Goal: Task Accomplishment & Management: Complete application form

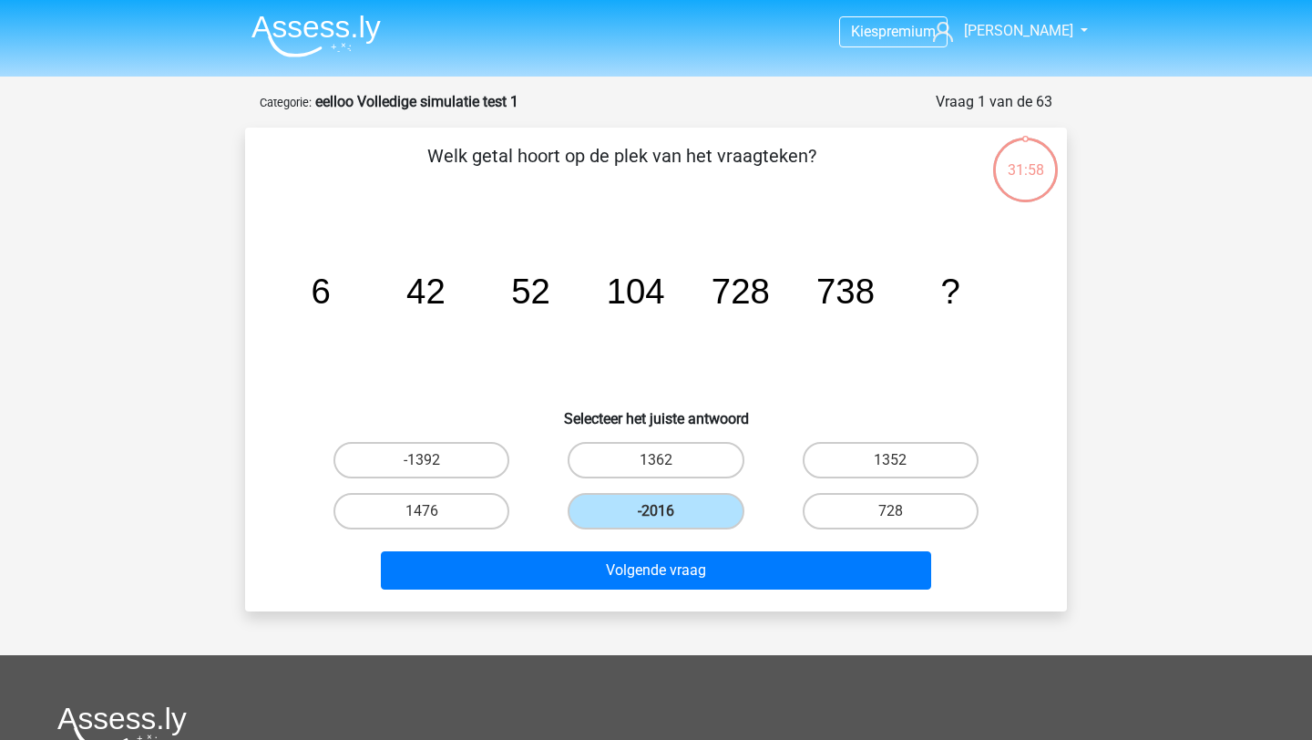
click at [315, 31] on img at bounding box center [315, 36] width 129 height 43
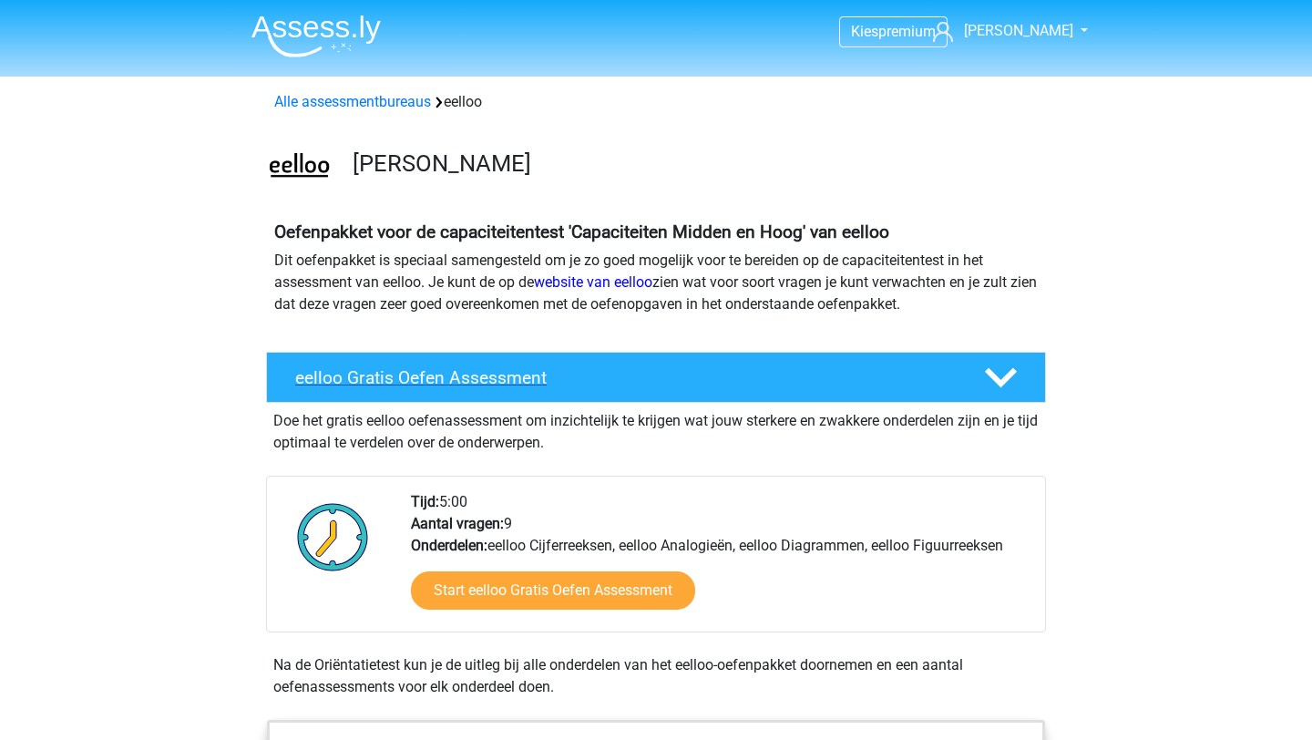
click at [832, 381] on h4 "eelloo Gratis Oefen Assessment" at bounding box center [625, 377] width 660 height 21
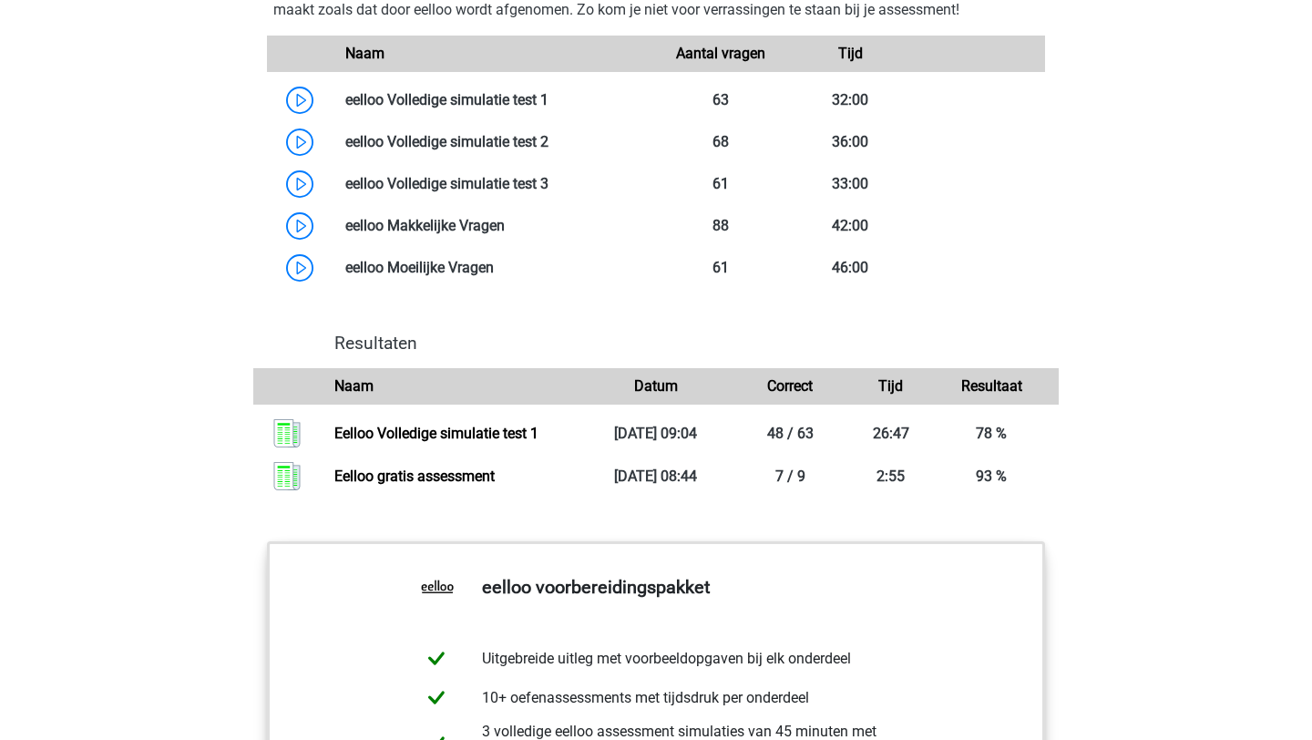
scroll to position [1272, 0]
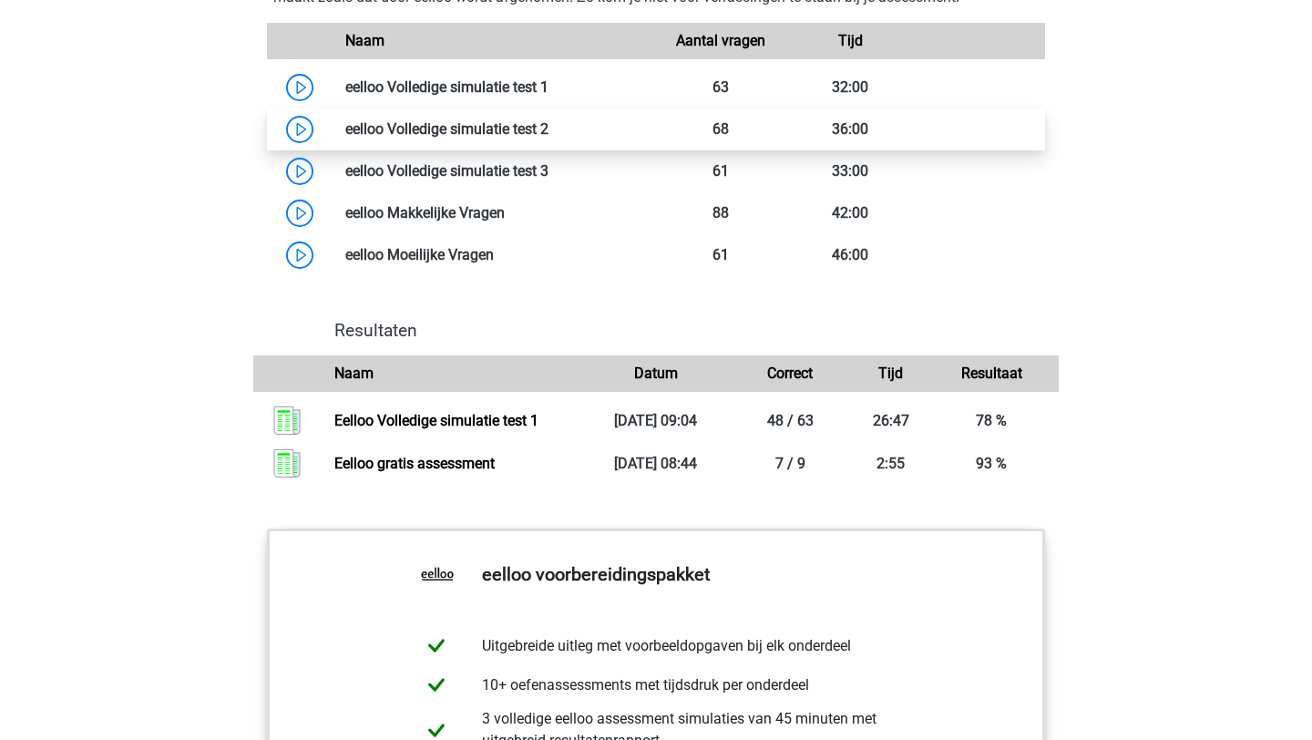
click at [548, 138] on link at bounding box center [548, 128] width 0 height 17
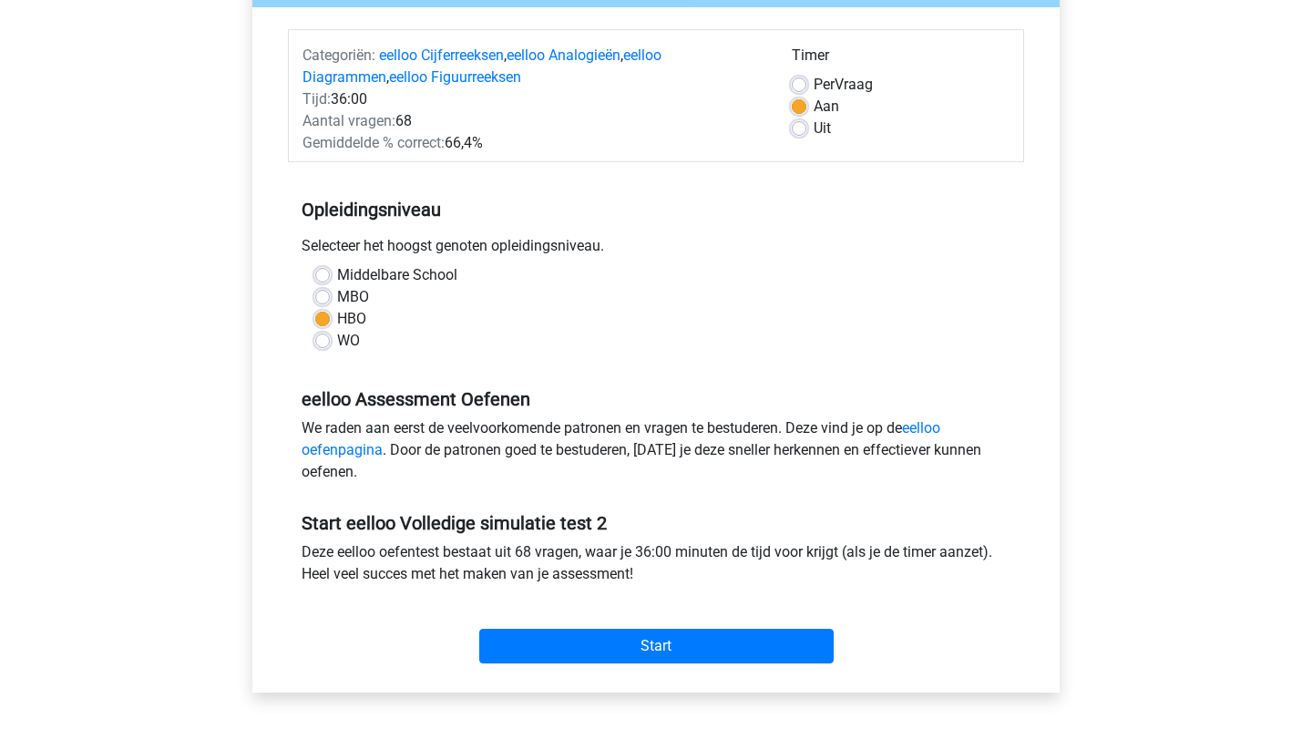
scroll to position [222, 0]
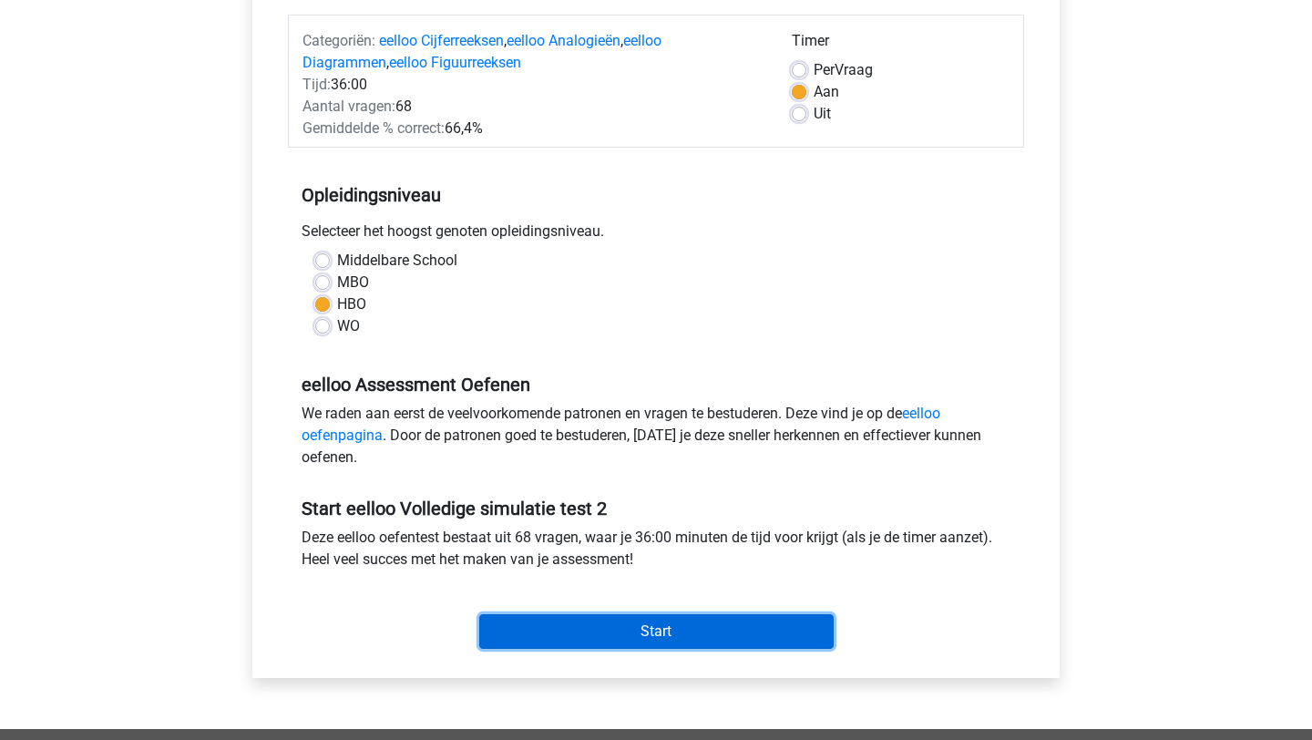
click at [610, 640] on input "Start" at bounding box center [656, 631] width 354 height 35
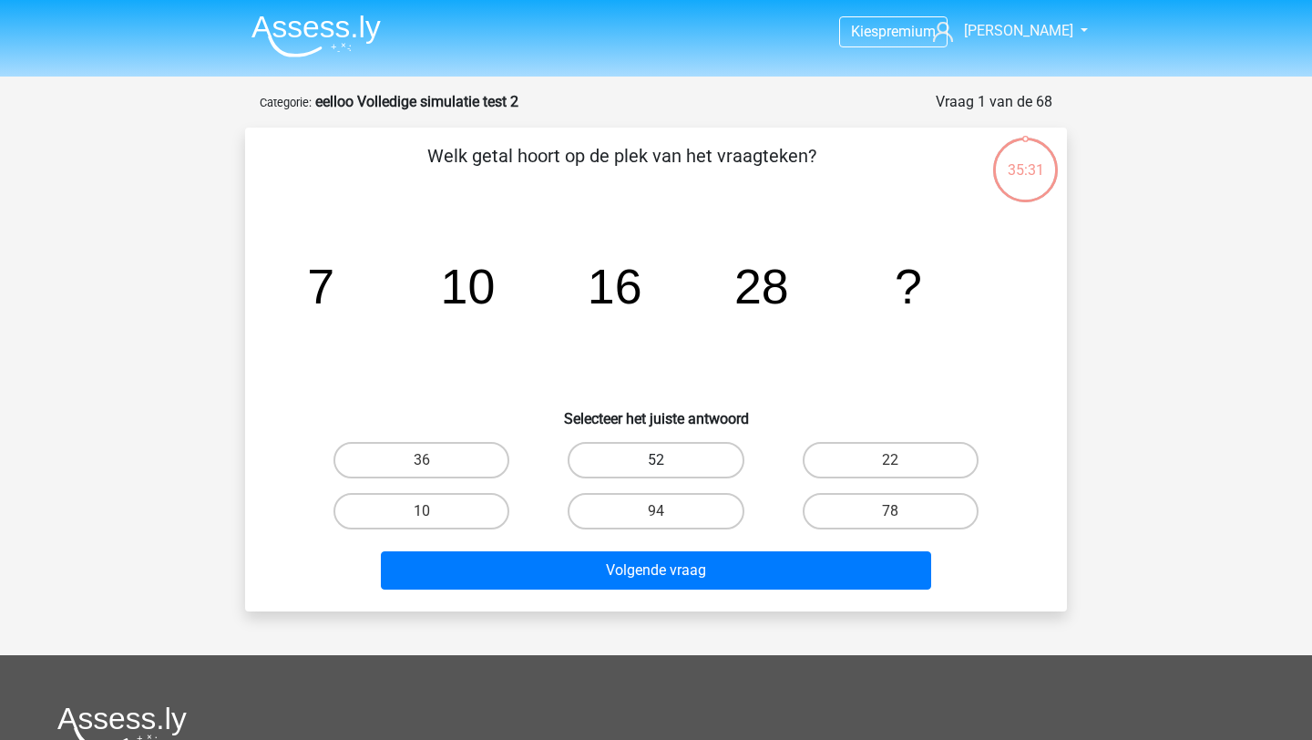
click at [685, 446] on label "52" at bounding box center [656, 460] width 176 height 36
click at [668, 460] on input "52" at bounding box center [662, 466] width 12 height 12
radio input "true"
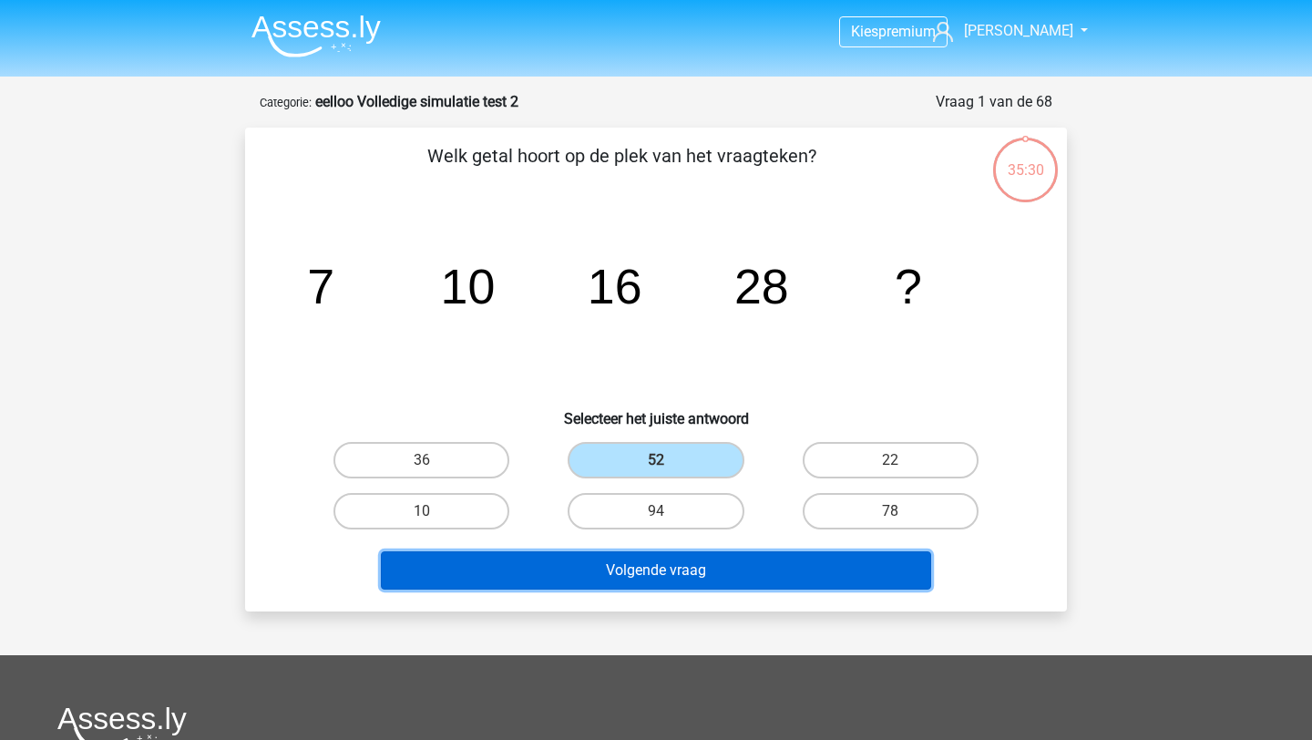
click at [686, 569] on button "Volgende vraag" at bounding box center [656, 570] width 551 height 38
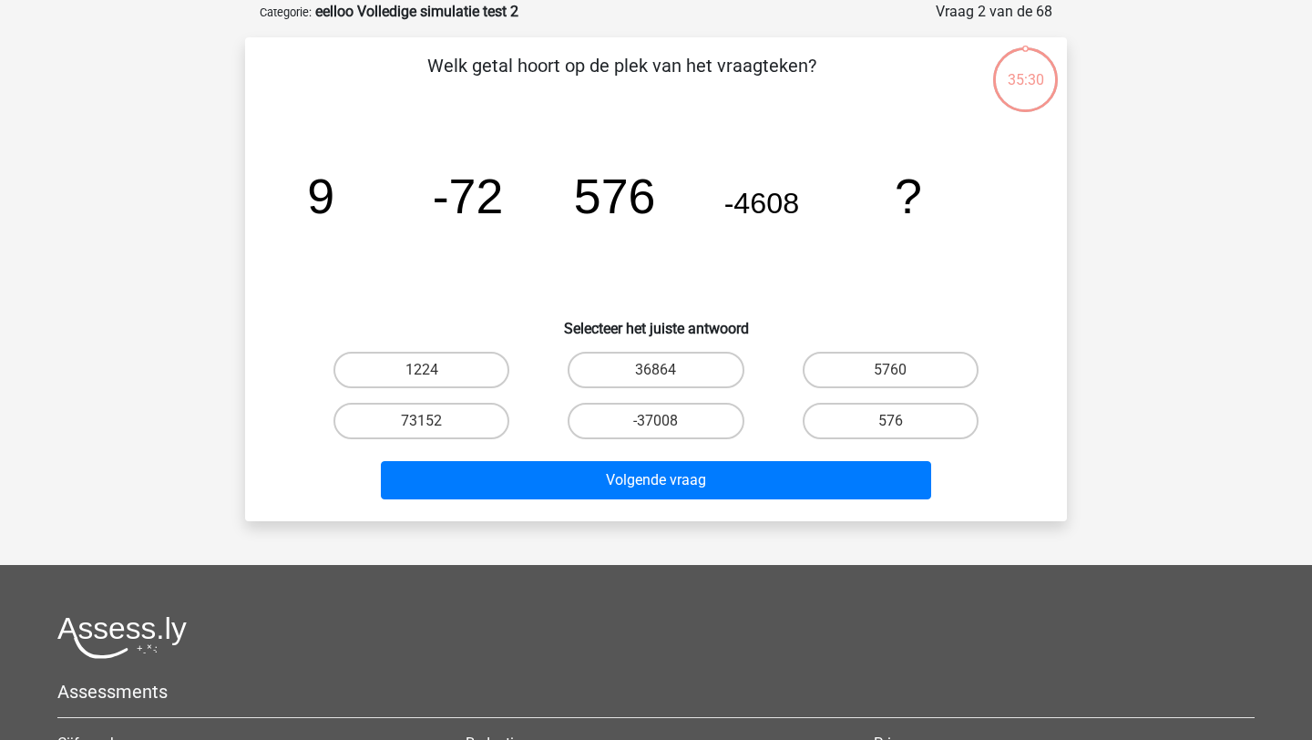
scroll to position [91, 0]
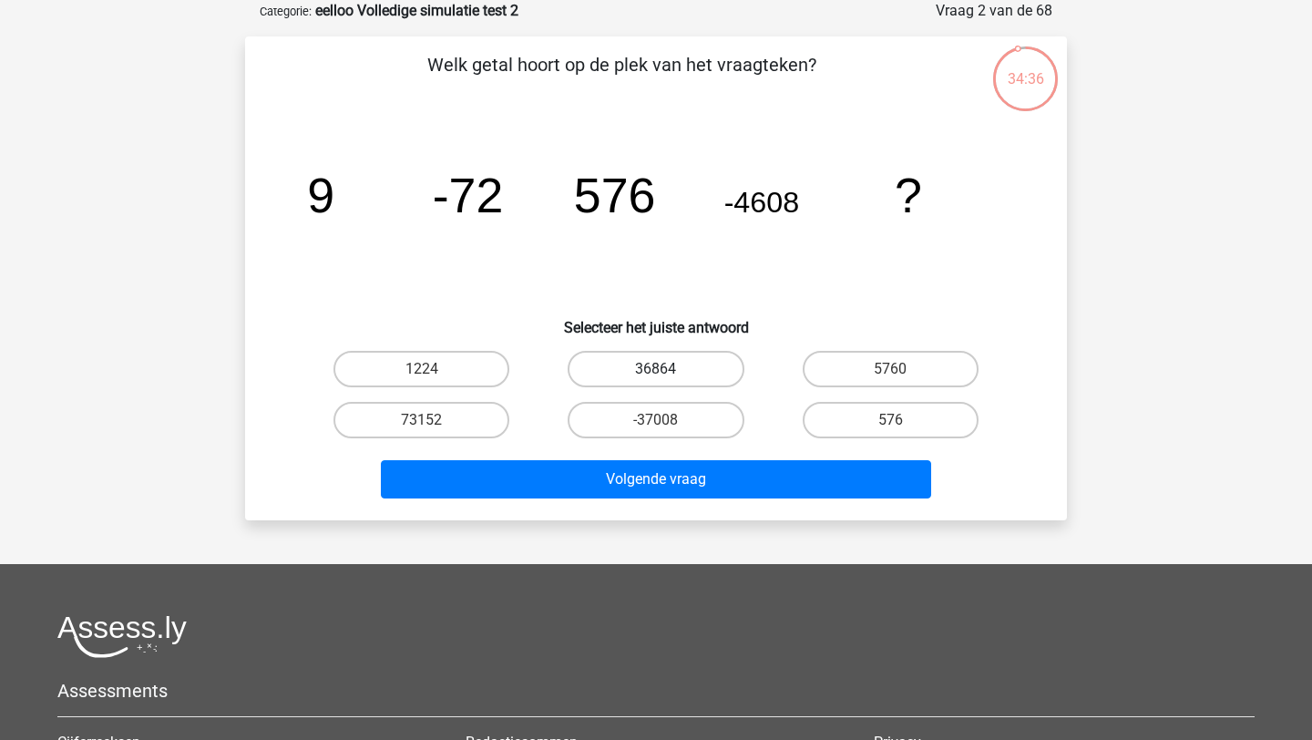
click at [700, 376] on label "36864" at bounding box center [656, 369] width 176 height 36
click at [668, 376] on input "36864" at bounding box center [662, 375] width 12 height 12
radio input "true"
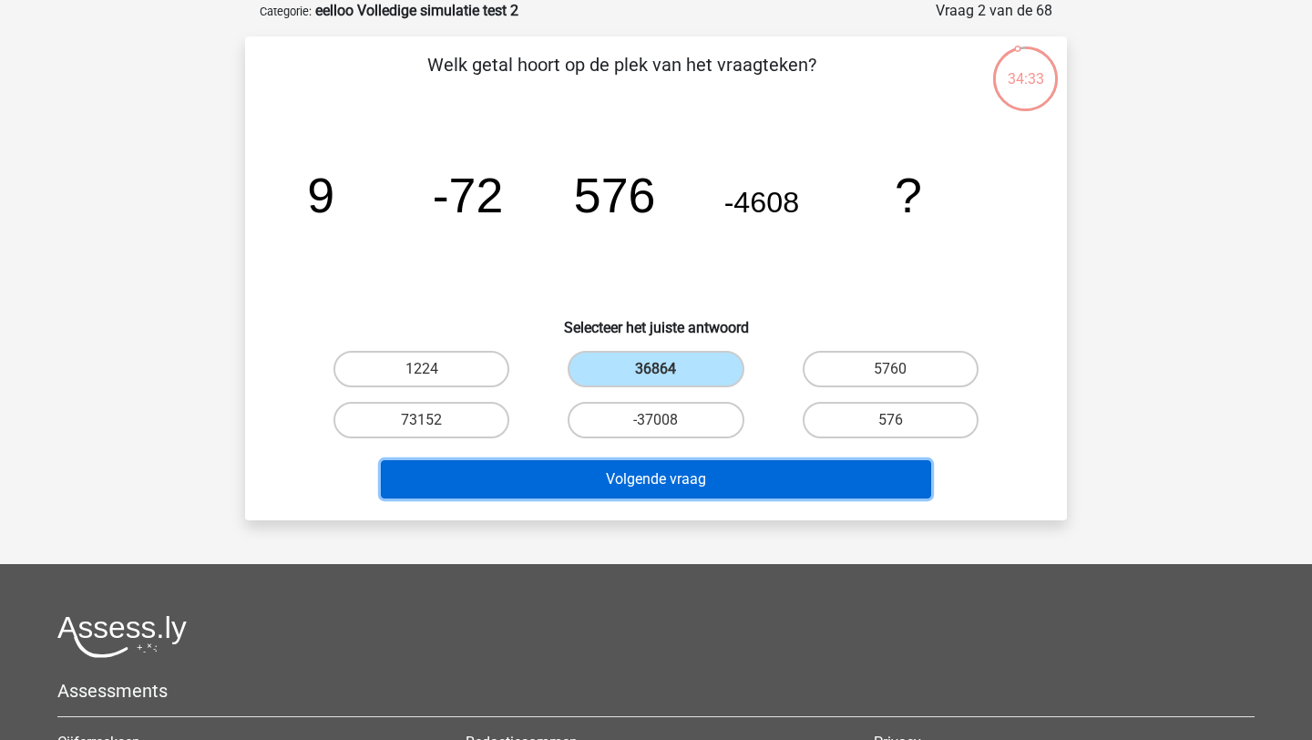
click at [696, 474] on button "Volgende vraag" at bounding box center [656, 479] width 551 height 38
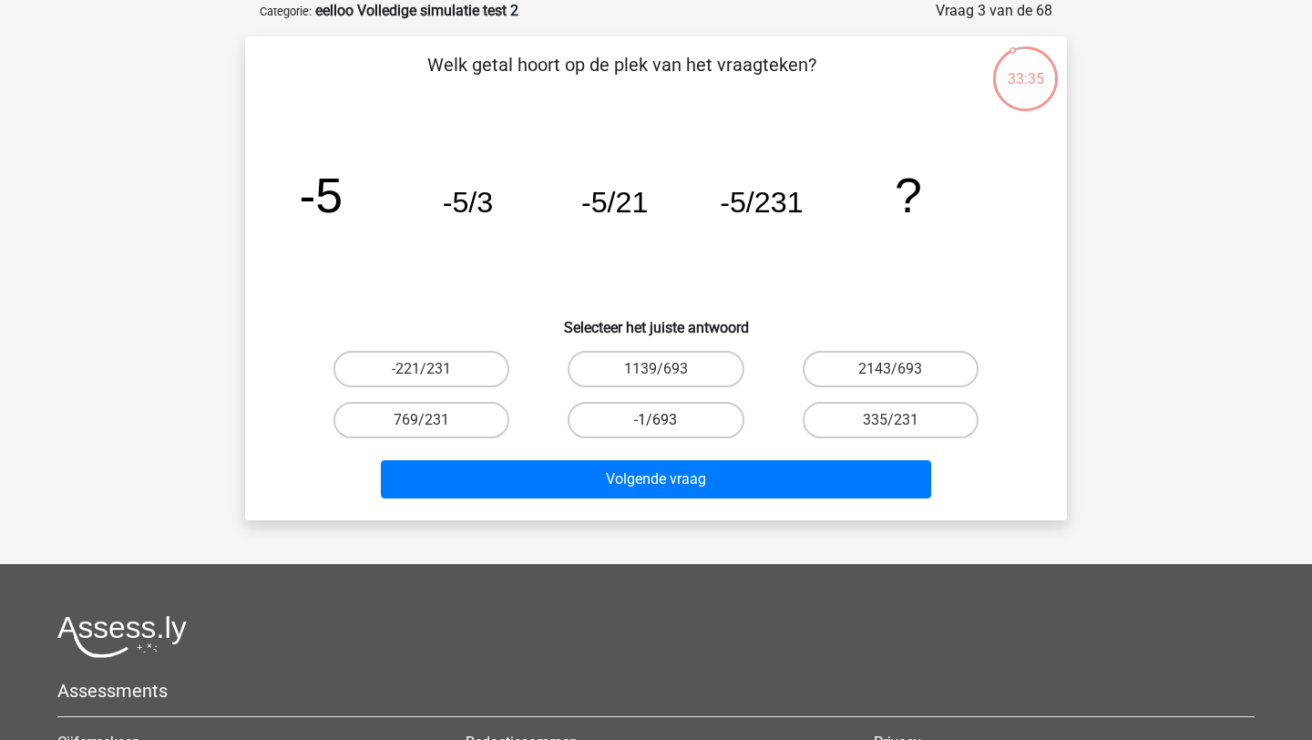
click at [693, 415] on label "-1/693" at bounding box center [656, 420] width 176 height 36
click at [668, 420] on input "-1/693" at bounding box center [662, 426] width 12 height 12
radio input "true"
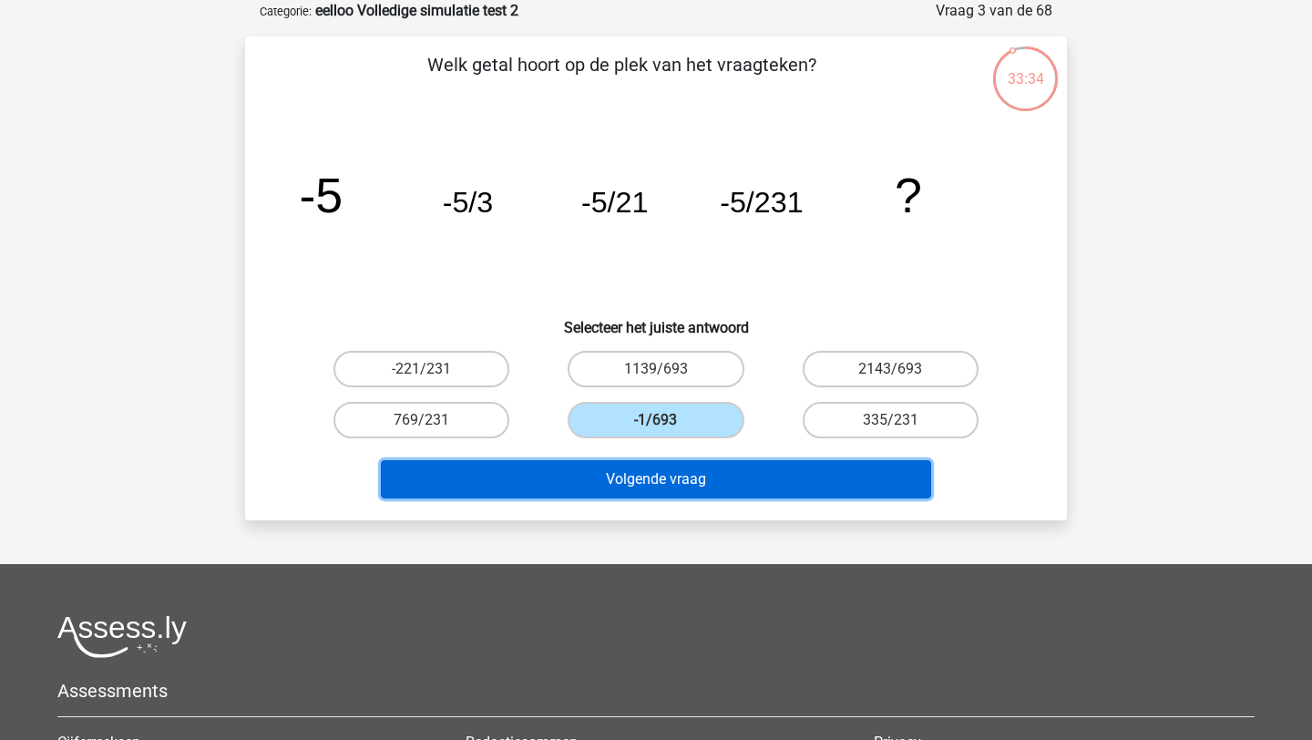
click at [670, 484] on button "Volgende vraag" at bounding box center [656, 479] width 551 height 38
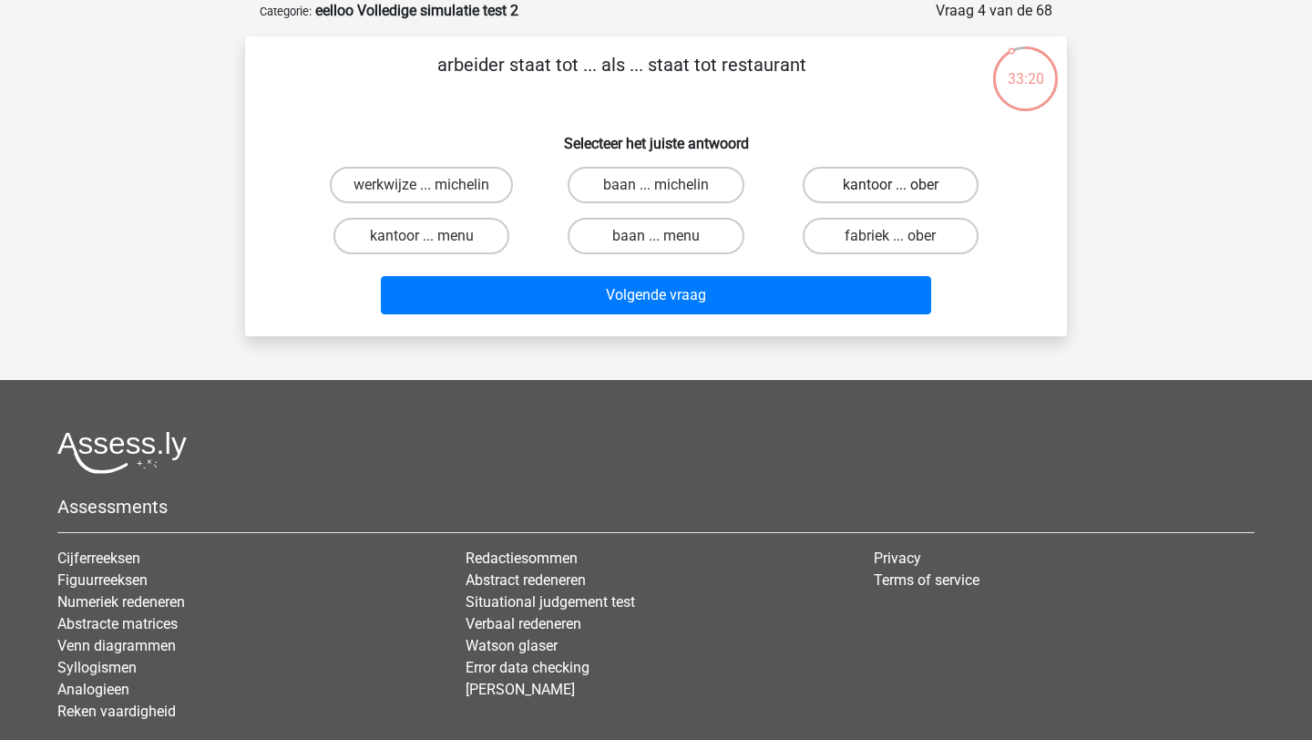
click at [838, 181] on label "kantoor ... ober" at bounding box center [891, 185] width 176 height 36
click at [890, 185] on input "kantoor ... ober" at bounding box center [896, 191] width 12 height 12
radio input "true"
click at [848, 241] on label "fabriek ... ober" at bounding box center [891, 236] width 176 height 36
click at [890, 241] on input "fabriek ... ober" at bounding box center [896, 242] width 12 height 12
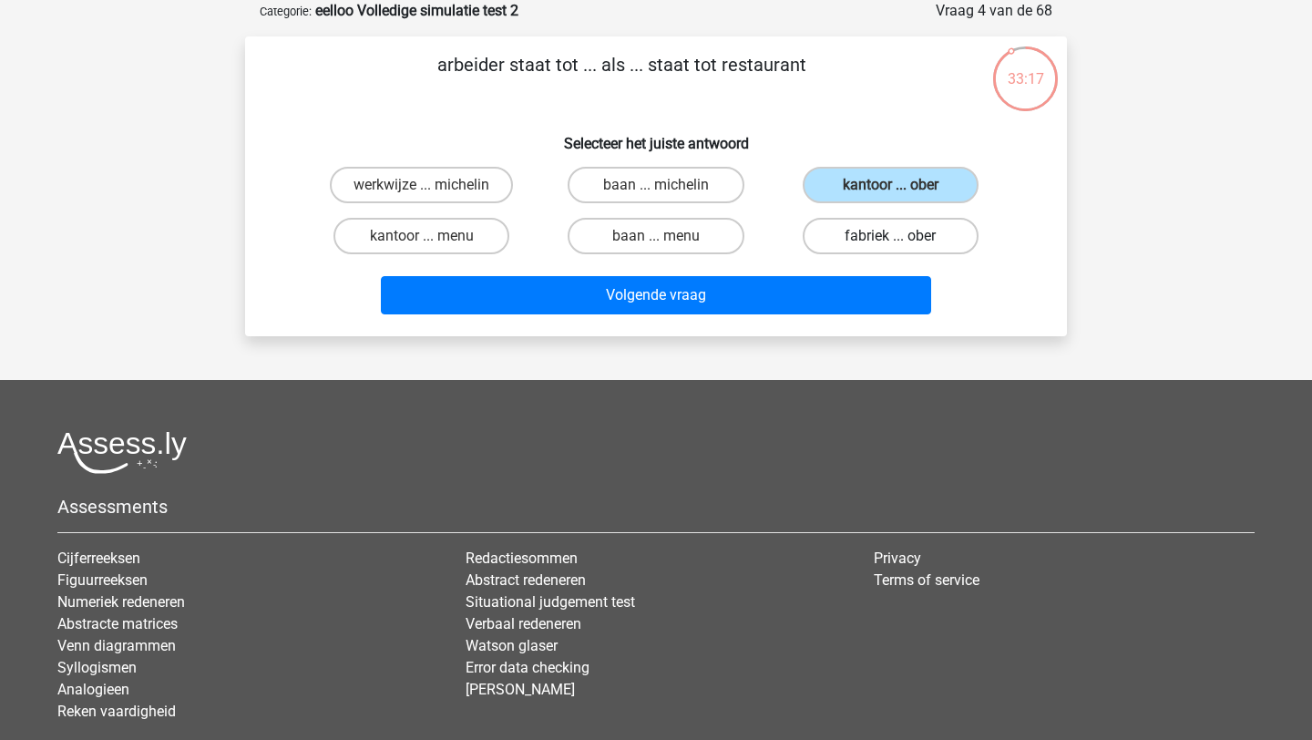
radio input "true"
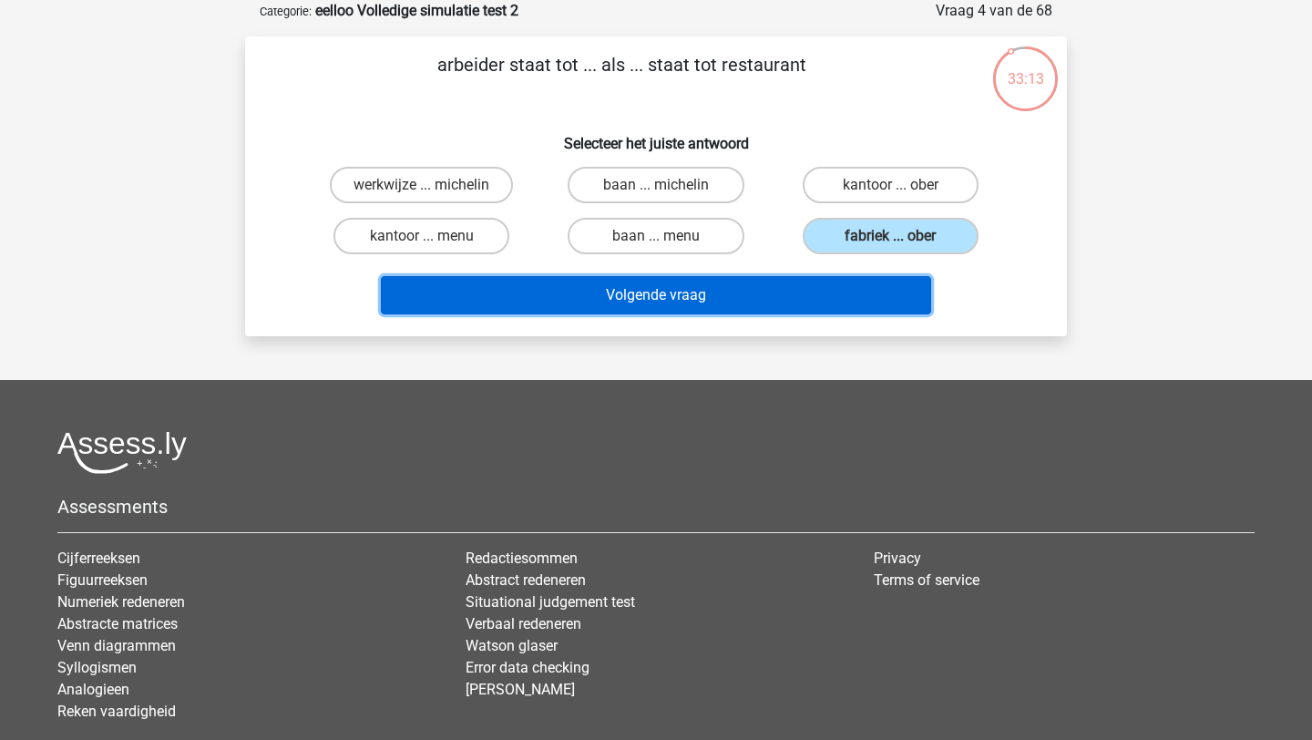
click at [706, 302] on button "Volgende vraag" at bounding box center [656, 295] width 551 height 38
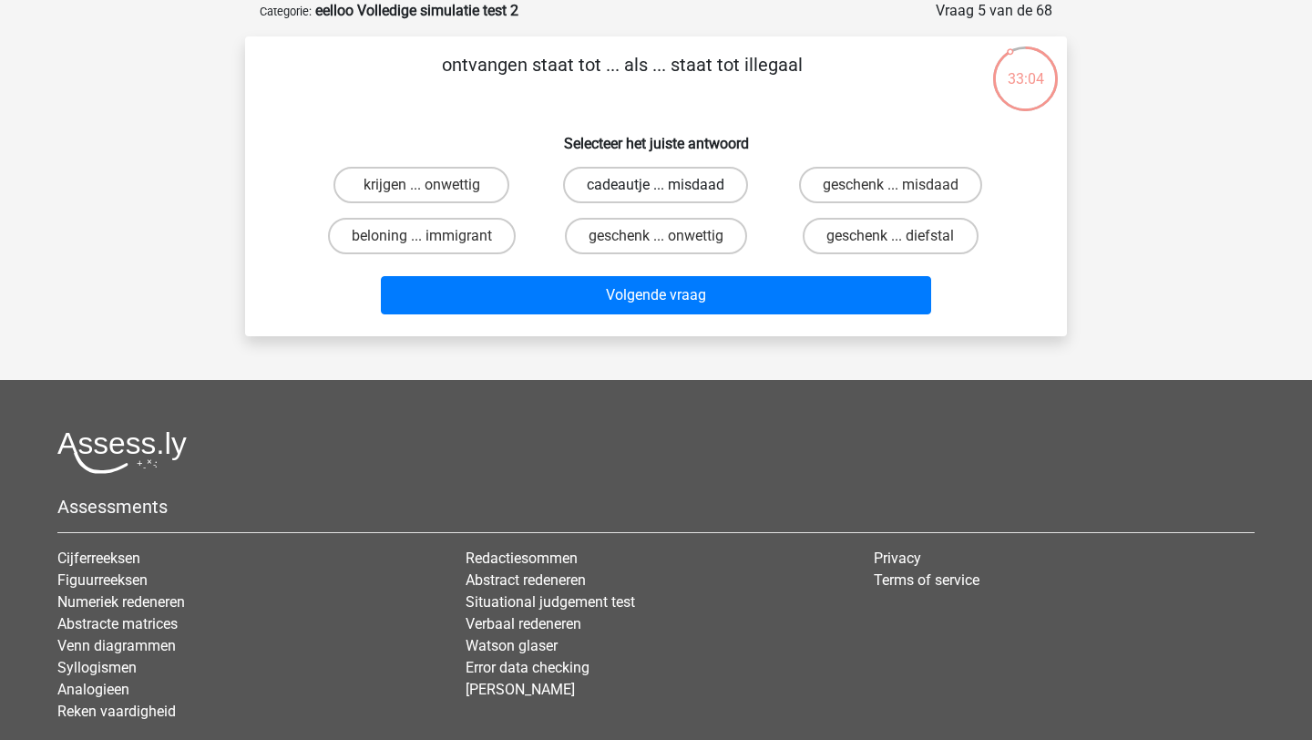
click at [583, 191] on label "cadeautje ... misdaad" at bounding box center [655, 185] width 185 height 36
click at [656, 191] on input "cadeautje ... misdaad" at bounding box center [662, 191] width 12 height 12
radio input "true"
click at [828, 235] on label "geschenk ... diefstal" at bounding box center [891, 236] width 176 height 36
click at [890, 236] on input "geschenk ... diefstal" at bounding box center [896, 242] width 12 height 12
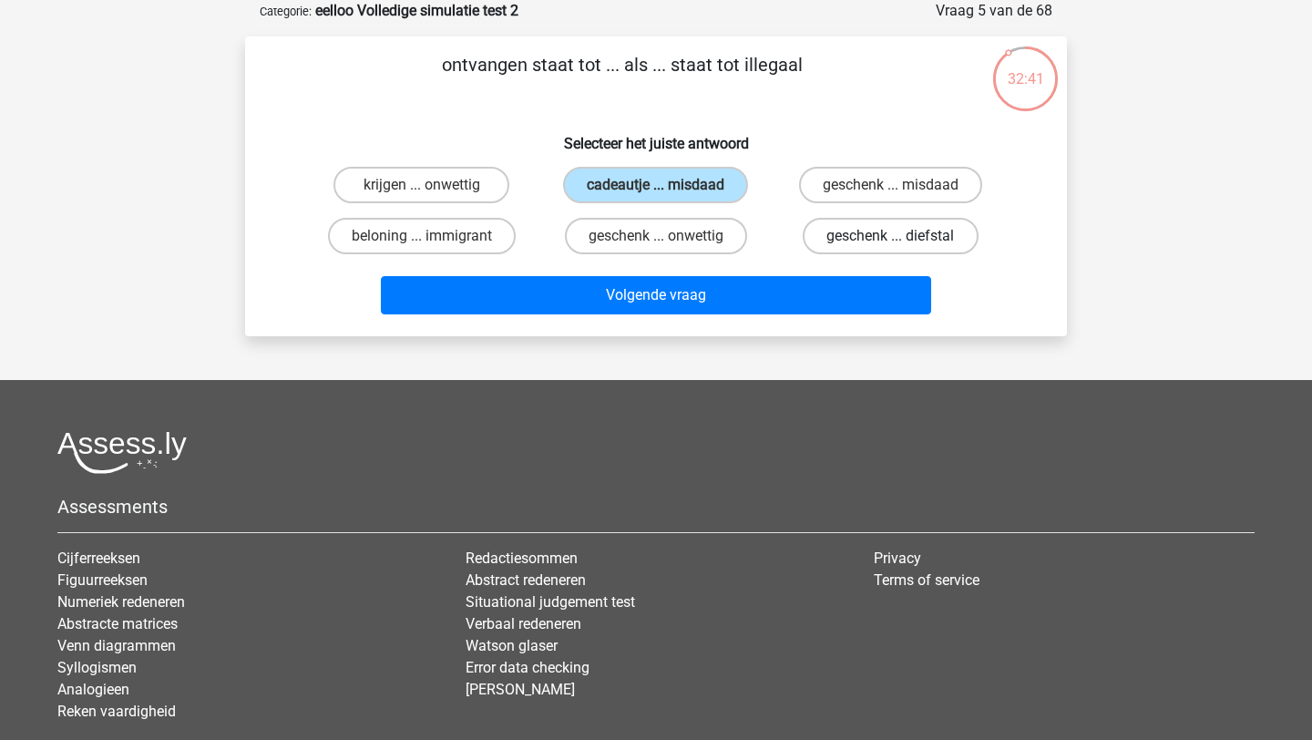
radio input "true"
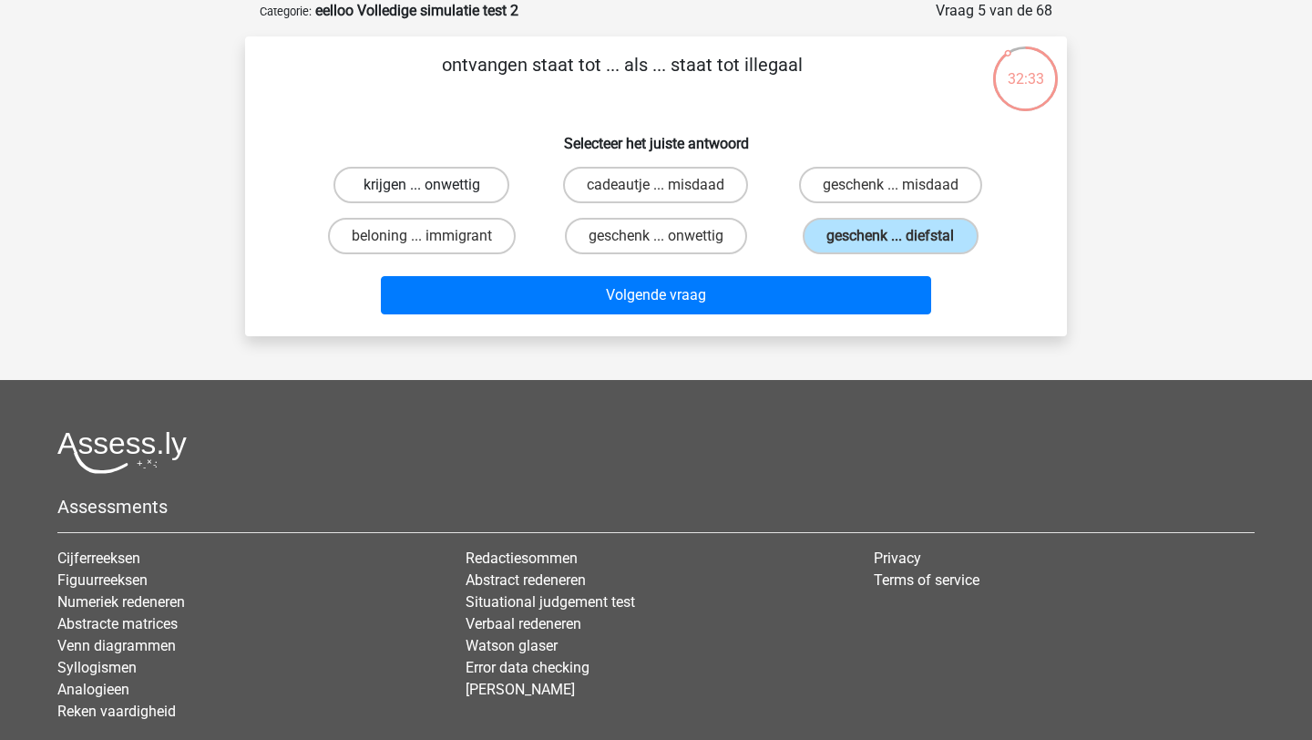
click at [465, 175] on label "krijgen ... onwettig" at bounding box center [421, 185] width 176 height 36
click at [434, 185] on input "krijgen ... onwettig" at bounding box center [428, 191] width 12 height 12
radio input "true"
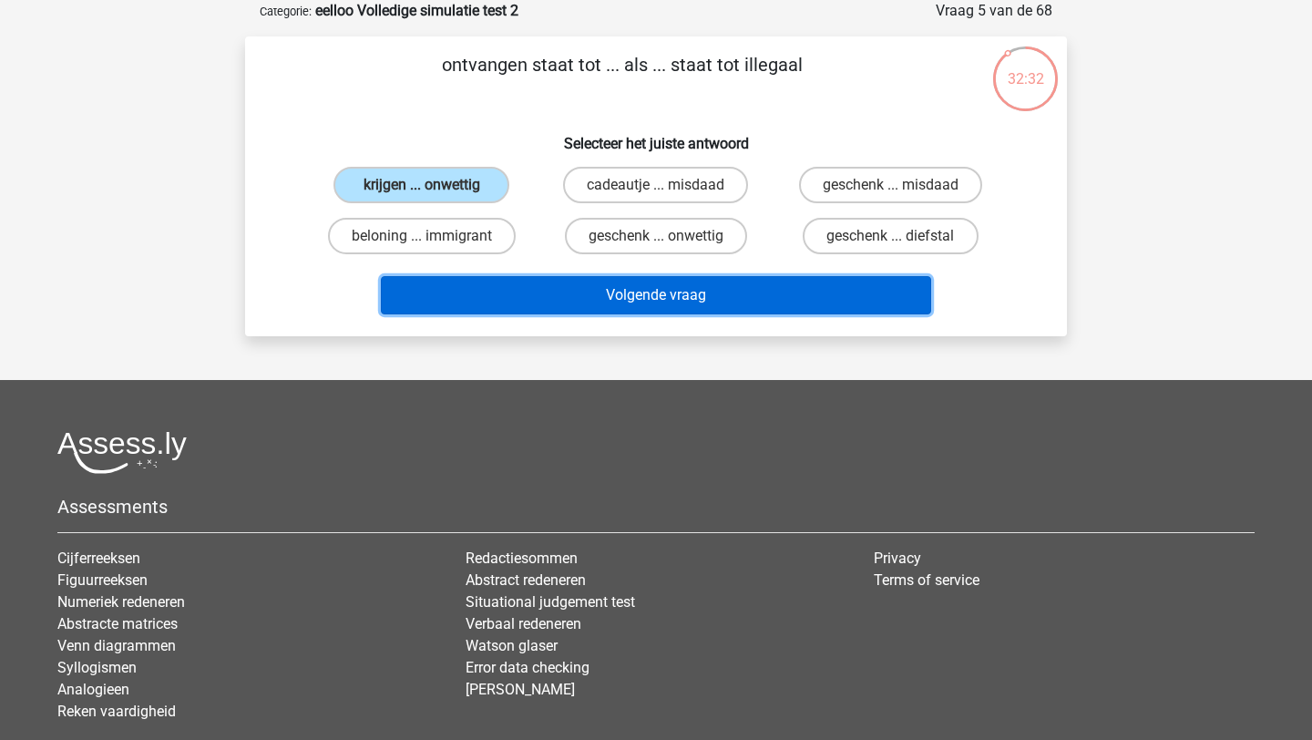
click at [561, 289] on button "Volgende vraag" at bounding box center [656, 295] width 551 height 38
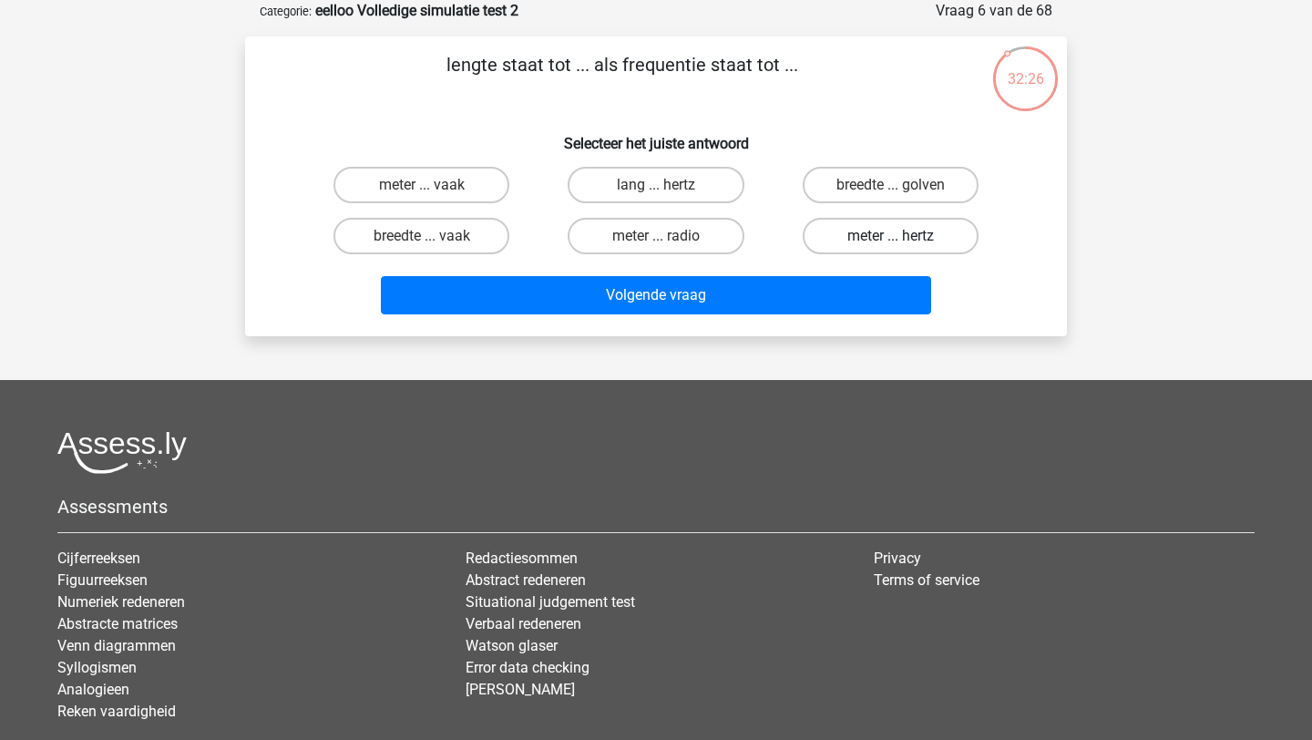
click at [836, 235] on label "meter ... hertz" at bounding box center [891, 236] width 176 height 36
click at [890, 236] on input "meter ... hertz" at bounding box center [896, 242] width 12 height 12
radio input "true"
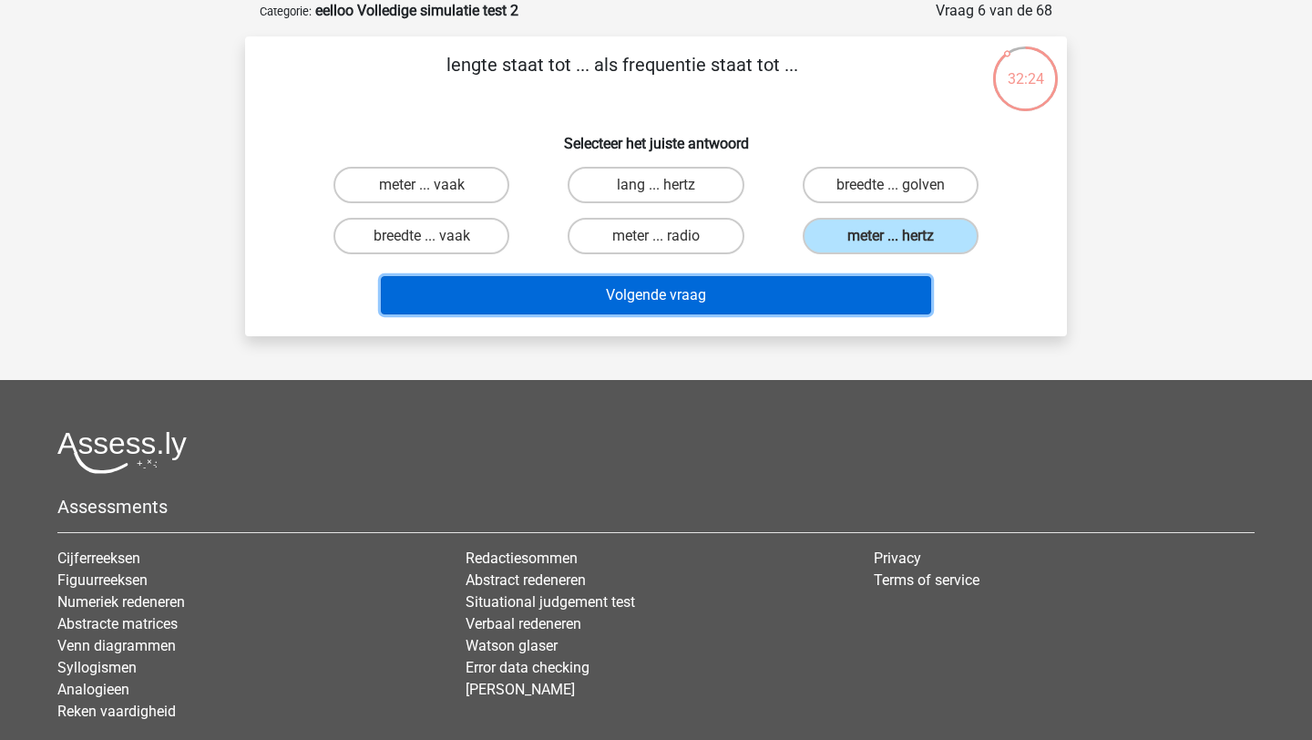
click at [839, 289] on button "Volgende vraag" at bounding box center [656, 295] width 551 height 38
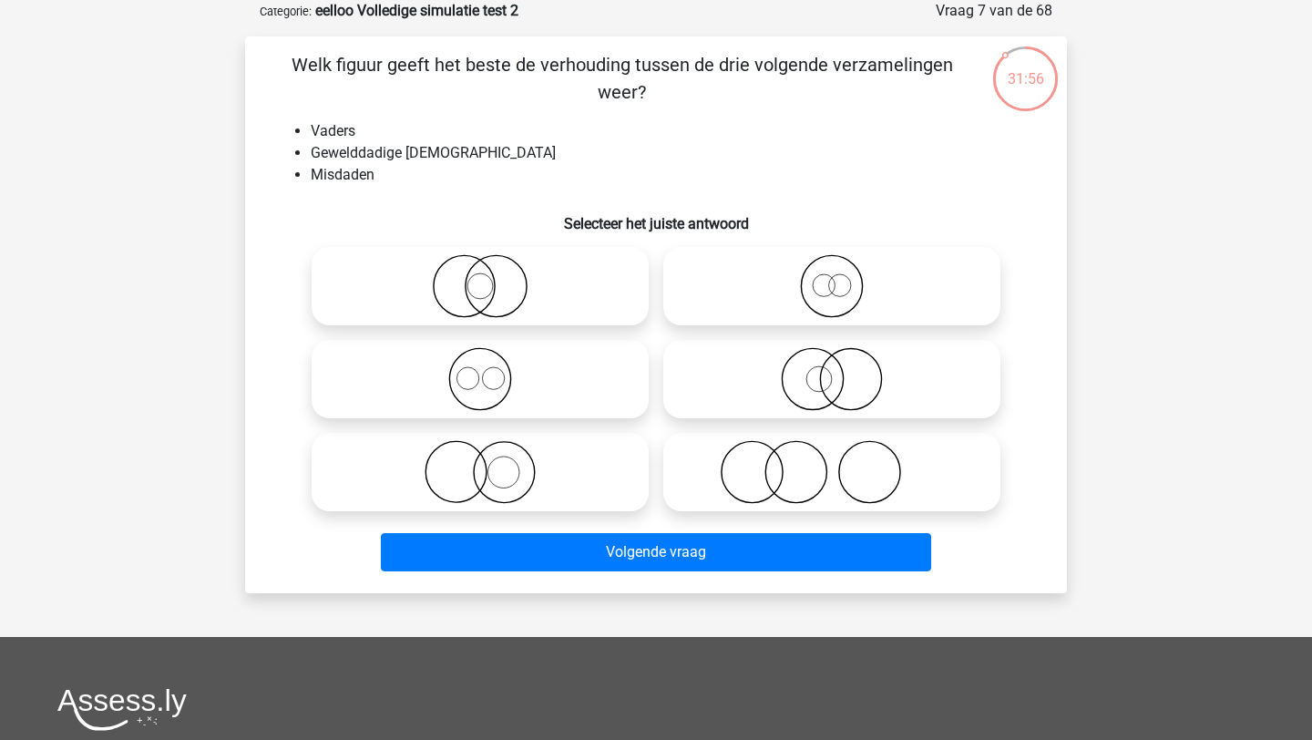
click at [781, 476] on circle at bounding box center [752, 472] width 61 height 61
click at [832, 463] on input "radio" at bounding box center [838, 457] width 12 height 12
radio input "true"
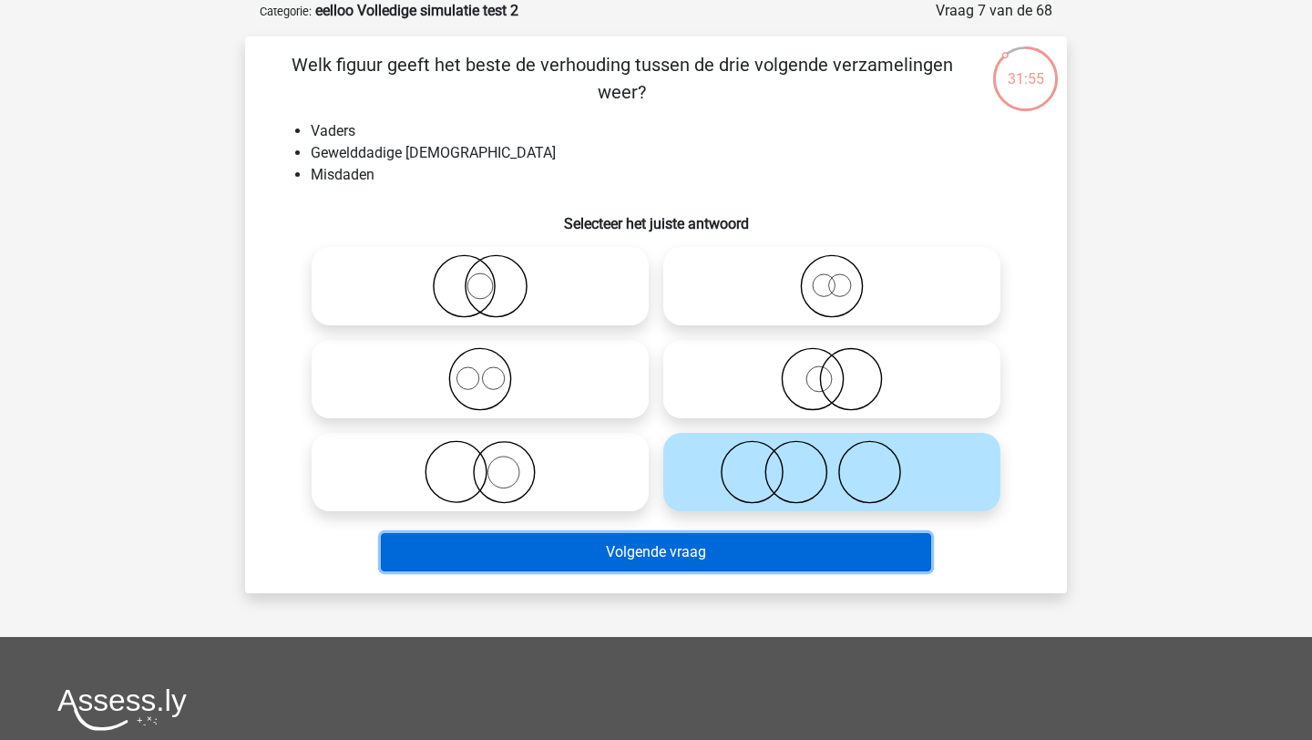
click at [785, 558] on button "Volgende vraag" at bounding box center [656, 552] width 551 height 38
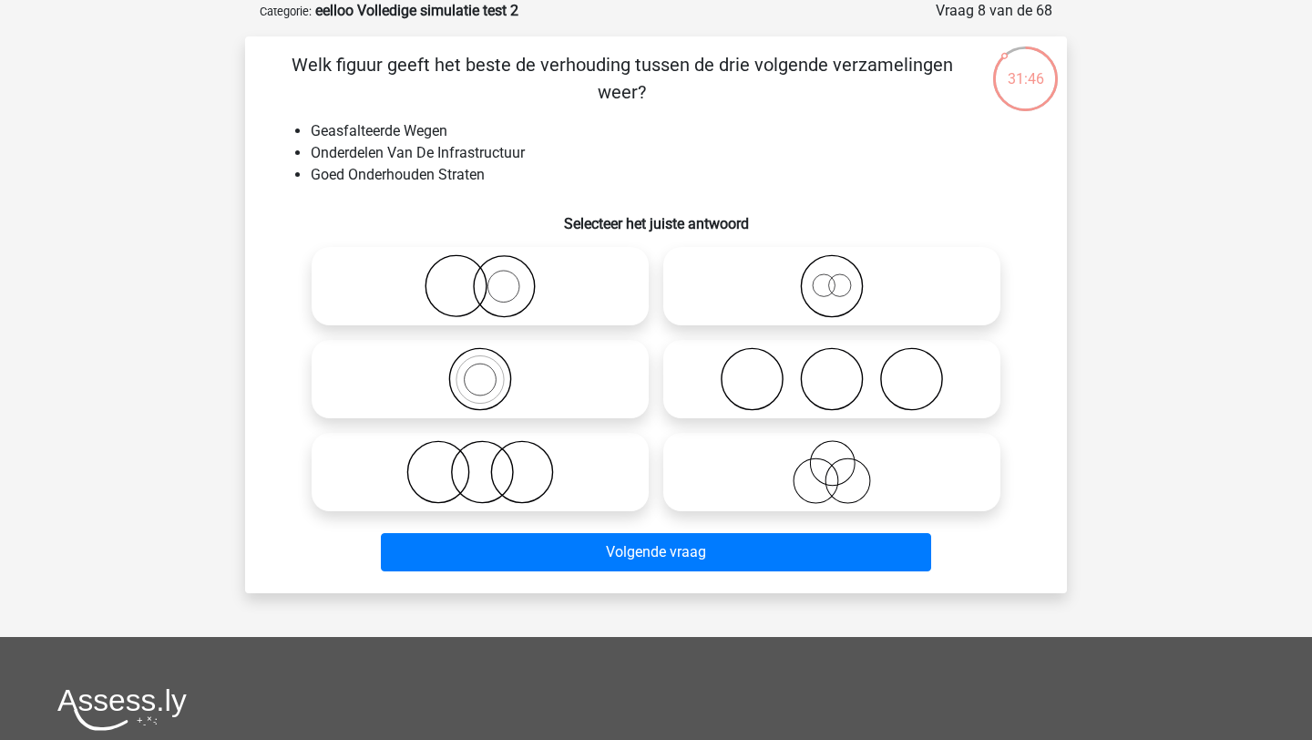
click at [770, 277] on icon at bounding box center [832, 286] width 323 height 64
click at [832, 277] on input "radio" at bounding box center [838, 271] width 12 height 12
radio input "true"
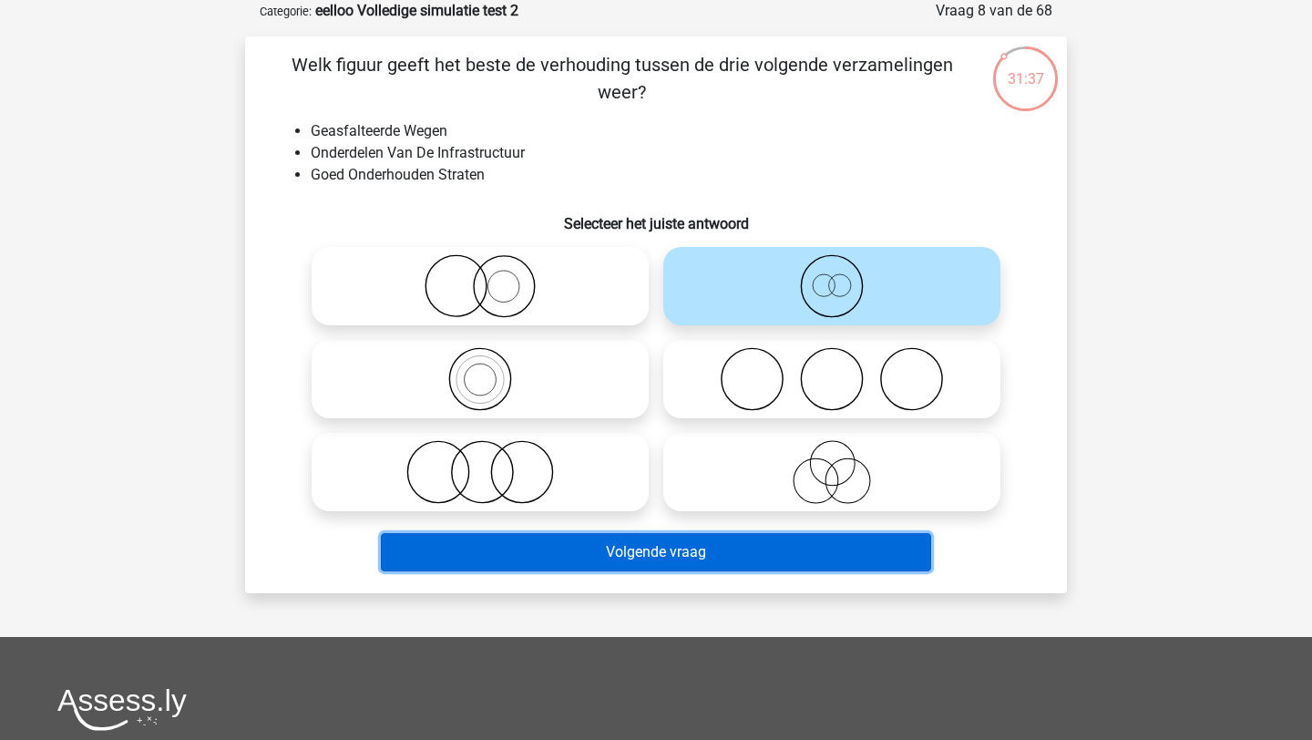
click at [671, 540] on button "Volgende vraag" at bounding box center [656, 552] width 551 height 38
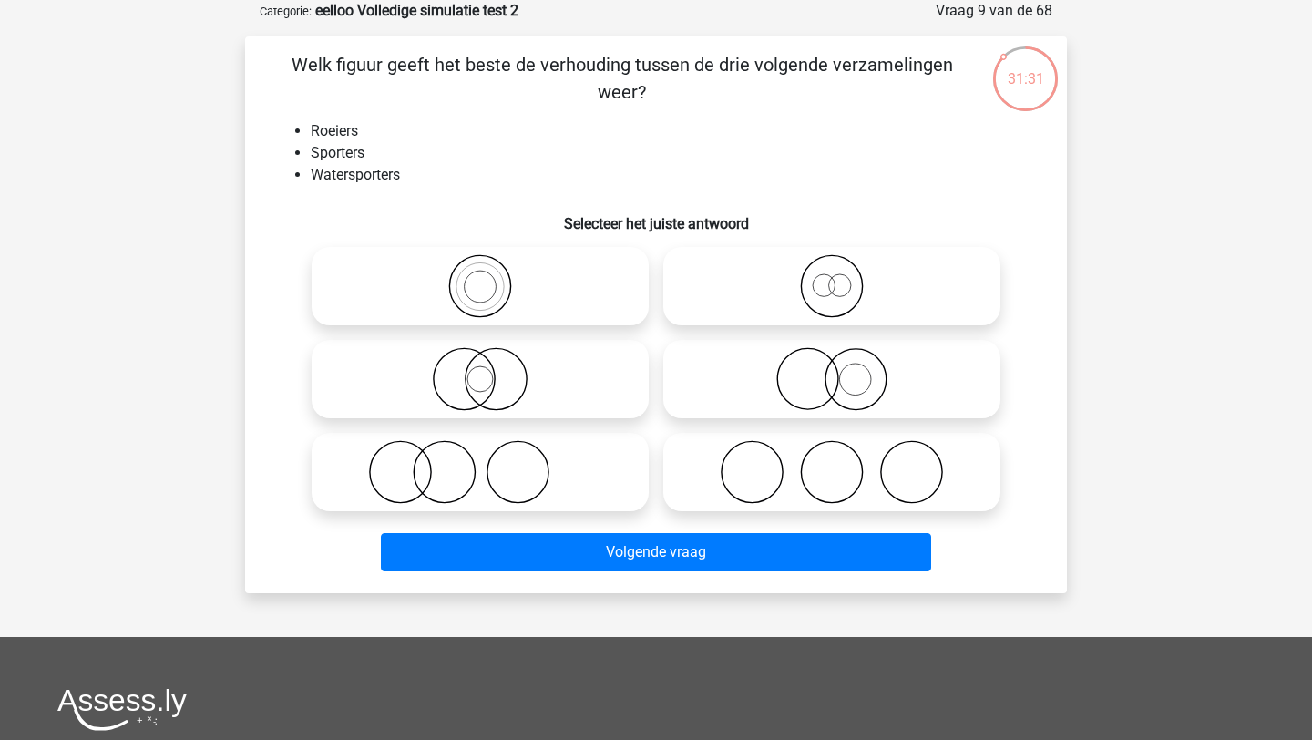
click at [521, 276] on icon at bounding box center [480, 286] width 323 height 64
click at [492, 276] on input "radio" at bounding box center [486, 271] width 12 height 12
radio input "true"
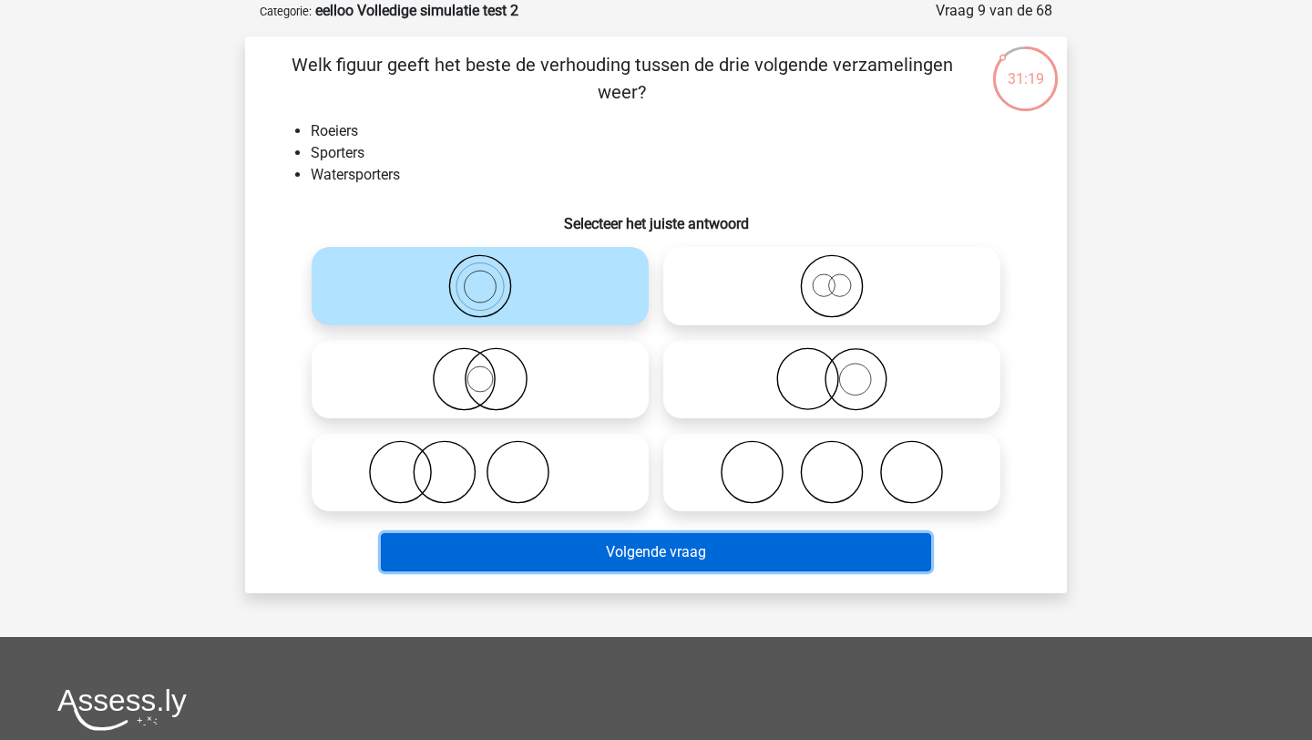
click at [545, 549] on button "Volgende vraag" at bounding box center [656, 552] width 551 height 38
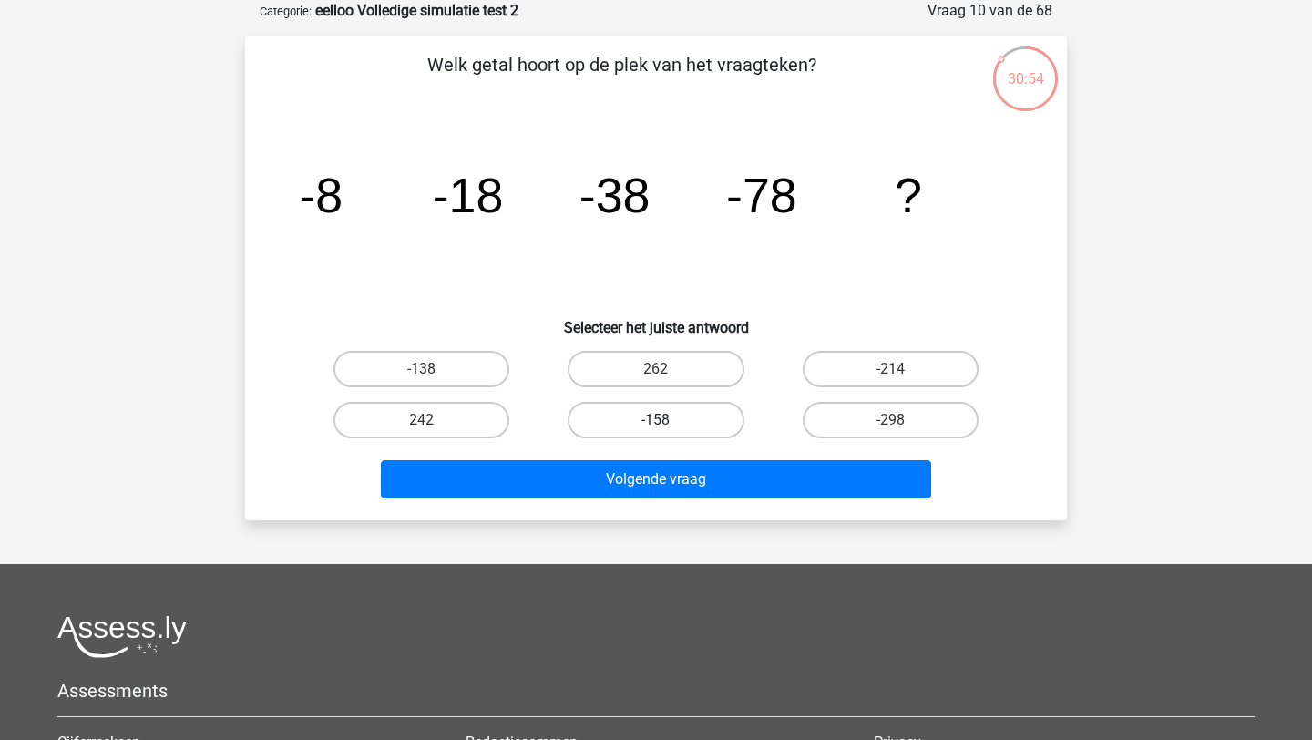
click at [701, 414] on label "-158" at bounding box center [656, 420] width 176 height 36
click at [668, 420] on input "-158" at bounding box center [662, 426] width 12 height 12
radio input "true"
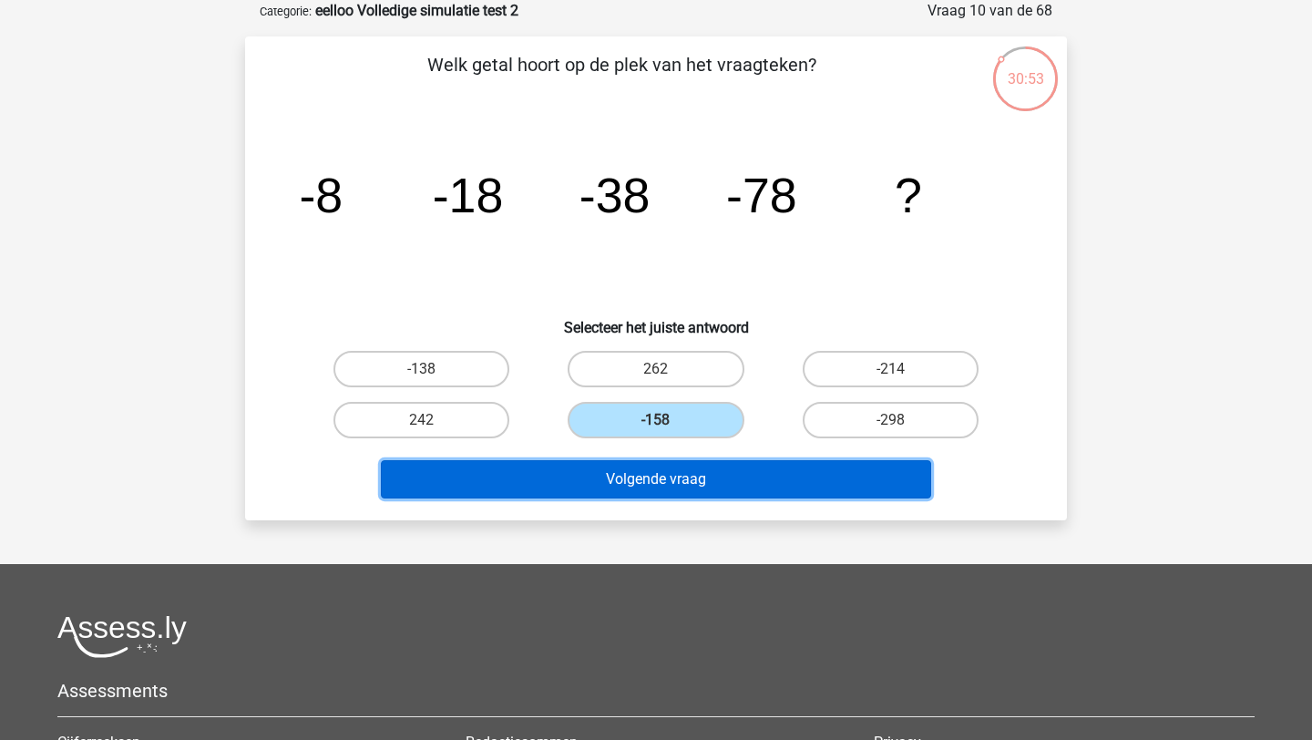
click at [700, 478] on button "Volgende vraag" at bounding box center [656, 479] width 551 height 38
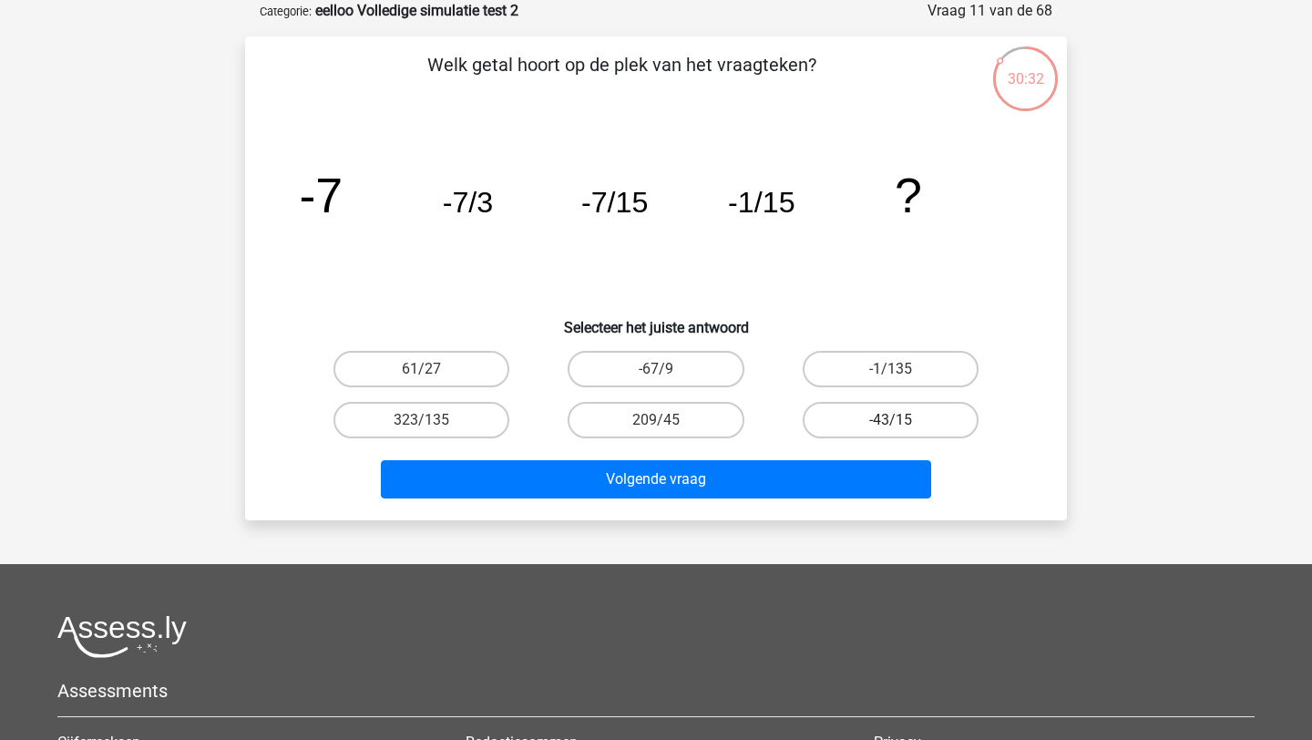
click at [856, 415] on label "-43/15" at bounding box center [891, 420] width 176 height 36
click at [890, 420] on input "-43/15" at bounding box center [896, 426] width 12 height 12
radio input "true"
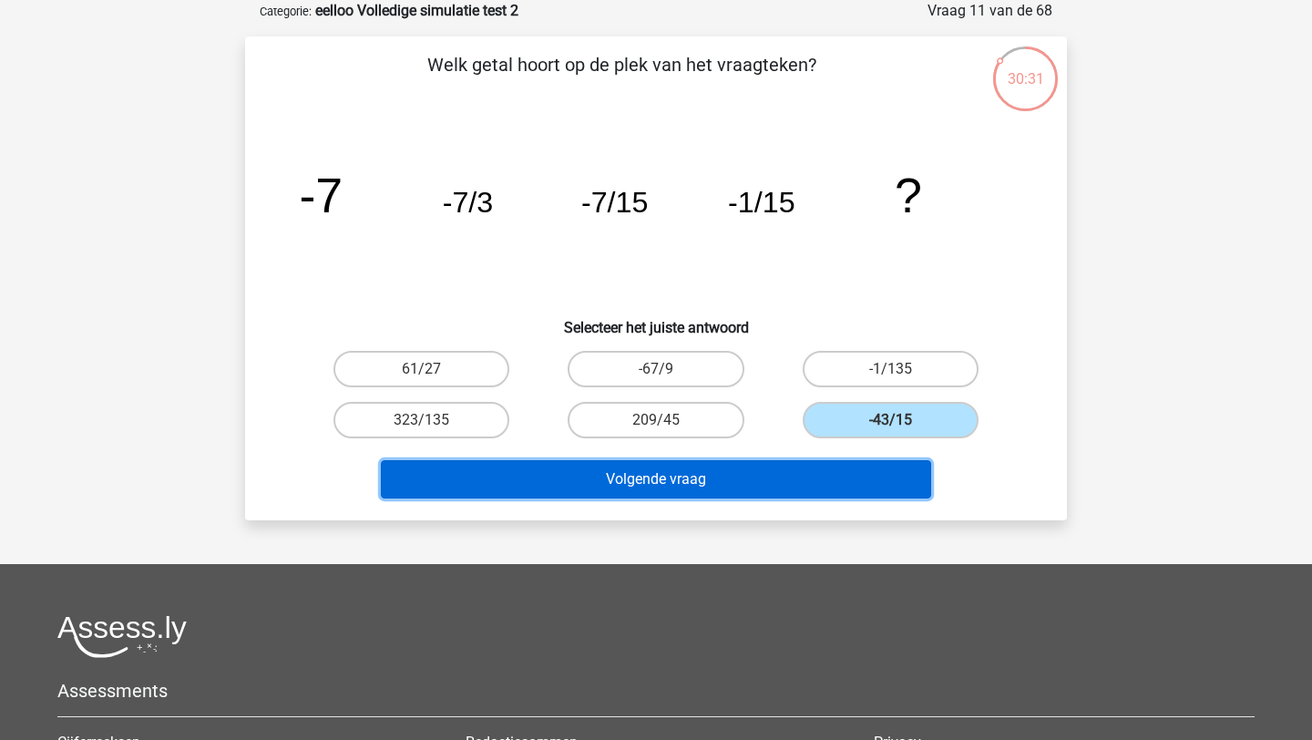
click at [741, 484] on button "Volgende vraag" at bounding box center [656, 479] width 551 height 38
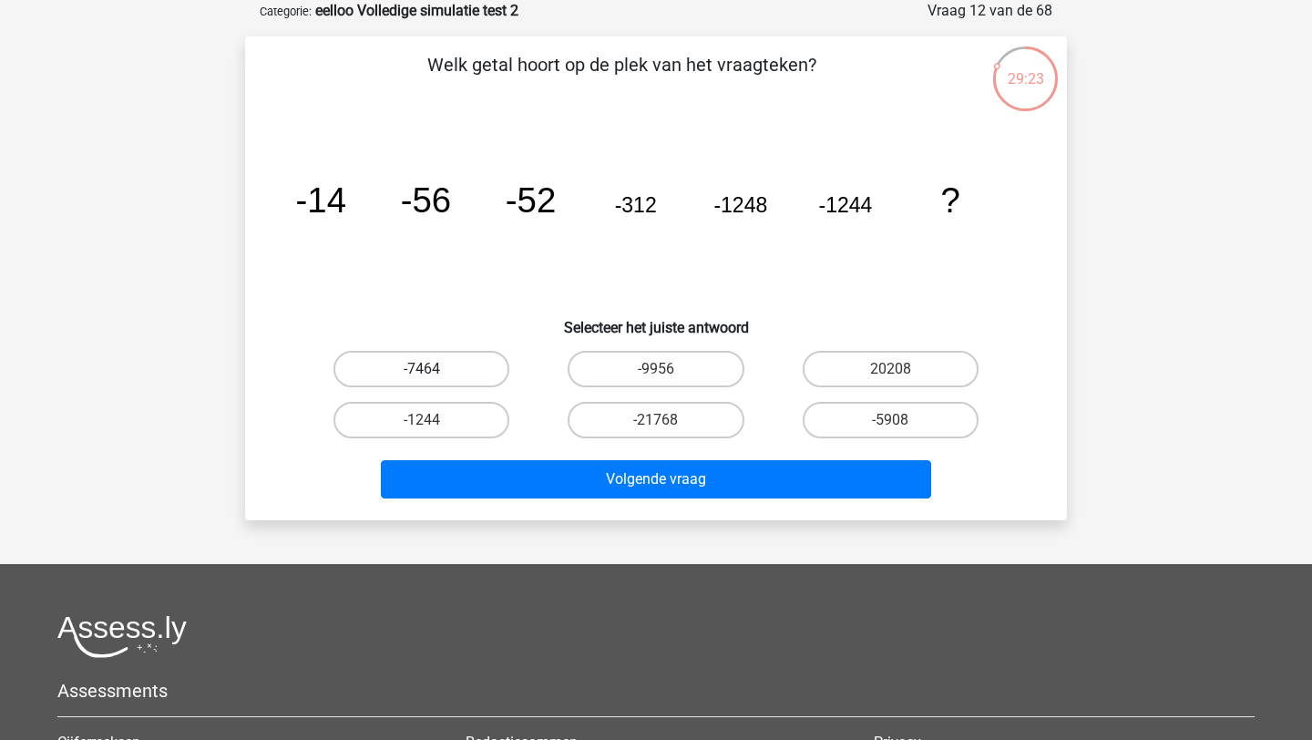
click at [451, 357] on label "-7464" at bounding box center [421, 369] width 176 height 36
click at [434, 369] on input "-7464" at bounding box center [428, 375] width 12 height 12
radio input "true"
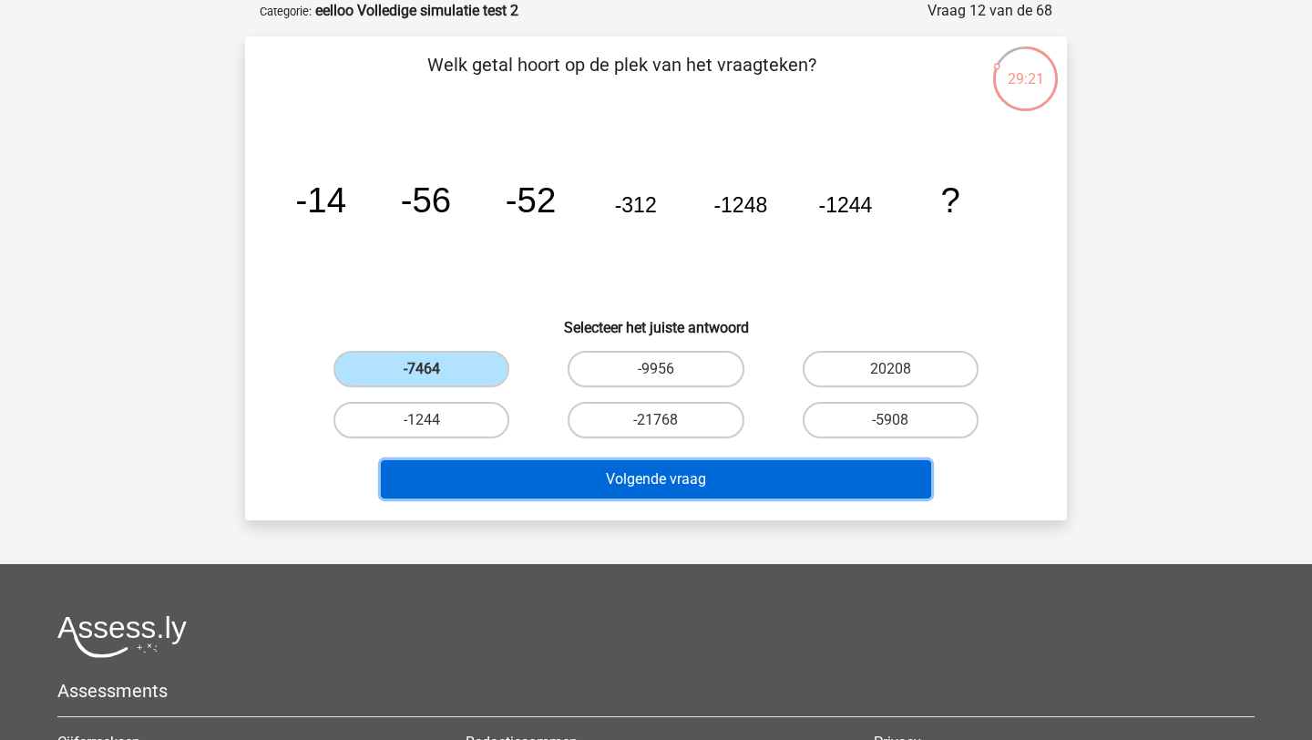
click at [542, 487] on button "Volgende vraag" at bounding box center [656, 479] width 551 height 38
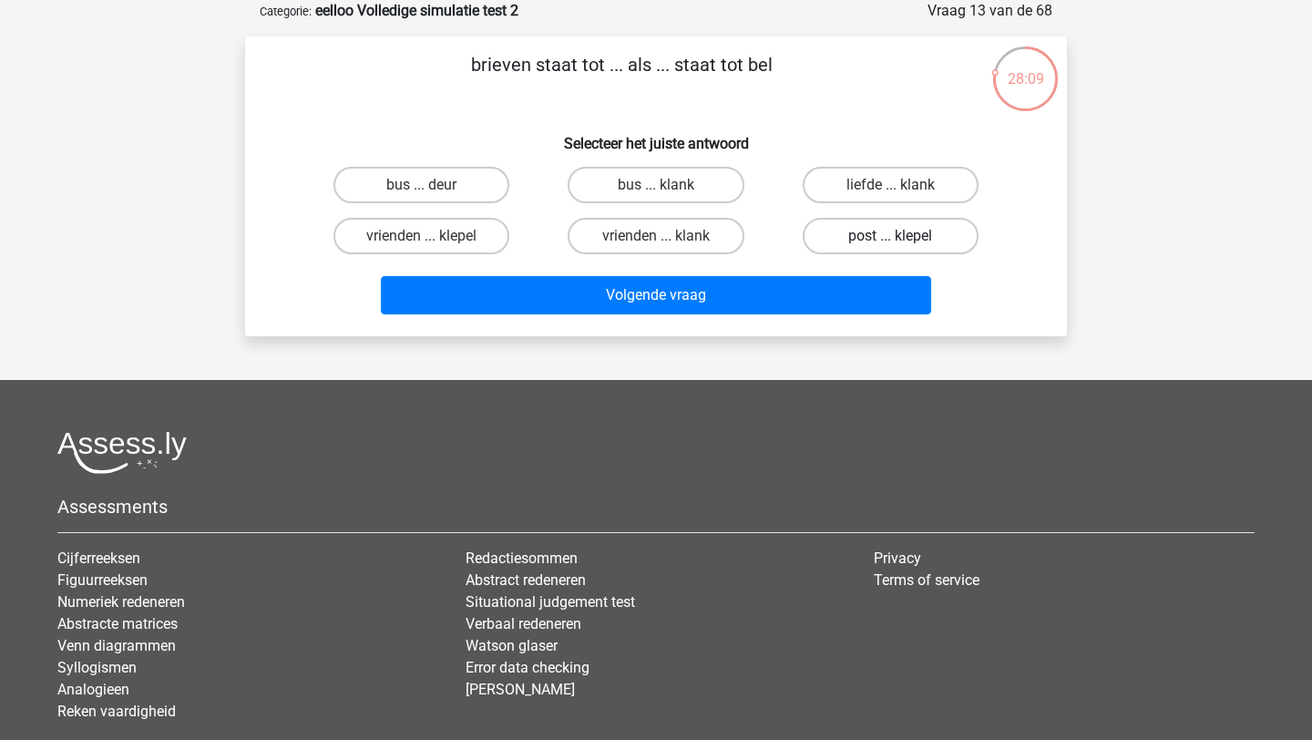
click at [960, 230] on label "post ... klepel" at bounding box center [891, 236] width 176 height 36
click at [902, 236] on input "post ... klepel" at bounding box center [896, 242] width 12 height 12
radio input "true"
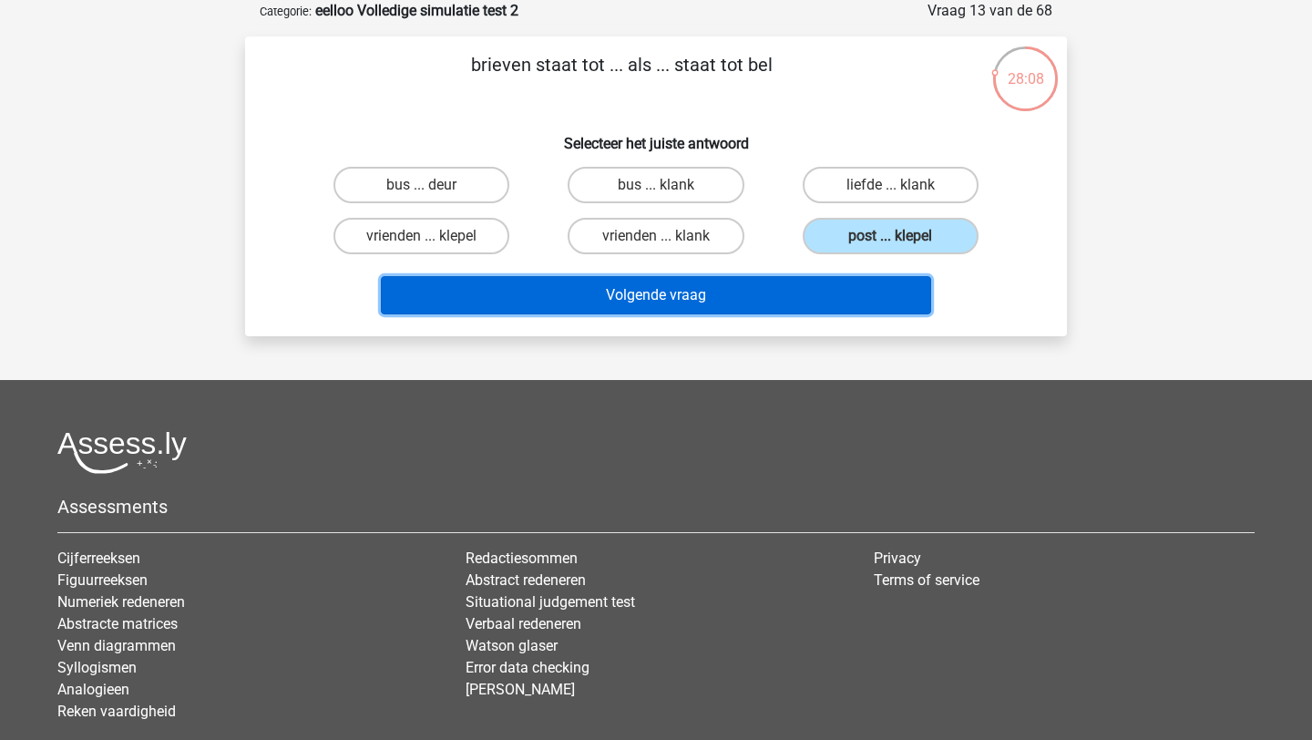
click at [846, 284] on button "Volgende vraag" at bounding box center [656, 295] width 551 height 38
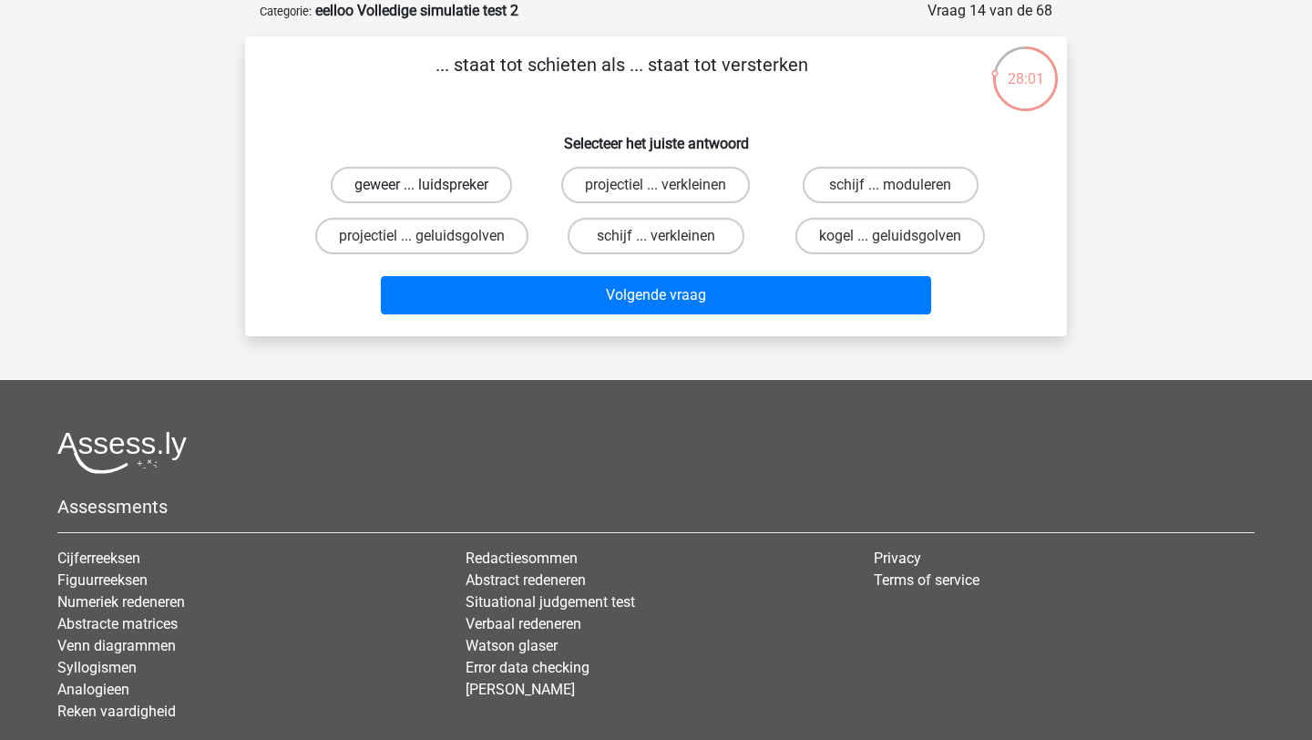
click at [464, 196] on label "geweer ... luidspreker" at bounding box center [421, 185] width 181 height 36
click at [434, 196] on input "geweer ... luidspreker" at bounding box center [428, 191] width 12 height 12
radio input "true"
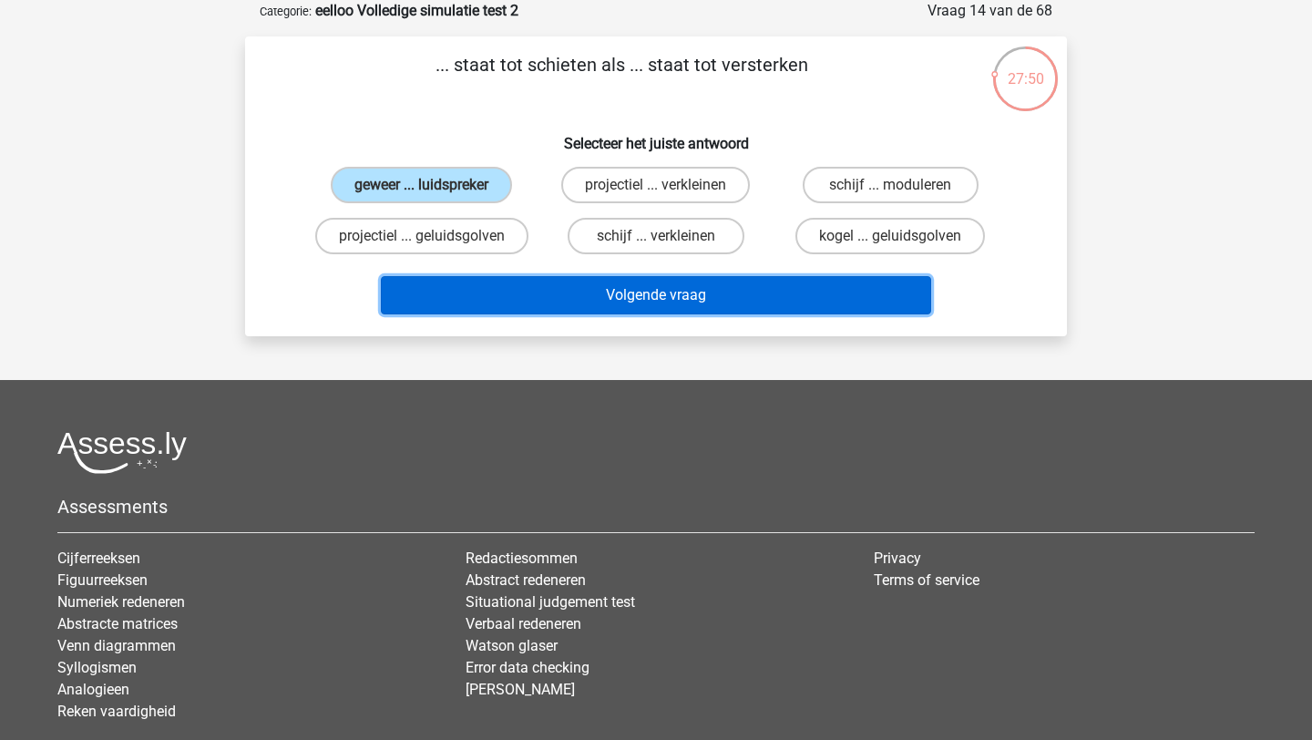
click at [523, 296] on button "Volgende vraag" at bounding box center [656, 295] width 551 height 38
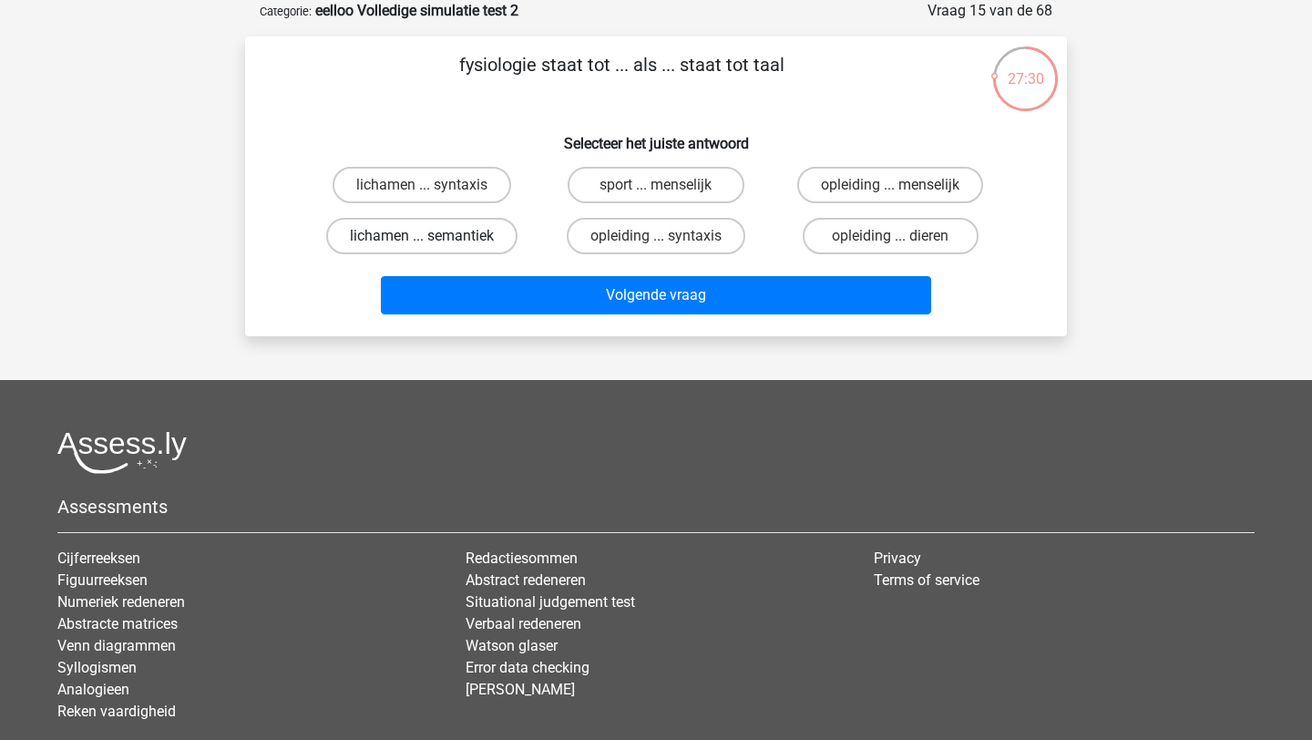
click at [435, 231] on label "lichamen ... semantiek" at bounding box center [421, 236] width 191 height 36
click at [434, 236] on input "lichamen ... semantiek" at bounding box center [428, 242] width 12 height 12
radio input "true"
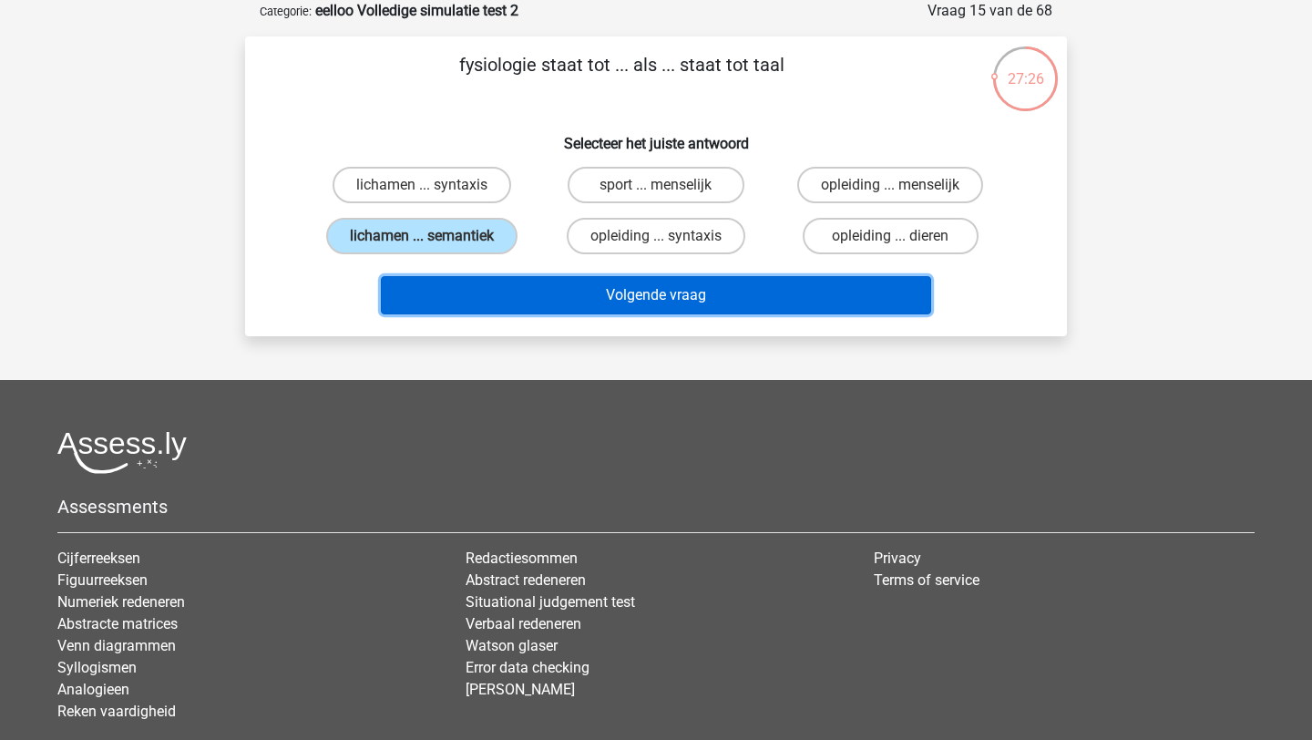
click at [481, 297] on button "Volgende vraag" at bounding box center [656, 295] width 551 height 38
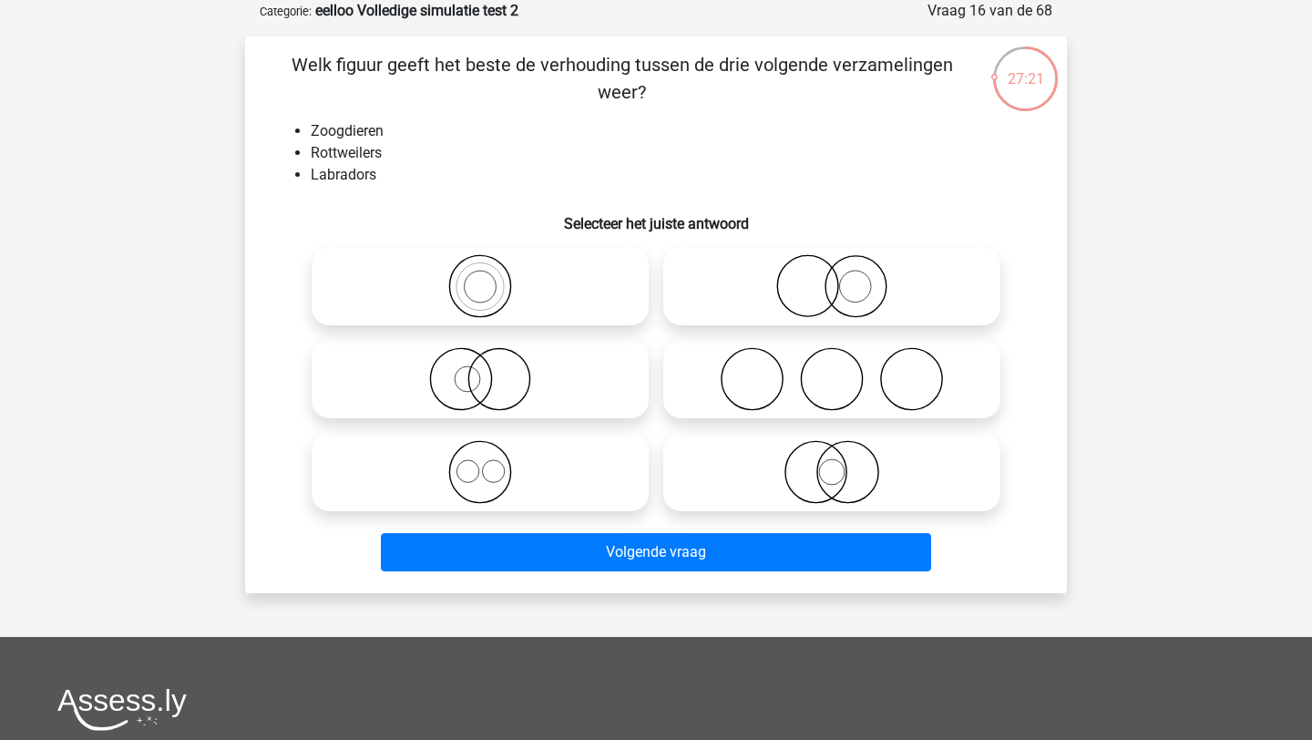
click at [442, 456] on icon at bounding box center [480, 472] width 323 height 64
click at [480, 456] on input "radio" at bounding box center [486, 457] width 12 height 12
radio input "true"
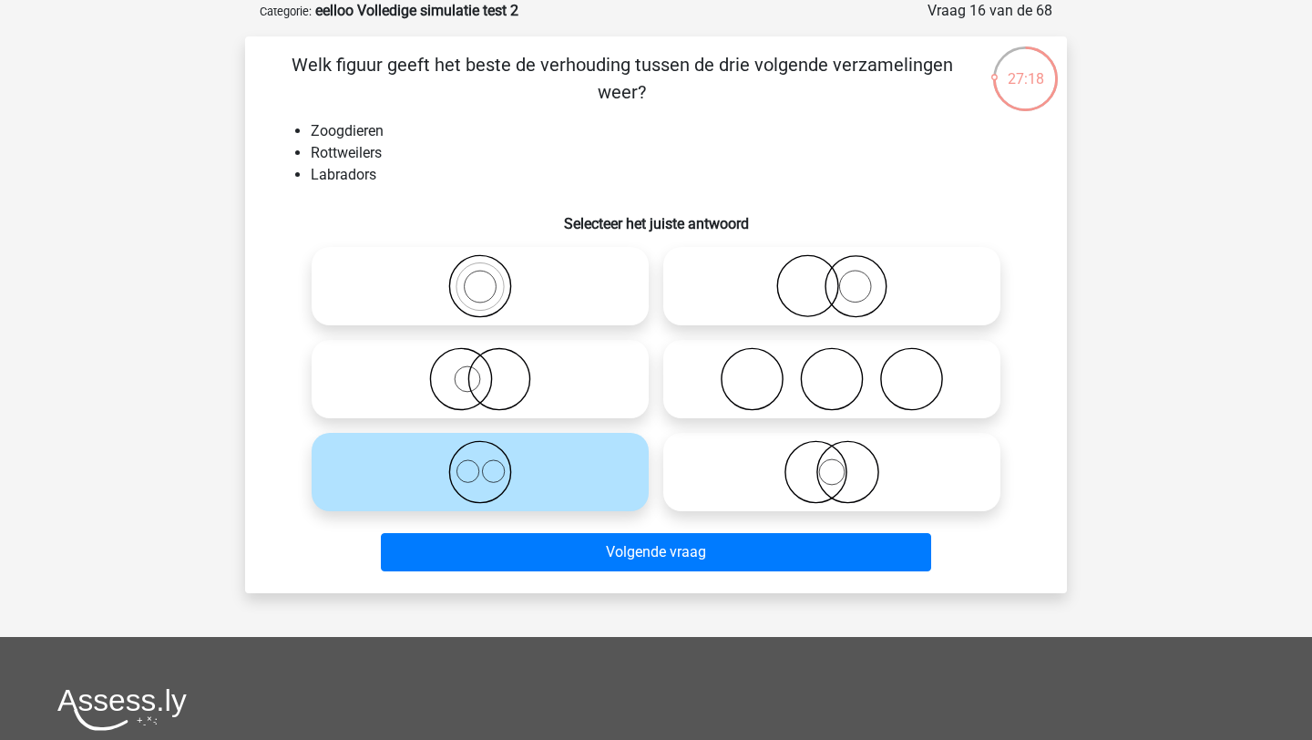
click at [512, 581] on div "Welk figuur geeft het beste de verhouding tussen de drie volgende verzamelingen…" at bounding box center [656, 314] width 822 height 557
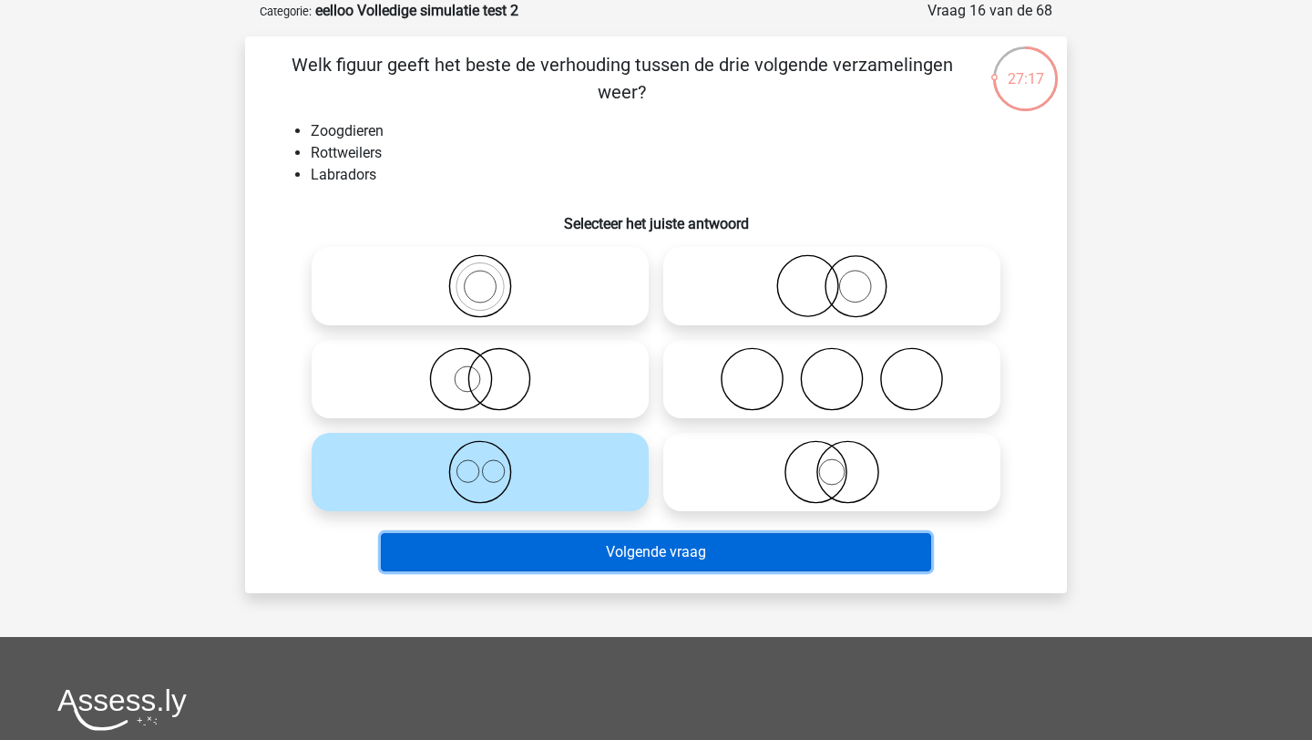
click at [512, 564] on button "Volgende vraag" at bounding box center [656, 552] width 551 height 38
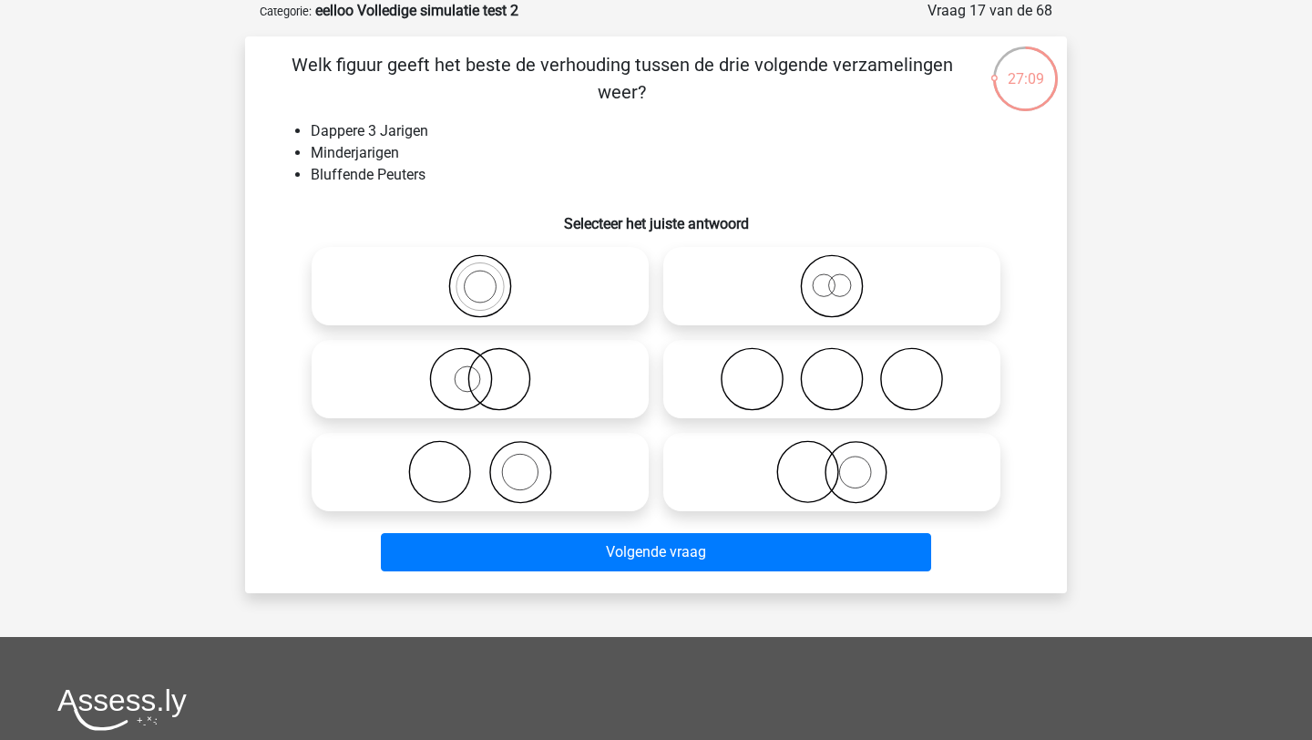
click at [788, 312] on icon at bounding box center [832, 286] width 323 height 64
click at [832, 277] on input "radio" at bounding box center [838, 271] width 12 height 12
radio input "true"
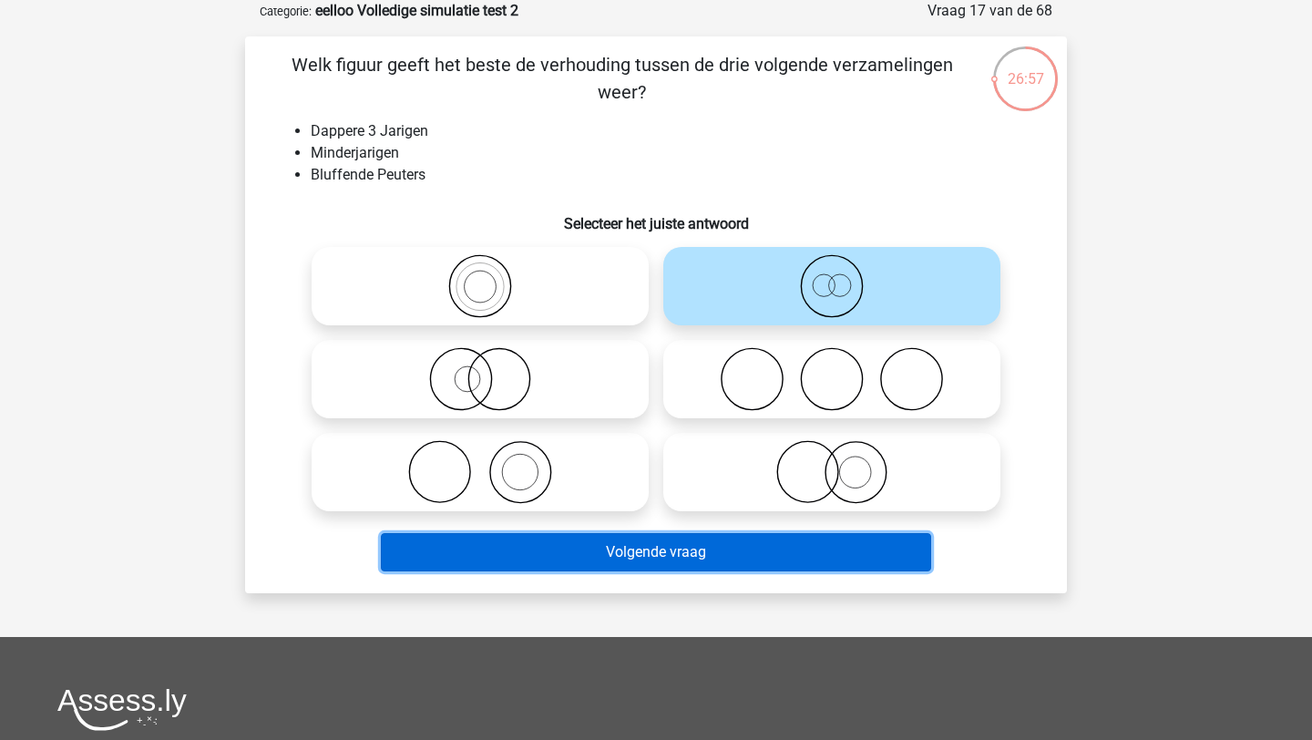
click at [666, 556] on button "Volgende vraag" at bounding box center [656, 552] width 551 height 38
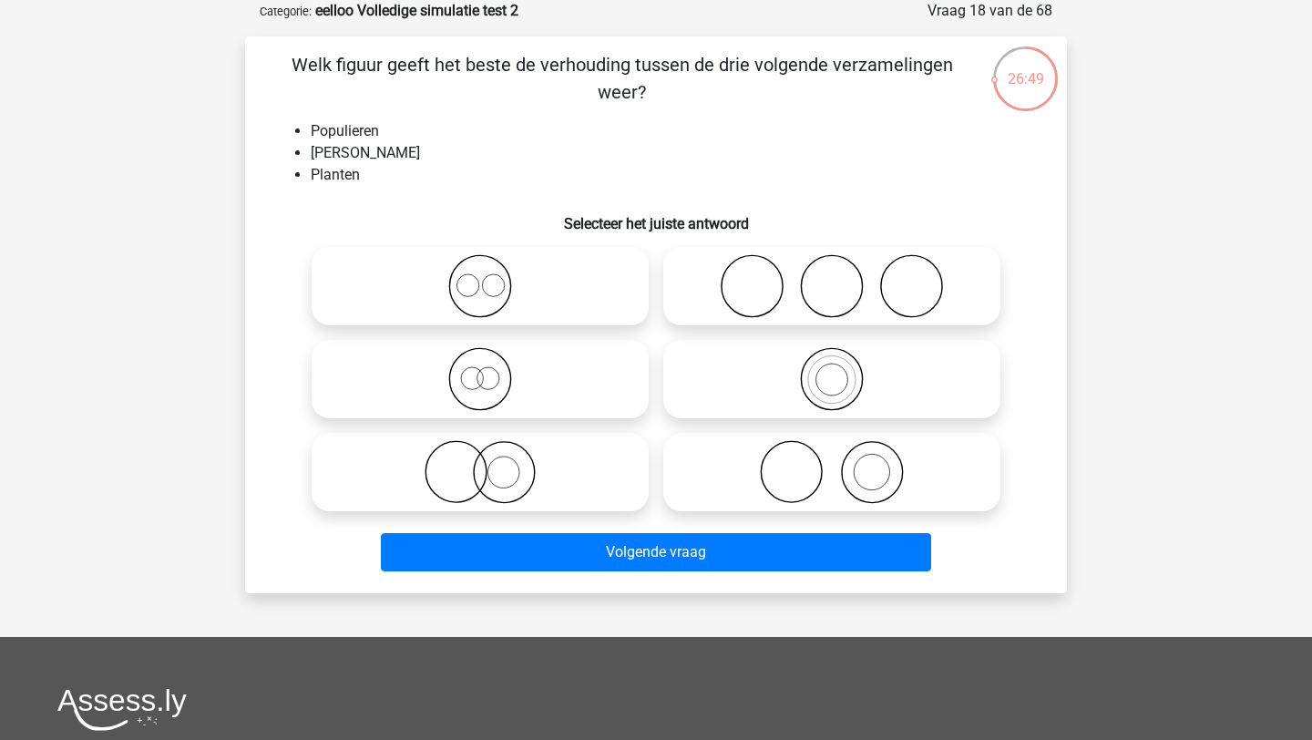
click at [738, 388] on icon at bounding box center [832, 379] width 323 height 64
click at [832, 370] on input "radio" at bounding box center [838, 364] width 12 height 12
radio input "true"
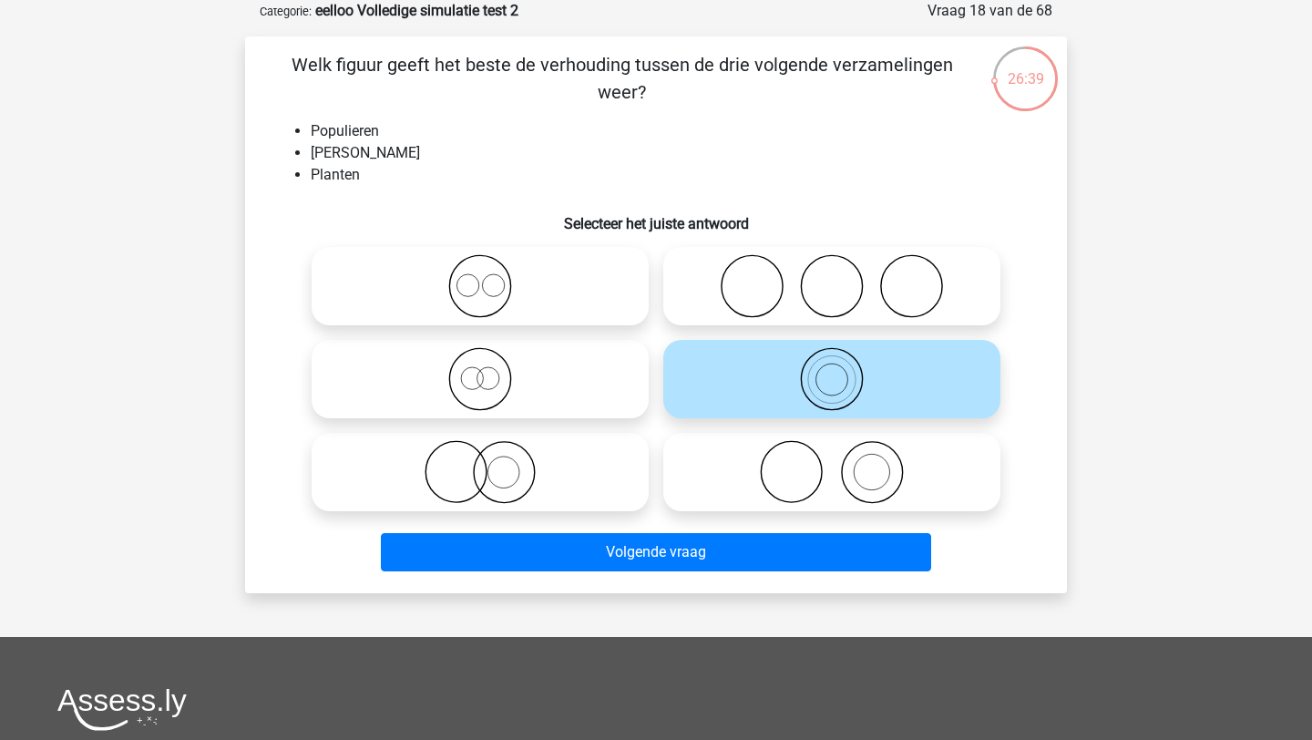
click at [772, 476] on icon at bounding box center [832, 472] width 323 height 64
click at [832, 463] on input "radio" at bounding box center [838, 457] width 12 height 12
radio input "true"
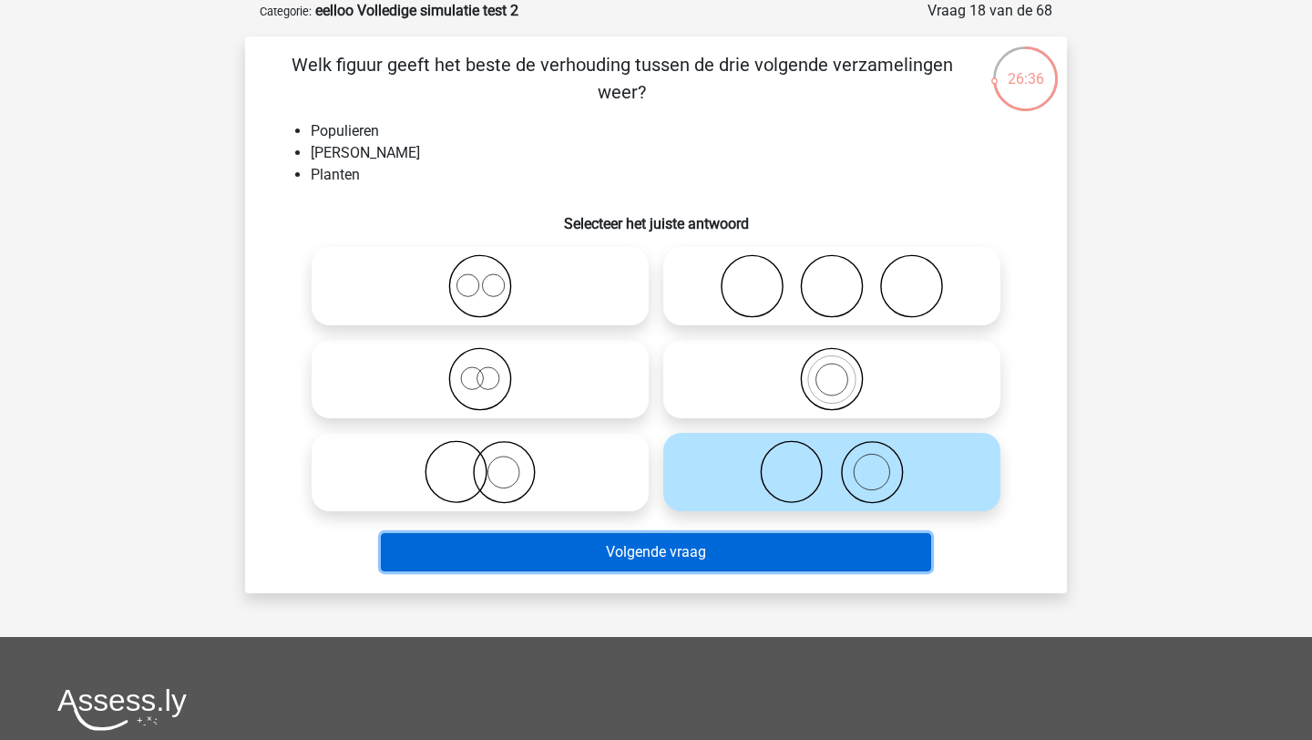
click at [704, 549] on button "Volgende vraag" at bounding box center [656, 552] width 551 height 38
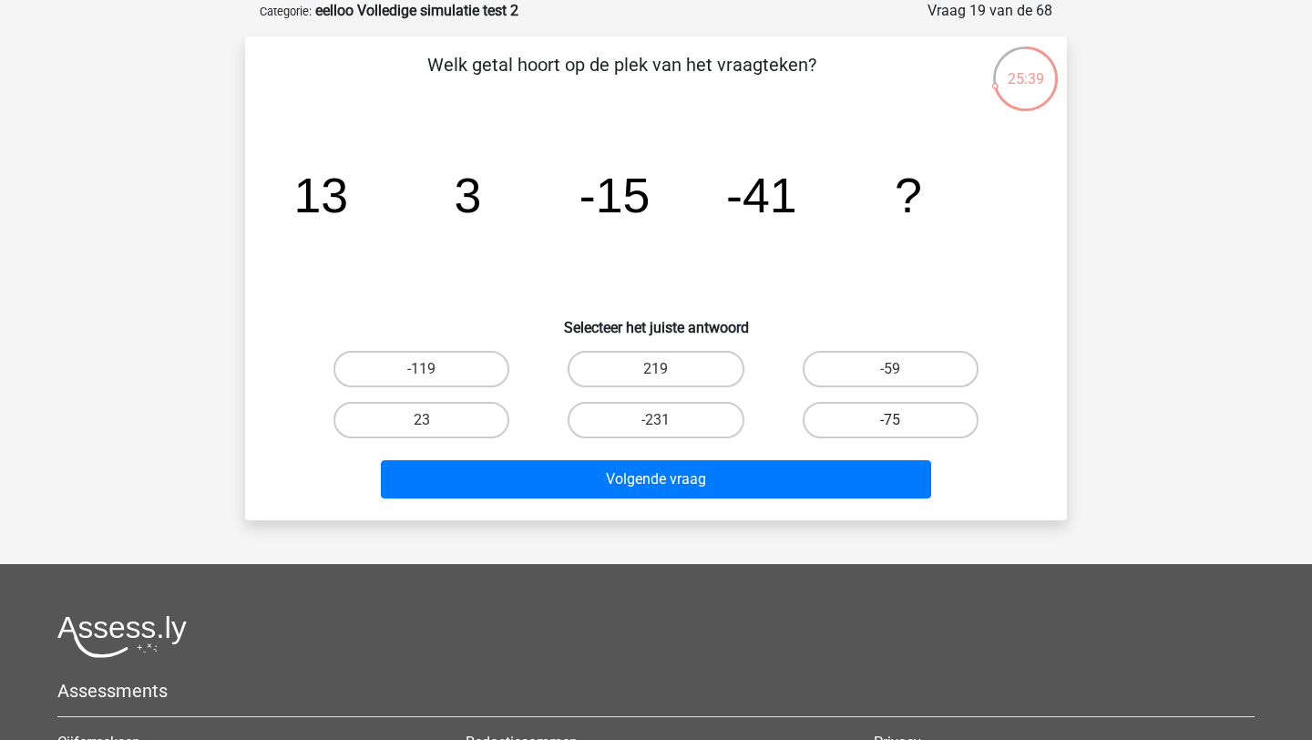
click at [850, 428] on label "-75" at bounding box center [891, 420] width 176 height 36
click at [890, 428] on input "-75" at bounding box center [896, 426] width 12 height 12
radio input "true"
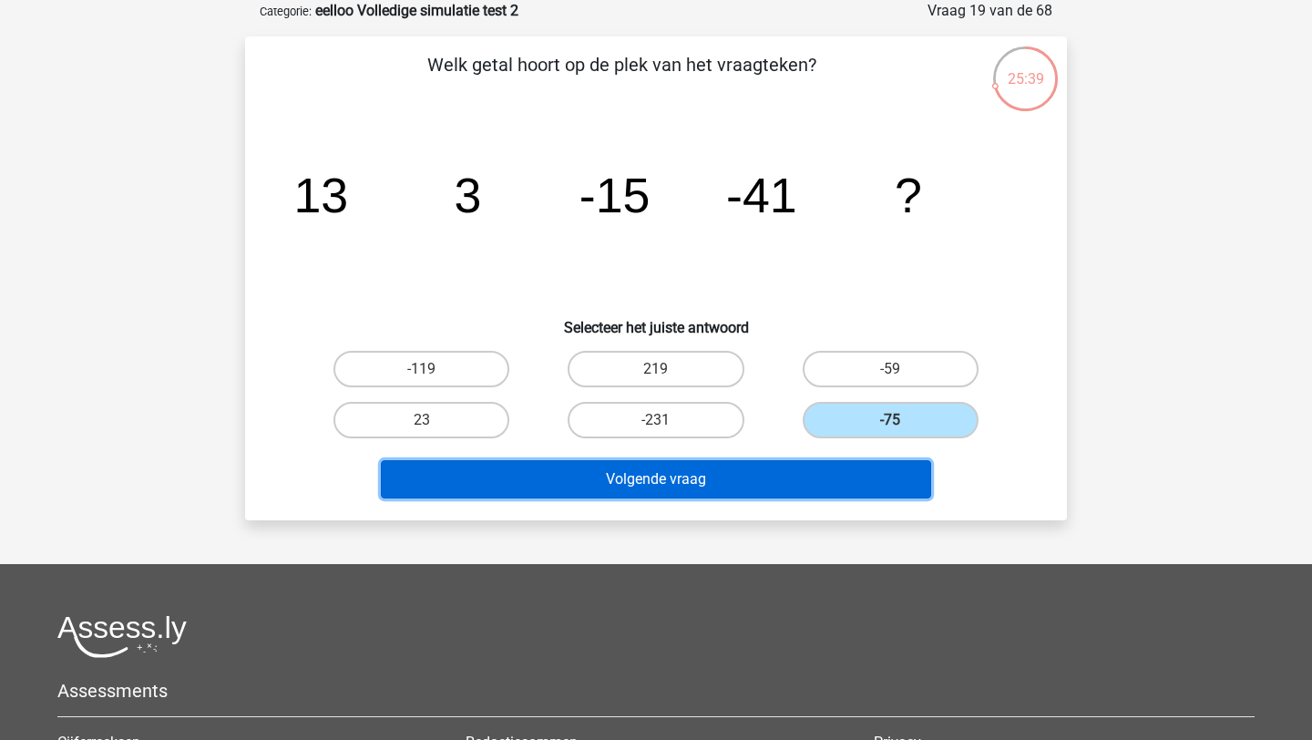
click at [813, 480] on button "Volgende vraag" at bounding box center [656, 479] width 551 height 38
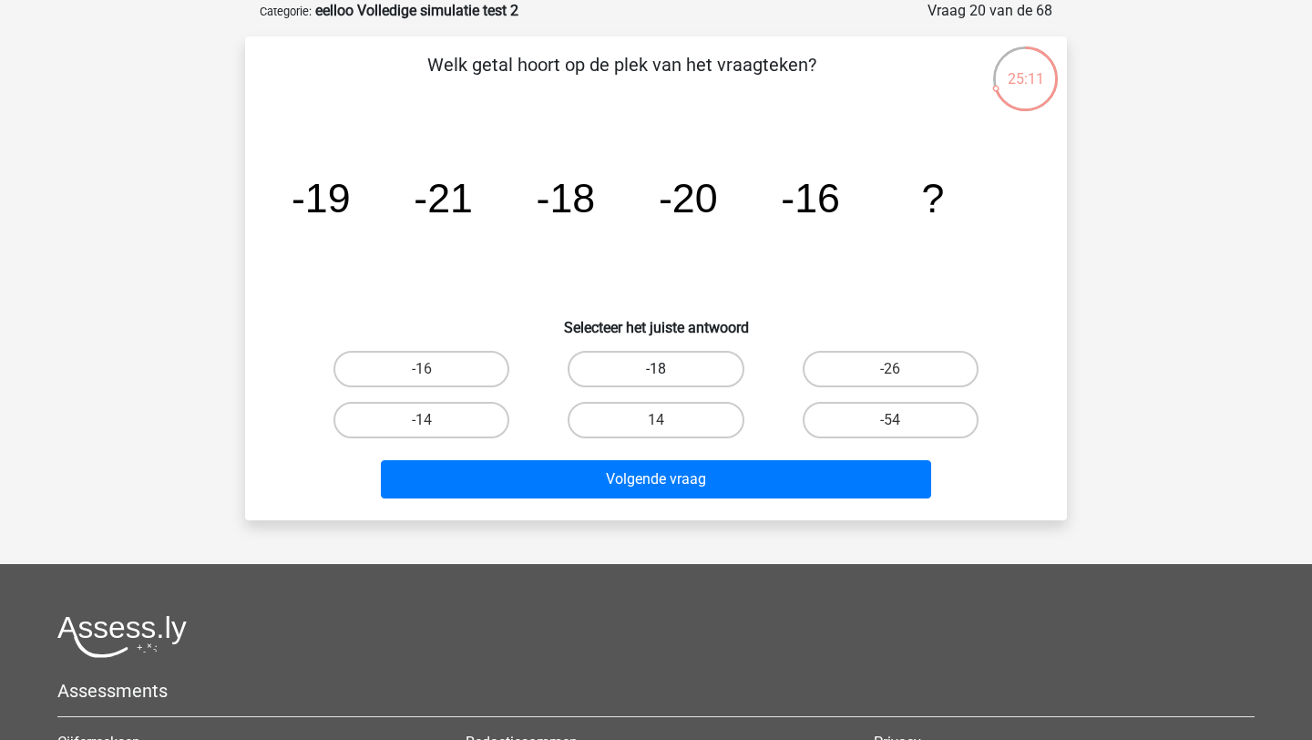
click at [686, 364] on label "-18" at bounding box center [656, 369] width 176 height 36
click at [668, 369] on input "-18" at bounding box center [662, 375] width 12 height 12
radio input "true"
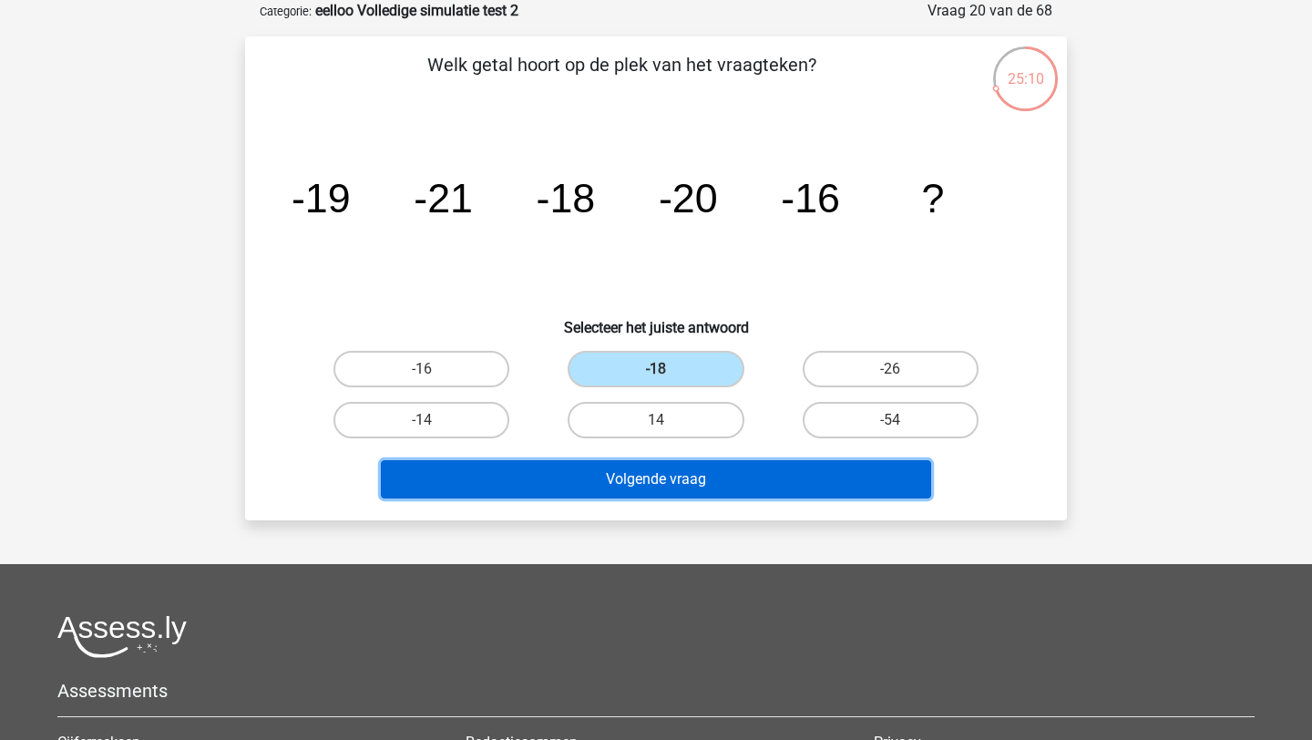
click at [687, 473] on button "Volgende vraag" at bounding box center [656, 479] width 551 height 38
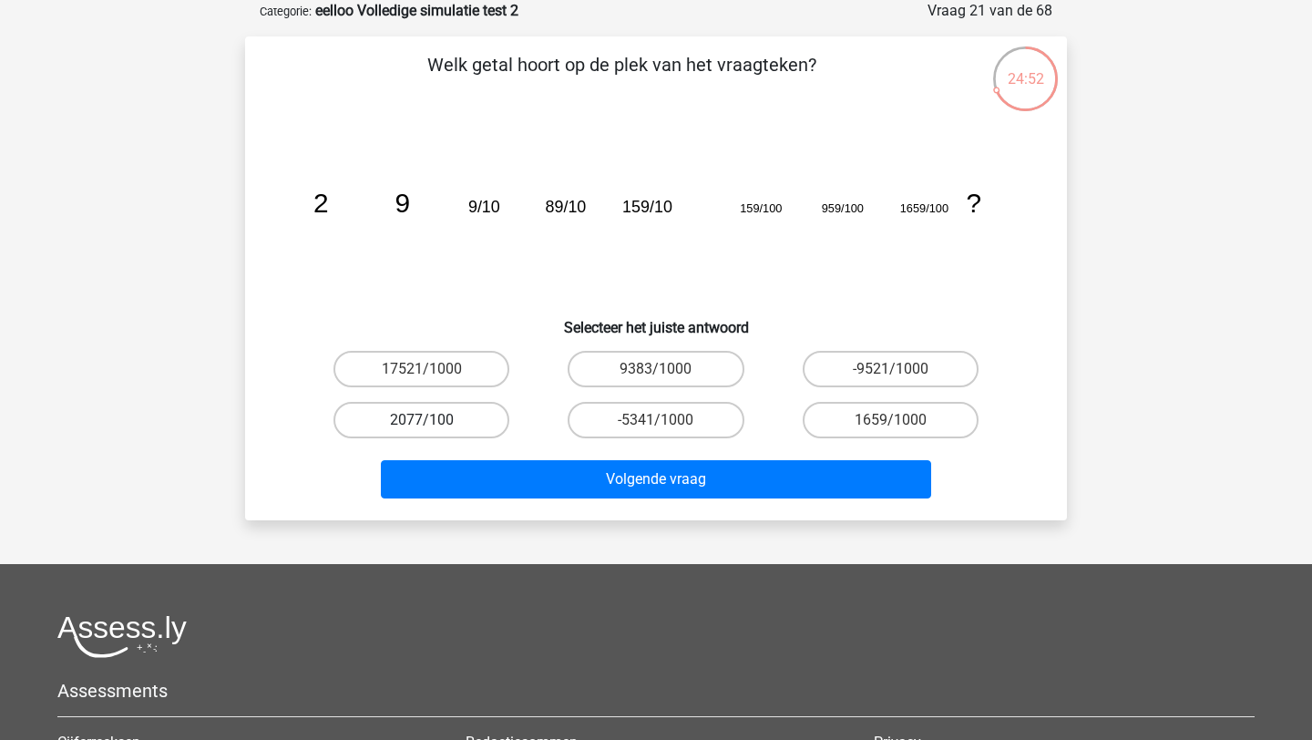
click at [475, 418] on label "2077/100" at bounding box center [421, 420] width 176 height 36
click at [434, 420] on input "2077/100" at bounding box center [428, 426] width 12 height 12
radio input "true"
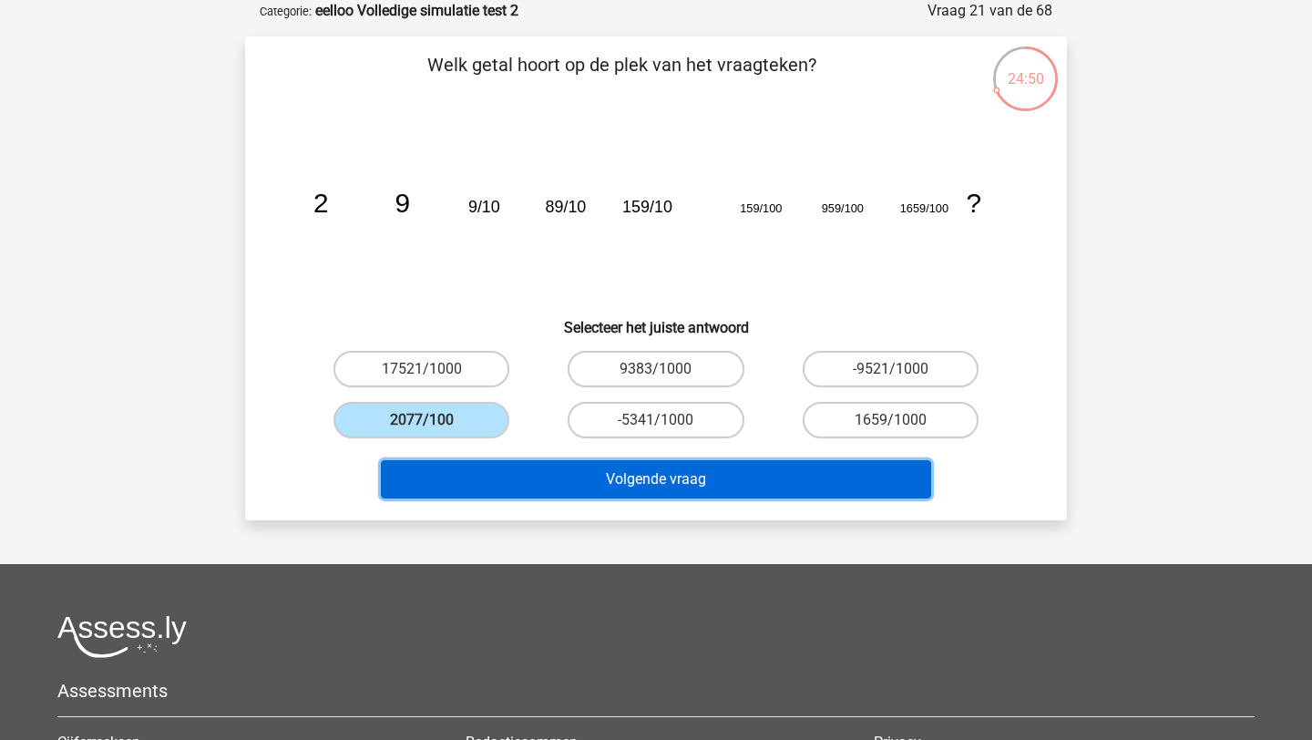
click at [520, 476] on button "Volgende vraag" at bounding box center [656, 479] width 551 height 38
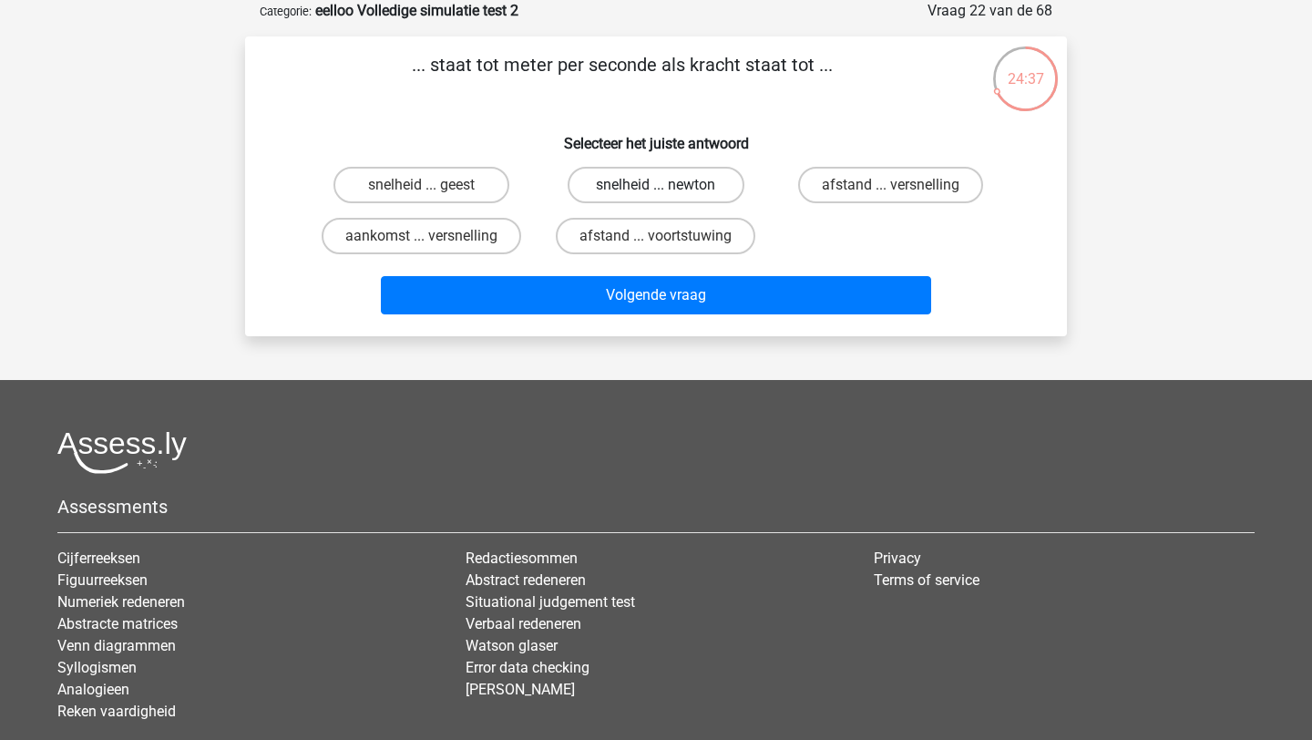
click at [700, 187] on label "snelheid ... newton" at bounding box center [656, 185] width 176 height 36
click at [668, 187] on input "snelheid ... newton" at bounding box center [662, 191] width 12 height 12
radio input "true"
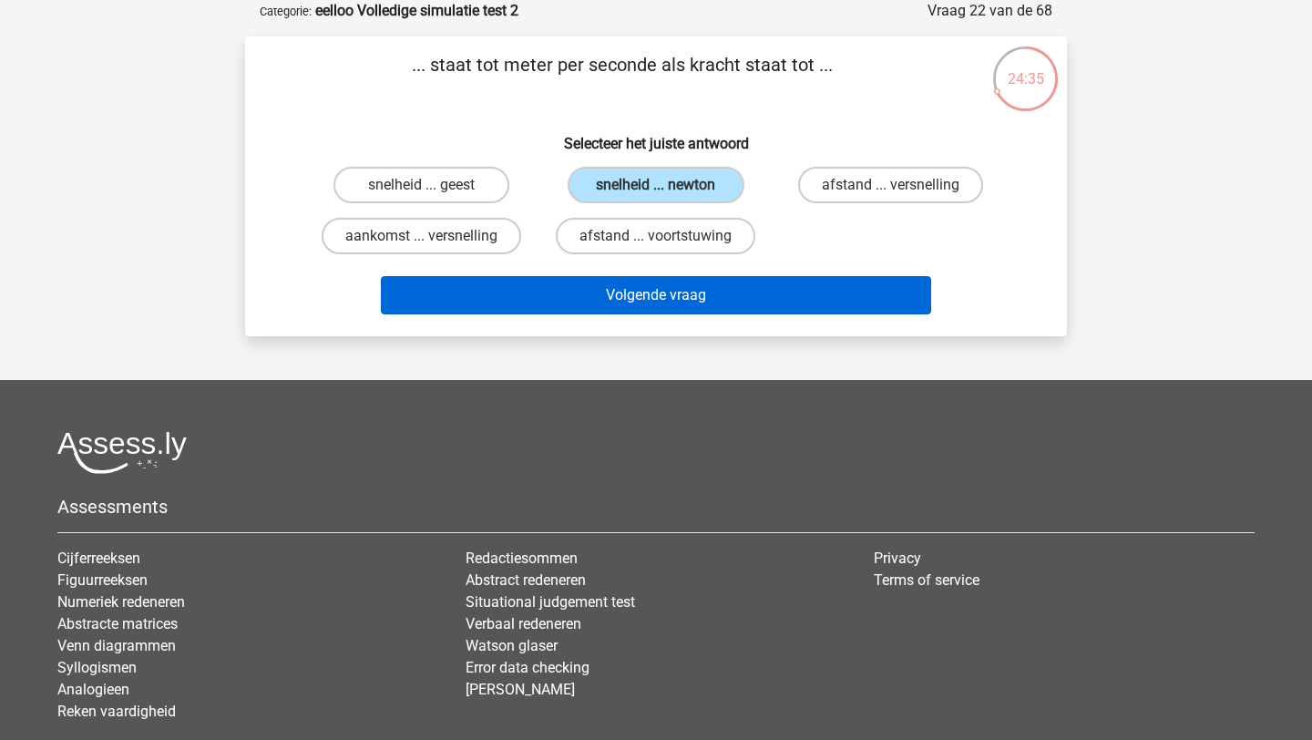
click at [702, 290] on button "Volgende vraag" at bounding box center [656, 295] width 551 height 38
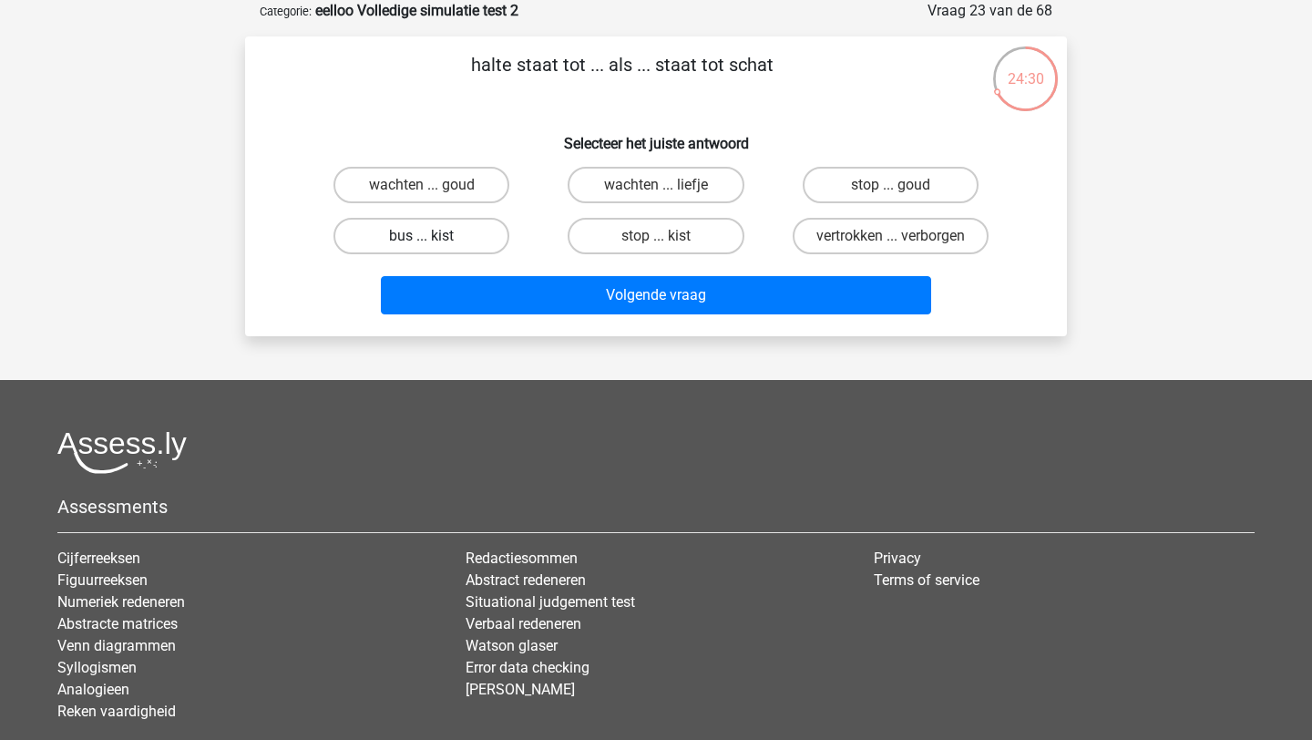
click at [378, 234] on label "bus ... kist" at bounding box center [421, 236] width 176 height 36
click at [422, 236] on input "bus ... kist" at bounding box center [428, 242] width 12 height 12
radio input "true"
click at [836, 237] on label "vertrokken ... verborgen" at bounding box center [891, 236] width 196 height 36
click at [890, 237] on input "vertrokken ... verborgen" at bounding box center [896, 242] width 12 height 12
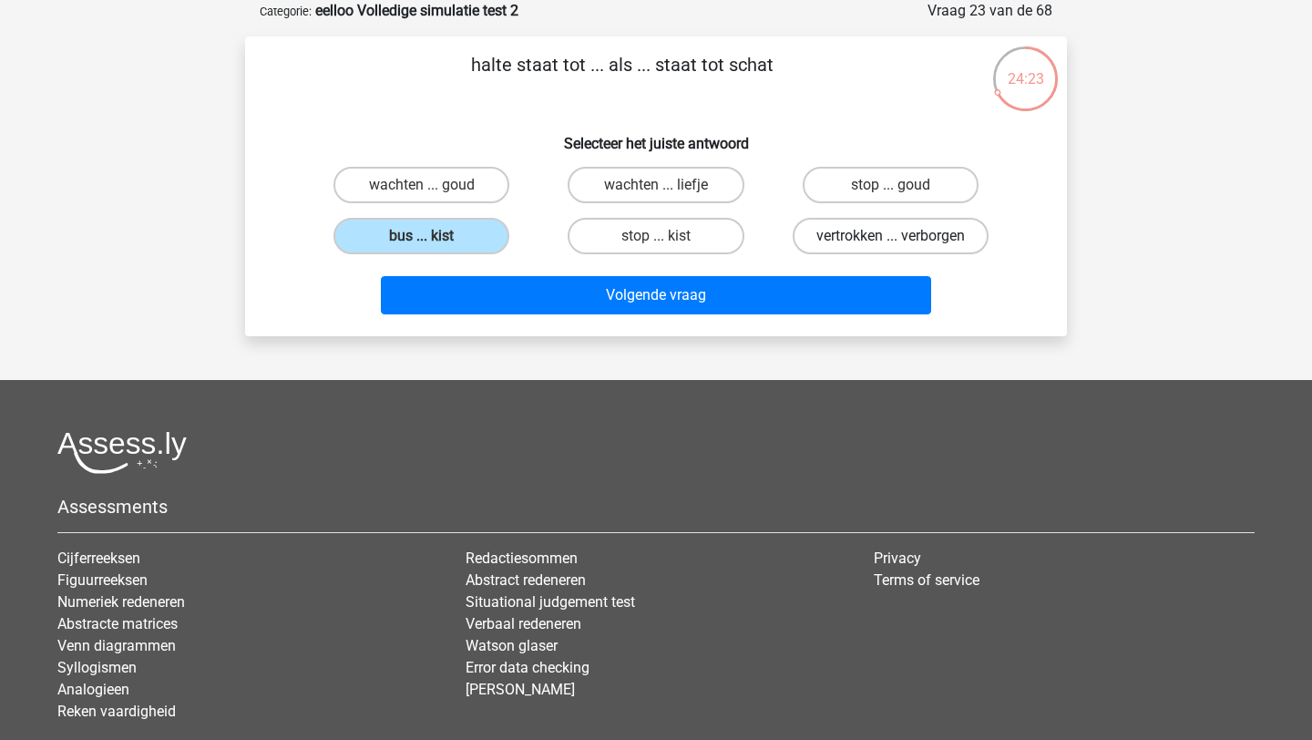
radio input "true"
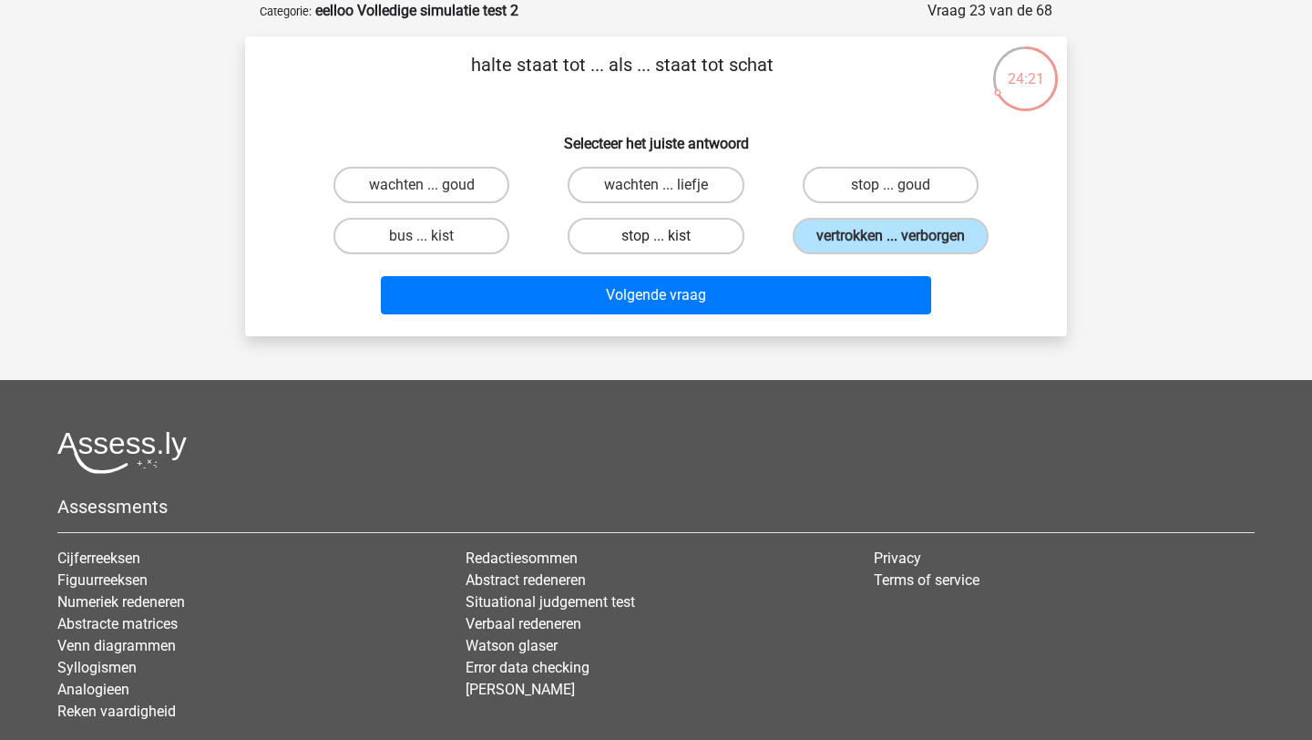
click at [717, 241] on label "stop ... kist" at bounding box center [656, 236] width 176 height 36
click at [668, 241] on input "stop ... kist" at bounding box center [662, 242] width 12 height 12
radio input "true"
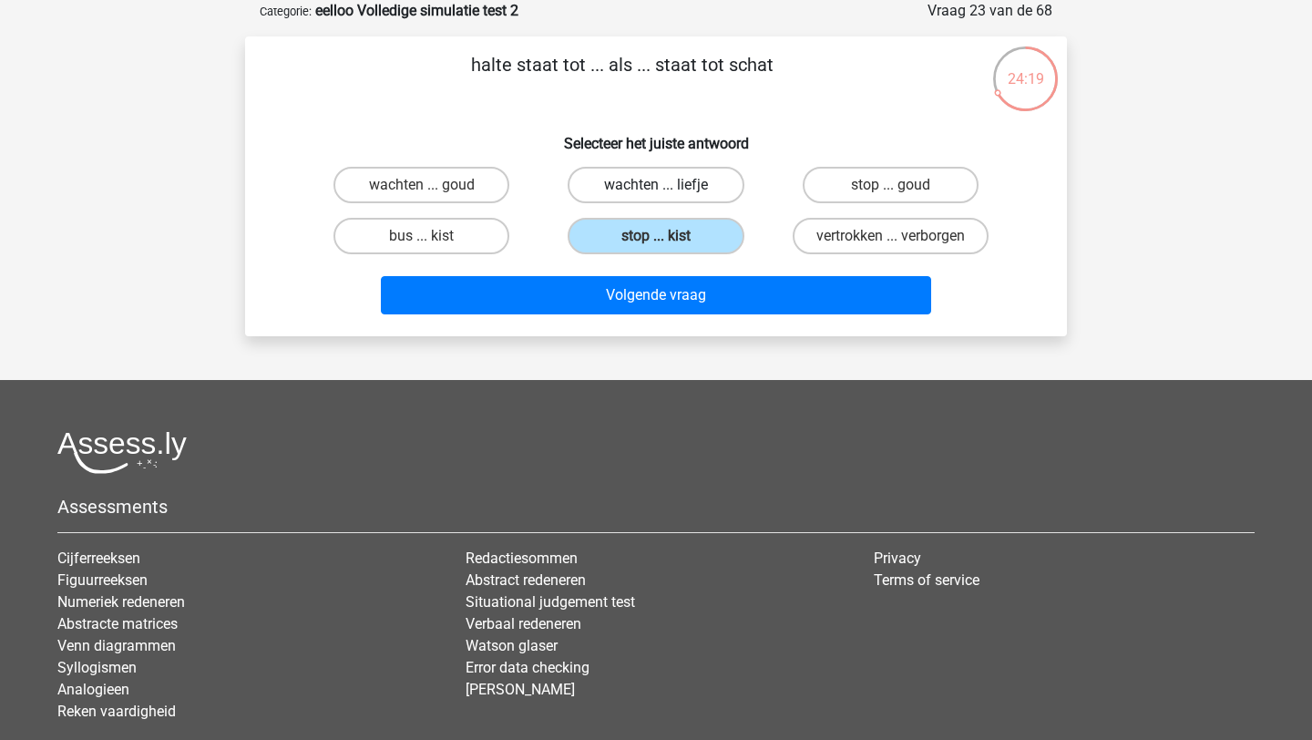
click at [687, 186] on label "wachten ... liefje" at bounding box center [656, 185] width 176 height 36
click at [668, 186] on input "wachten ... liefje" at bounding box center [662, 191] width 12 height 12
radio input "true"
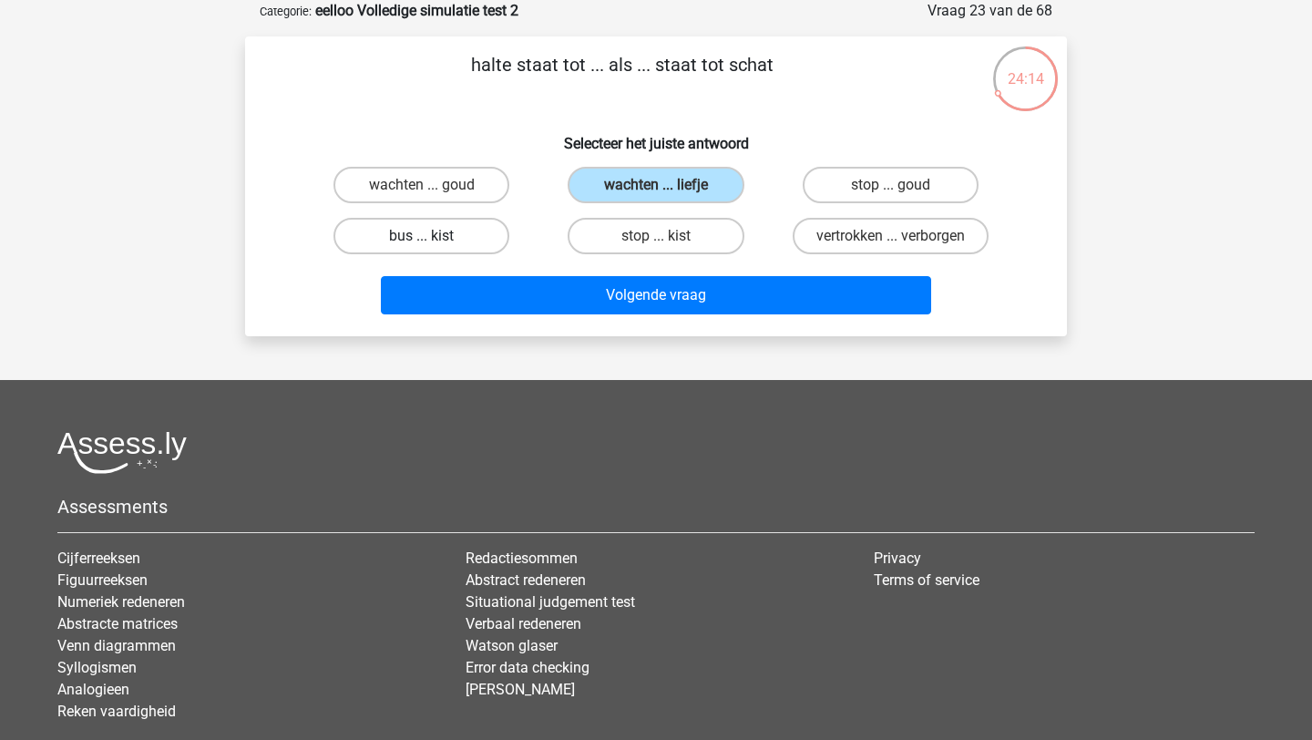
click at [469, 242] on label "bus ... kist" at bounding box center [421, 236] width 176 height 36
click at [434, 242] on input "bus ... kist" at bounding box center [428, 242] width 12 height 12
radio input "true"
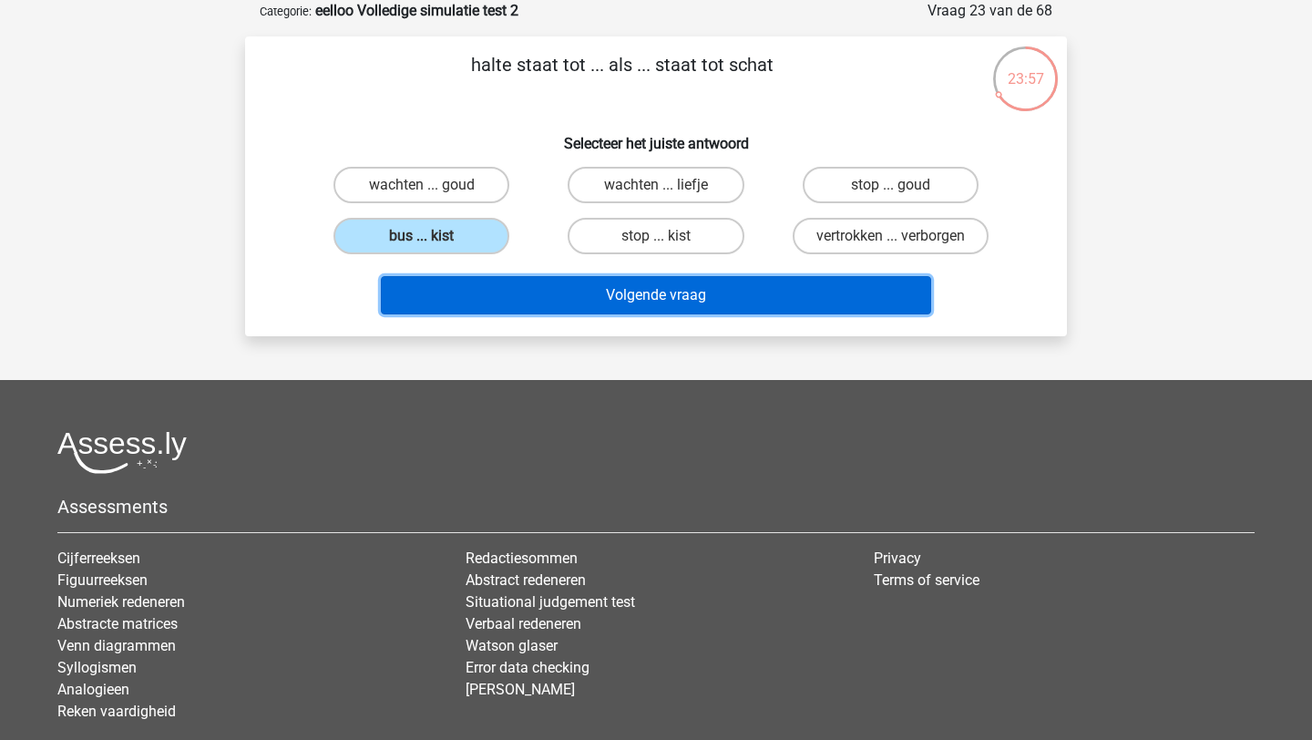
click at [548, 293] on button "Volgende vraag" at bounding box center [656, 295] width 551 height 38
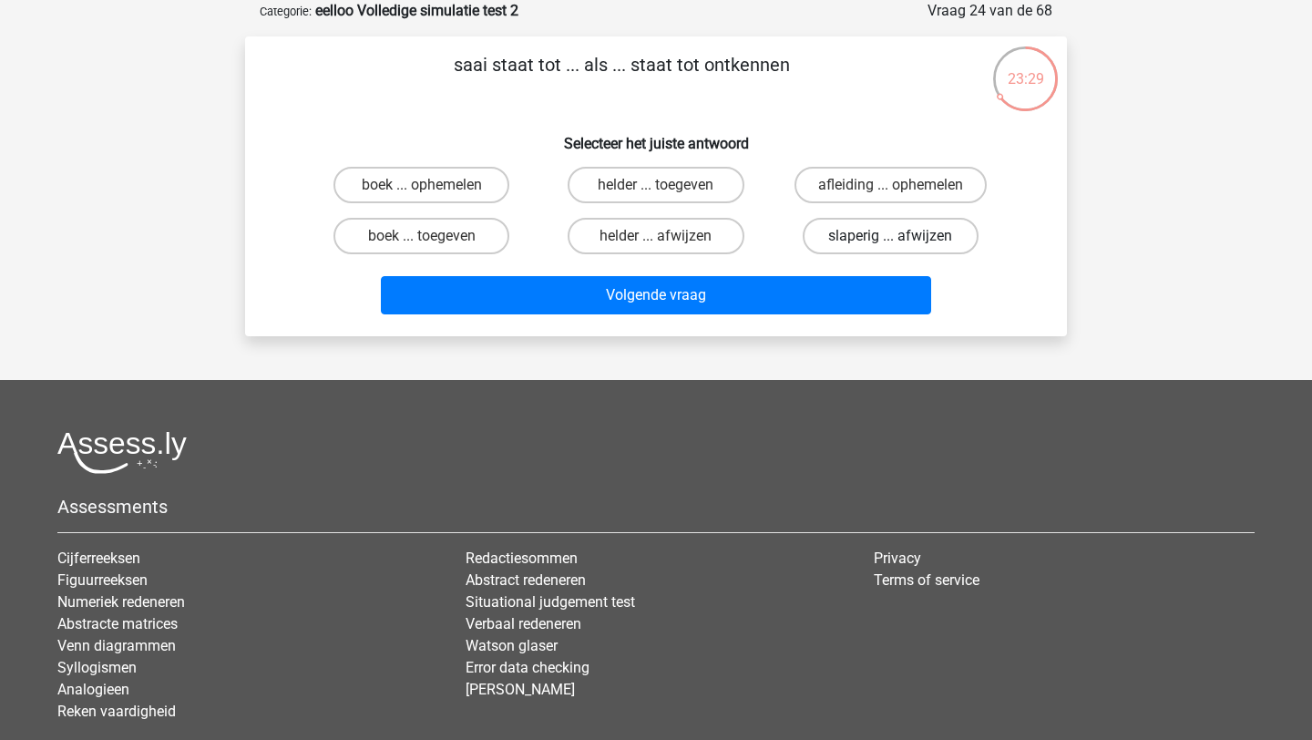
click at [917, 233] on label "slaperig ... afwijzen" at bounding box center [891, 236] width 176 height 36
click at [902, 236] on input "slaperig ... afwijzen" at bounding box center [896, 242] width 12 height 12
radio input "true"
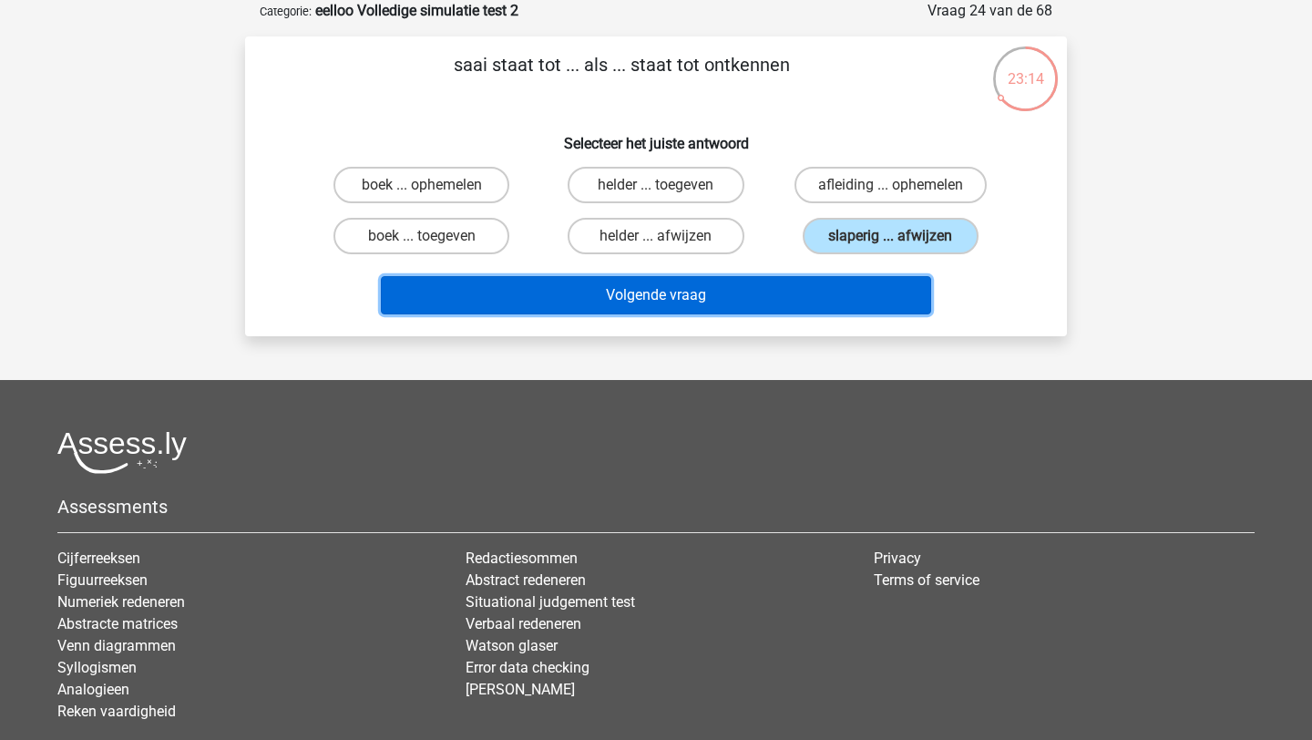
click at [845, 295] on button "Volgende vraag" at bounding box center [656, 295] width 551 height 38
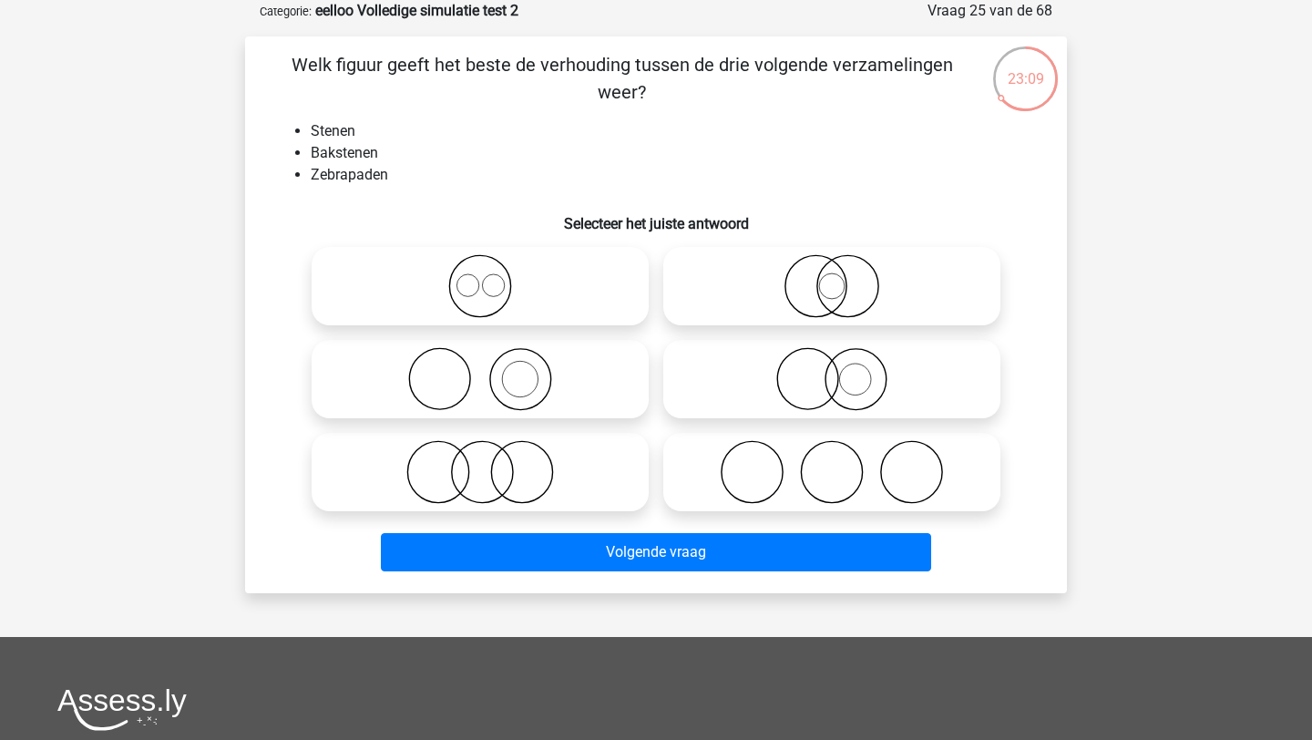
click at [507, 364] on icon at bounding box center [480, 379] width 323 height 64
click at [492, 364] on input "radio" at bounding box center [486, 364] width 12 height 12
radio input "true"
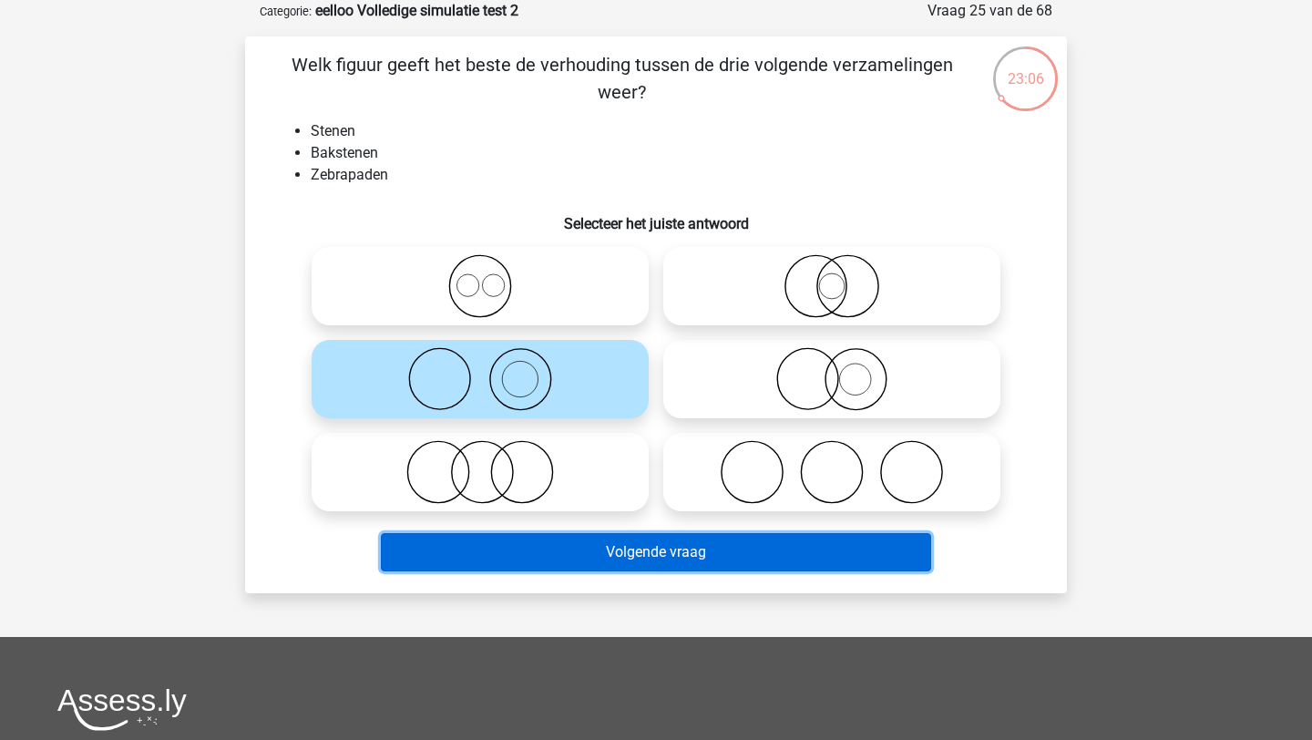
click at [628, 553] on button "Volgende vraag" at bounding box center [656, 552] width 551 height 38
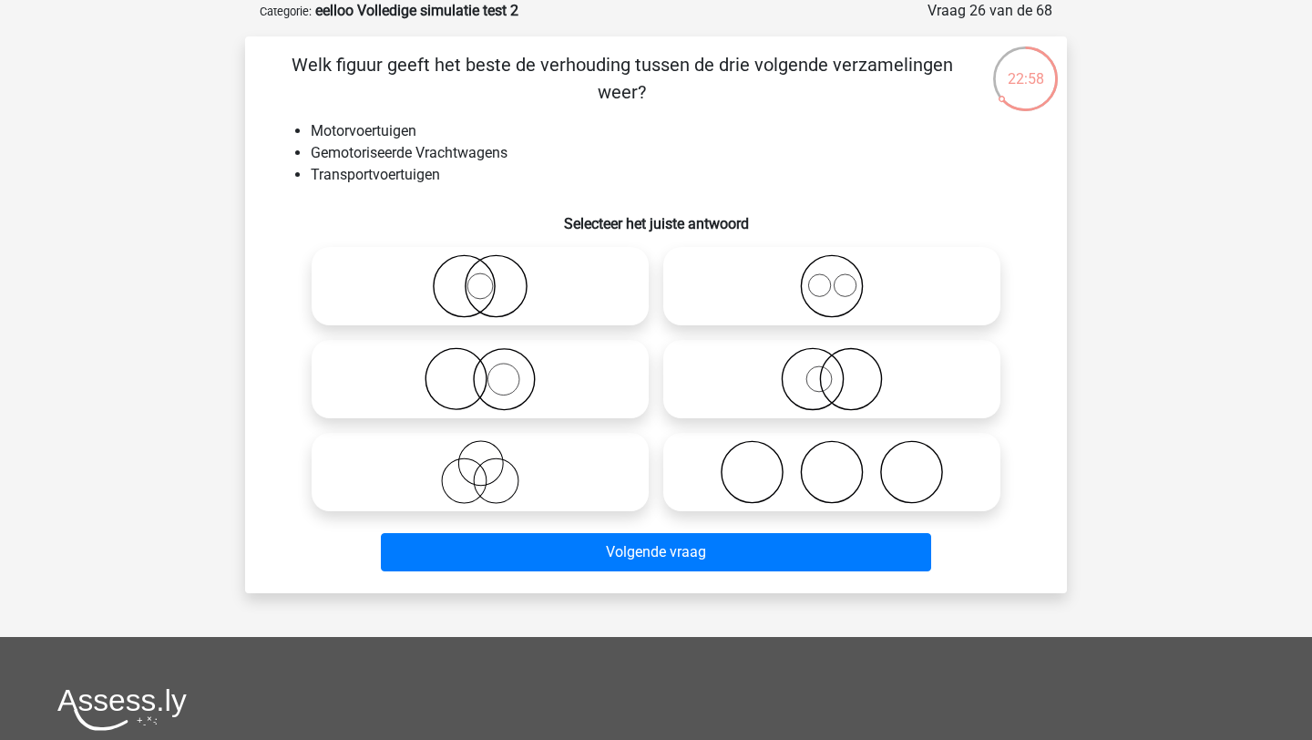
click at [372, 486] on icon at bounding box center [480, 472] width 323 height 64
click at [480, 463] on input "radio" at bounding box center [486, 457] width 12 height 12
radio input "true"
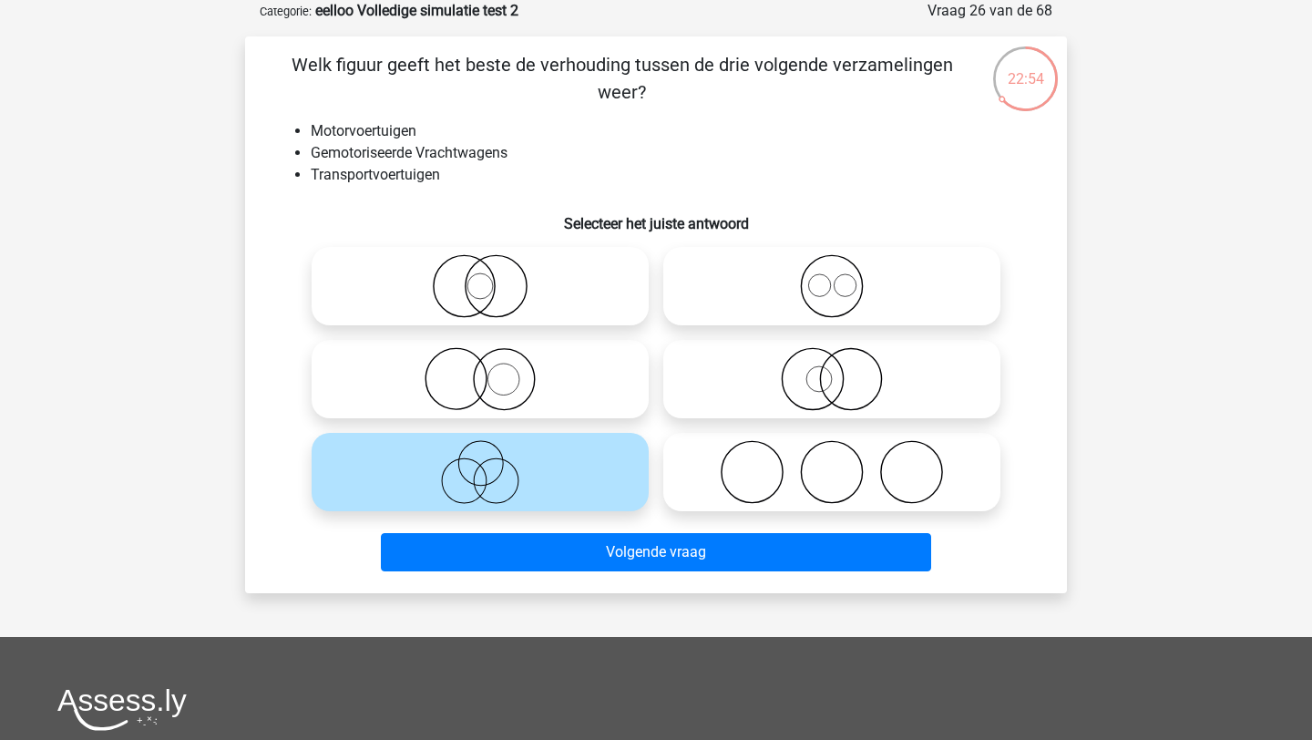
click at [545, 283] on icon at bounding box center [480, 286] width 323 height 64
click at [492, 277] on input "radio" at bounding box center [486, 271] width 12 height 12
radio input "true"
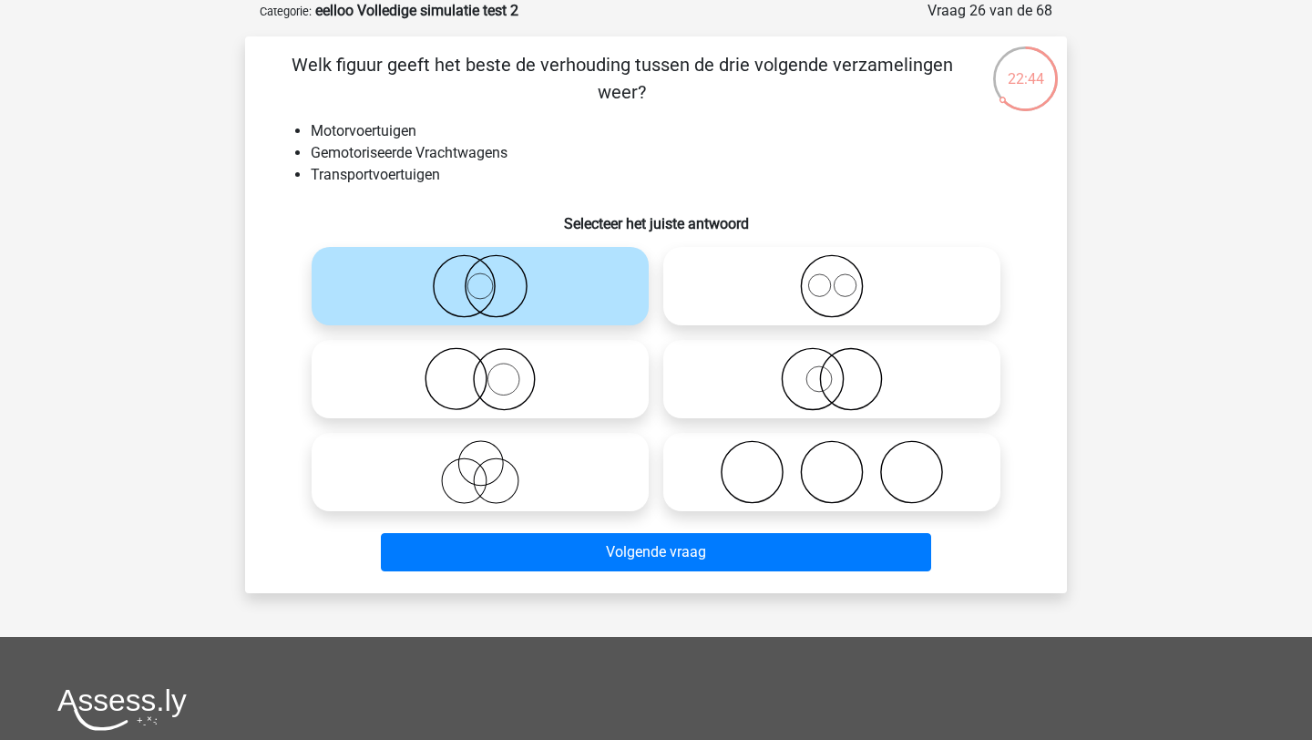
click at [789, 375] on icon at bounding box center [832, 379] width 323 height 64
click at [832, 370] on input "radio" at bounding box center [838, 364] width 12 height 12
radio input "true"
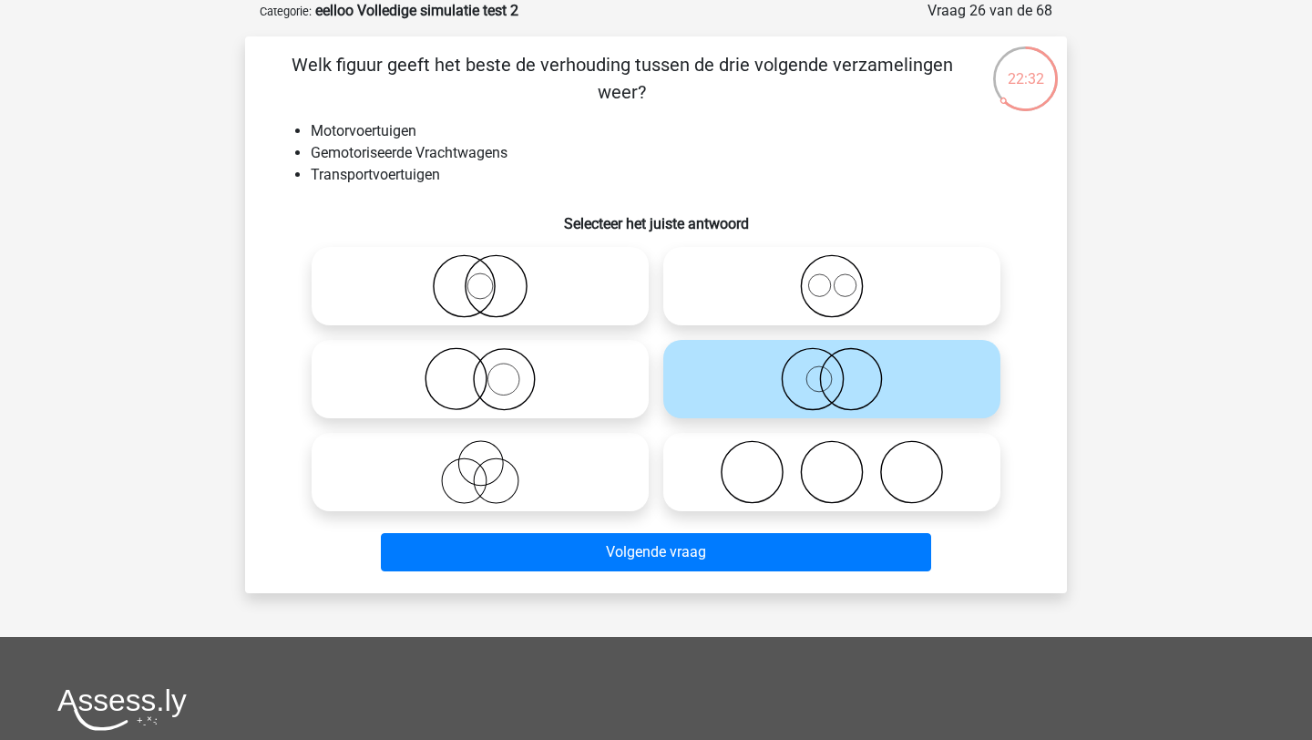
click at [477, 274] on icon at bounding box center [480, 286] width 323 height 64
click at [480, 274] on input "radio" at bounding box center [486, 271] width 12 height 12
radio input "true"
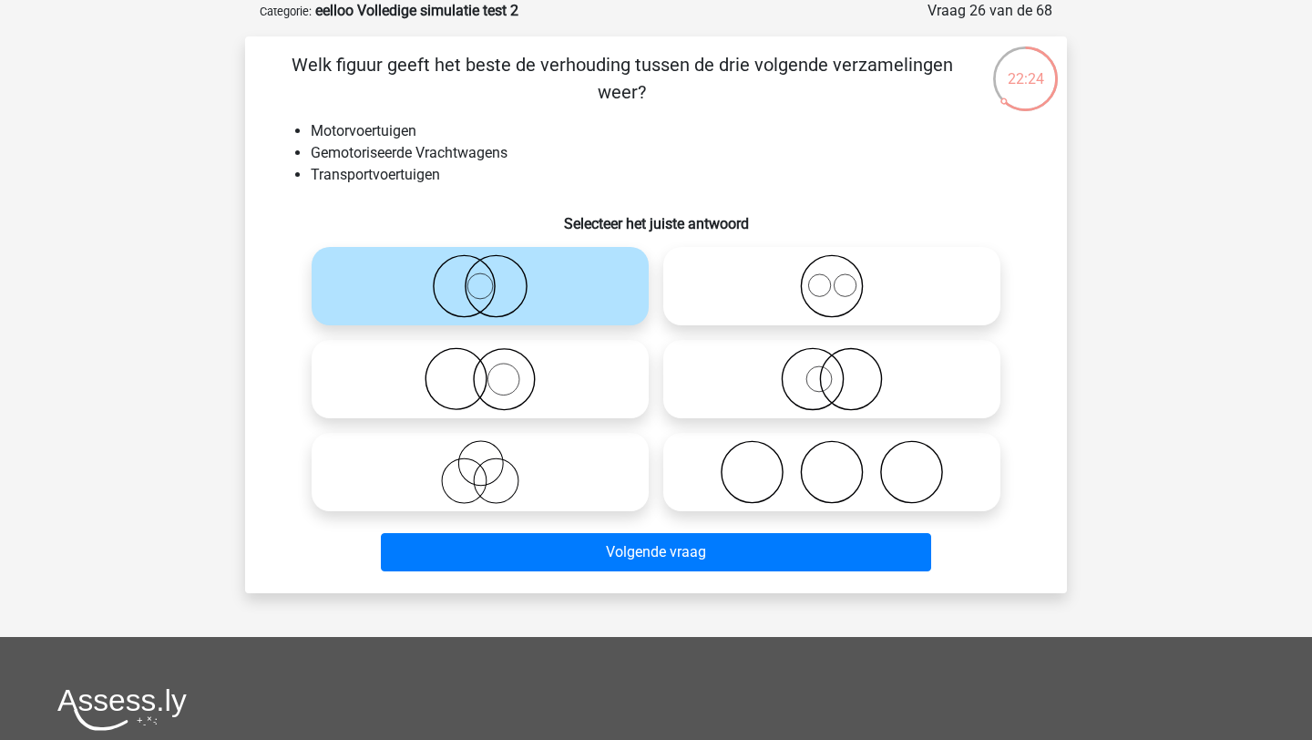
click at [689, 374] on icon at bounding box center [832, 379] width 323 height 64
click at [832, 370] on input "radio" at bounding box center [838, 364] width 12 height 12
radio input "true"
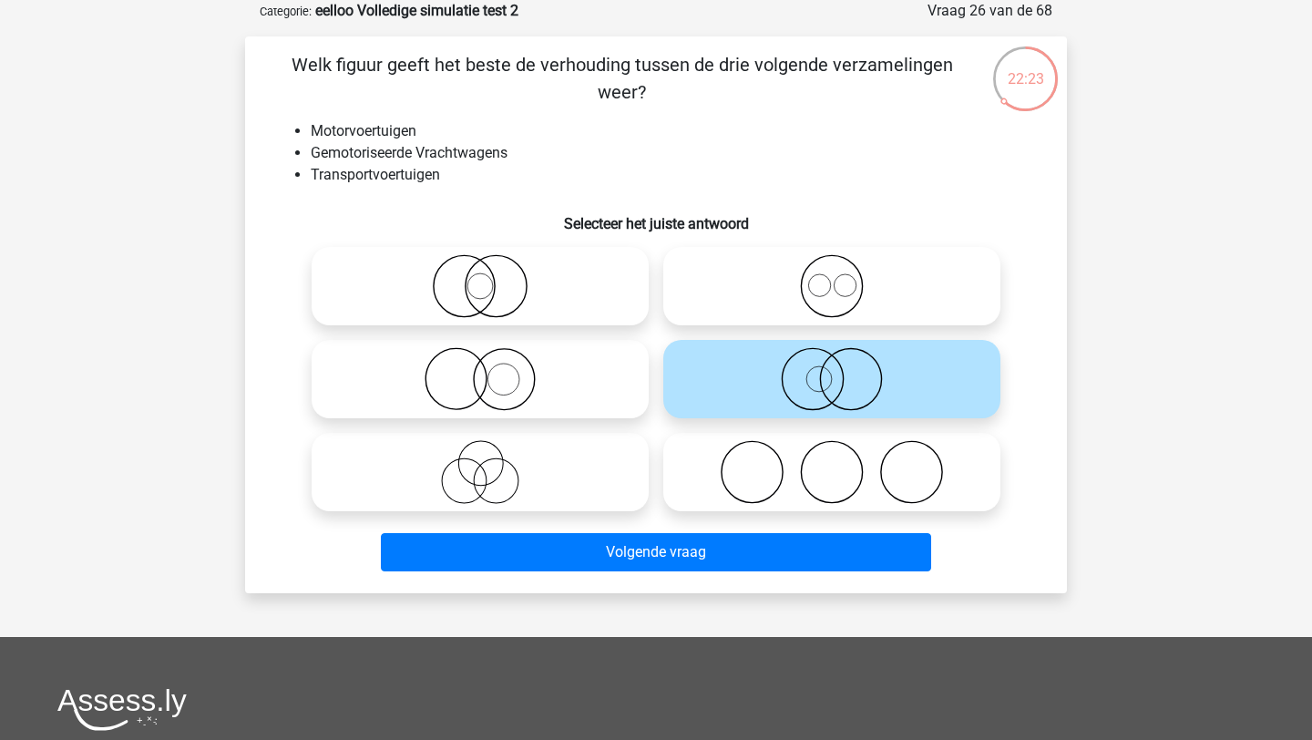
click at [591, 304] on icon at bounding box center [480, 286] width 323 height 64
click at [492, 277] on input "radio" at bounding box center [486, 271] width 12 height 12
radio input "true"
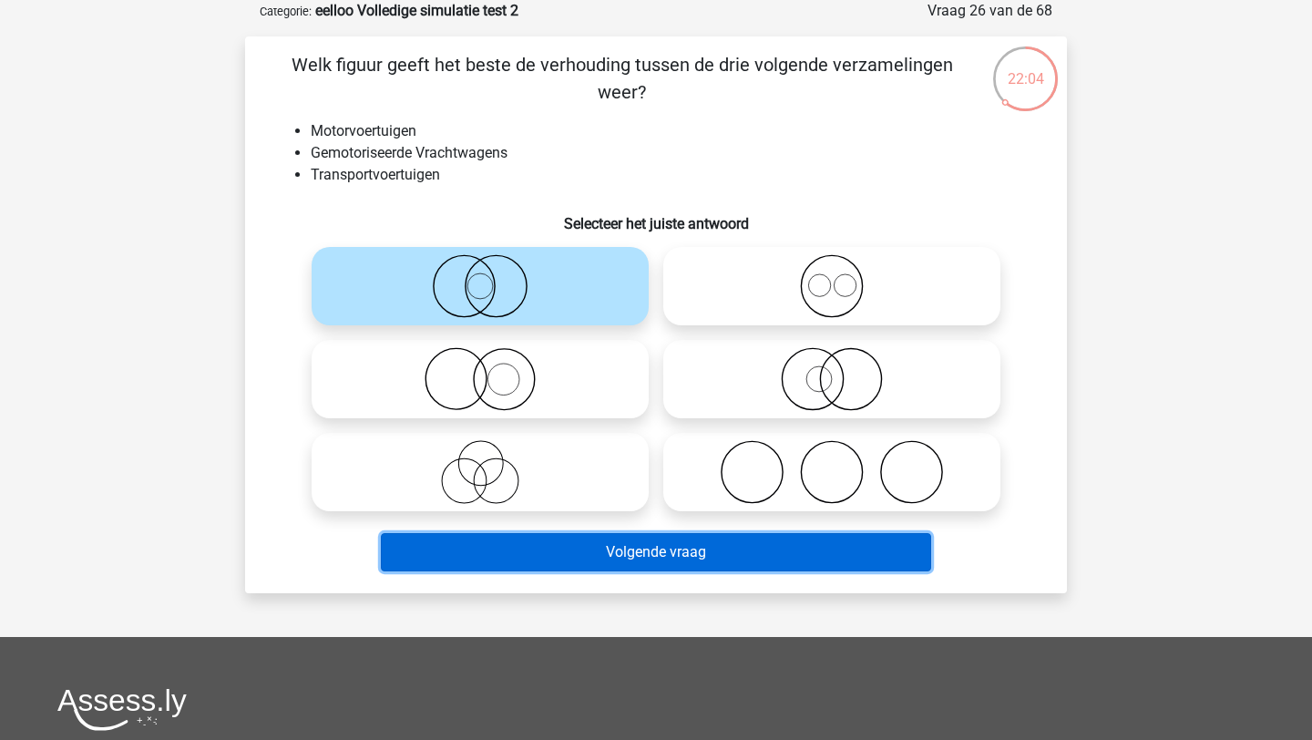
click at [635, 558] on button "Volgende vraag" at bounding box center [656, 552] width 551 height 38
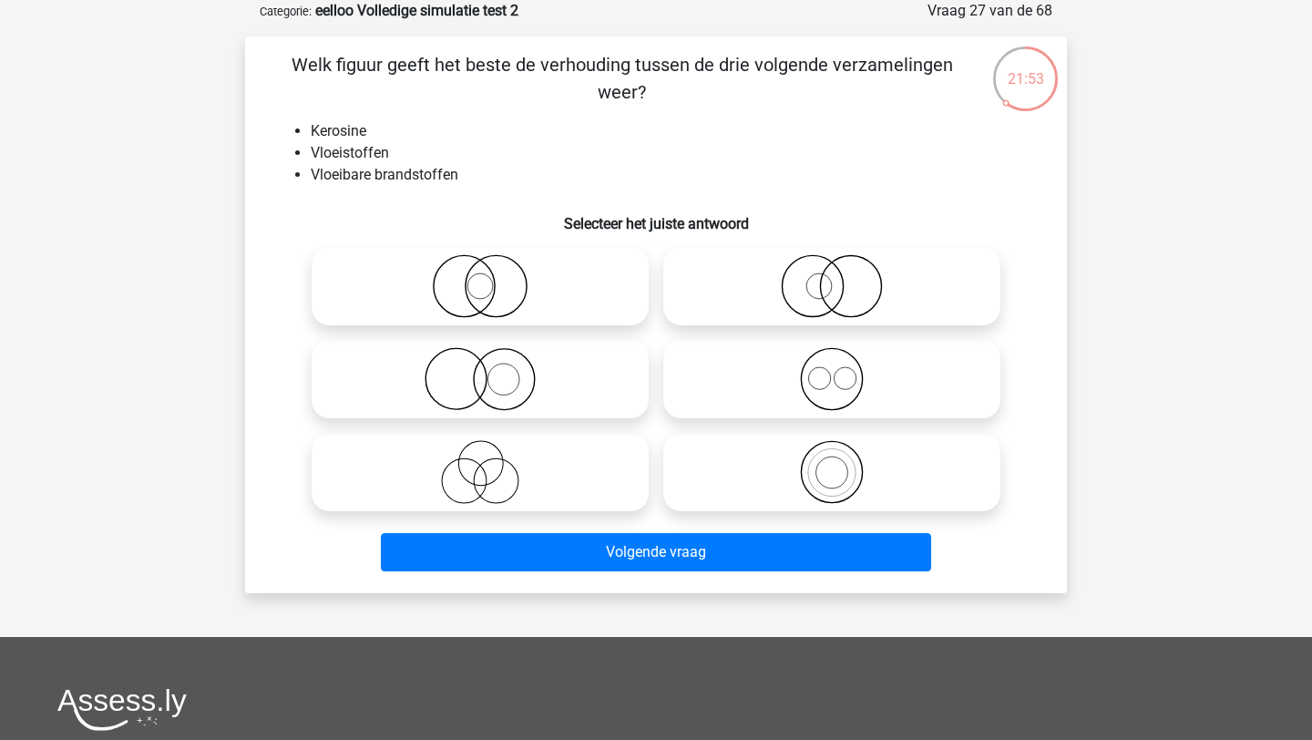
click at [764, 311] on icon at bounding box center [832, 286] width 323 height 64
click at [832, 277] on input "radio" at bounding box center [838, 271] width 12 height 12
radio input "true"
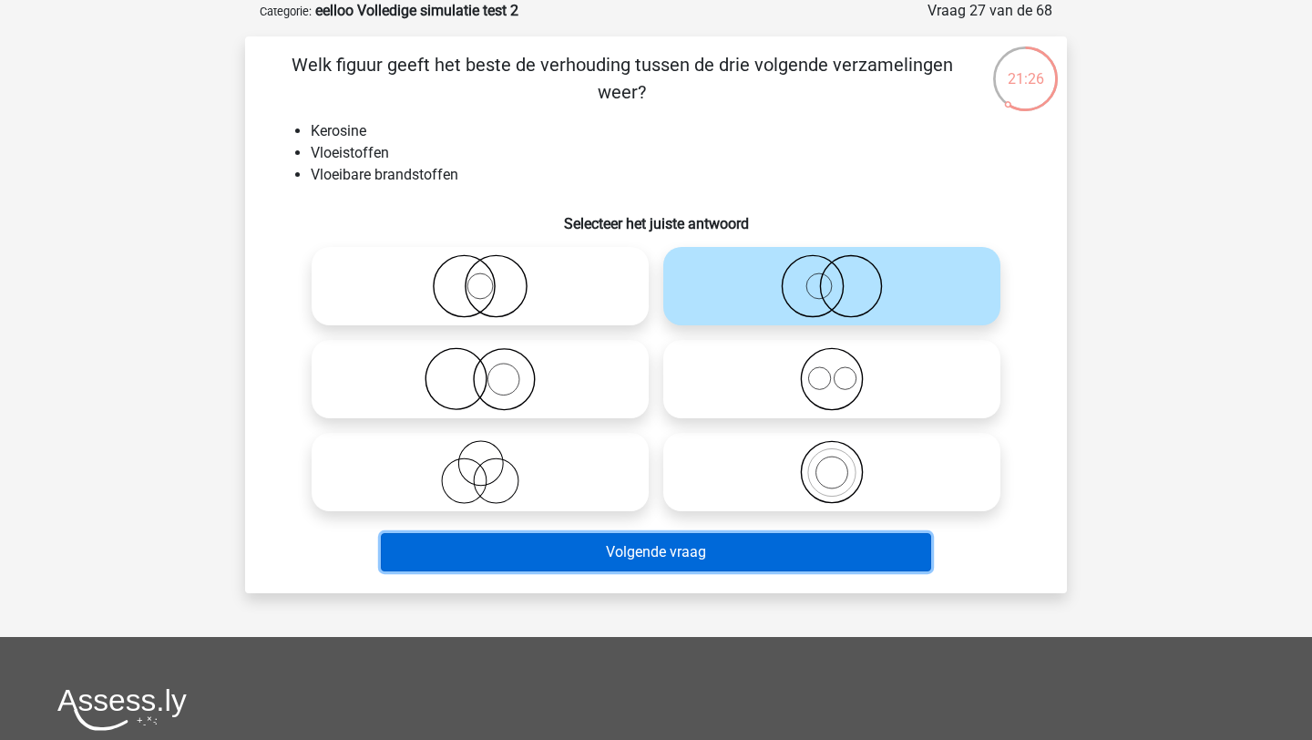
click at [656, 549] on button "Volgende vraag" at bounding box center [656, 552] width 551 height 38
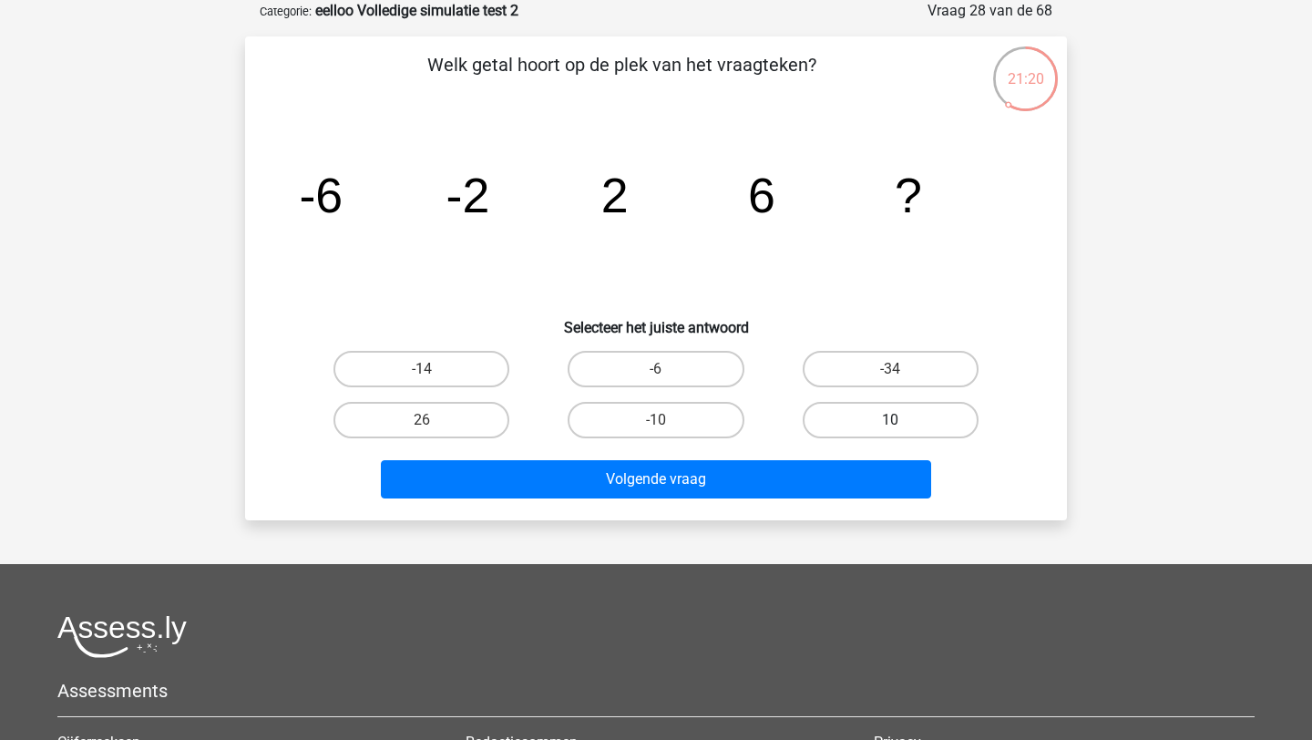
click at [885, 420] on label "10" at bounding box center [891, 420] width 176 height 36
click at [890, 420] on input "10" at bounding box center [896, 426] width 12 height 12
radio input "true"
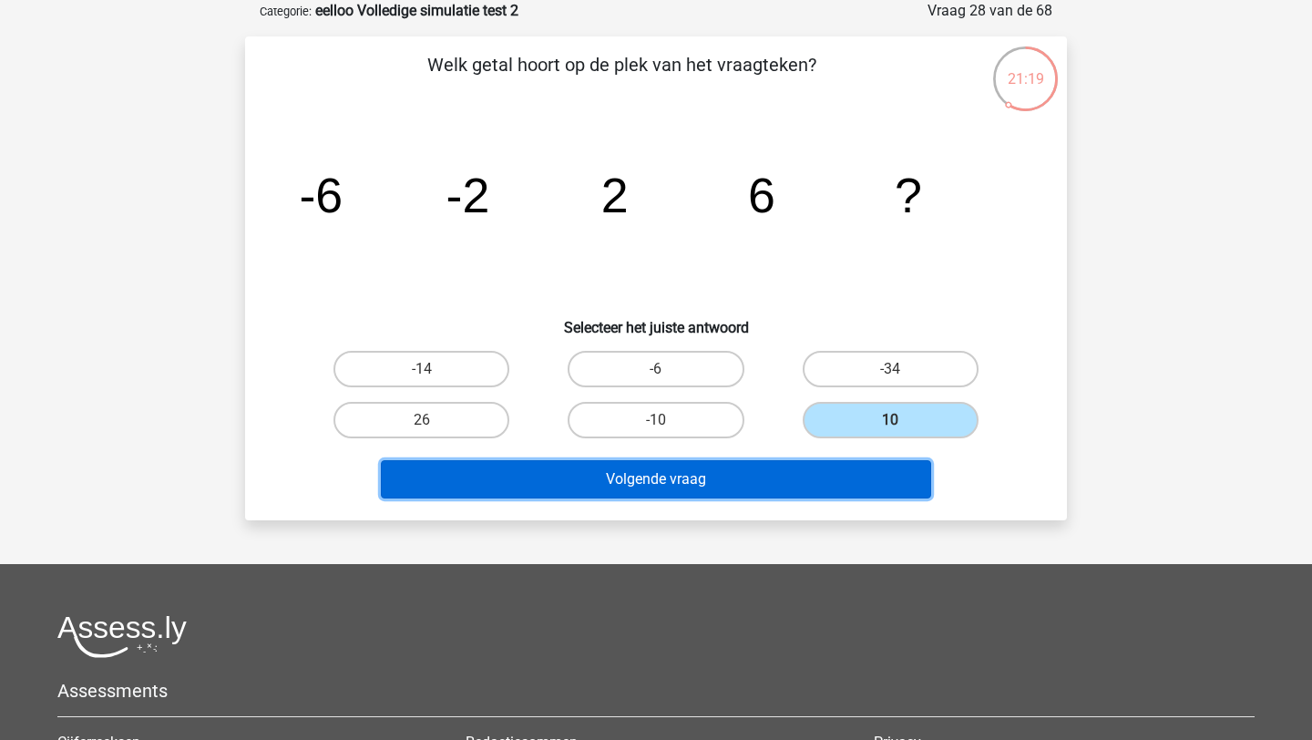
click at [811, 473] on button "Volgende vraag" at bounding box center [656, 479] width 551 height 38
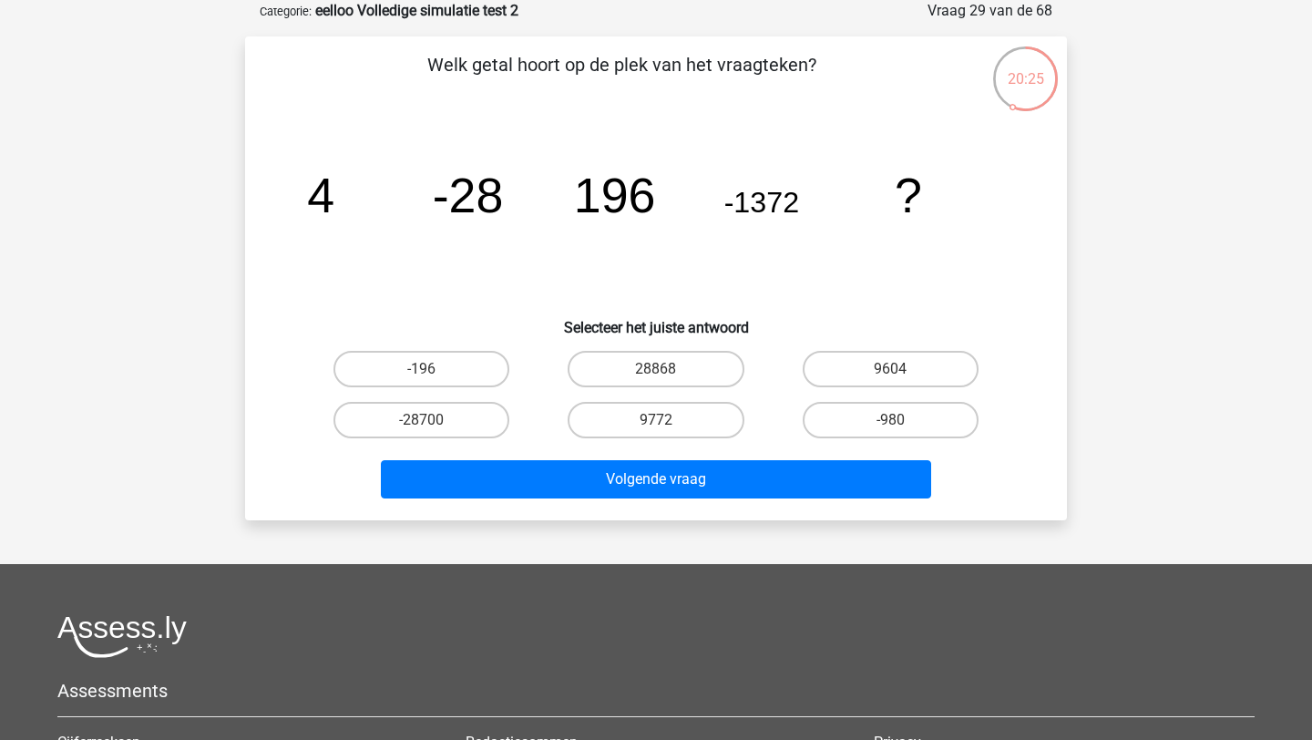
click at [900, 375] on input "9604" at bounding box center [896, 375] width 12 height 12
radio input "true"
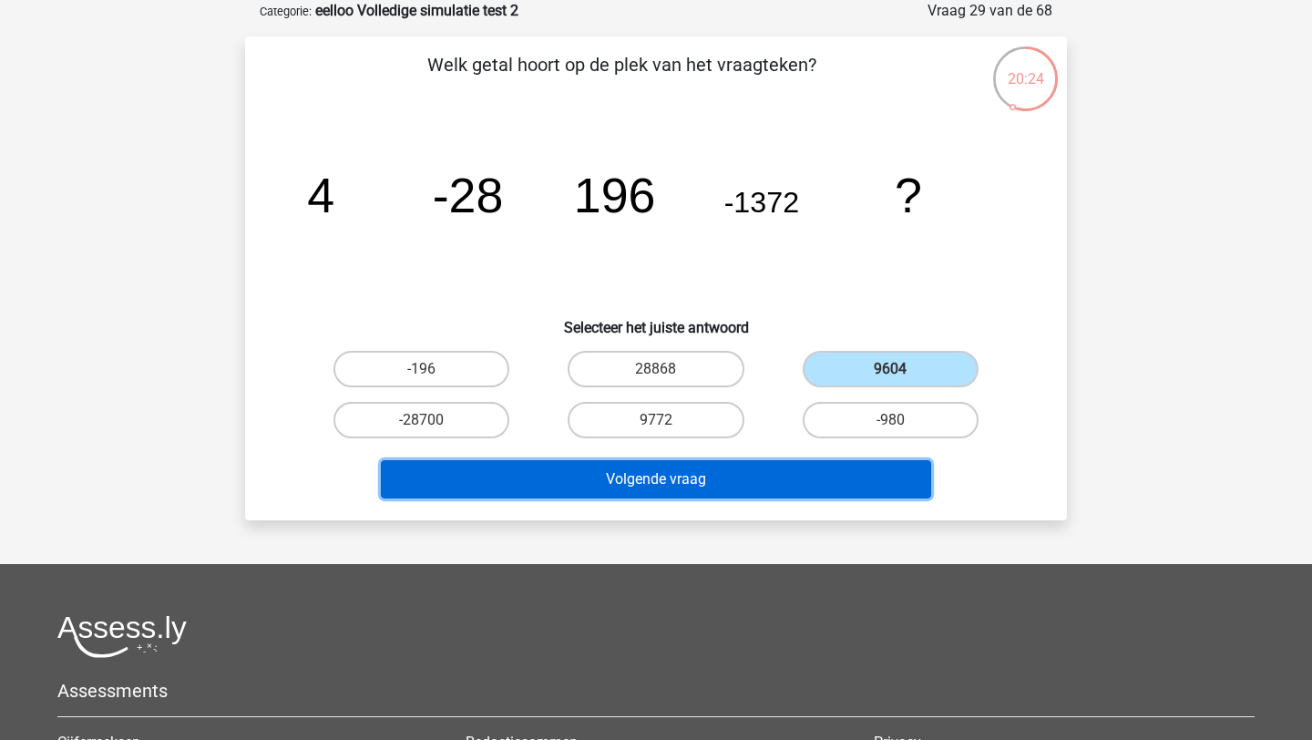
click at [688, 487] on button "Volgende vraag" at bounding box center [656, 479] width 551 height 38
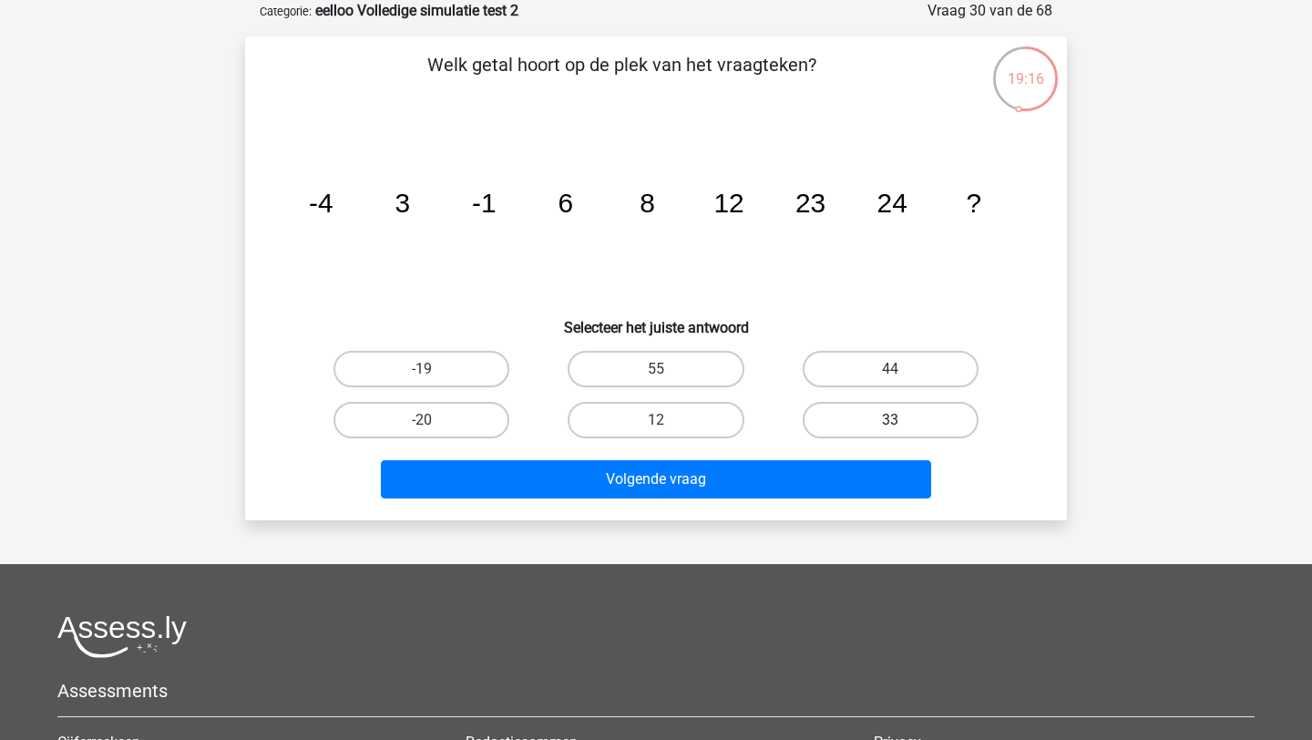
click at [879, 412] on label "33" at bounding box center [891, 420] width 176 height 36
click at [890, 420] on input "33" at bounding box center [896, 426] width 12 height 12
radio input "true"
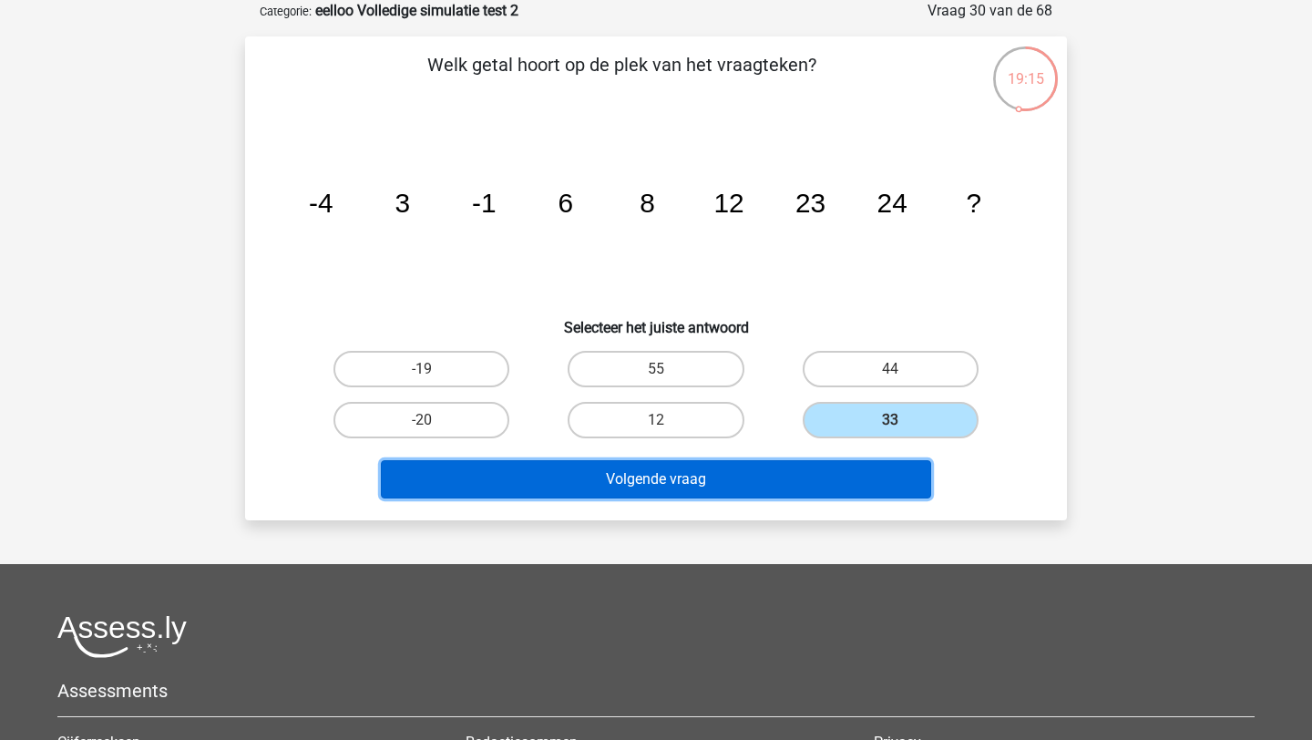
click at [737, 487] on button "Volgende vraag" at bounding box center [656, 479] width 551 height 38
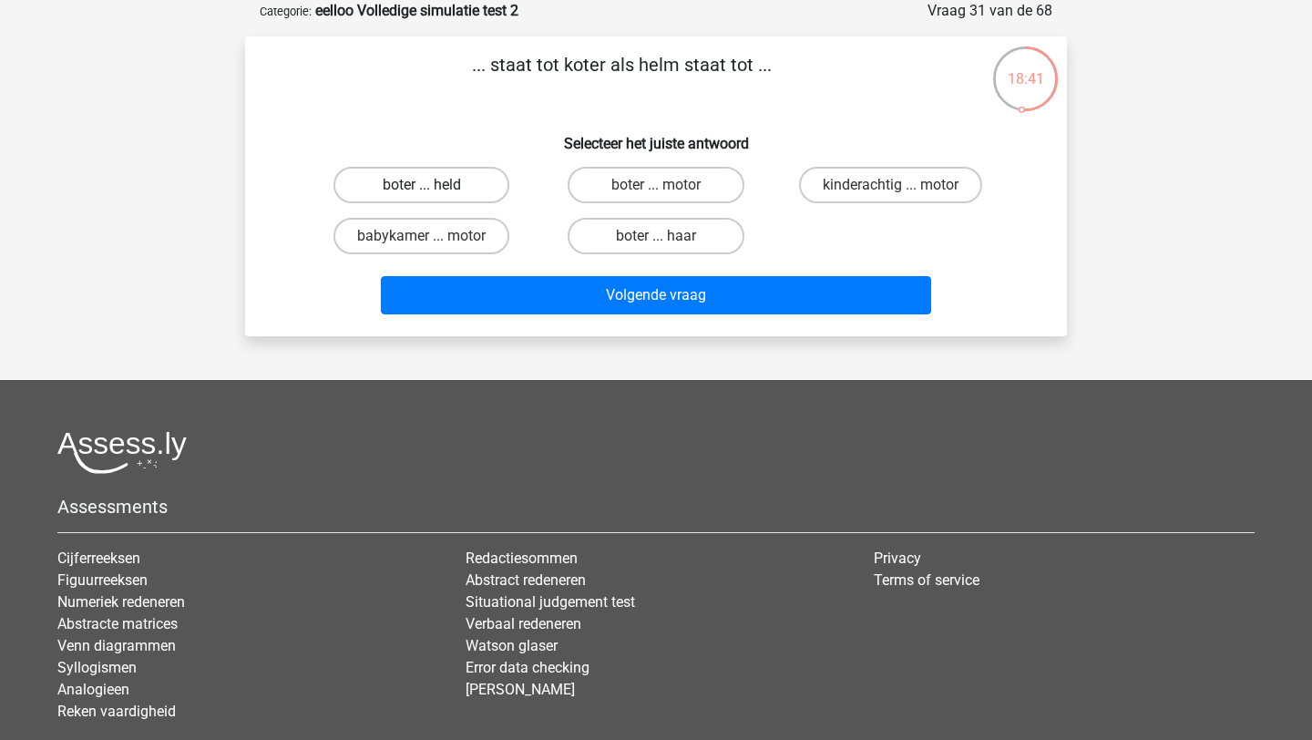
click at [437, 194] on label "boter ... held" at bounding box center [421, 185] width 176 height 36
click at [434, 194] on input "boter ... held" at bounding box center [428, 191] width 12 height 12
radio input "true"
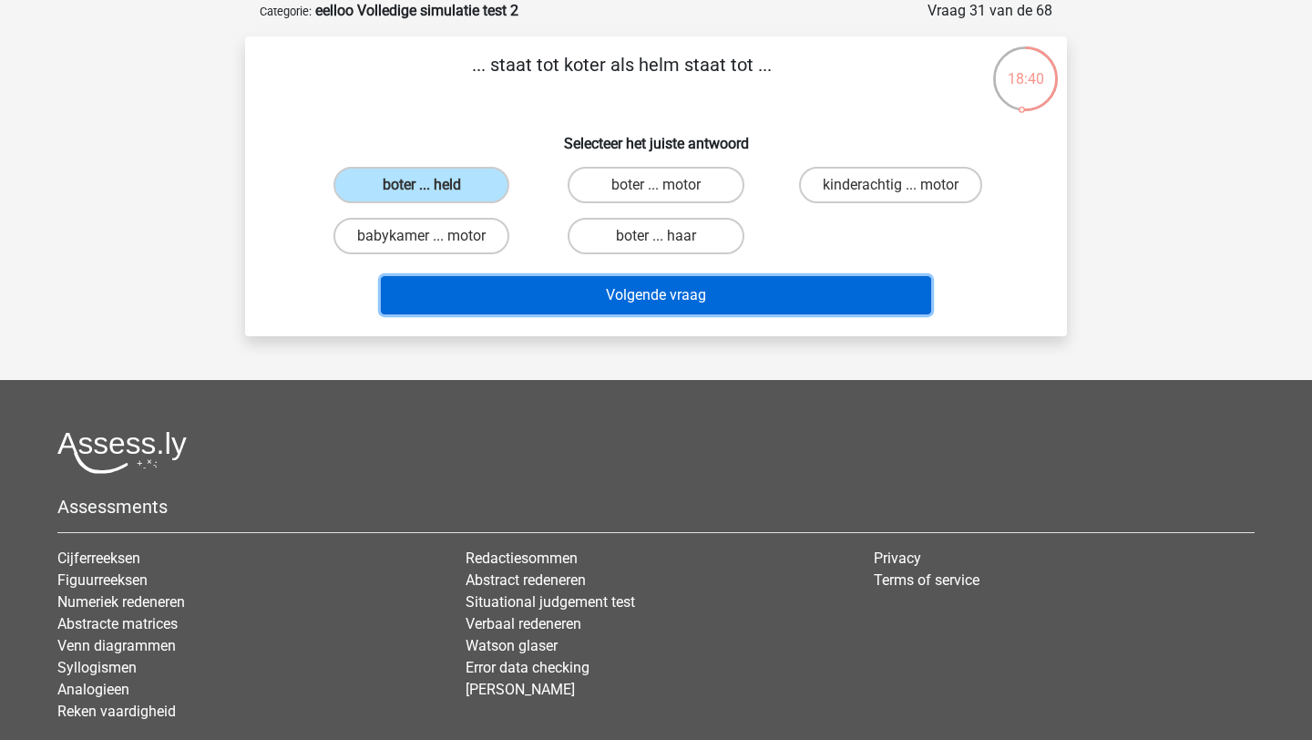
click at [555, 293] on button "Volgende vraag" at bounding box center [656, 295] width 551 height 38
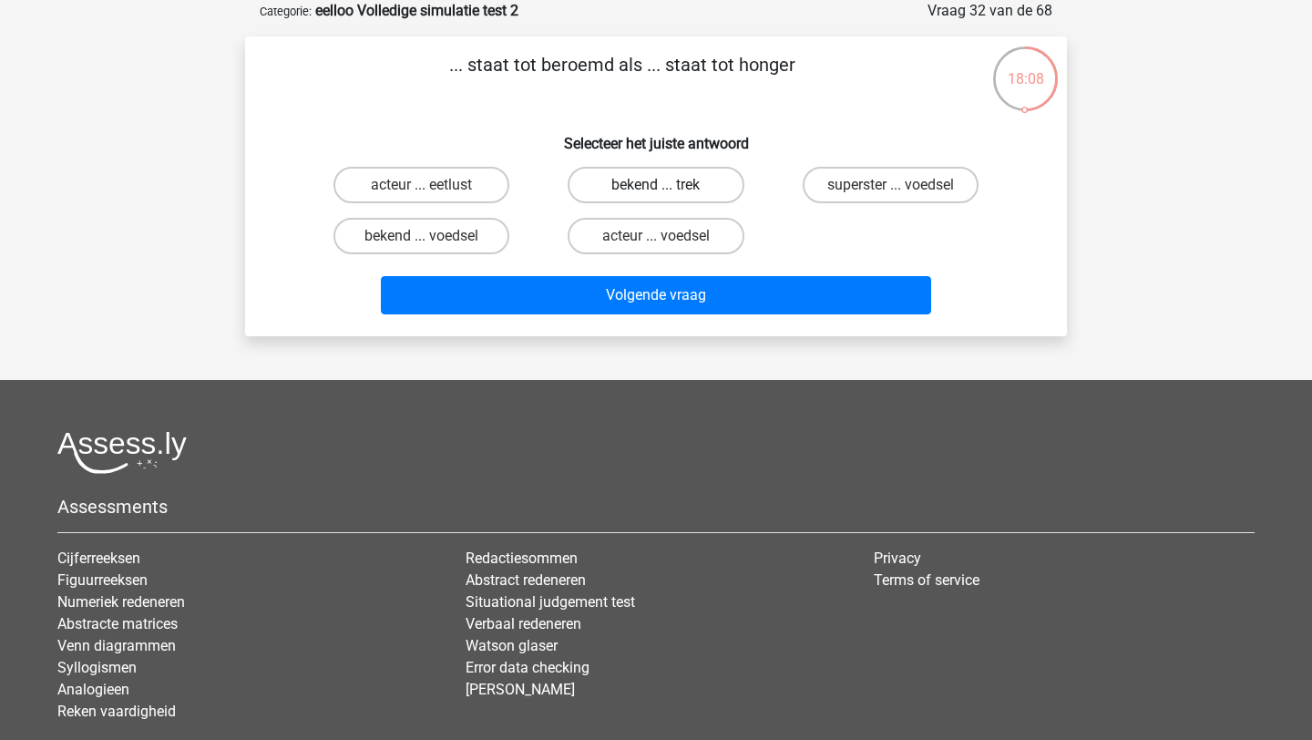
click at [582, 185] on label "bekend ... trek" at bounding box center [656, 185] width 176 height 36
click at [656, 185] on input "bekend ... trek" at bounding box center [662, 191] width 12 height 12
radio input "true"
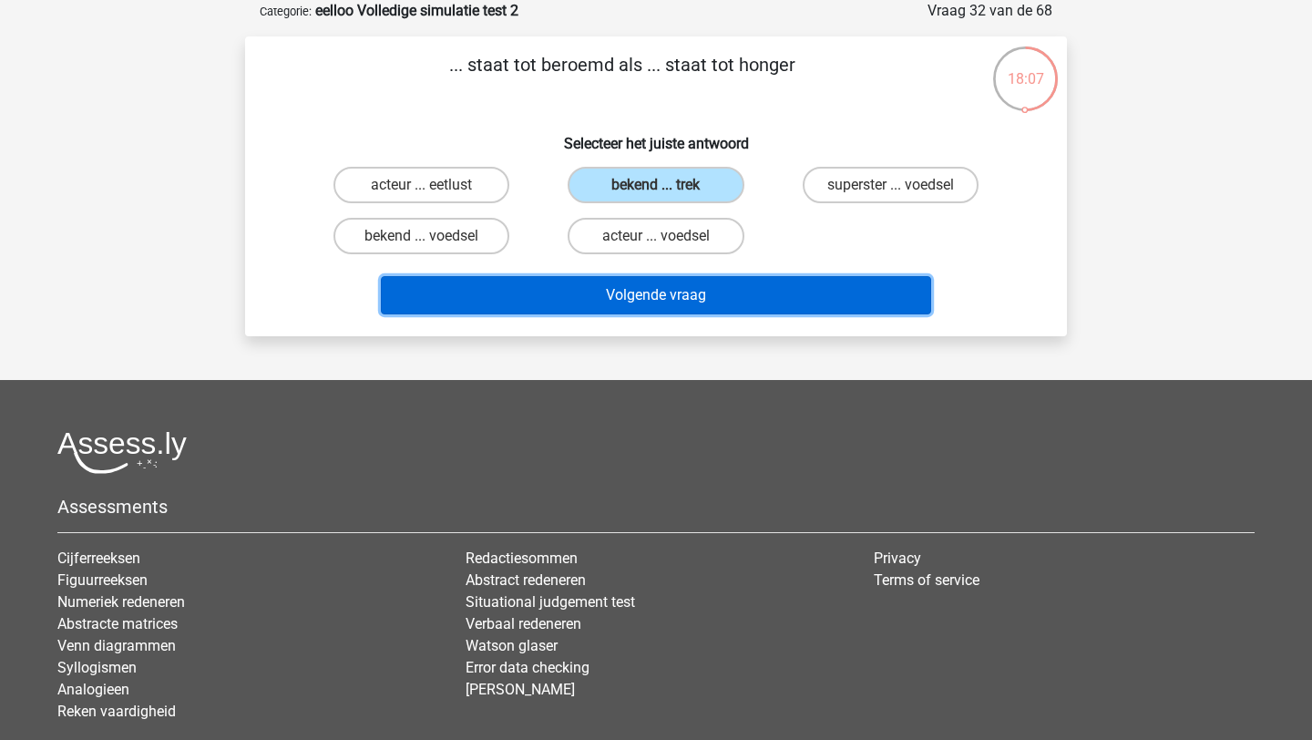
click at [606, 302] on button "Volgende vraag" at bounding box center [656, 295] width 551 height 38
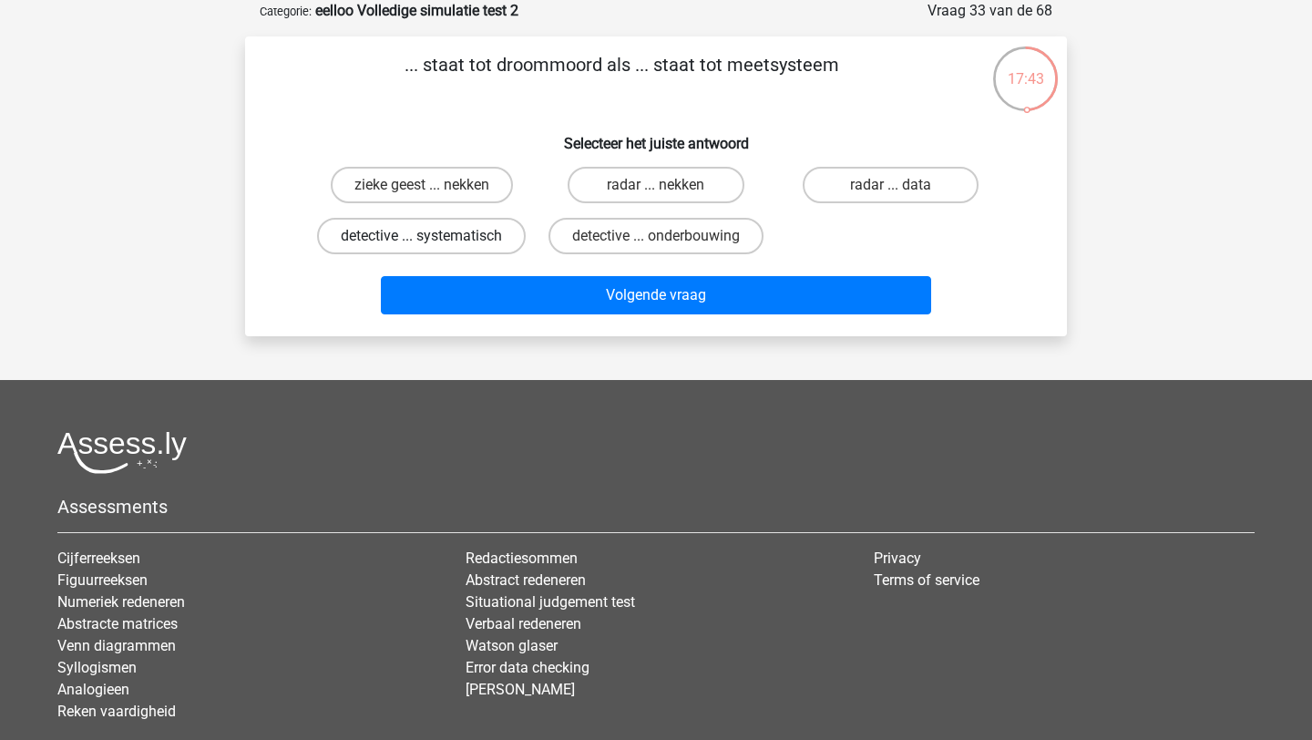
click at [495, 245] on label "detective ... systematisch" at bounding box center [421, 236] width 209 height 36
click at [434, 245] on input "detective ... systematisch" at bounding box center [428, 242] width 12 height 12
radio input "true"
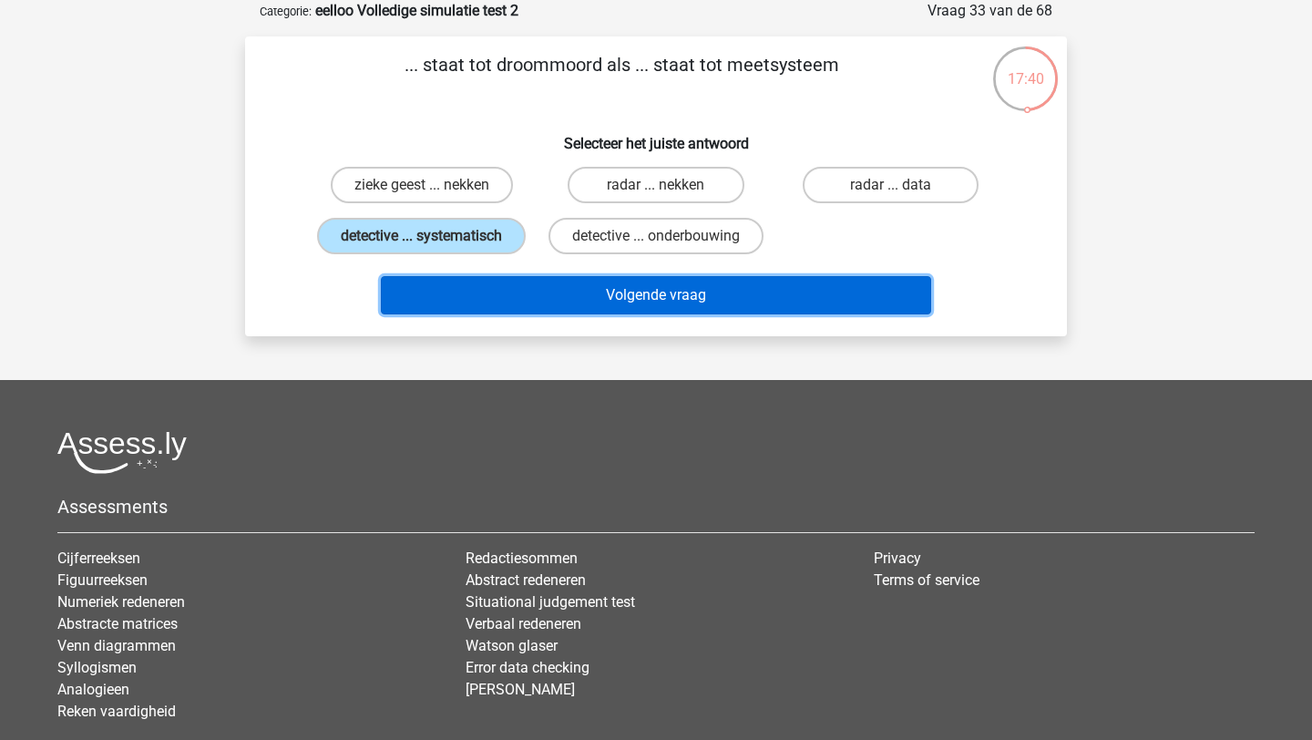
click at [518, 306] on button "Volgende vraag" at bounding box center [656, 295] width 551 height 38
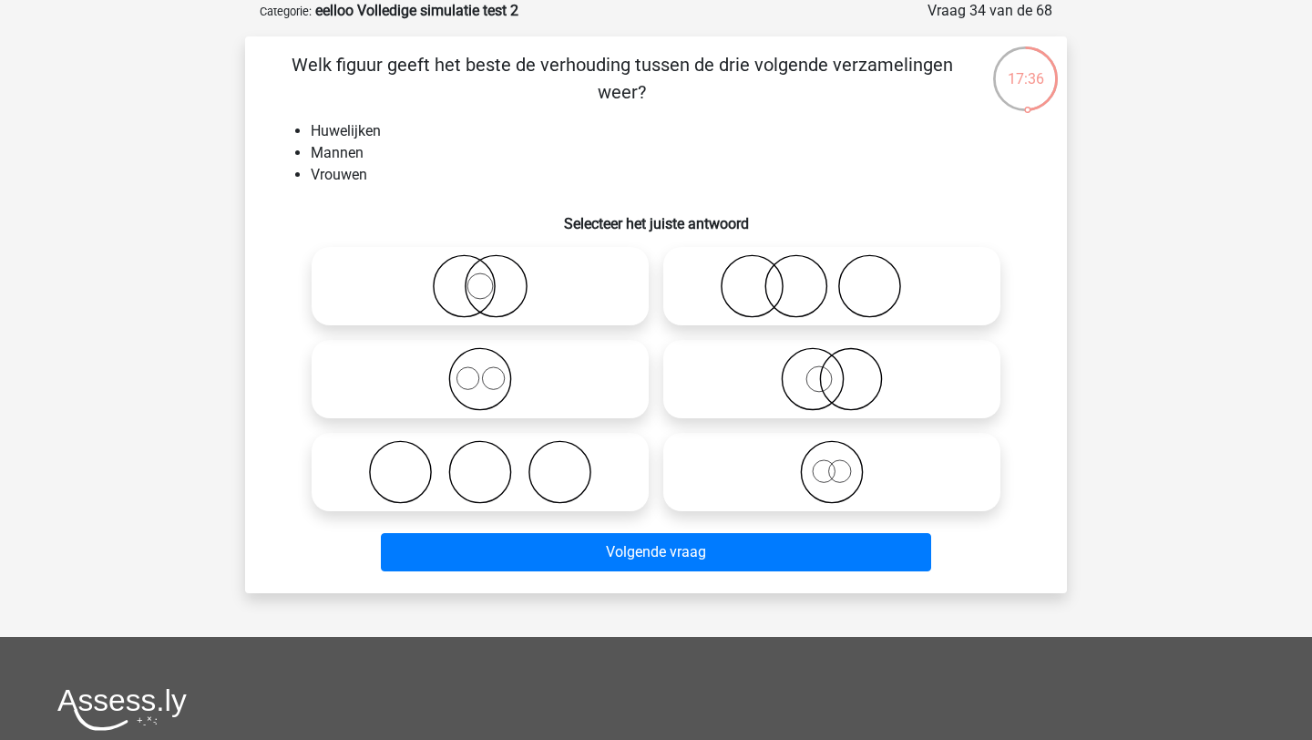
click at [379, 464] on icon at bounding box center [480, 472] width 323 height 64
click at [480, 463] on input "radio" at bounding box center [486, 457] width 12 height 12
radio input "true"
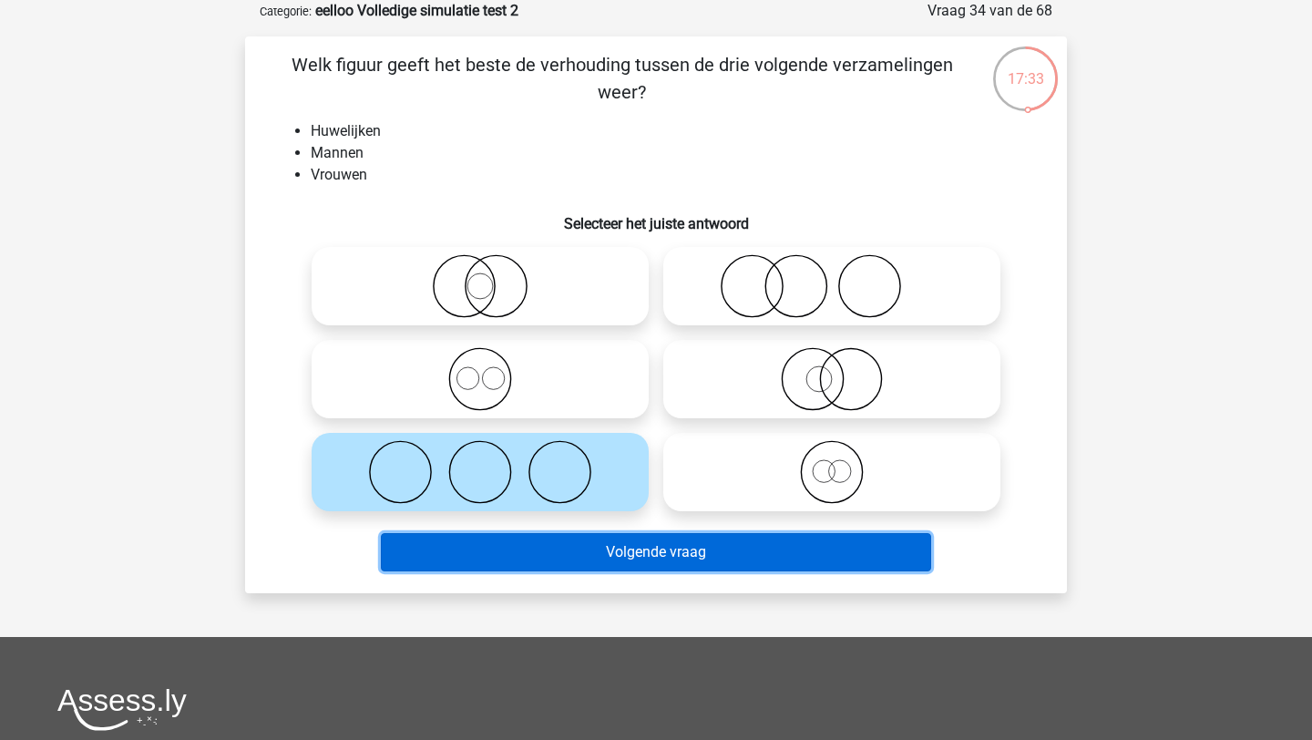
click at [435, 550] on button "Volgende vraag" at bounding box center [656, 552] width 551 height 38
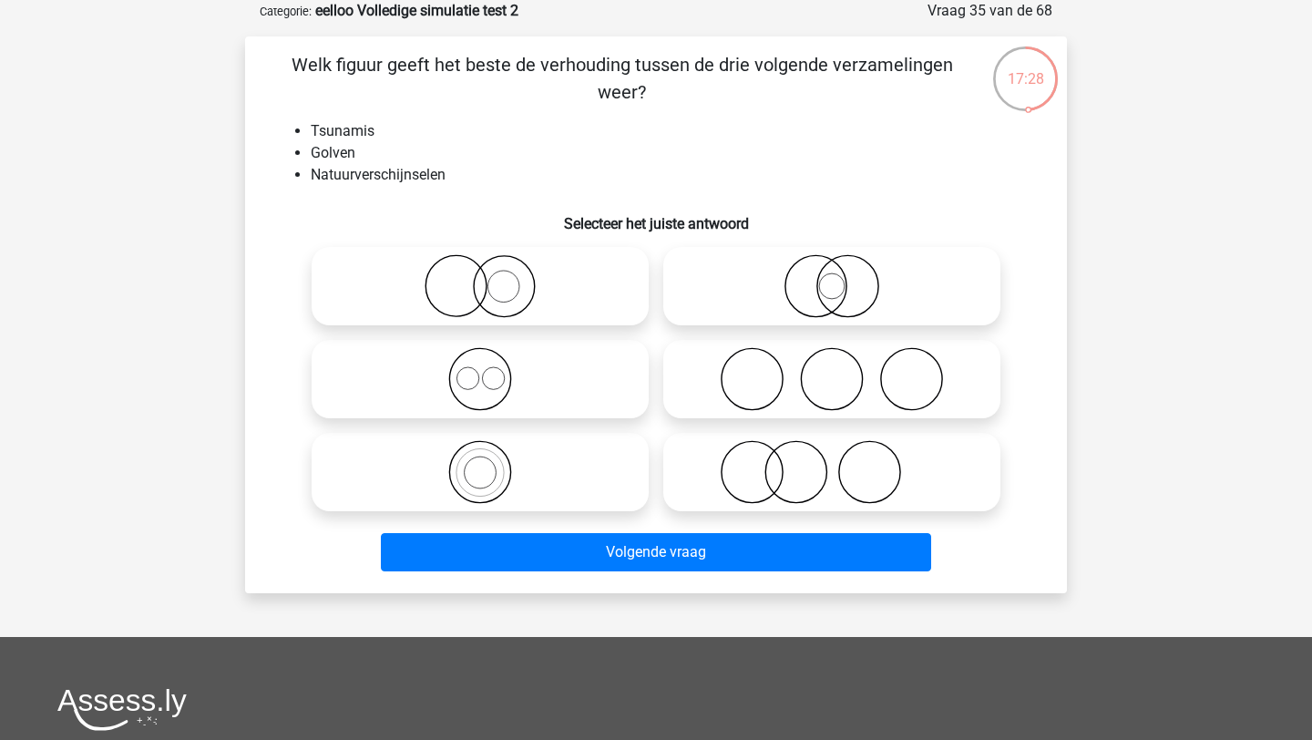
click at [386, 382] on icon at bounding box center [480, 379] width 323 height 64
click at [480, 370] on input "radio" at bounding box center [486, 364] width 12 height 12
radio input "true"
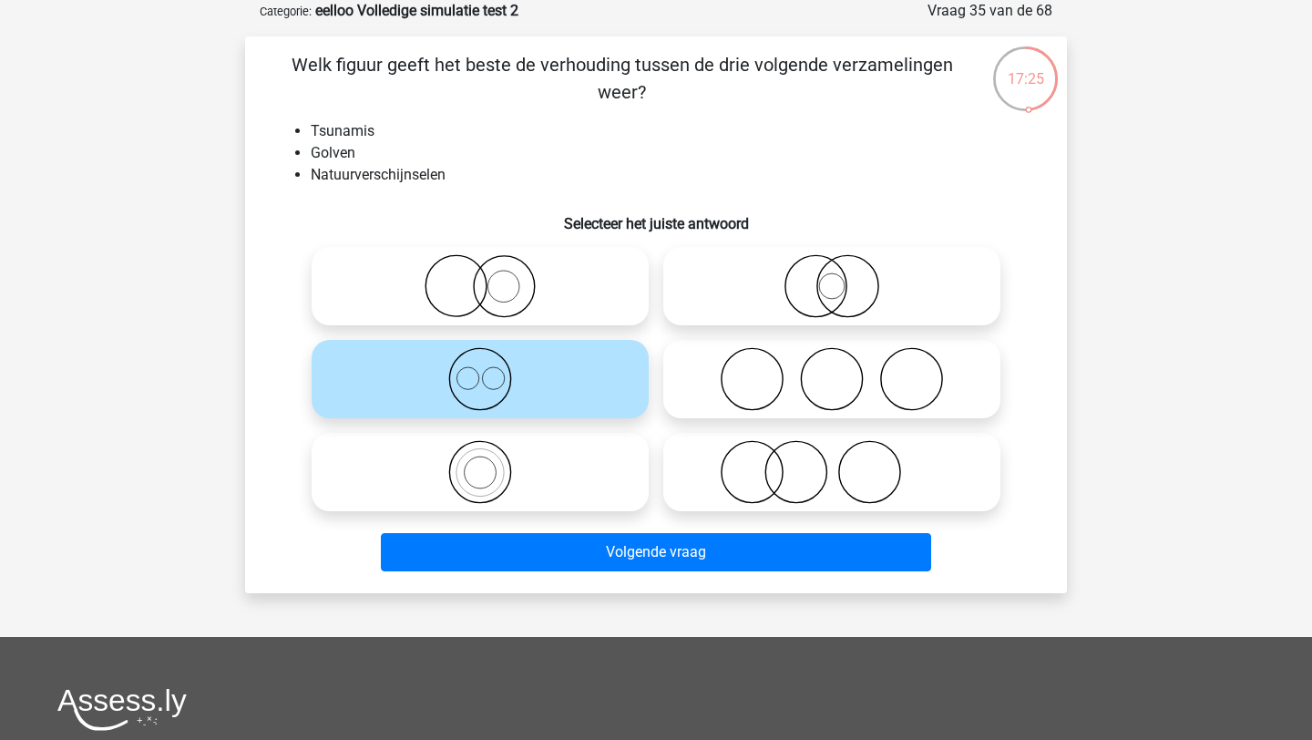
click at [513, 293] on icon at bounding box center [480, 286] width 323 height 64
click at [492, 277] on input "radio" at bounding box center [486, 271] width 12 height 12
radio input "true"
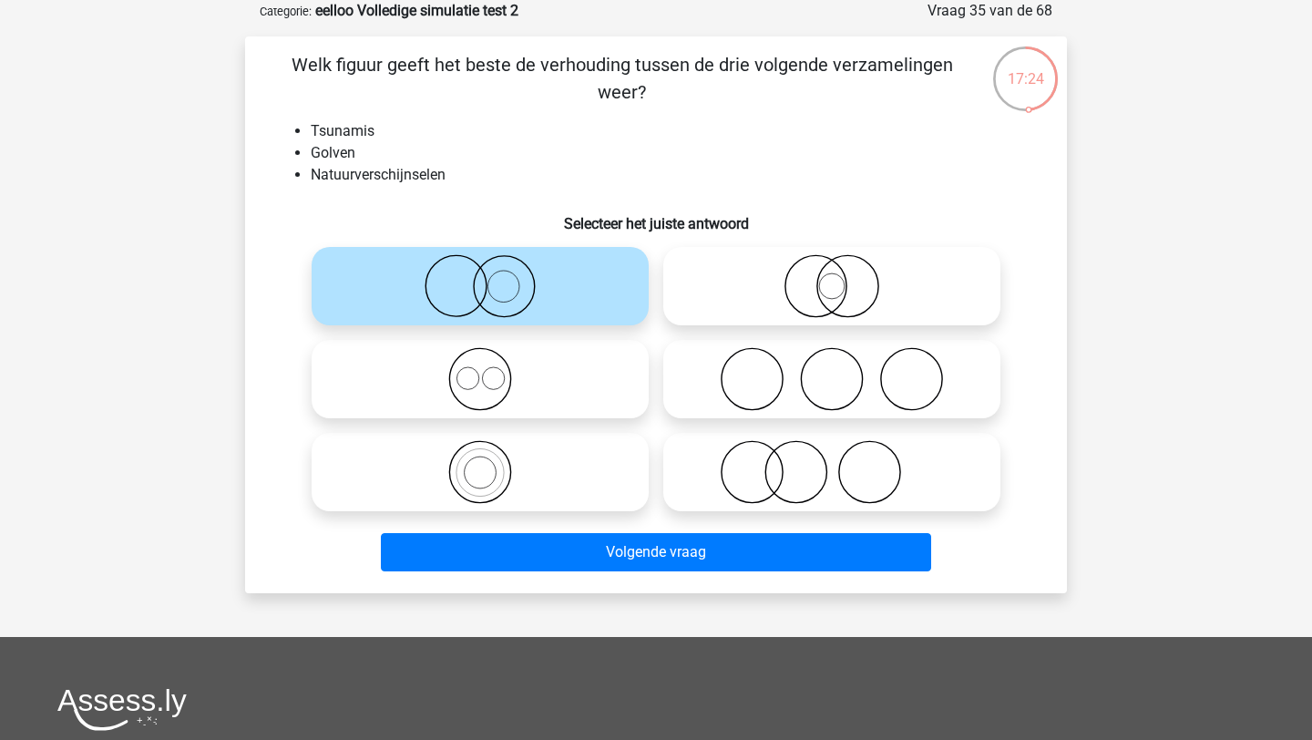
click at [793, 269] on icon at bounding box center [832, 286] width 323 height 64
click at [832, 269] on input "radio" at bounding box center [838, 271] width 12 height 12
radio input "true"
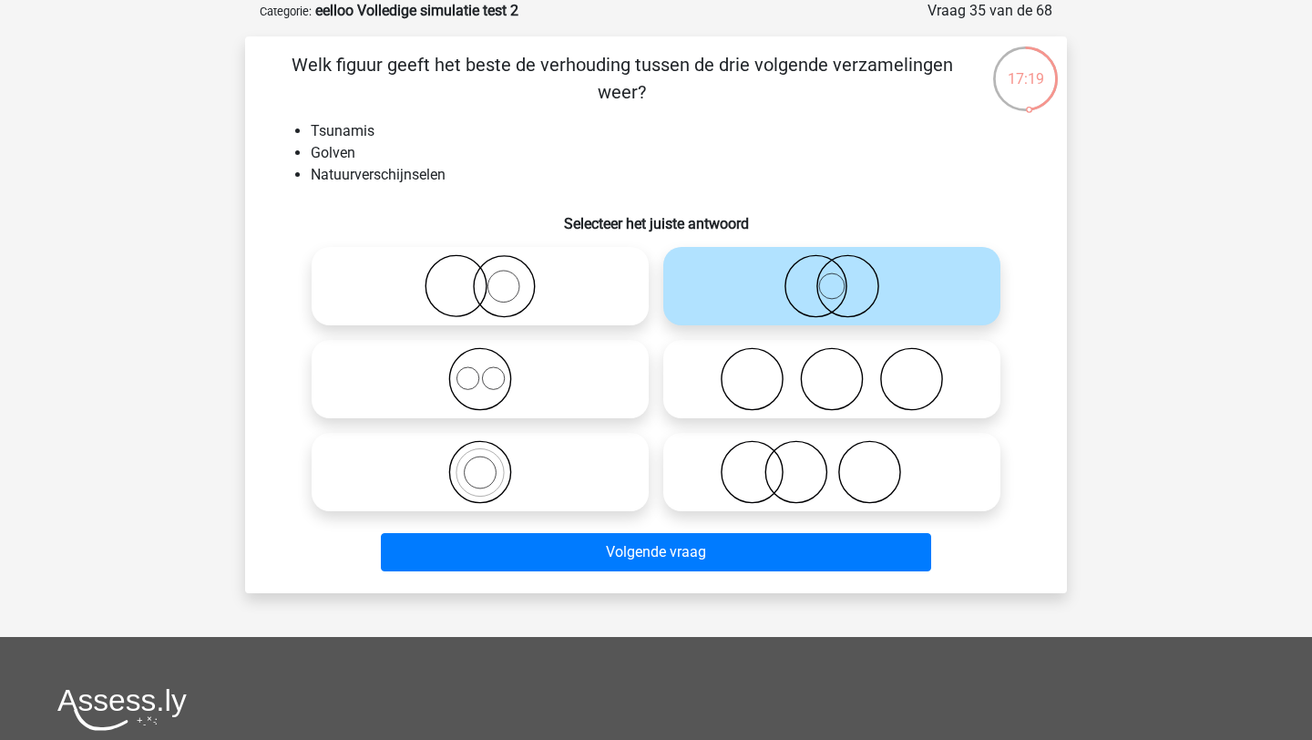
click at [518, 466] on icon at bounding box center [480, 472] width 323 height 64
click at [492, 463] on input "radio" at bounding box center [486, 457] width 12 height 12
radio input "true"
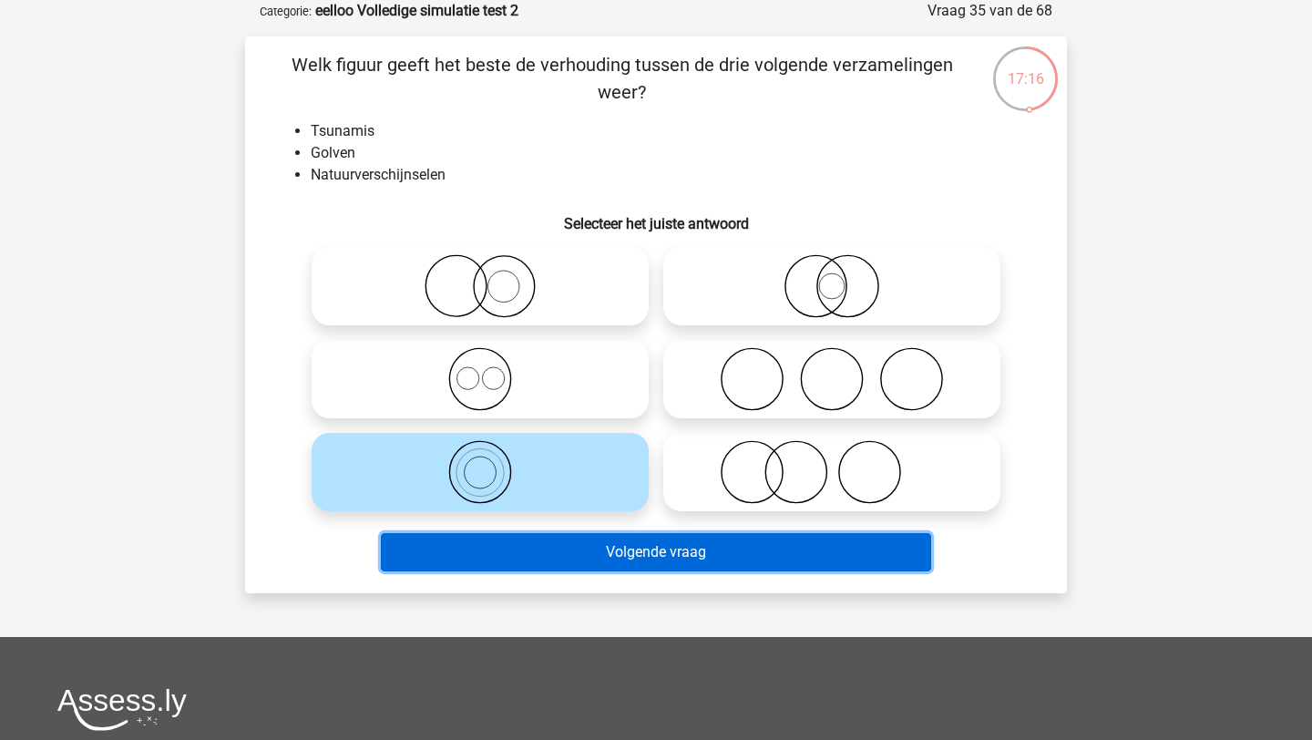
click at [546, 558] on button "Volgende vraag" at bounding box center [656, 552] width 551 height 38
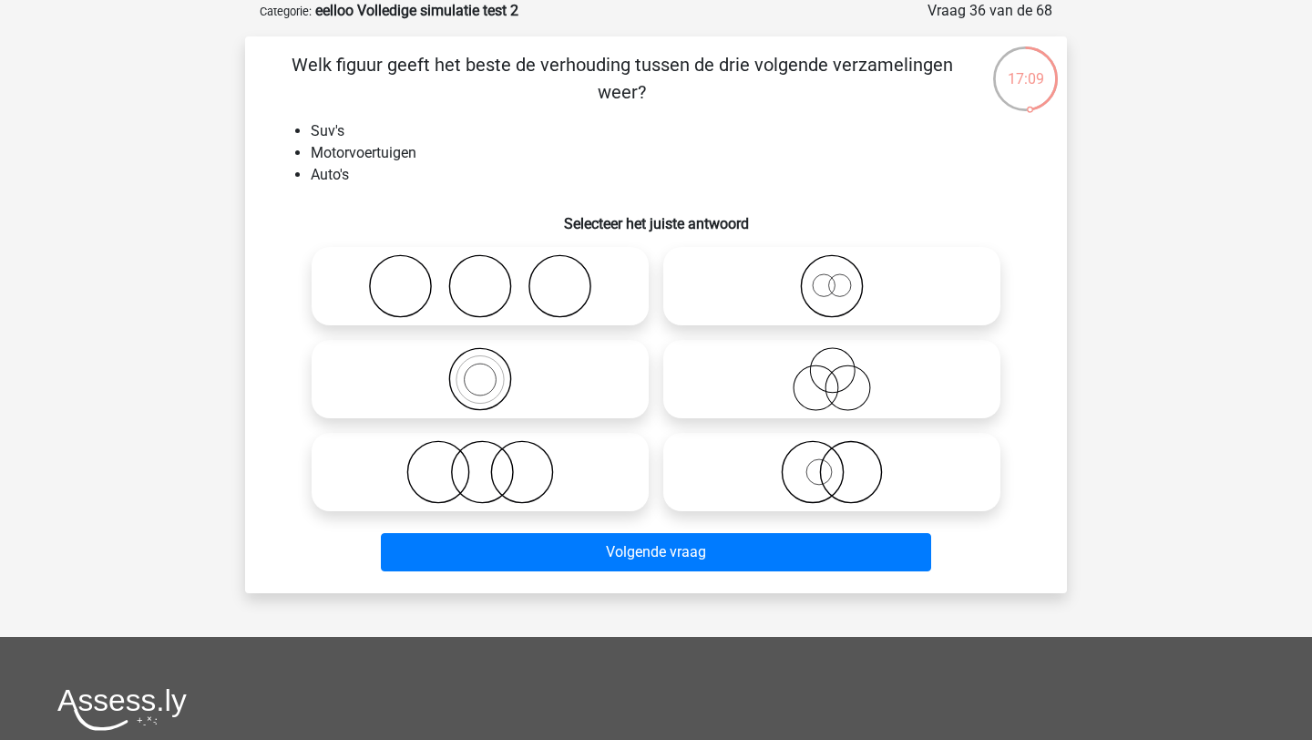
click at [761, 271] on icon at bounding box center [832, 286] width 323 height 64
click at [832, 271] on input "radio" at bounding box center [838, 271] width 12 height 12
radio input "true"
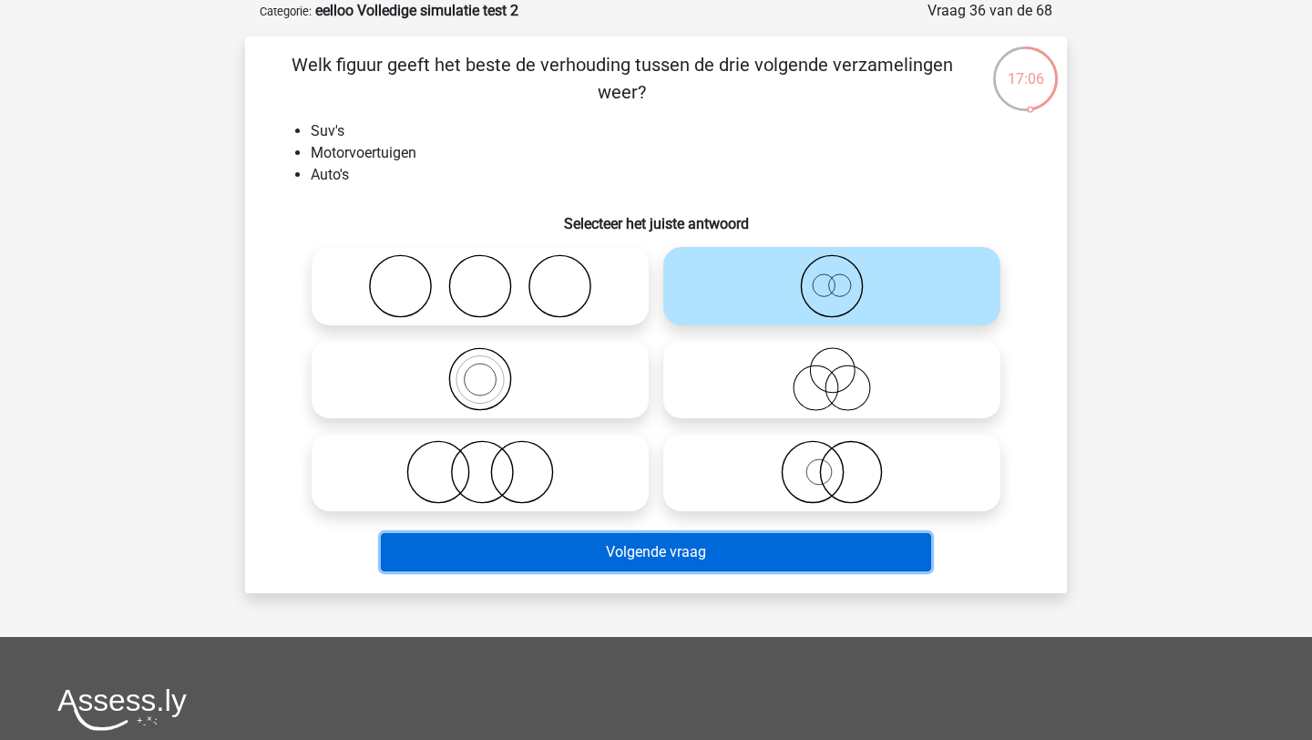
click at [667, 550] on button "Volgende vraag" at bounding box center [656, 552] width 551 height 38
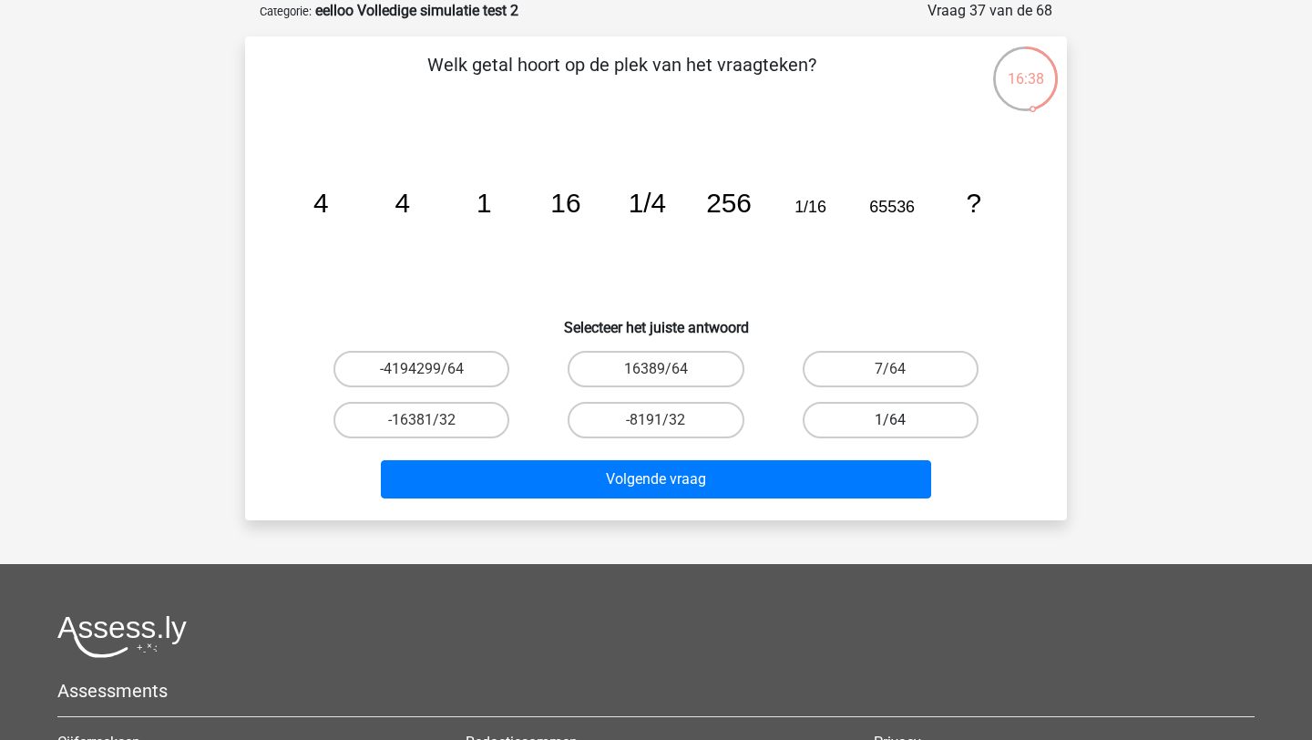
click at [845, 429] on label "1/64" at bounding box center [891, 420] width 176 height 36
click at [890, 429] on input "1/64" at bounding box center [896, 426] width 12 height 12
radio input "true"
click at [886, 373] on label "7/64" at bounding box center [891, 369] width 176 height 36
click at [890, 373] on input "7/64" at bounding box center [896, 375] width 12 height 12
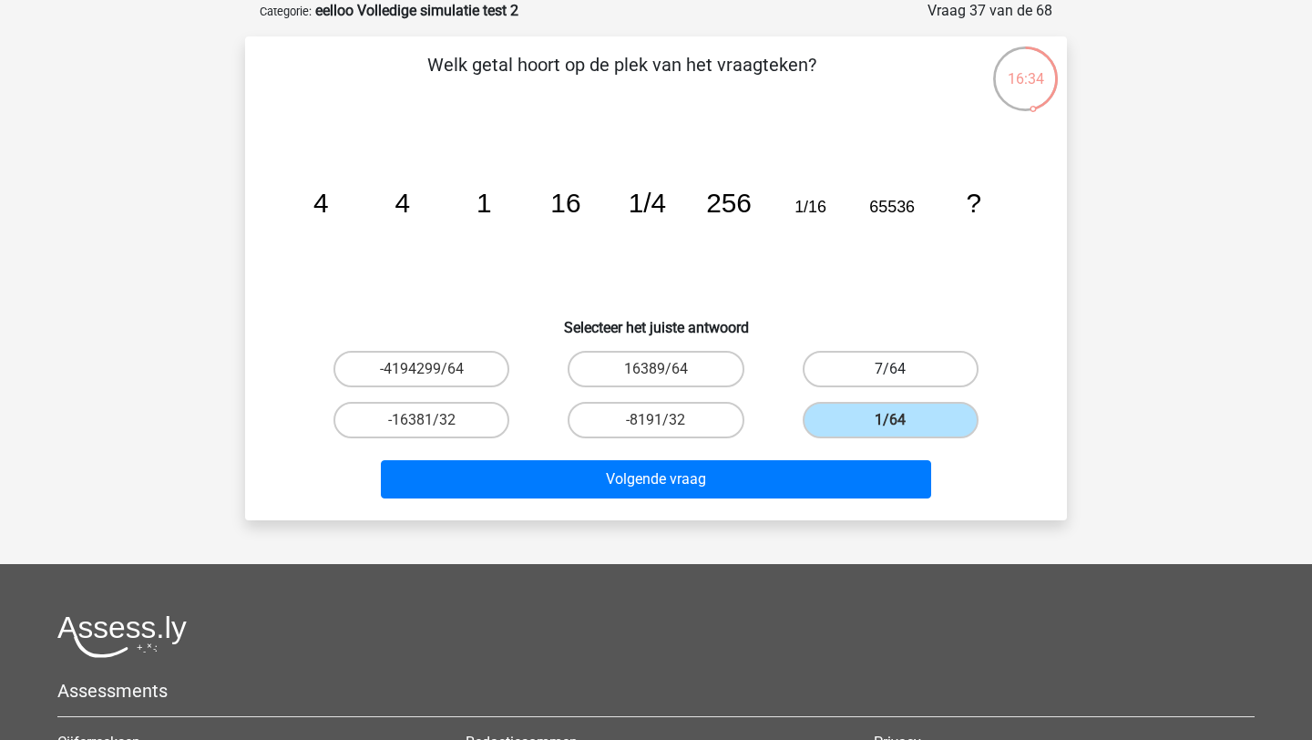
radio input "true"
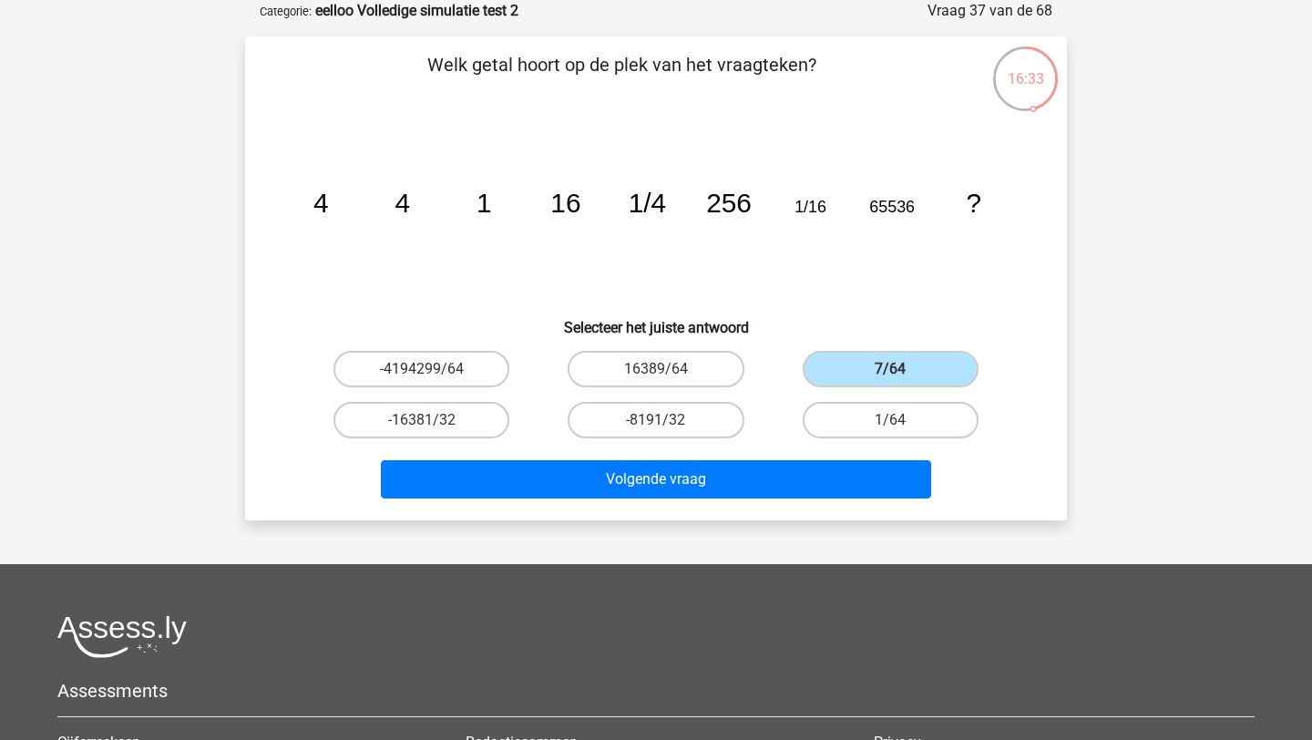
click at [845, 444] on div "1/64" at bounding box center [890, 419] width 234 height 51
click at [845, 425] on label "1/64" at bounding box center [891, 420] width 176 height 36
click at [890, 425] on input "1/64" at bounding box center [896, 426] width 12 height 12
radio input "true"
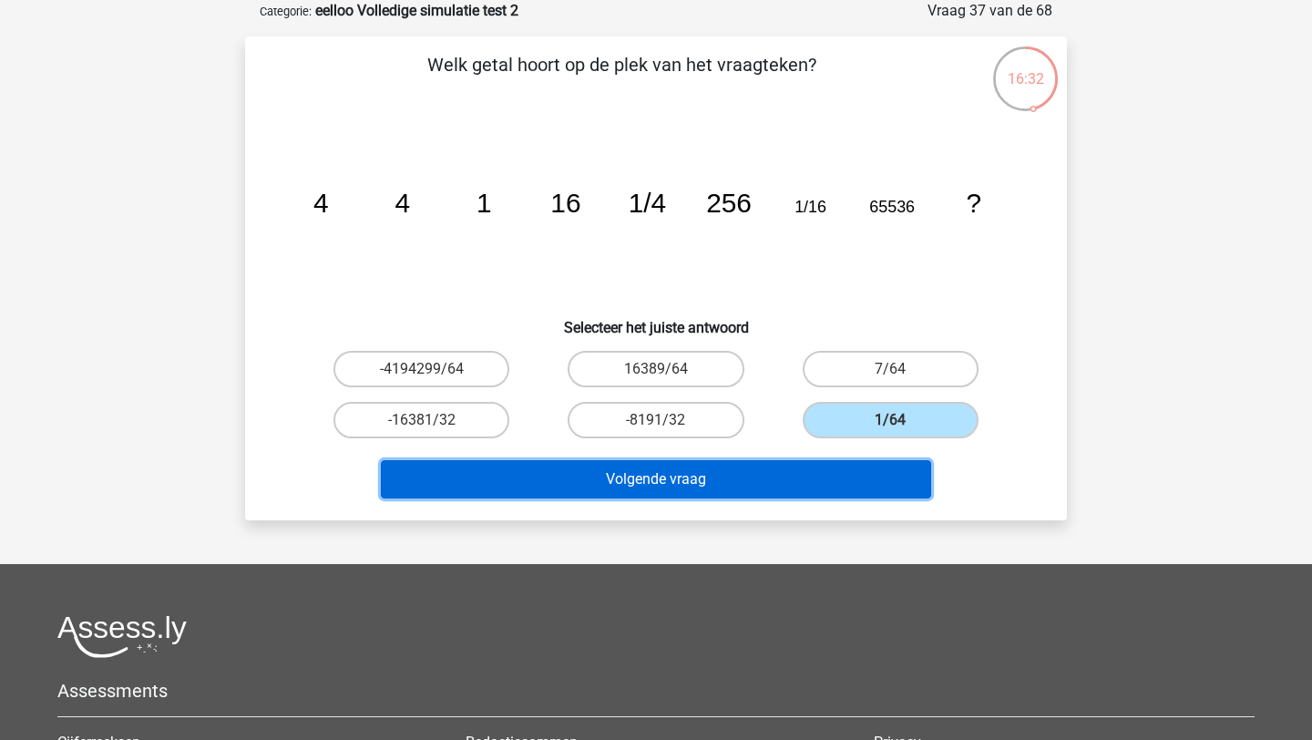
click at [733, 483] on button "Volgende vraag" at bounding box center [656, 479] width 551 height 38
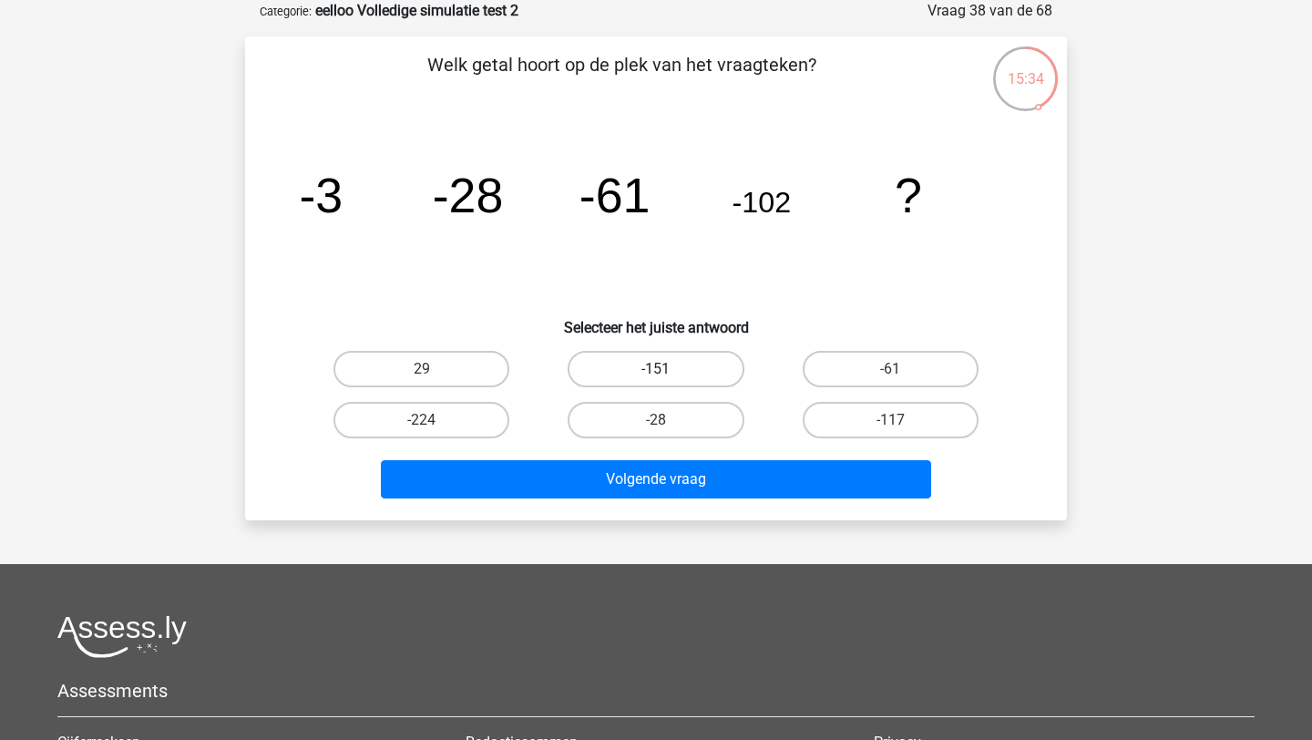
click at [683, 354] on label "-151" at bounding box center [656, 369] width 176 height 36
click at [668, 369] on input "-151" at bounding box center [662, 375] width 12 height 12
radio input "true"
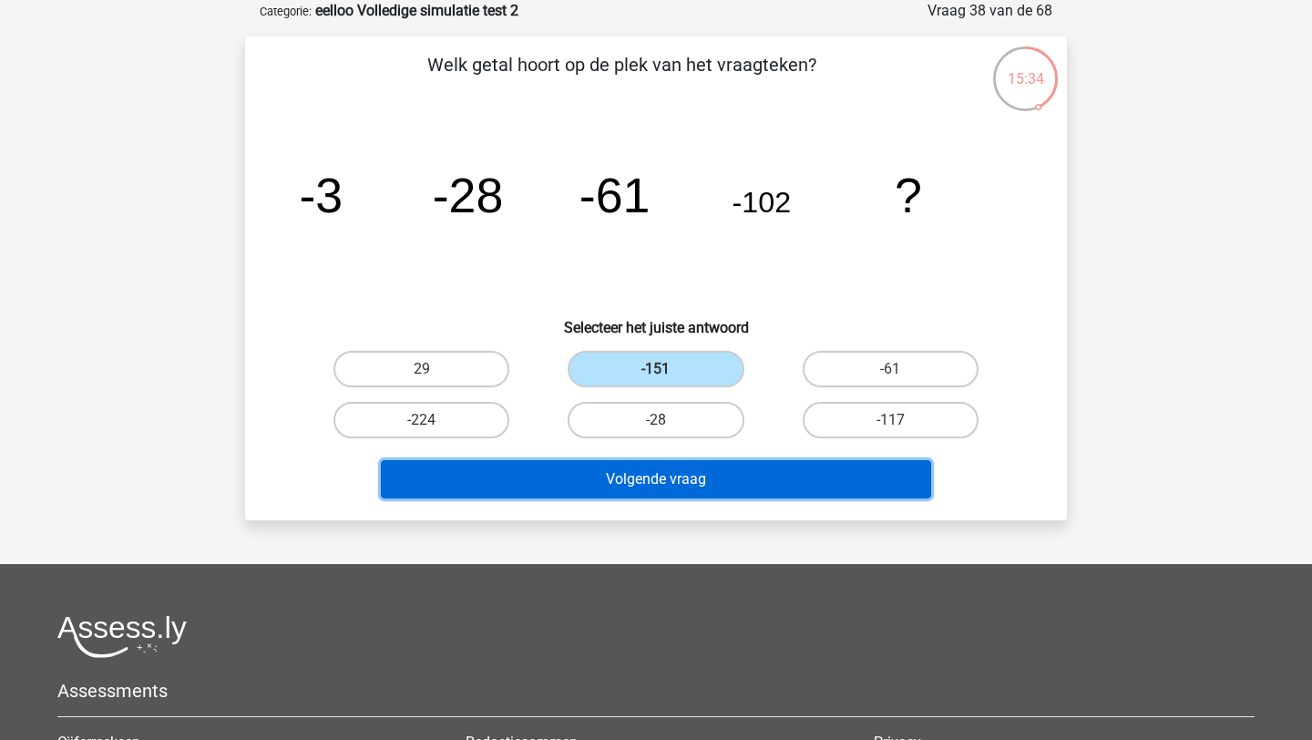
click at [676, 487] on button "Volgende vraag" at bounding box center [656, 479] width 551 height 38
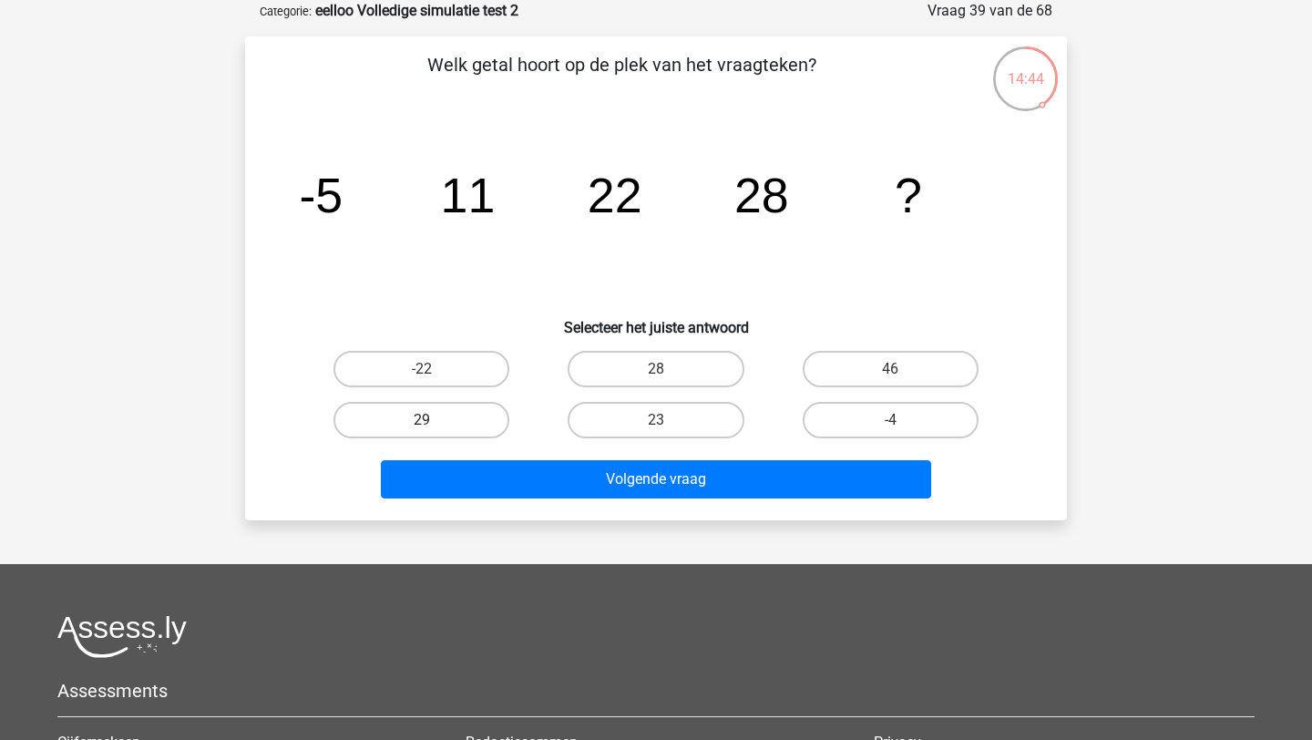
click at [484, 418] on label "29" at bounding box center [421, 420] width 176 height 36
click at [434, 420] on input "29" at bounding box center [428, 426] width 12 height 12
radio input "true"
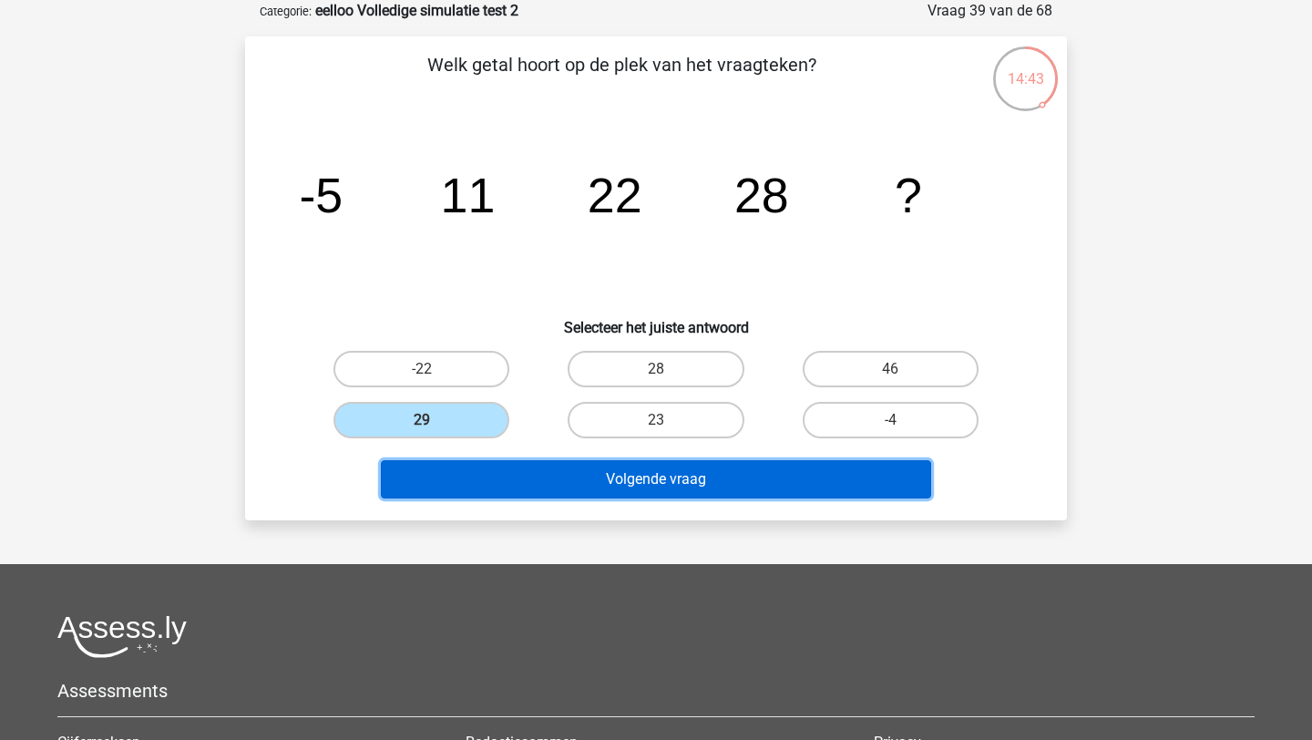
click at [538, 473] on button "Volgende vraag" at bounding box center [656, 479] width 551 height 38
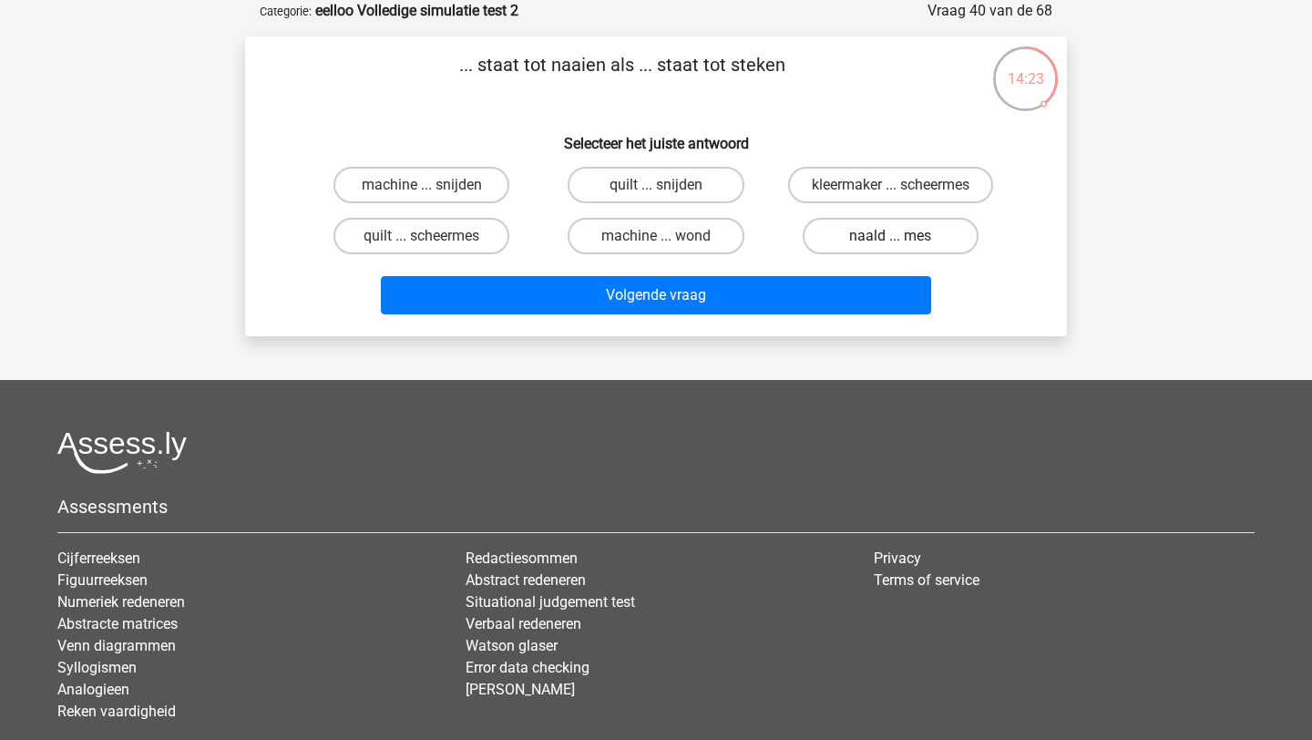
click at [888, 237] on label "naald ... mes" at bounding box center [891, 236] width 176 height 36
click at [890, 237] on input "naald ... mes" at bounding box center [896, 242] width 12 height 12
radio input "true"
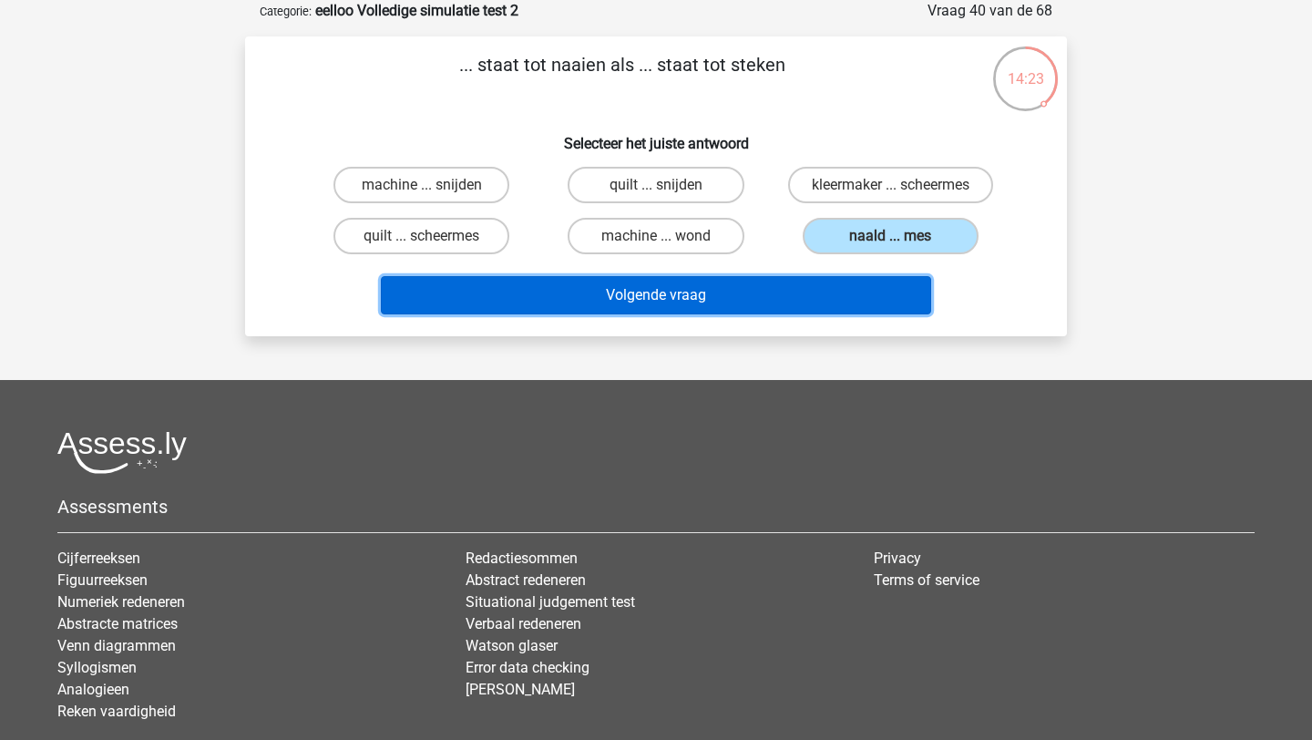
click at [843, 291] on button "Volgende vraag" at bounding box center [656, 295] width 551 height 38
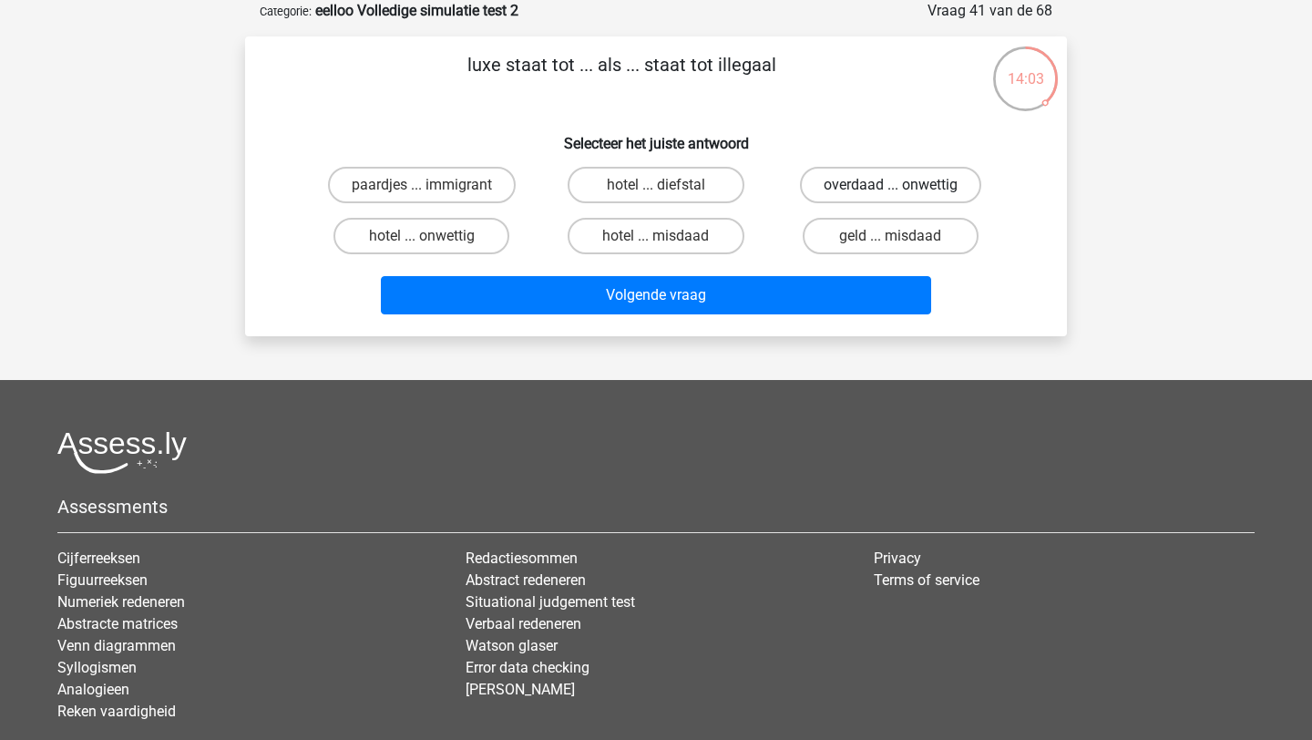
click at [881, 180] on label "overdaad ... onwettig" at bounding box center [890, 185] width 181 height 36
click at [890, 185] on input "overdaad ... onwettig" at bounding box center [896, 191] width 12 height 12
radio input "true"
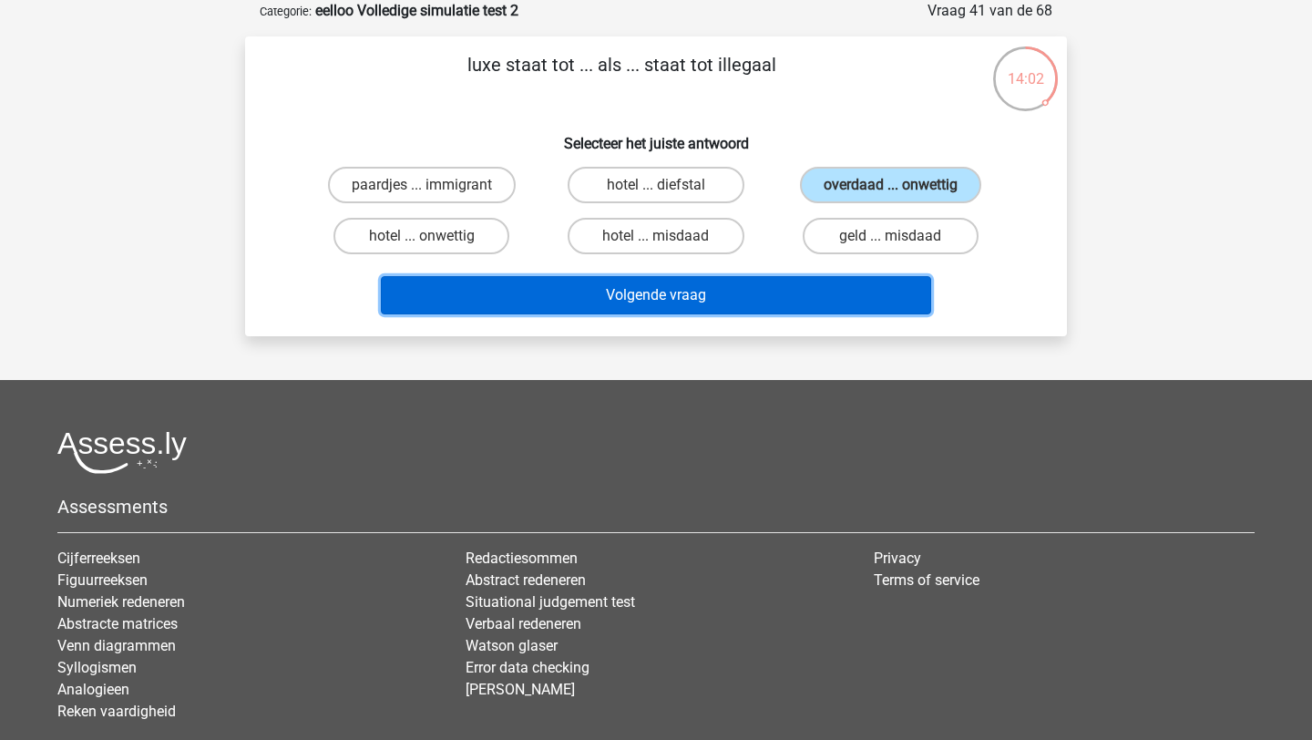
click at [707, 291] on button "Volgende vraag" at bounding box center [656, 295] width 551 height 38
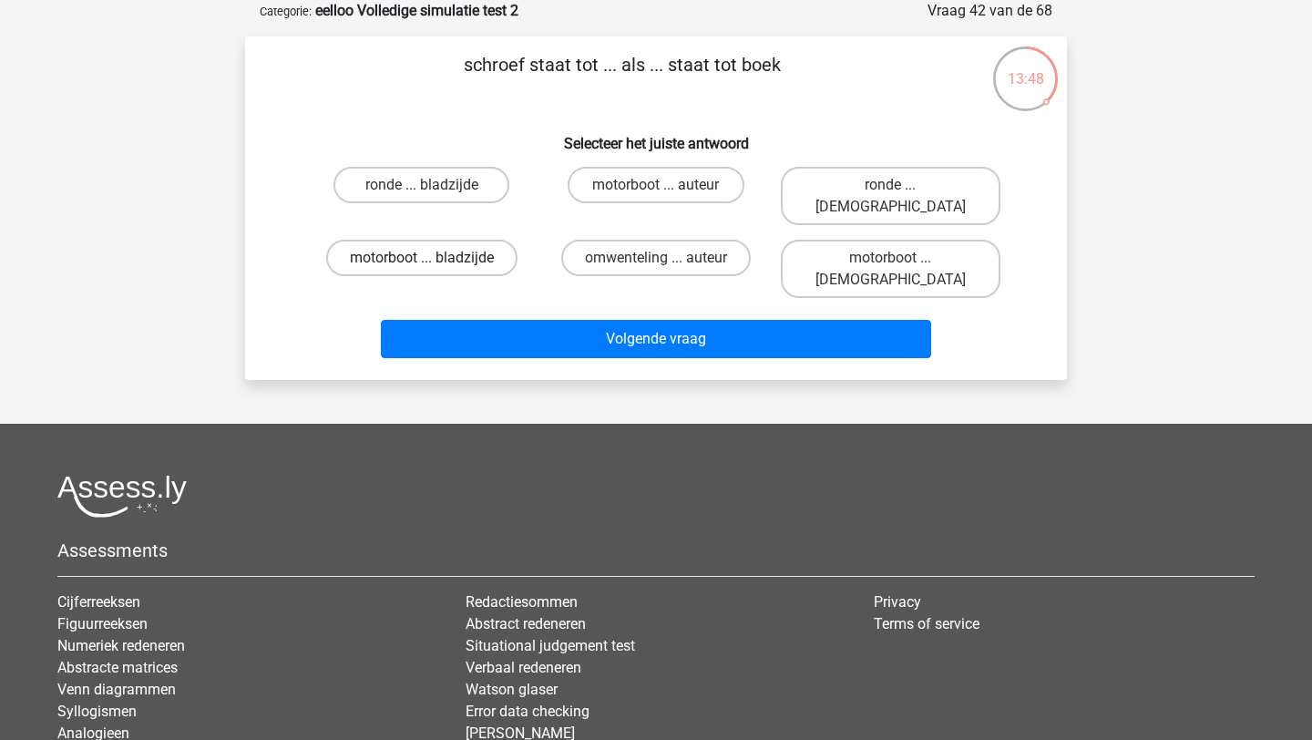
click at [447, 240] on label "motorboot ... bladzijde" at bounding box center [421, 258] width 191 height 36
click at [434, 258] on input "motorboot ... bladzijde" at bounding box center [428, 264] width 12 height 12
radio input "true"
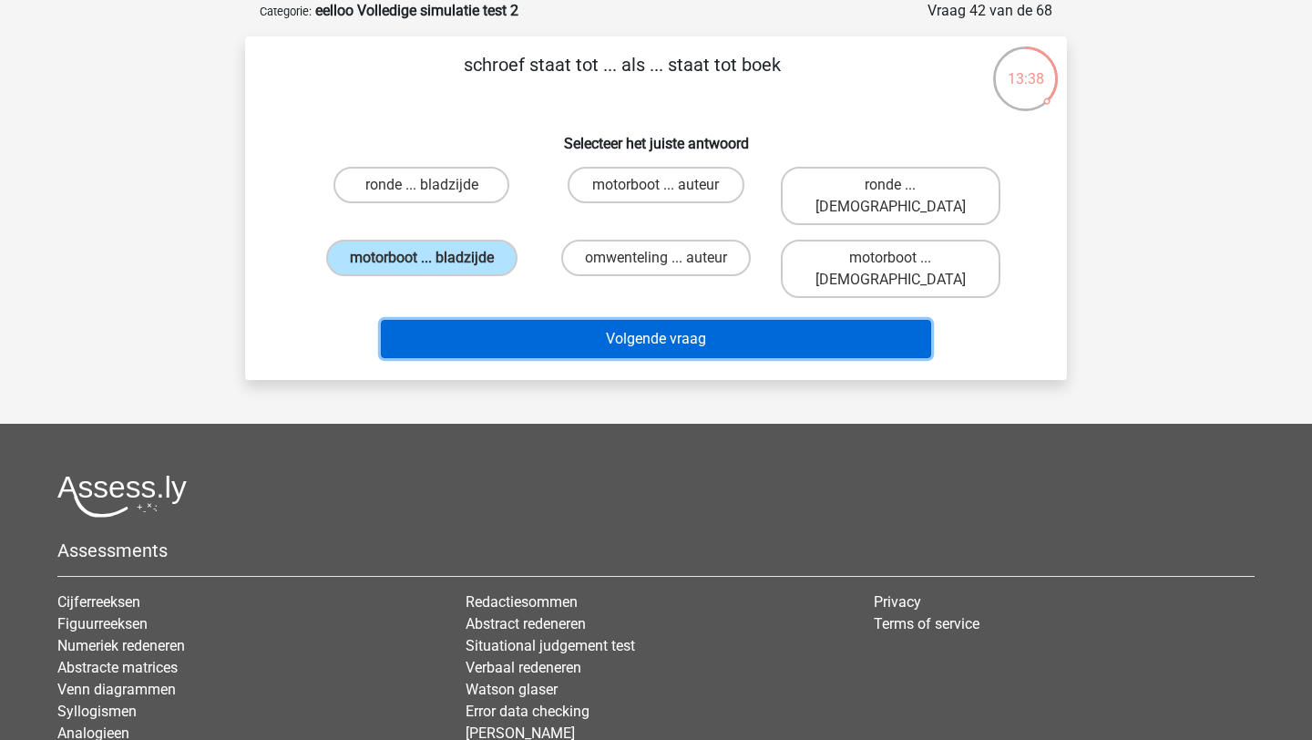
click at [476, 320] on button "Volgende vraag" at bounding box center [656, 339] width 551 height 38
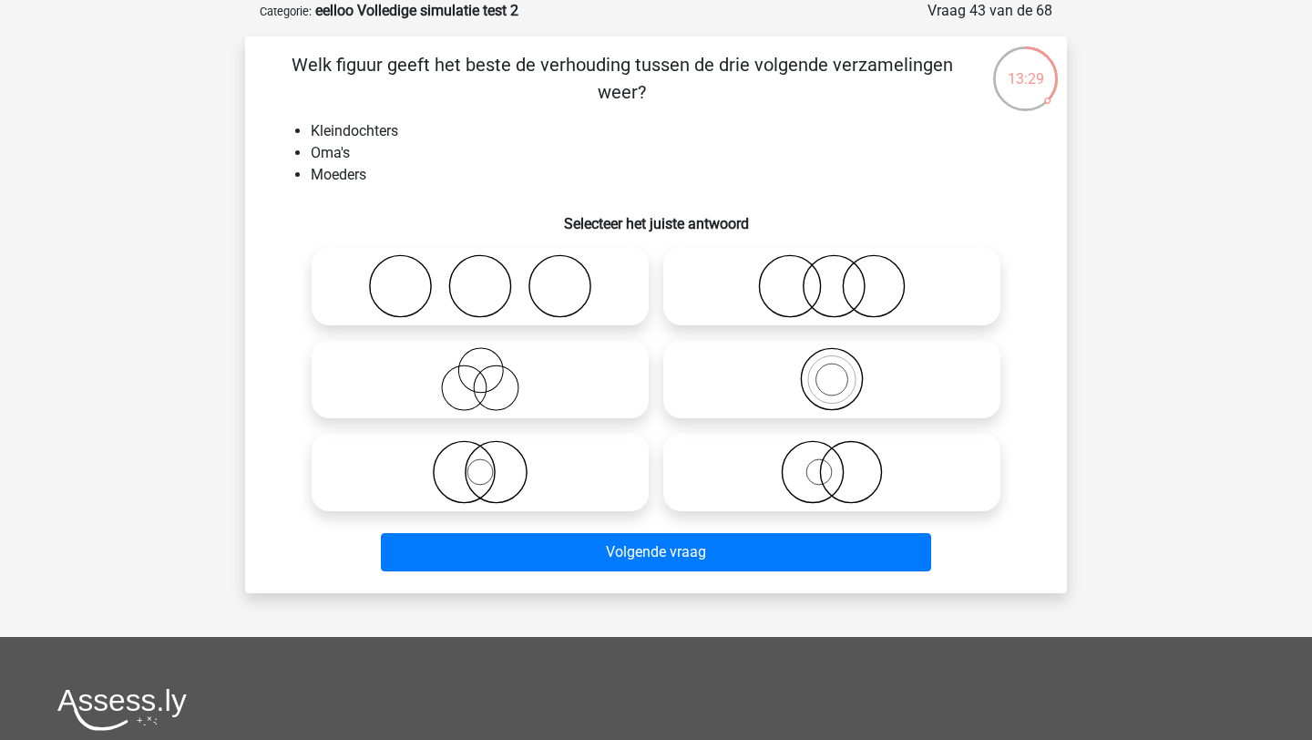
click at [449, 377] on icon at bounding box center [480, 379] width 323 height 64
click at [480, 370] on input "radio" at bounding box center [486, 364] width 12 height 12
radio input "true"
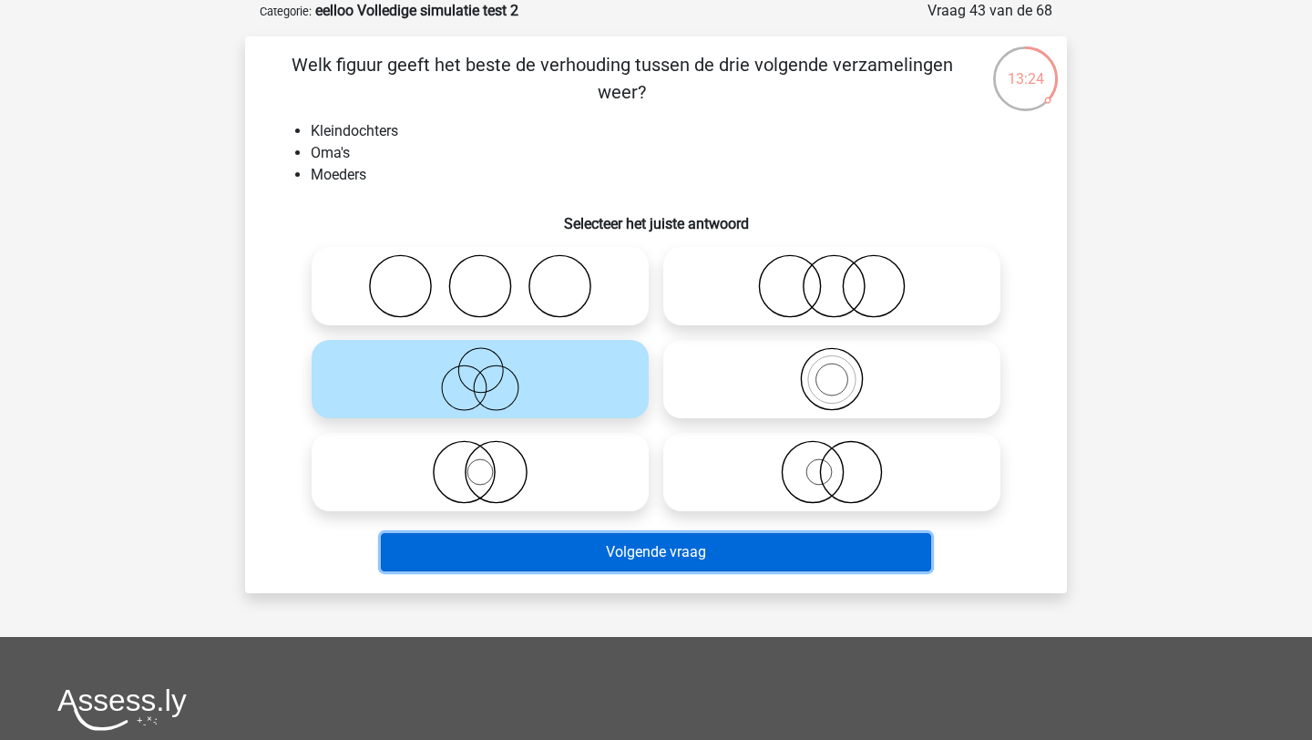
click at [469, 558] on button "Volgende vraag" at bounding box center [656, 552] width 551 height 38
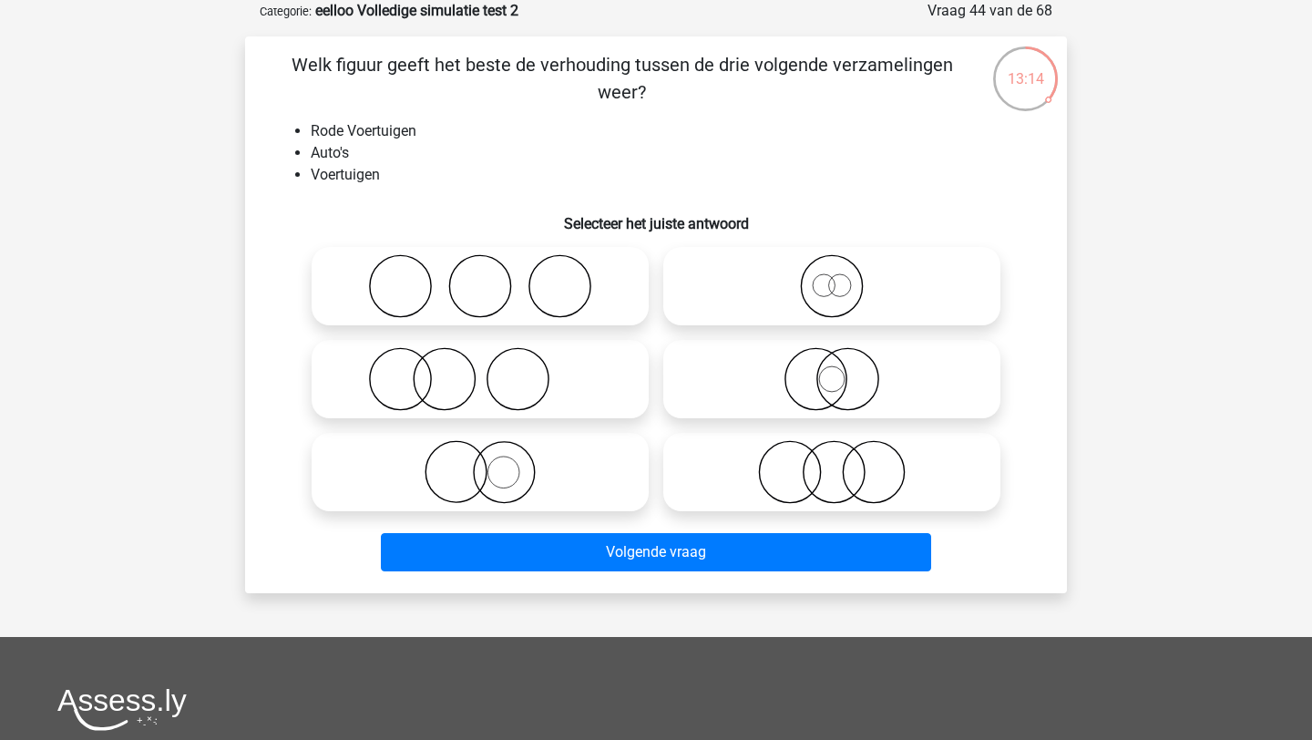
click at [792, 296] on icon at bounding box center [832, 286] width 323 height 64
click at [832, 277] on input "radio" at bounding box center [838, 271] width 12 height 12
radio input "true"
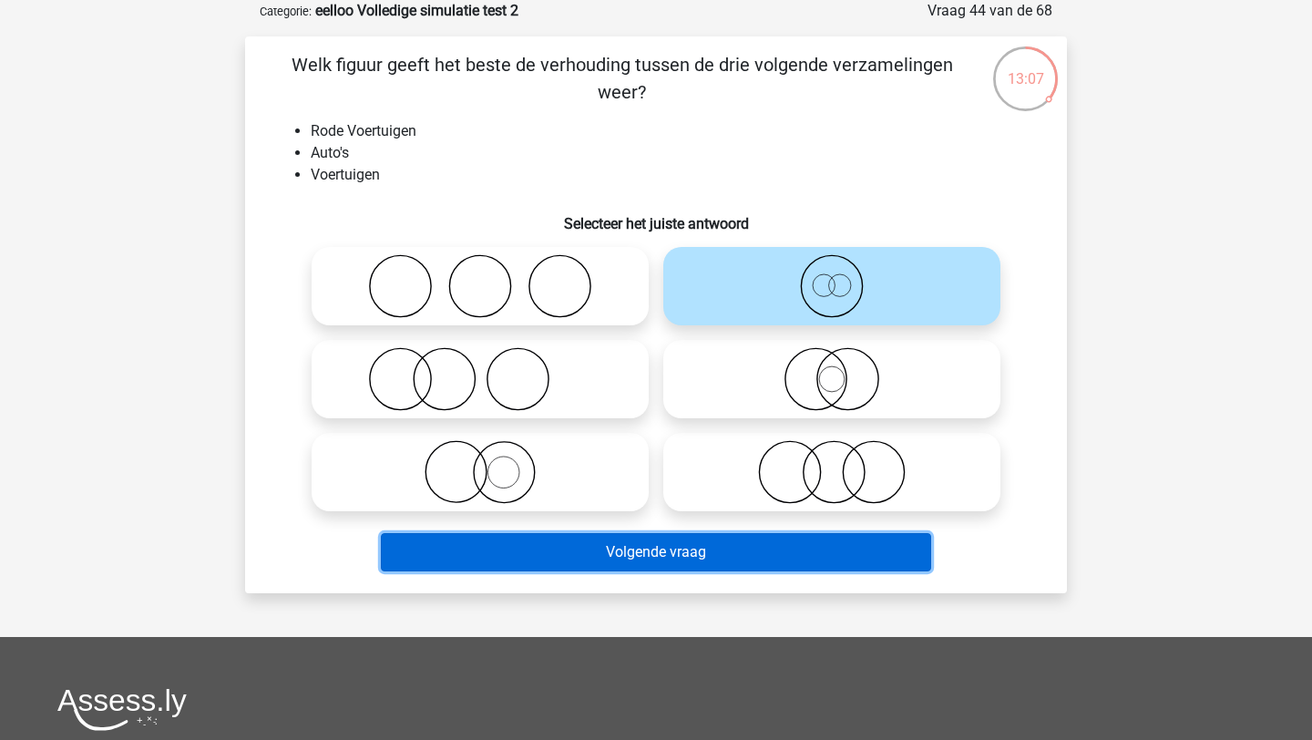
click at [642, 564] on button "Volgende vraag" at bounding box center [656, 552] width 551 height 38
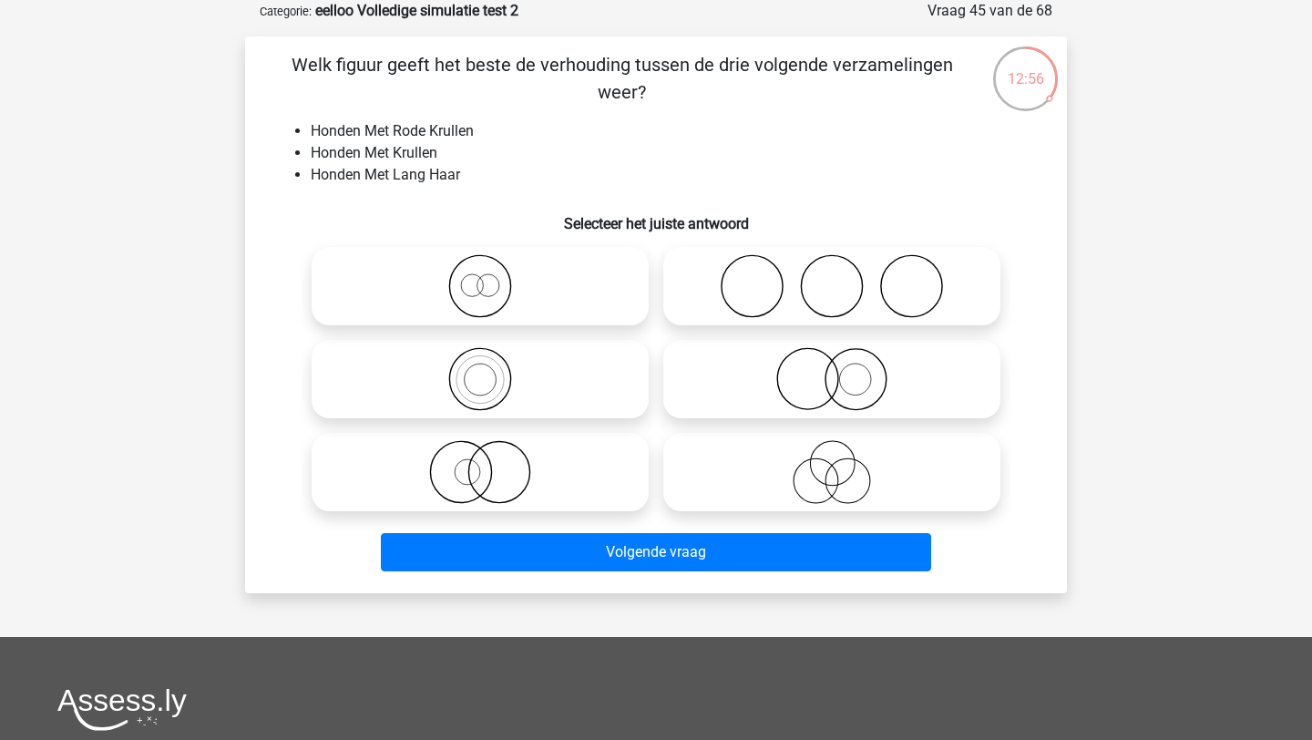
click at [744, 396] on icon at bounding box center [832, 379] width 323 height 64
click at [832, 370] on input "radio" at bounding box center [838, 364] width 12 height 12
radio input "true"
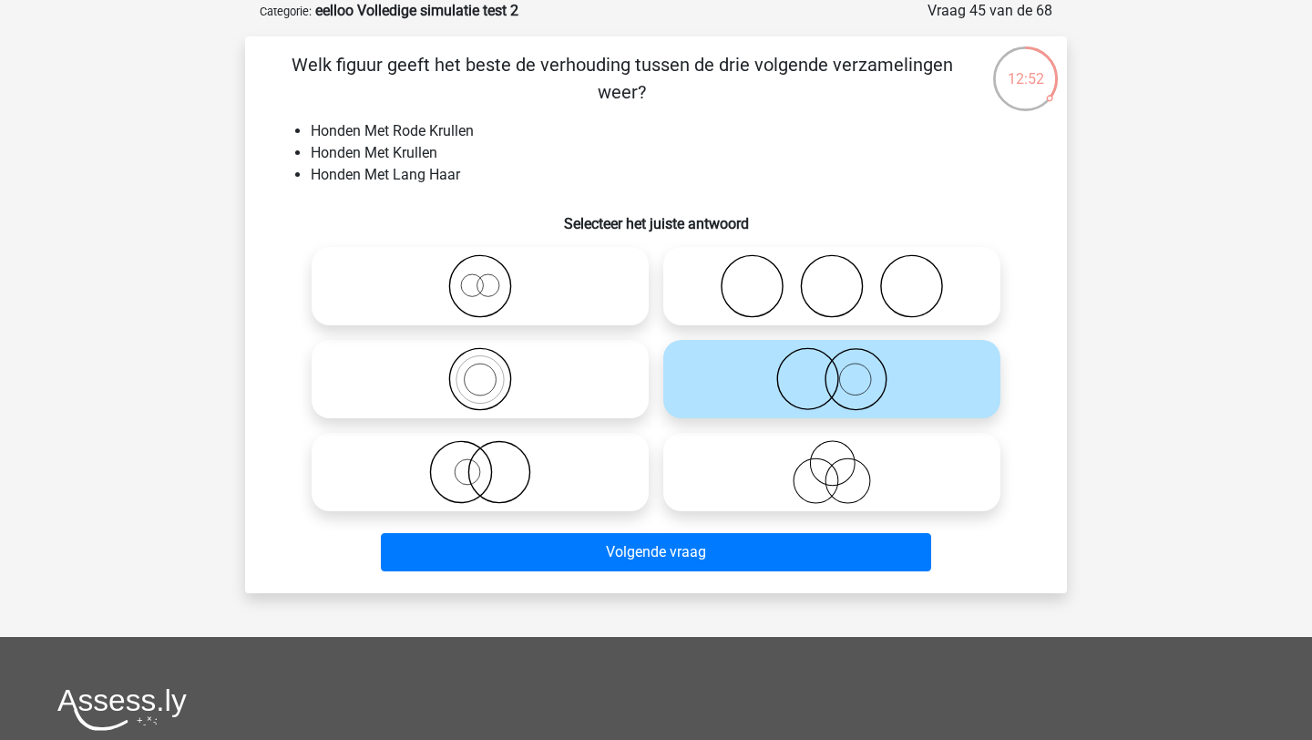
click at [558, 471] on icon at bounding box center [480, 472] width 323 height 64
click at [492, 463] on input "radio" at bounding box center [486, 457] width 12 height 12
radio input "true"
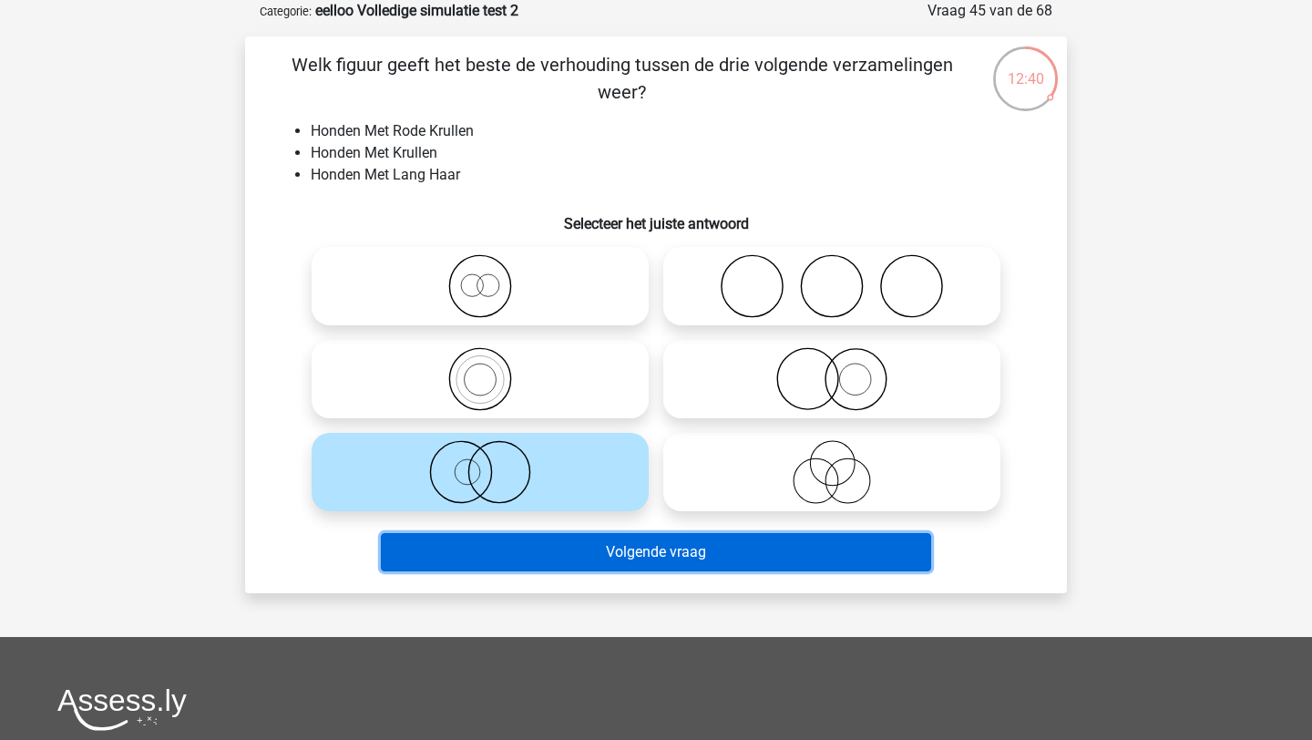
click at [568, 550] on button "Volgende vraag" at bounding box center [656, 552] width 551 height 38
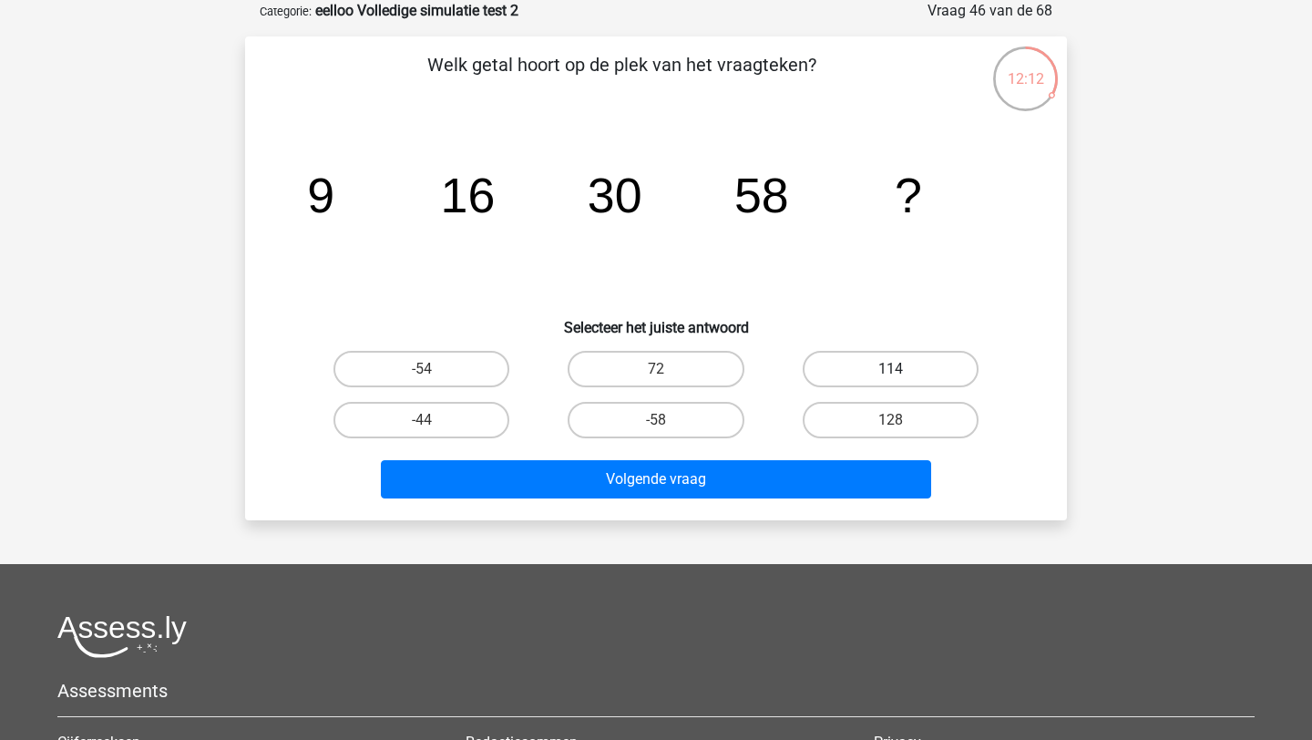
click at [882, 374] on label "114" at bounding box center [891, 369] width 176 height 36
click at [890, 374] on input "114" at bounding box center [896, 375] width 12 height 12
radio input "true"
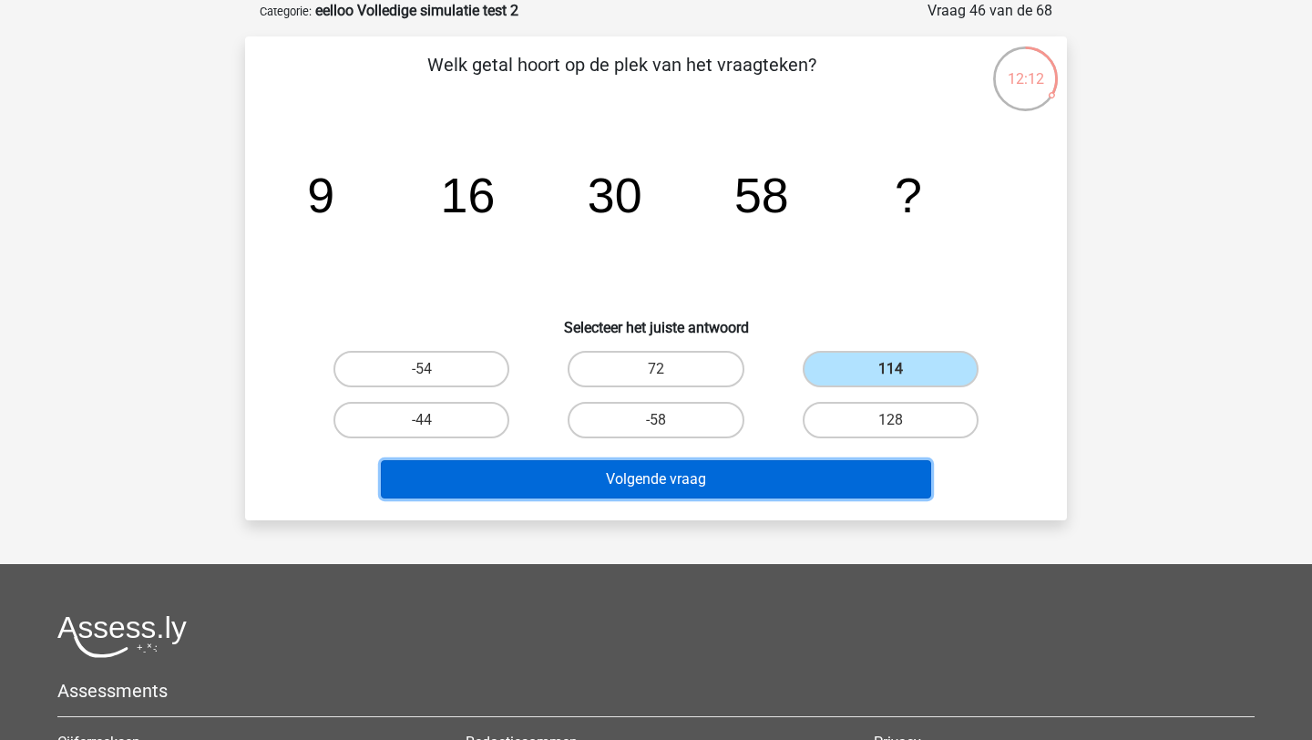
click at [726, 485] on button "Volgende vraag" at bounding box center [656, 479] width 551 height 38
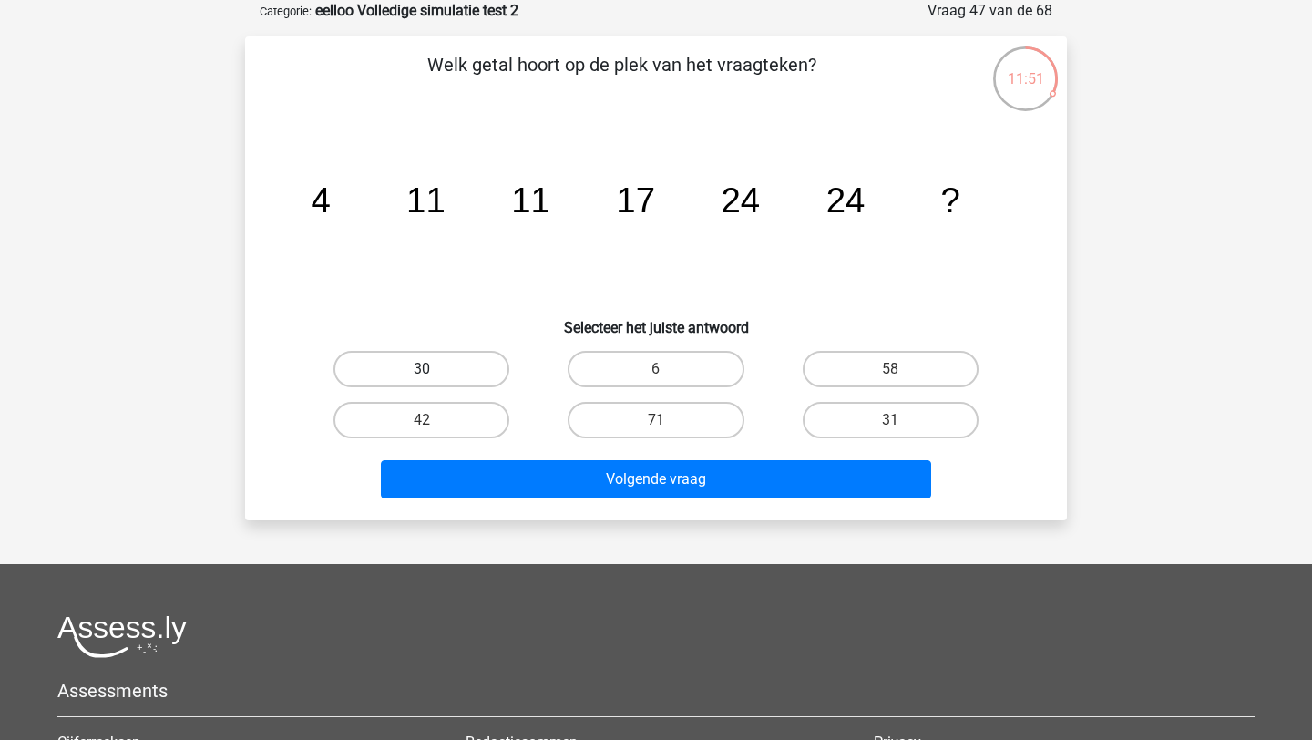
click at [425, 367] on label "30" at bounding box center [421, 369] width 176 height 36
click at [425, 369] on input "30" at bounding box center [428, 375] width 12 height 12
radio input "true"
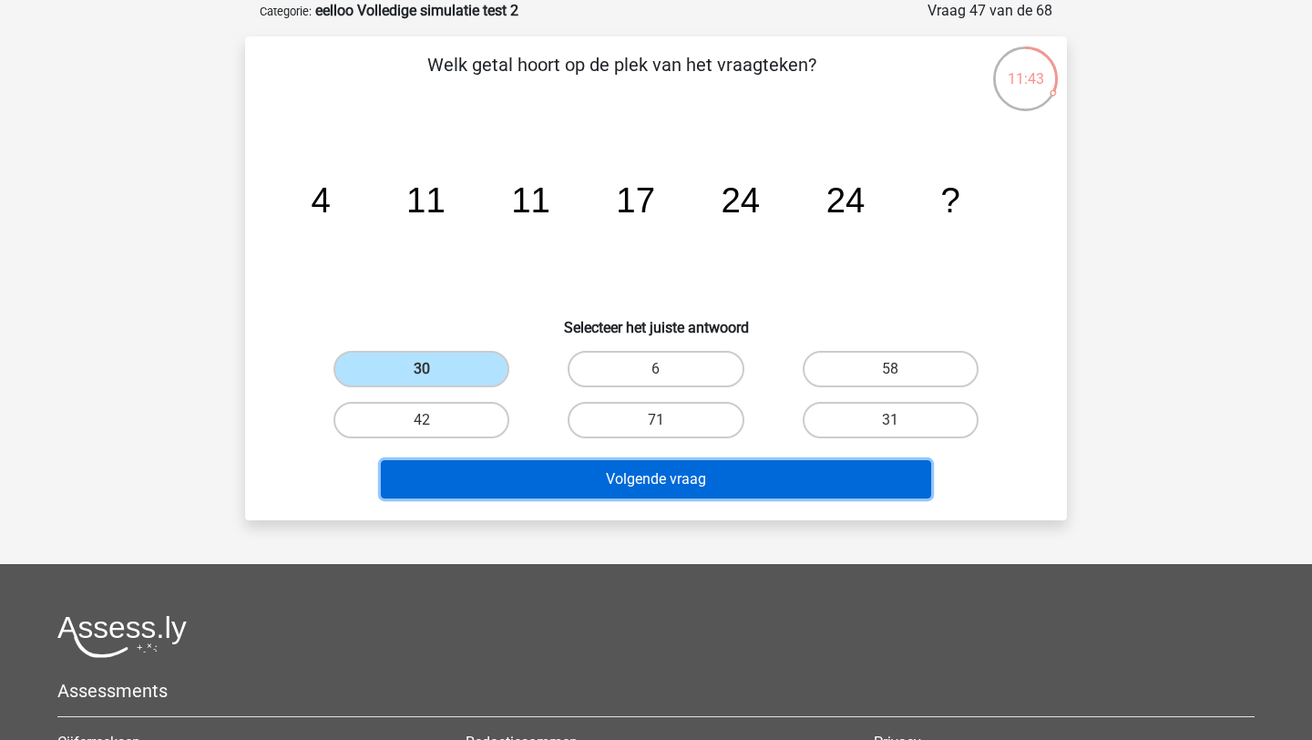
click at [471, 476] on button "Volgende vraag" at bounding box center [656, 479] width 551 height 38
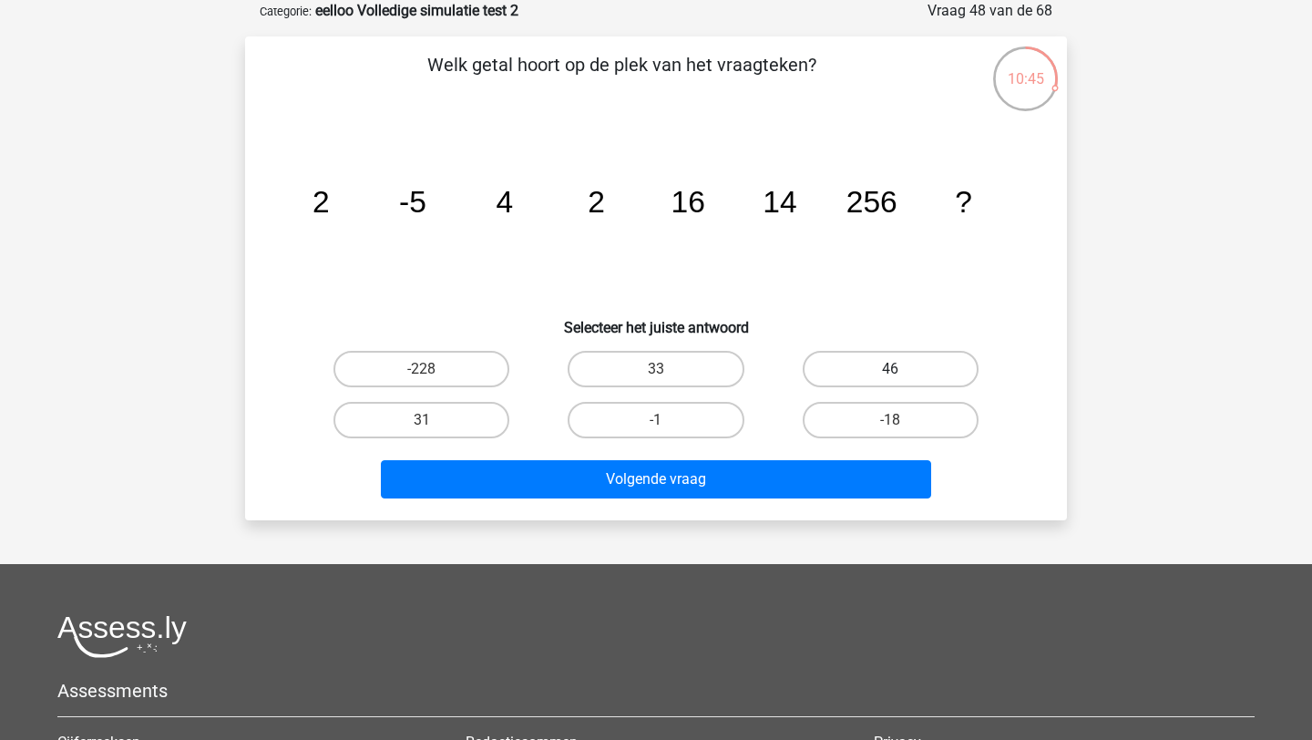
click at [849, 378] on label "46" at bounding box center [891, 369] width 176 height 36
click at [890, 378] on input "46" at bounding box center [896, 375] width 12 height 12
radio input "true"
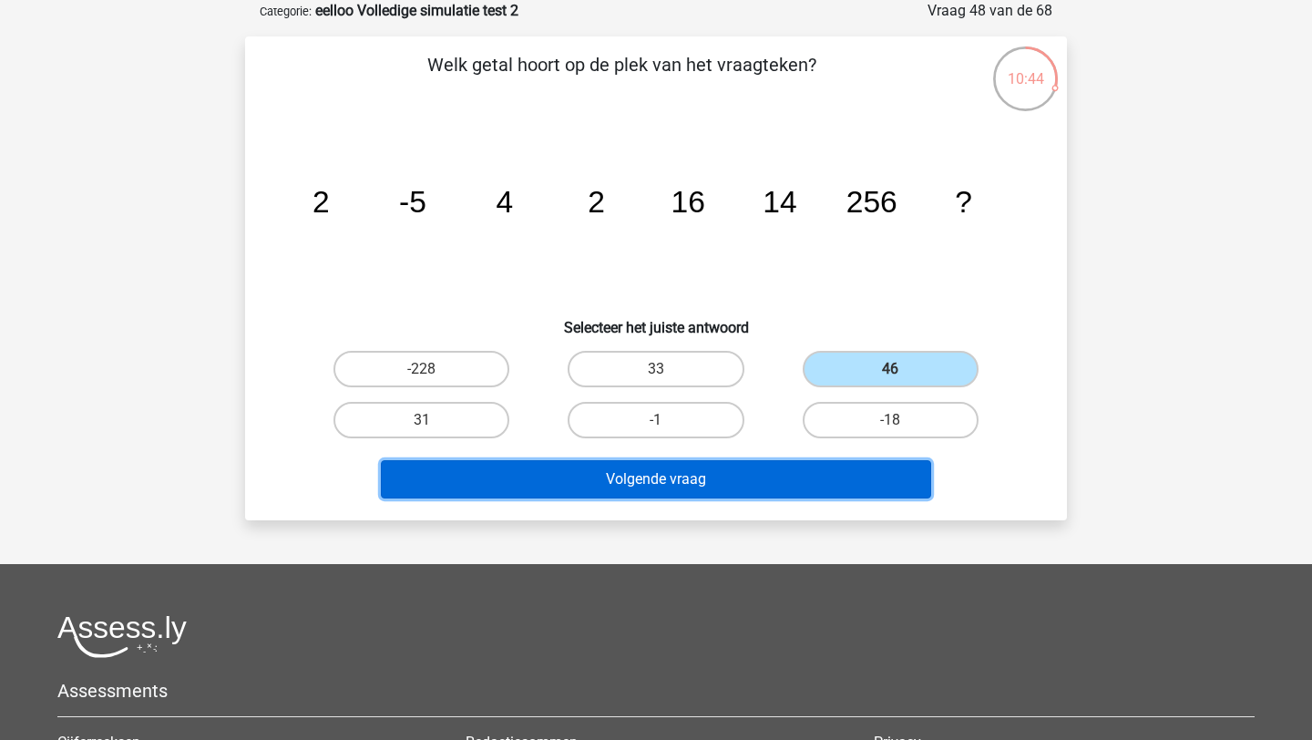
click at [575, 487] on button "Volgende vraag" at bounding box center [656, 479] width 551 height 38
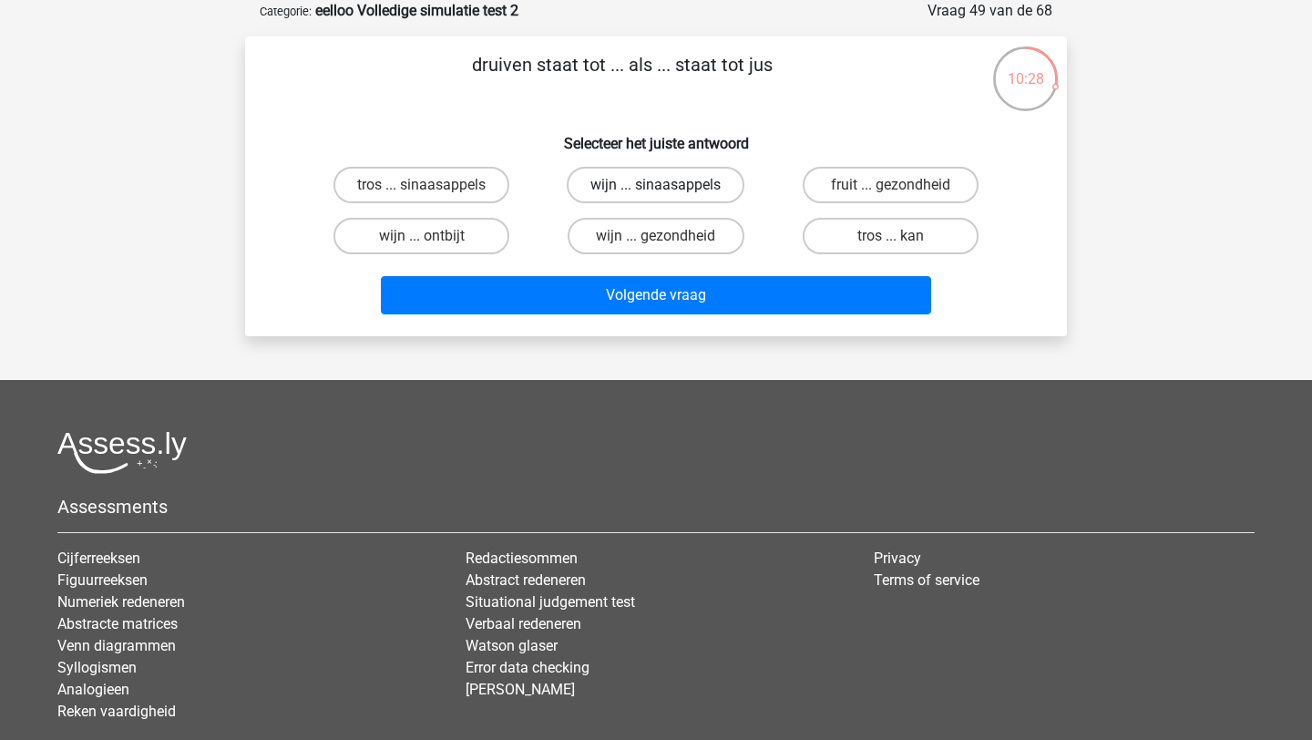
click at [699, 183] on label "wijn ... sinaasappels" at bounding box center [656, 185] width 178 height 36
click at [668, 185] on input "wijn ... sinaasappels" at bounding box center [662, 191] width 12 height 12
radio input "true"
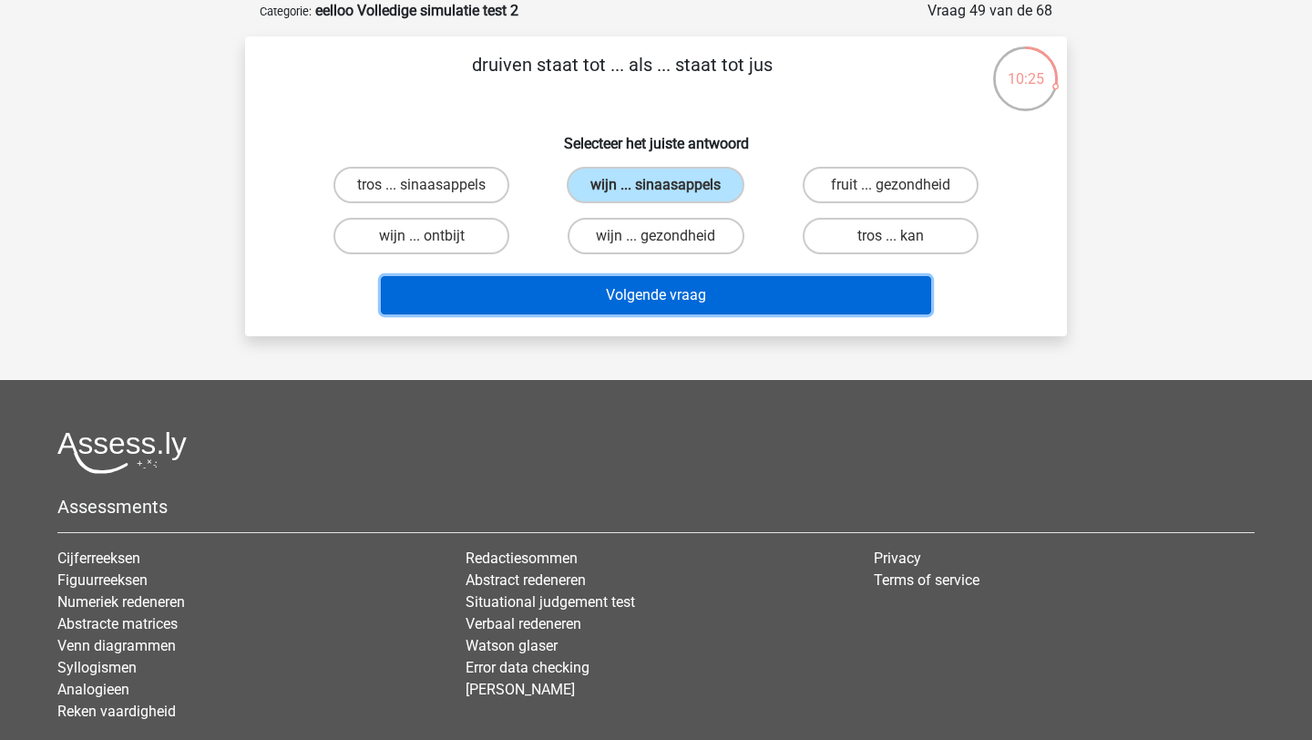
click at [565, 307] on button "Volgende vraag" at bounding box center [656, 295] width 551 height 38
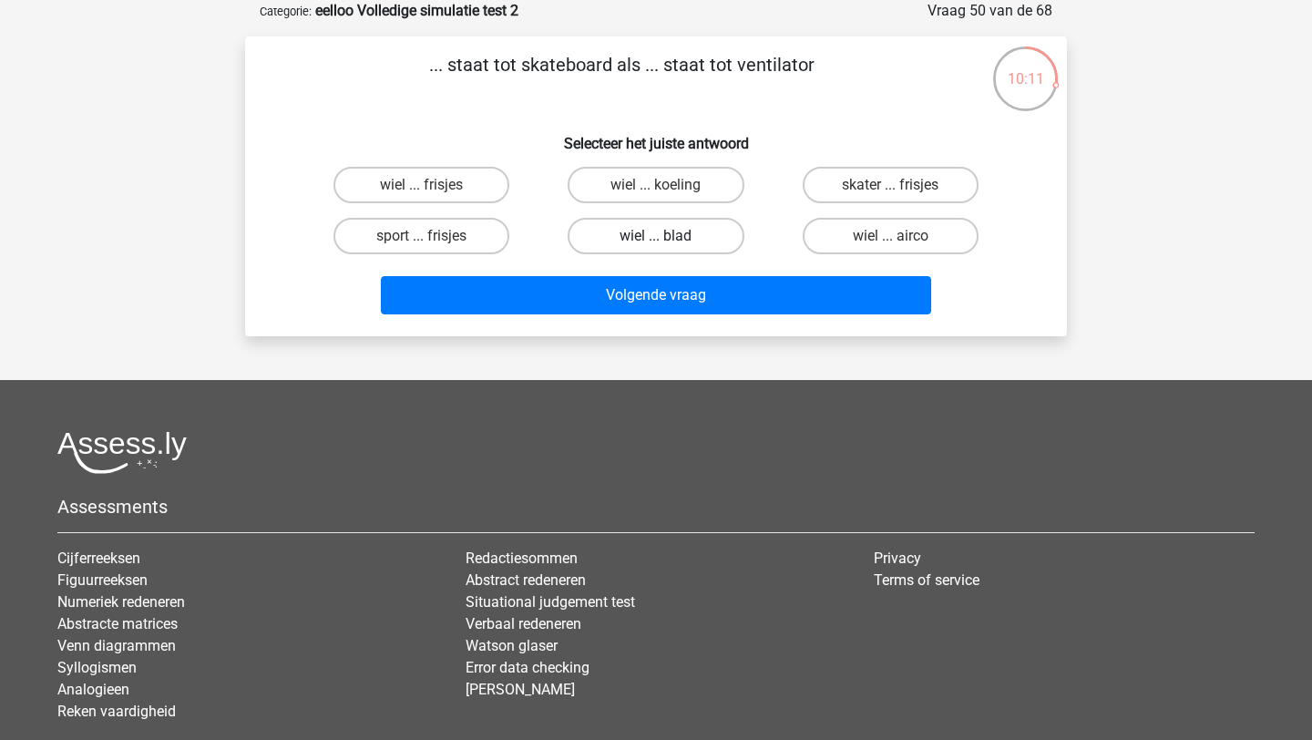
click at [724, 234] on label "wiel ... blad" at bounding box center [656, 236] width 176 height 36
click at [668, 236] on input "wiel ... blad" at bounding box center [662, 242] width 12 height 12
radio input "true"
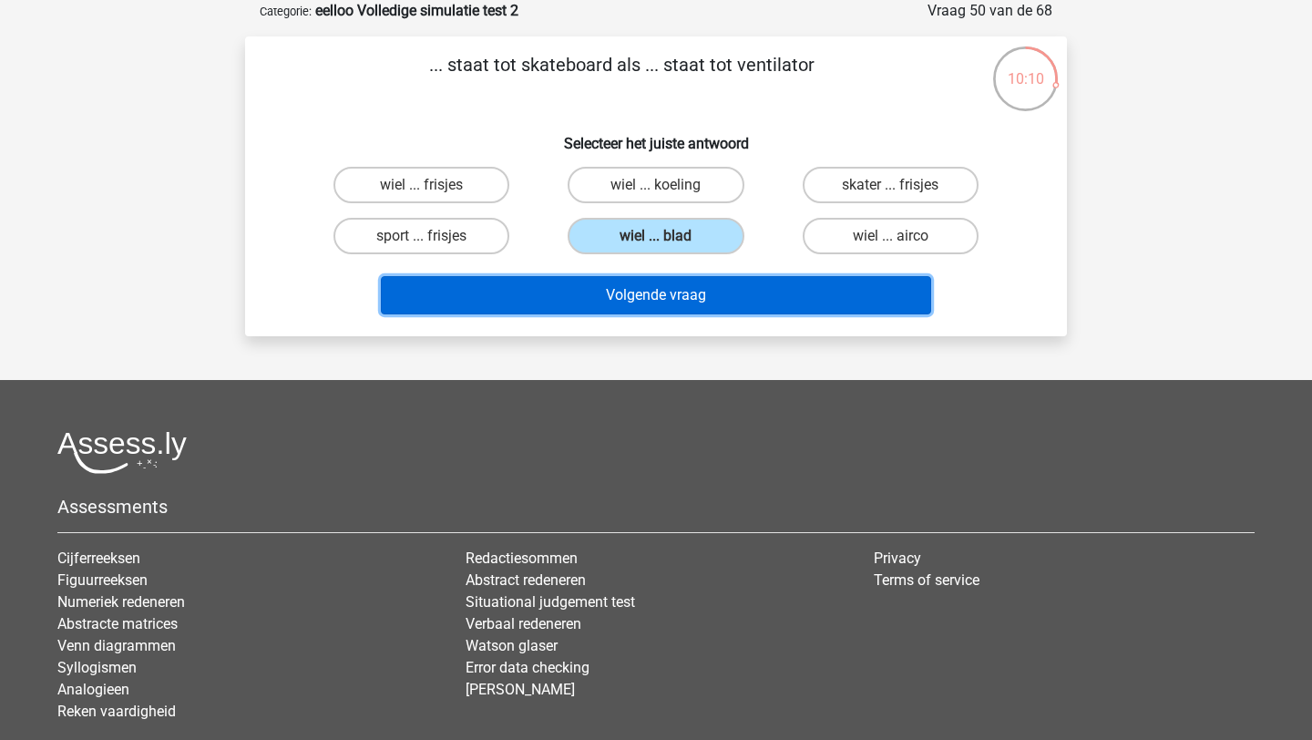
click at [729, 303] on button "Volgende vraag" at bounding box center [656, 295] width 551 height 38
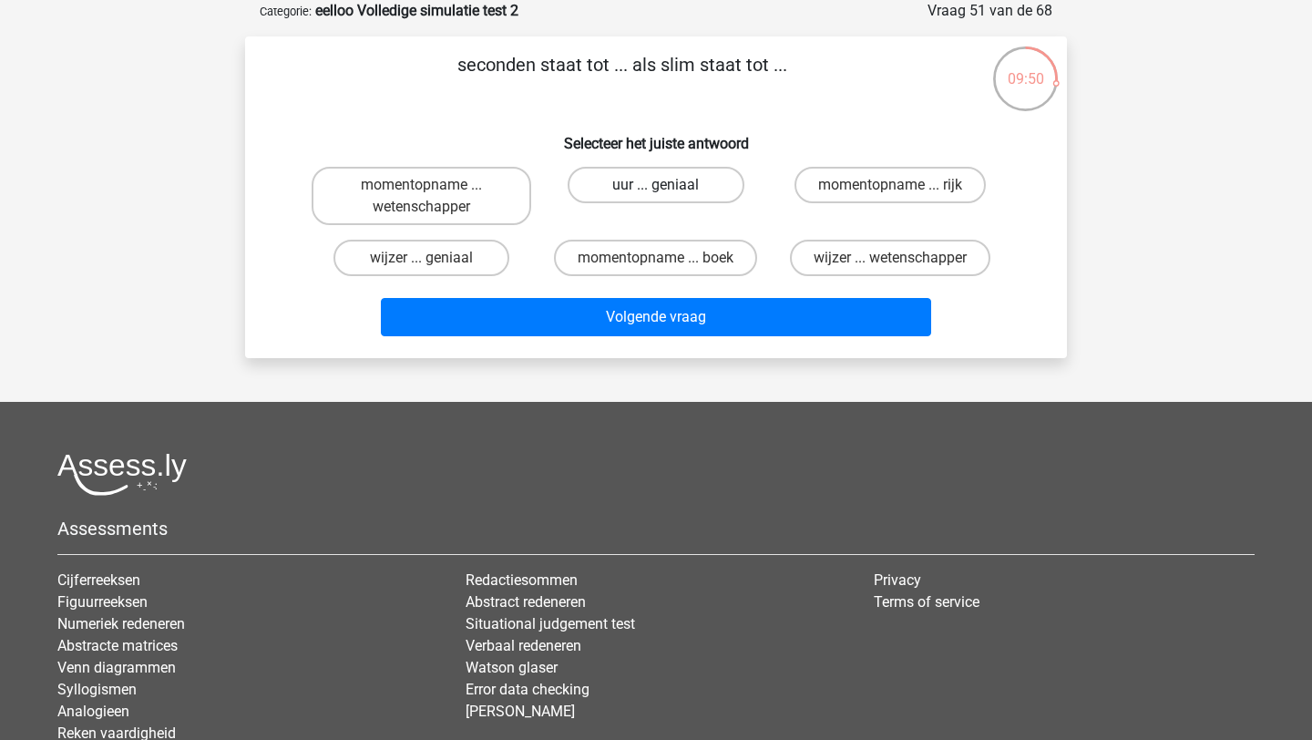
click at [713, 191] on label "uur ... geniaal" at bounding box center [656, 185] width 176 height 36
click at [668, 191] on input "uur ... geniaal" at bounding box center [662, 191] width 12 height 12
radio input "true"
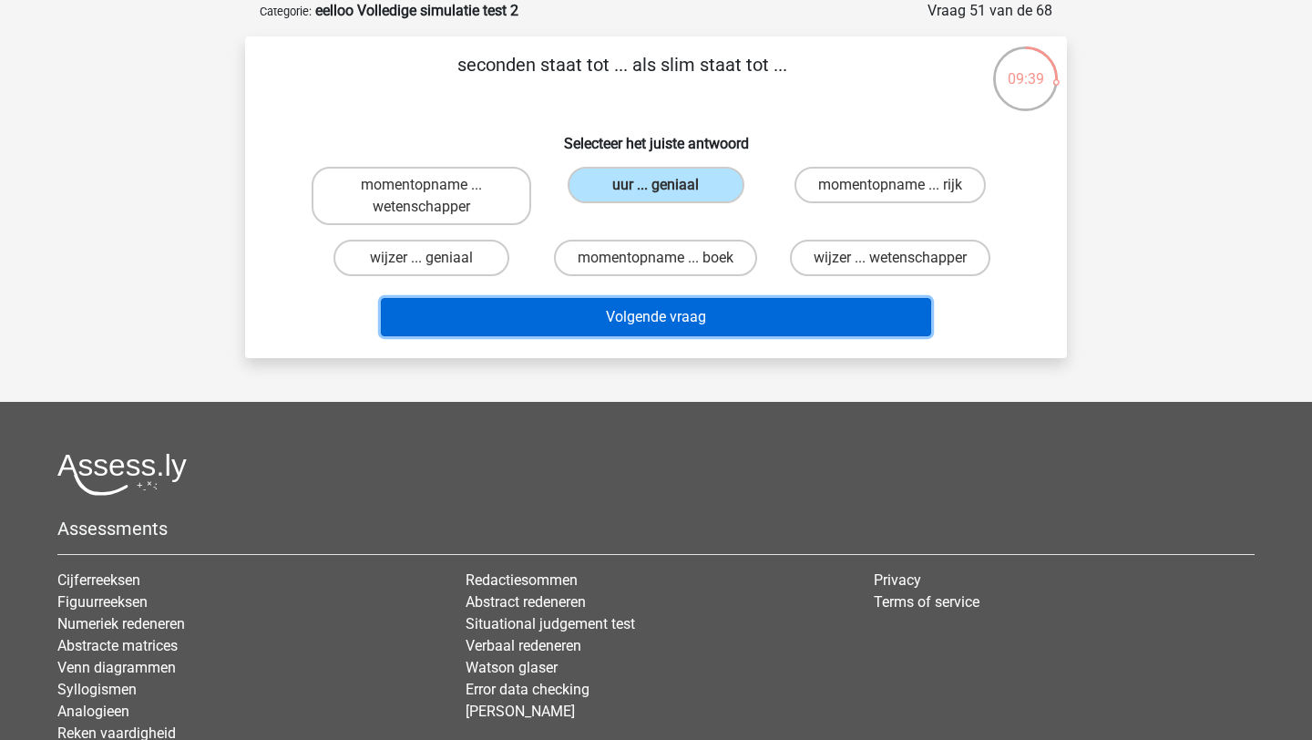
click at [718, 317] on button "Volgende vraag" at bounding box center [656, 317] width 551 height 38
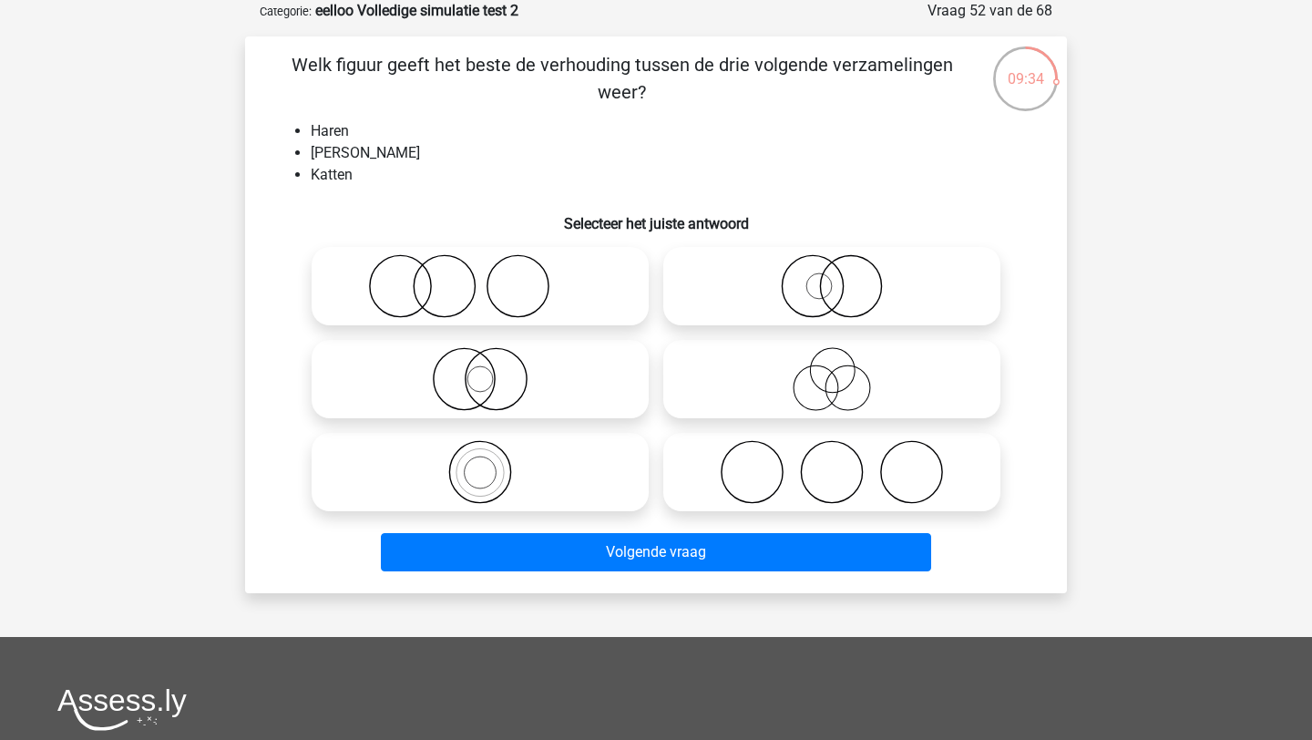
click at [536, 264] on icon at bounding box center [480, 286] width 323 height 64
click at [492, 265] on input "radio" at bounding box center [486, 271] width 12 height 12
radio input "true"
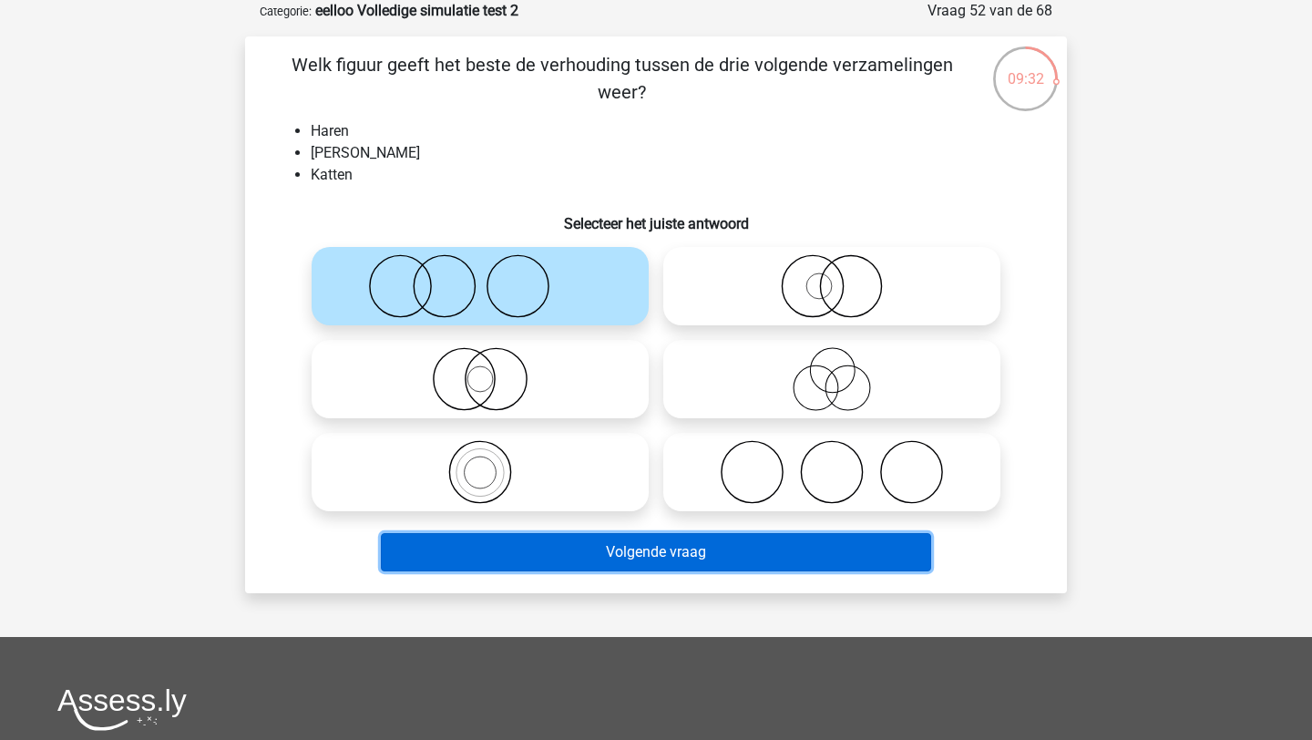
click at [610, 560] on button "Volgende vraag" at bounding box center [656, 552] width 551 height 38
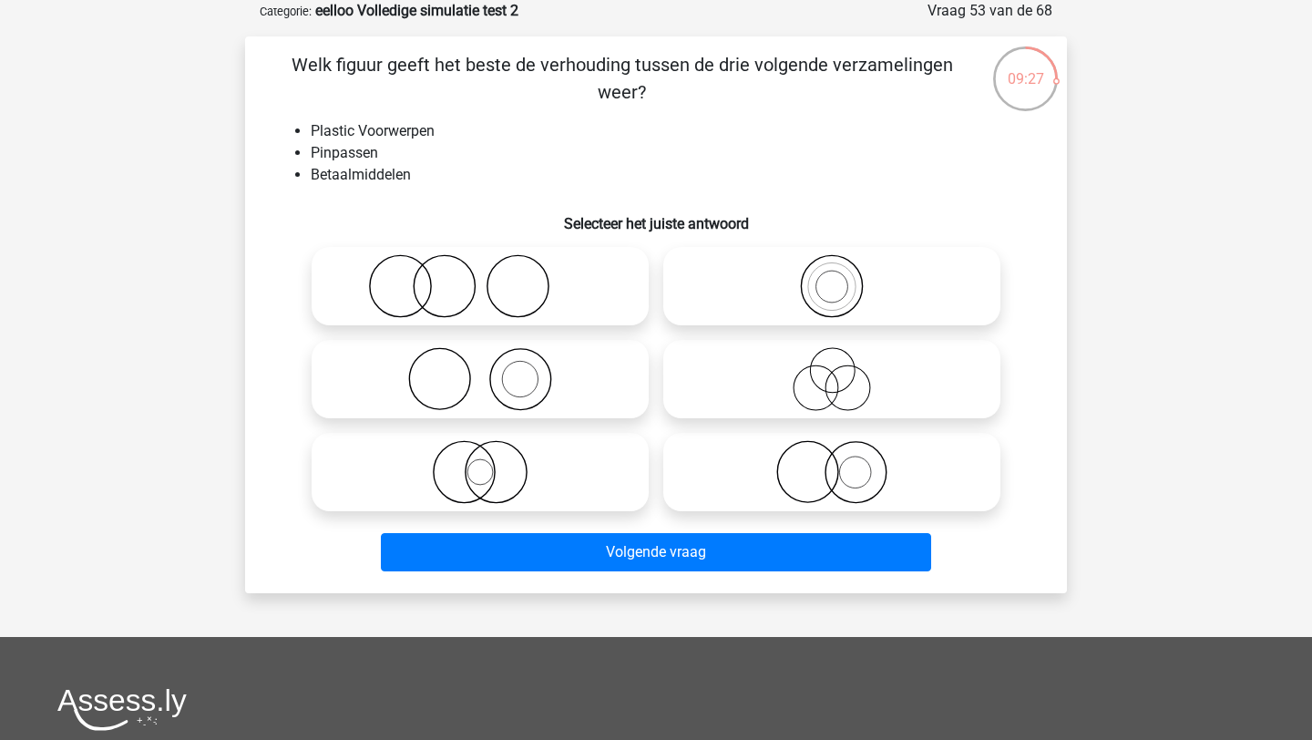
click at [751, 447] on icon at bounding box center [832, 472] width 323 height 64
click at [832, 451] on input "radio" at bounding box center [838, 457] width 12 height 12
radio input "true"
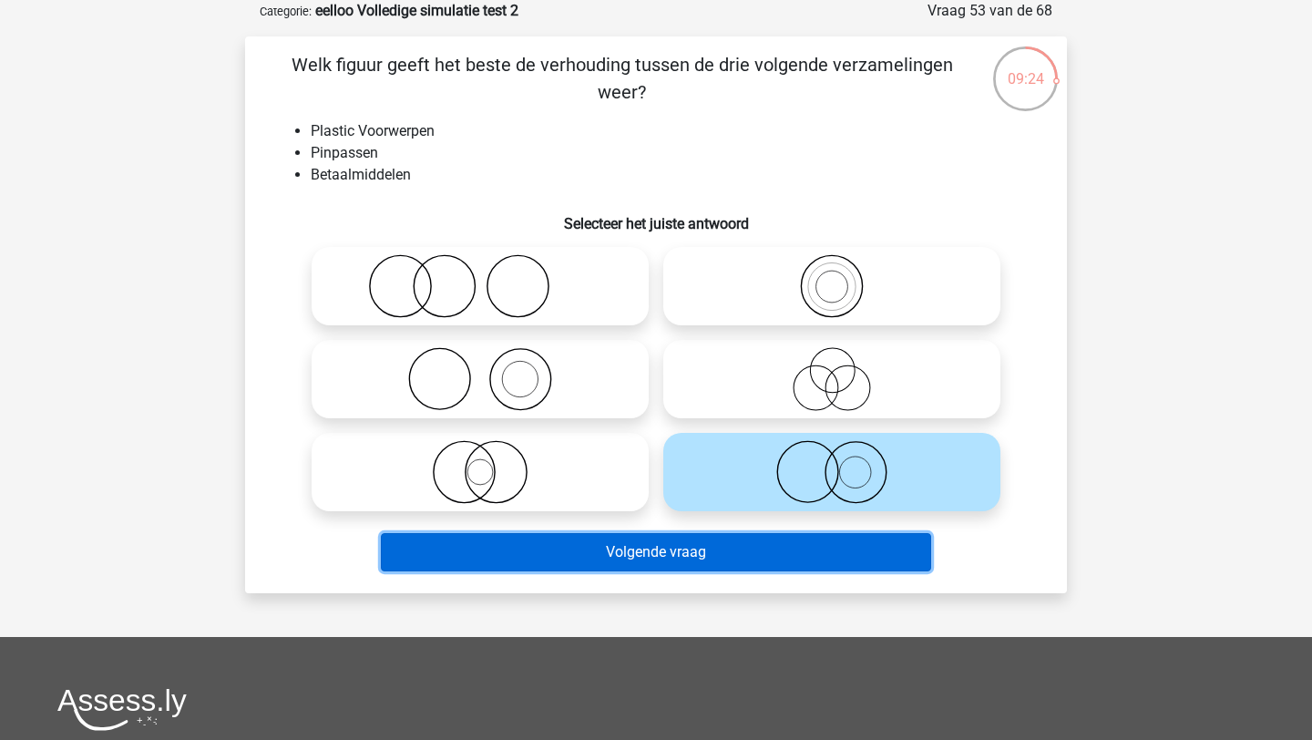
click at [754, 557] on button "Volgende vraag" at bounding box center [656, 552] width 551 height 38
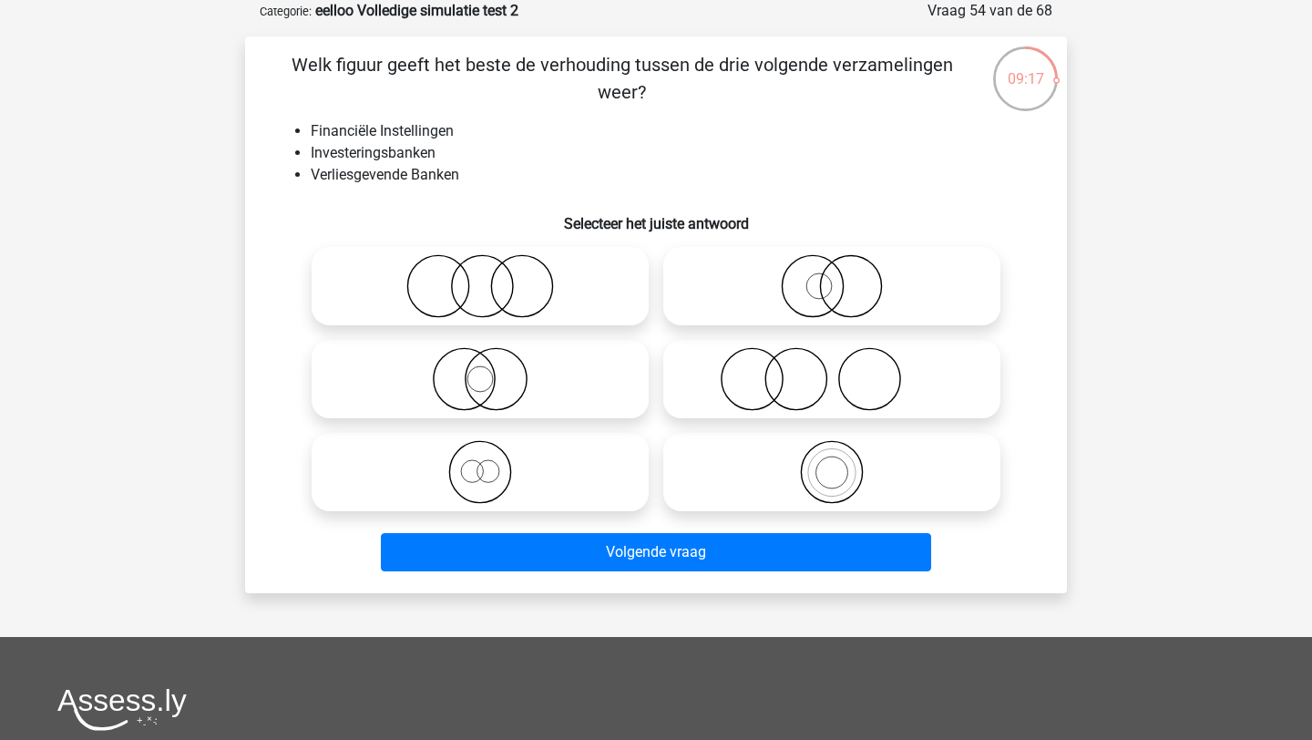
click at [338, 470] on icon at bounding box center [480, 472] width 323 height 64
click at [480, 463] on input "radio" at bounding box center [486, 457] width 12 height 12
radio input "true"
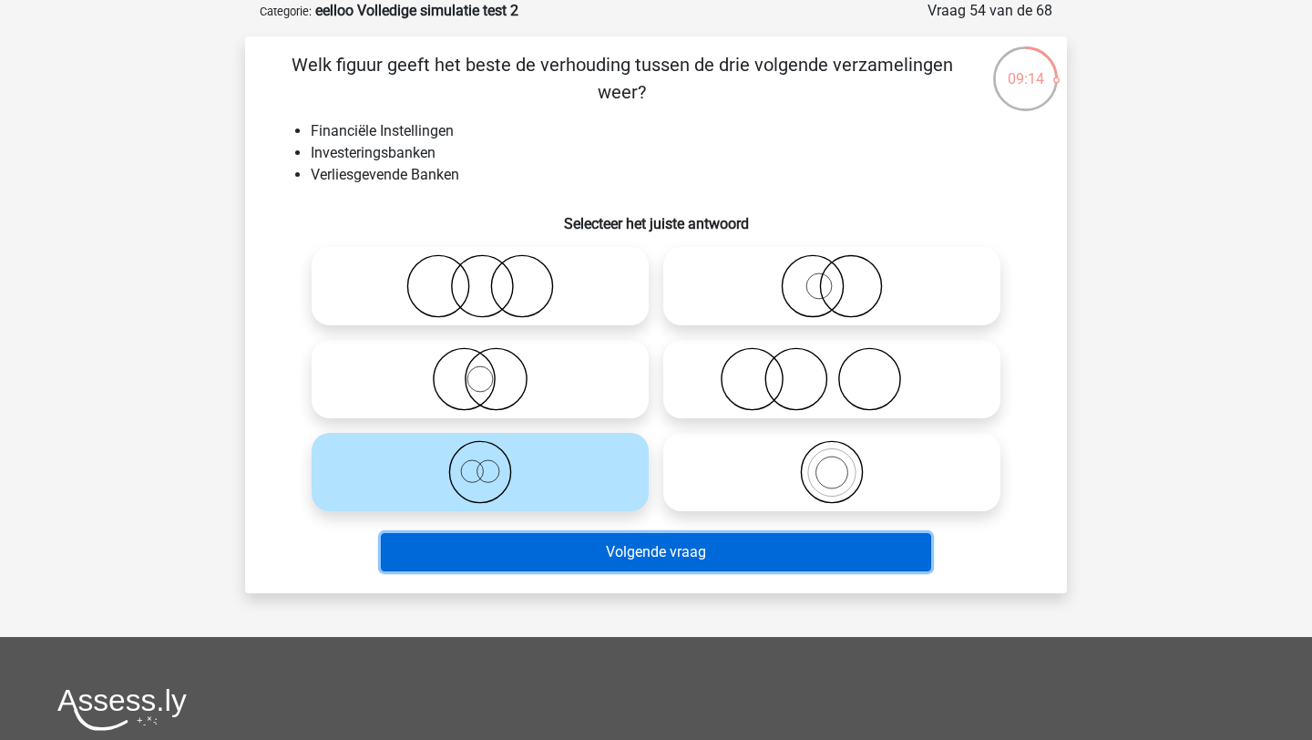
click at [453, 554] on button "Volgende vraag" at bounding box center [656, 552] width 551 height 38
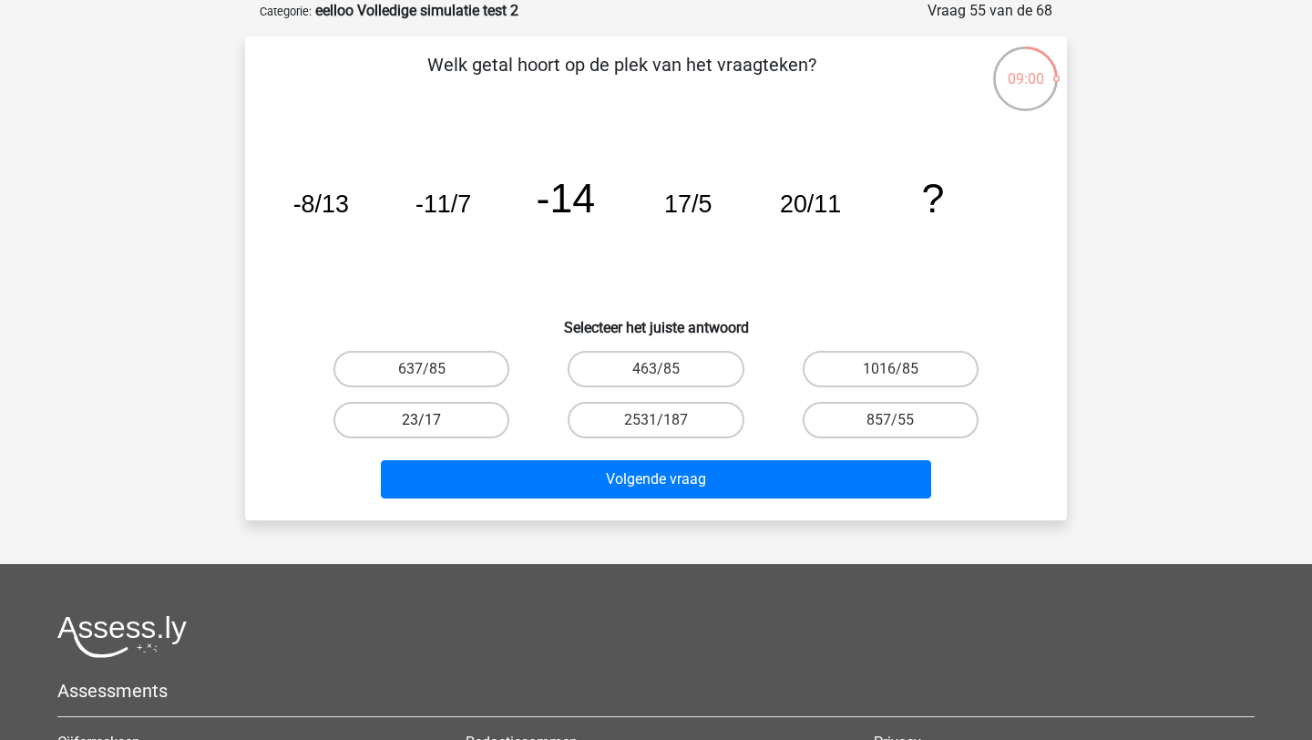
click at [382, 425] on label "23/17" at bounding box center [421, 420] width 176 height 36
click at [422, 425] on input "23/17" at bounding box center [428, 426] width 12 height 12
radio input "true"
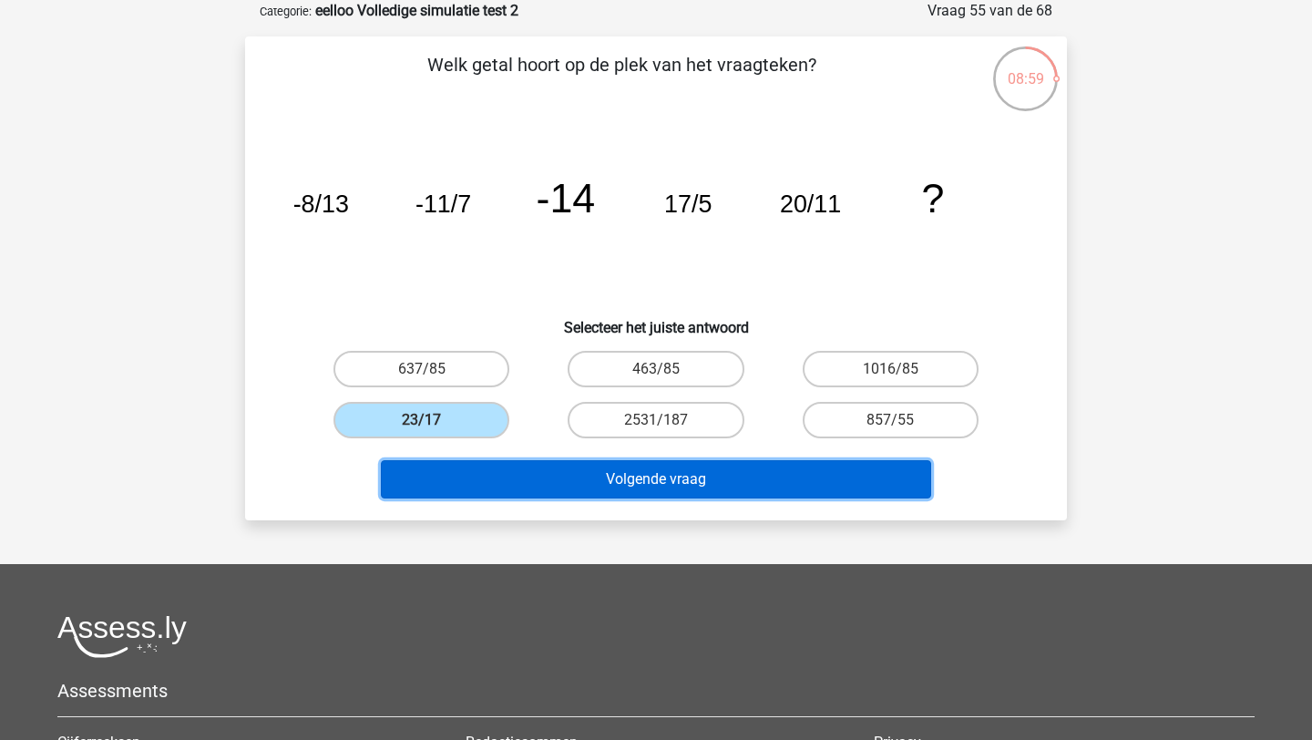
click at [431, 477] on button "Volgende vraag" at bounding box center [656, 479] width 551 height 38
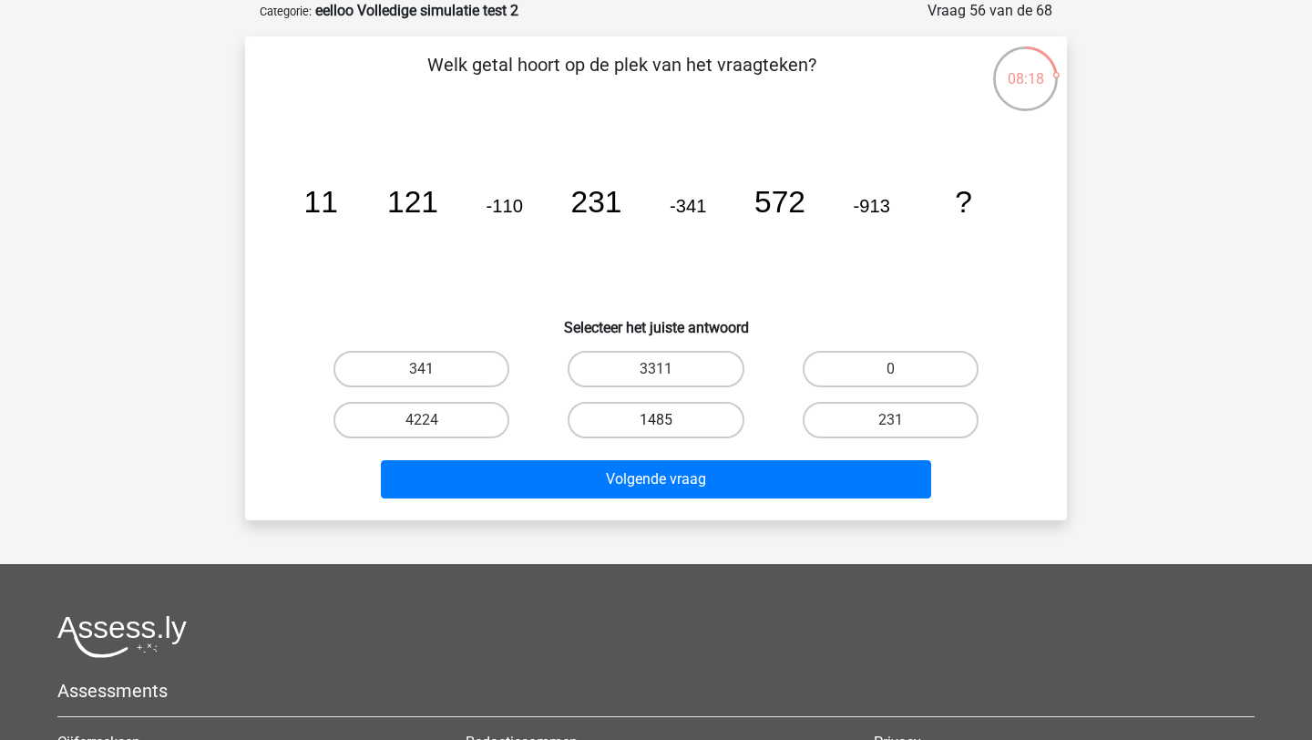
click at [585, 415] on label "1485" at bounding box center [656, 420] width 176 height 36
click at [656, 420] on input "1485" at bounding box center [662, 426] width 12 height 12
radio input "true"
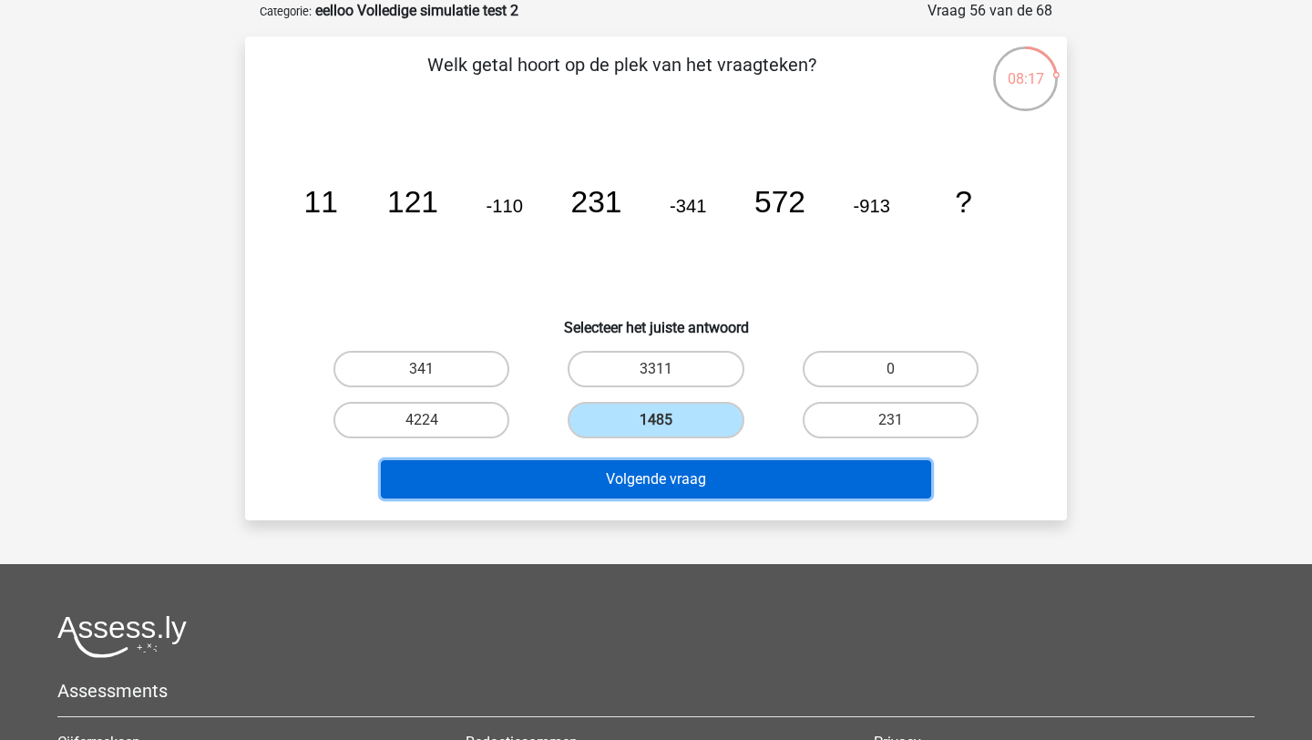
click at [543, 480] on button "Volgende vraag" at bounding box center [656, 479] width 551 height 38
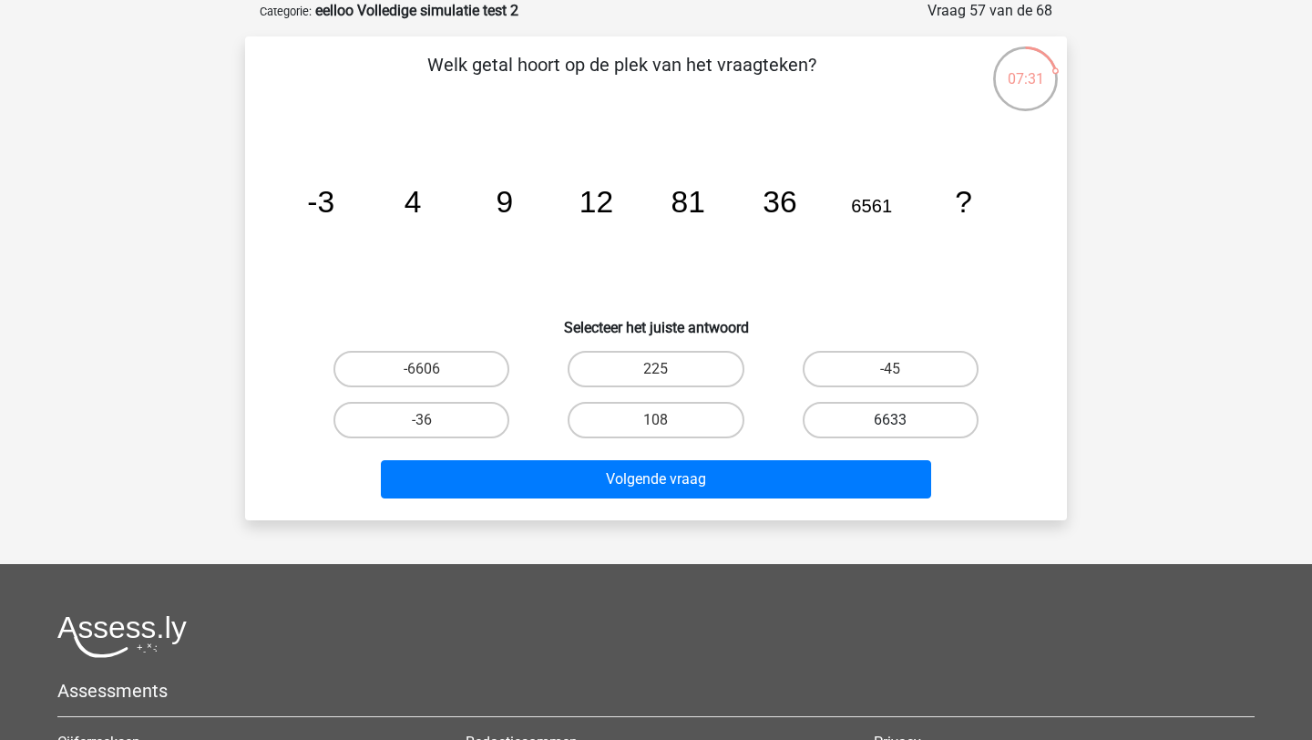
click at [833, 424] on label "6633" at bounding box center [891, 420] width 176 height 36
click at [890, 424] on input "6633" at bounding box center [896, 426] width 12 height 12
radio input "true"
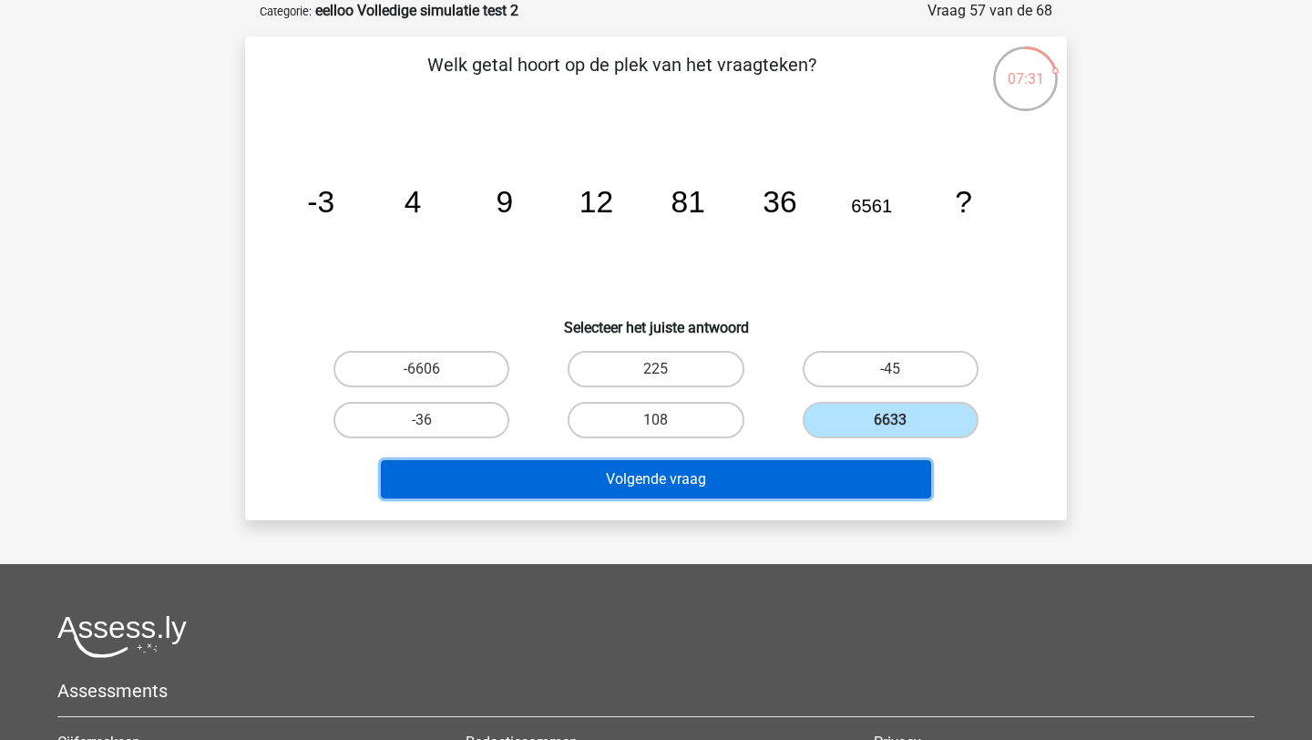
click at [748, 478] on button "Volgende vraag" at bounding box center [656, 479] width 551 height 38
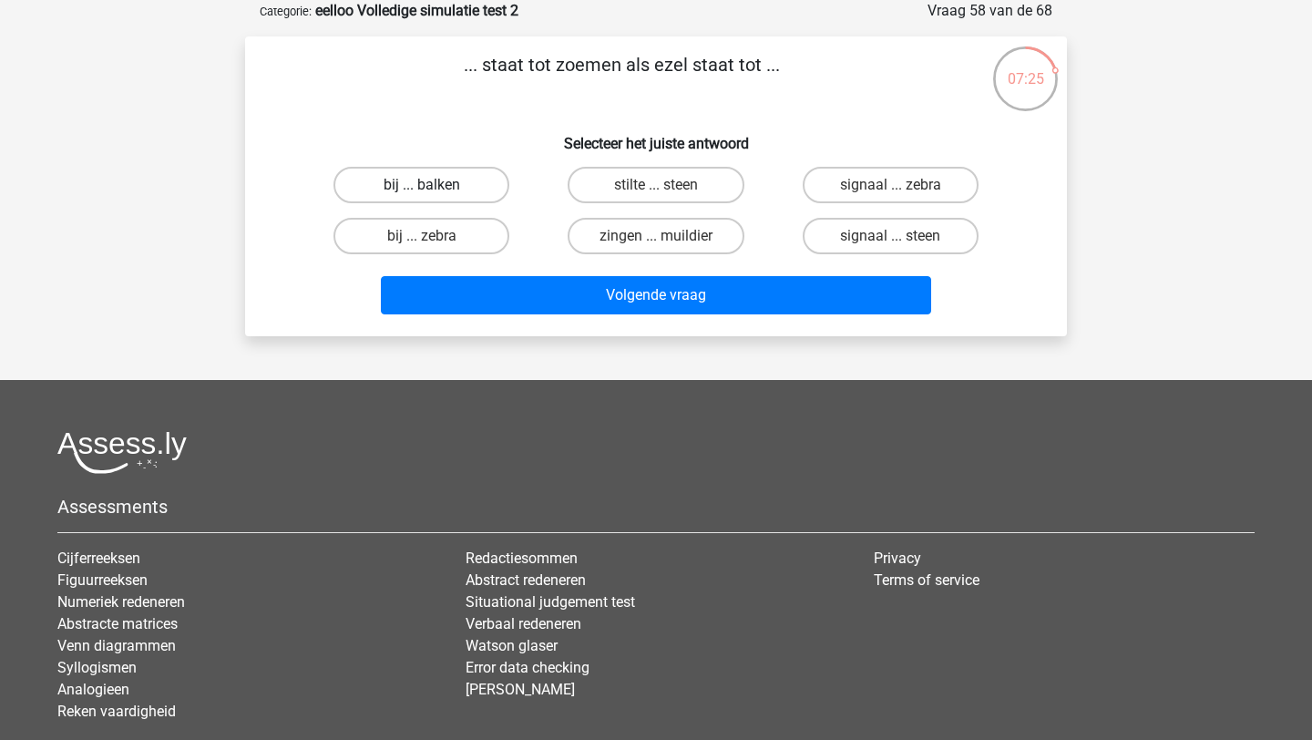
click at [360, 182] on label "bij ... balken" at bounding box center [421, 185] width 176 height 36
click at [422, 185] on input "bij ... balken" at bounding box center [428, 191] width 12 height 12
radio input "true"
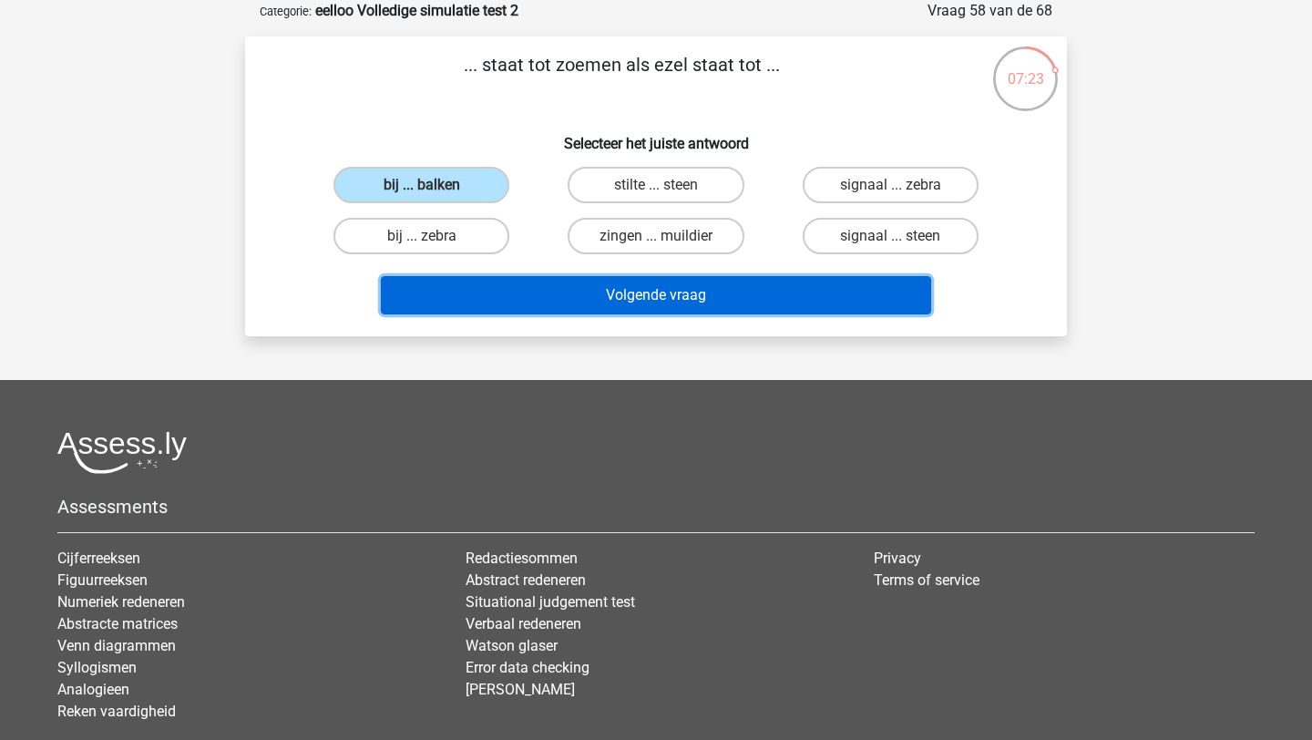
click at [504, 307] on button "Volgende vraag" at bounding box center [656, 295] width 551 height 38
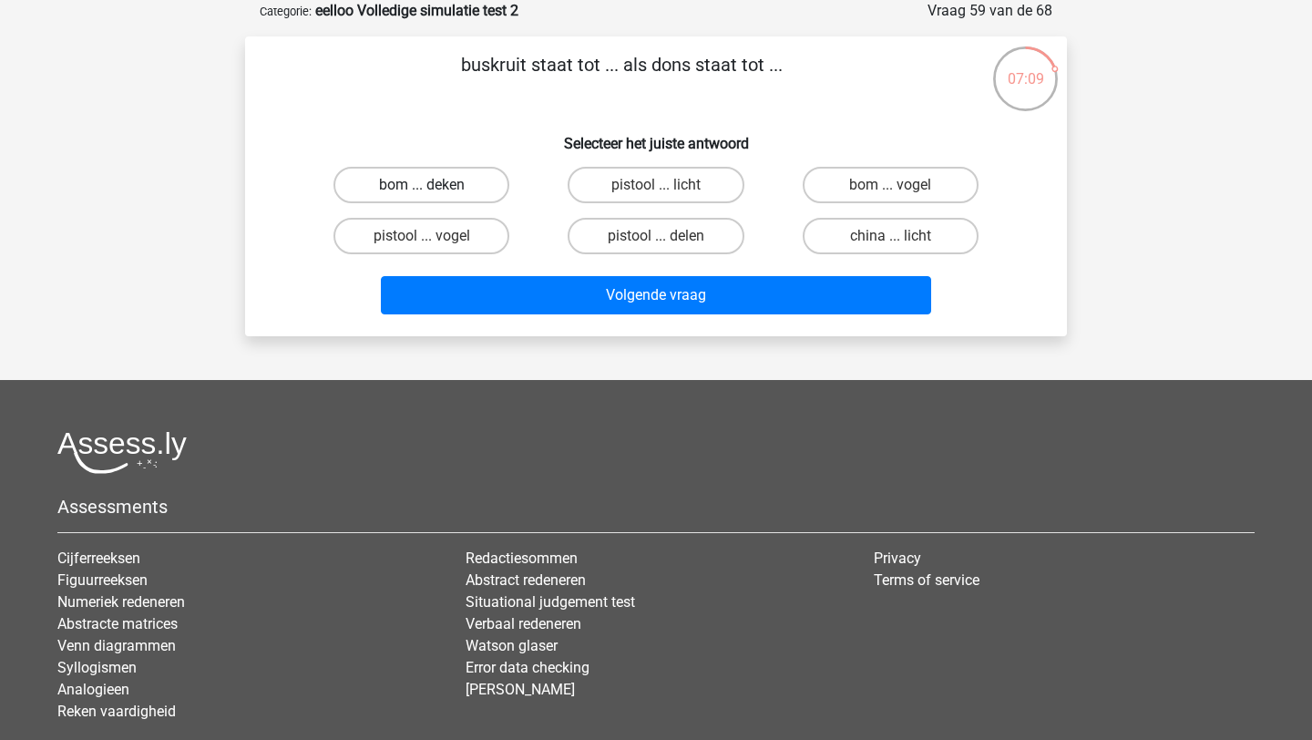
click at [372, 178] on label "bom ... deken" at bounding box center [421, 185] width 176 height 36
click at [422, 185] on input "bom ... deken" at bounding box center [428, 191] width 12 height 12
radio input "true"
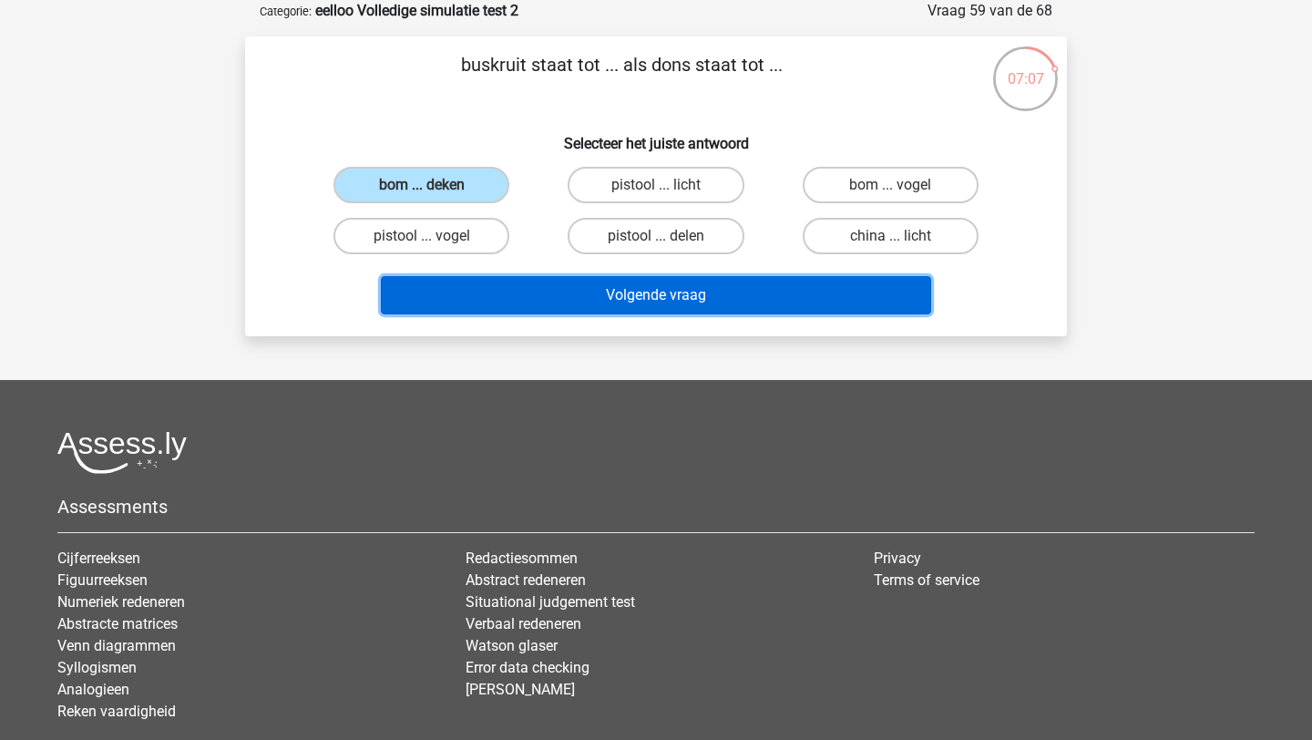
click at [523, 306] on button "Volgende vraag" at bounding box center [656, 295] width 551 height 38
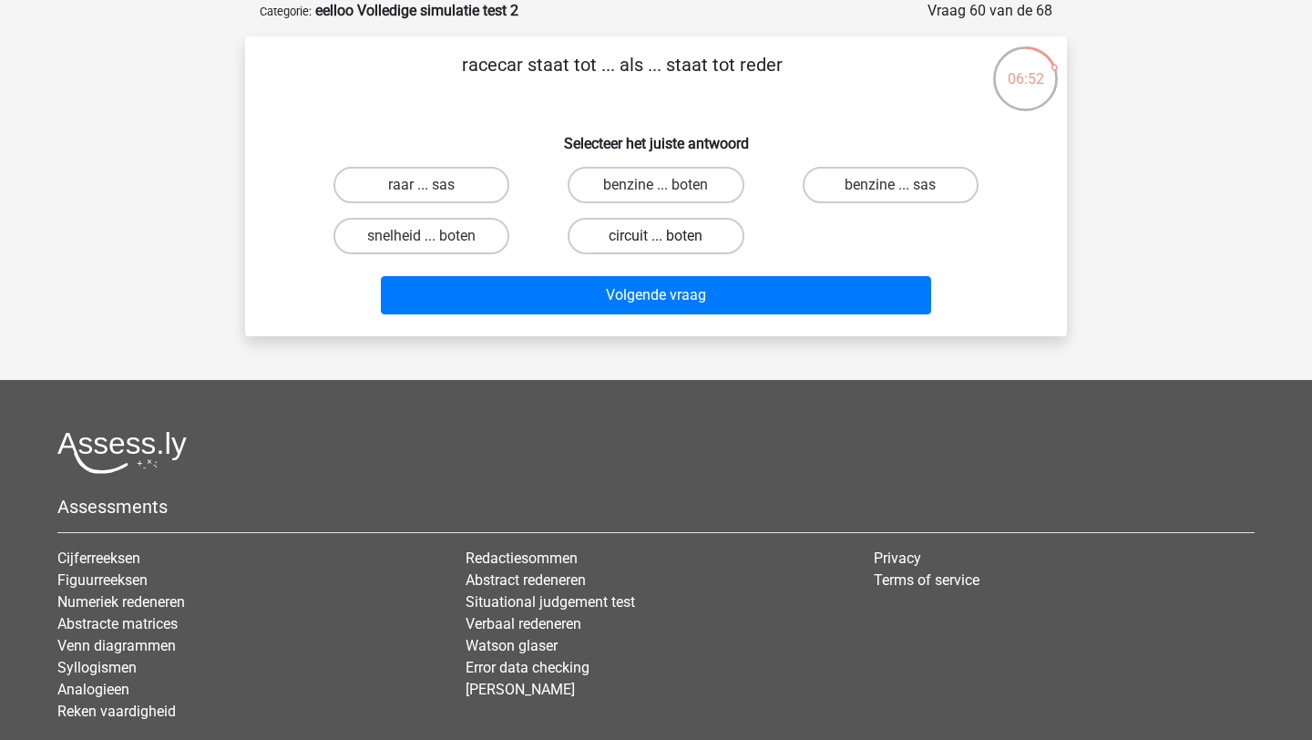
click at [599, 244] on label "circuit ... boten" at bounding box center [656, 236] width 176 height 36
click at [656, 244] on input "circuit ... boten" at bounding box center [662, 242] width 12 height 12
radio input "true"
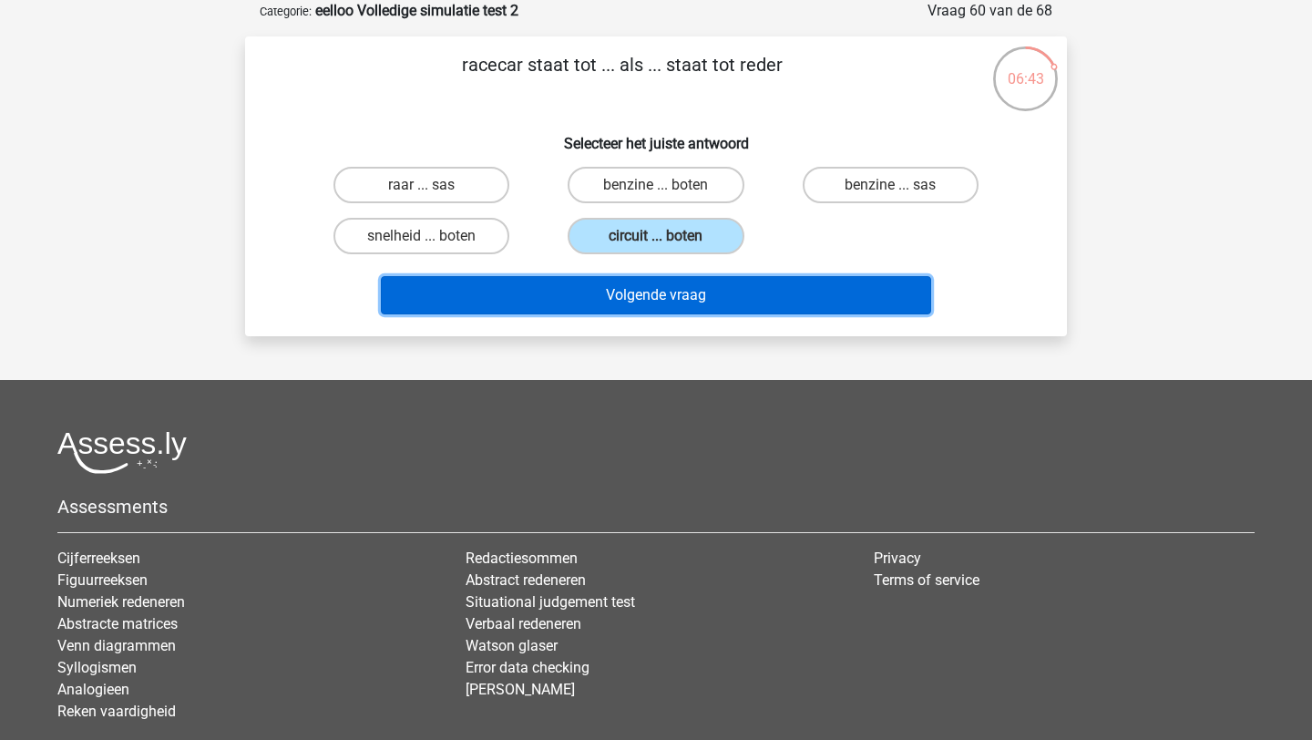
click at [606, 299] on button "Volgende vraag" at bounding box center [656, 295] width 551 height 38
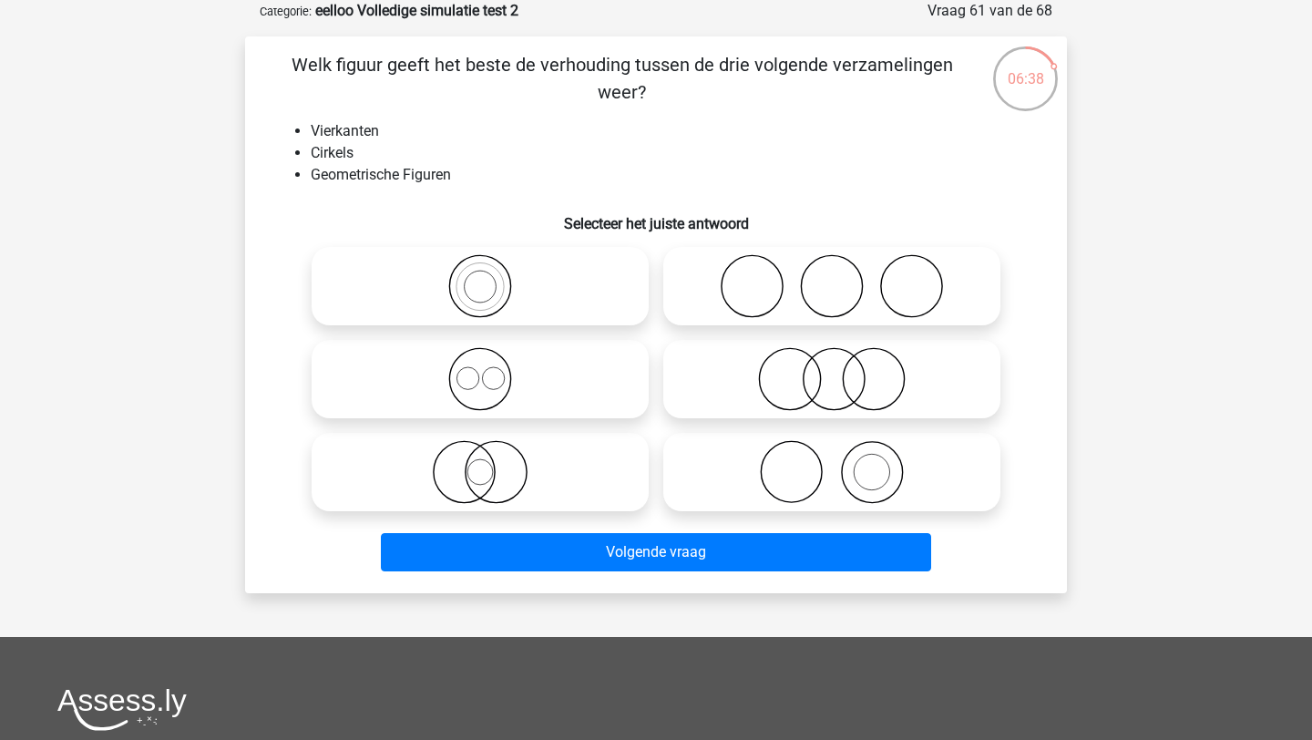
click at [367, 374] on icon at bounding box center [480, 379] width 323 height 64
click at [480, 370] on input "radio" at bounding box center [486, 364] width 12 height 12
radio input "true"
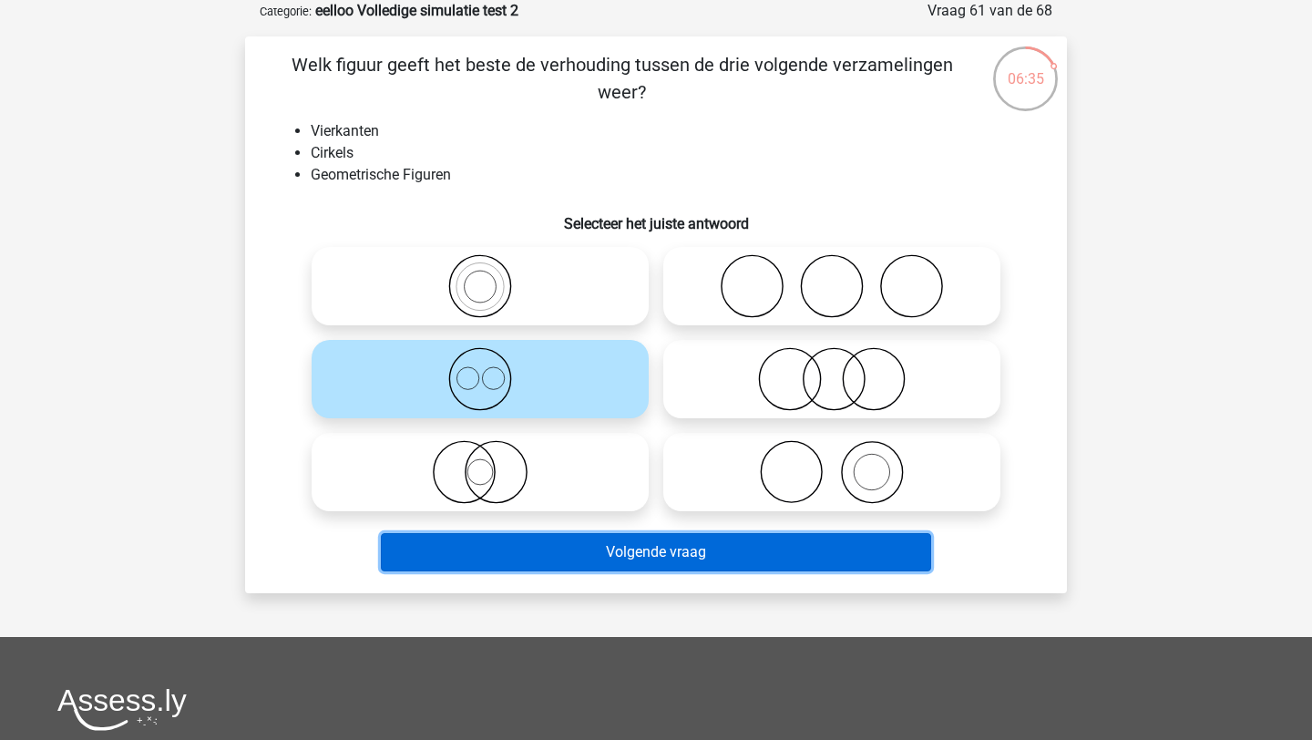
click at [499, 563] on button "Volgende vraag" at bounding box center [656, 552] width 551 height 38
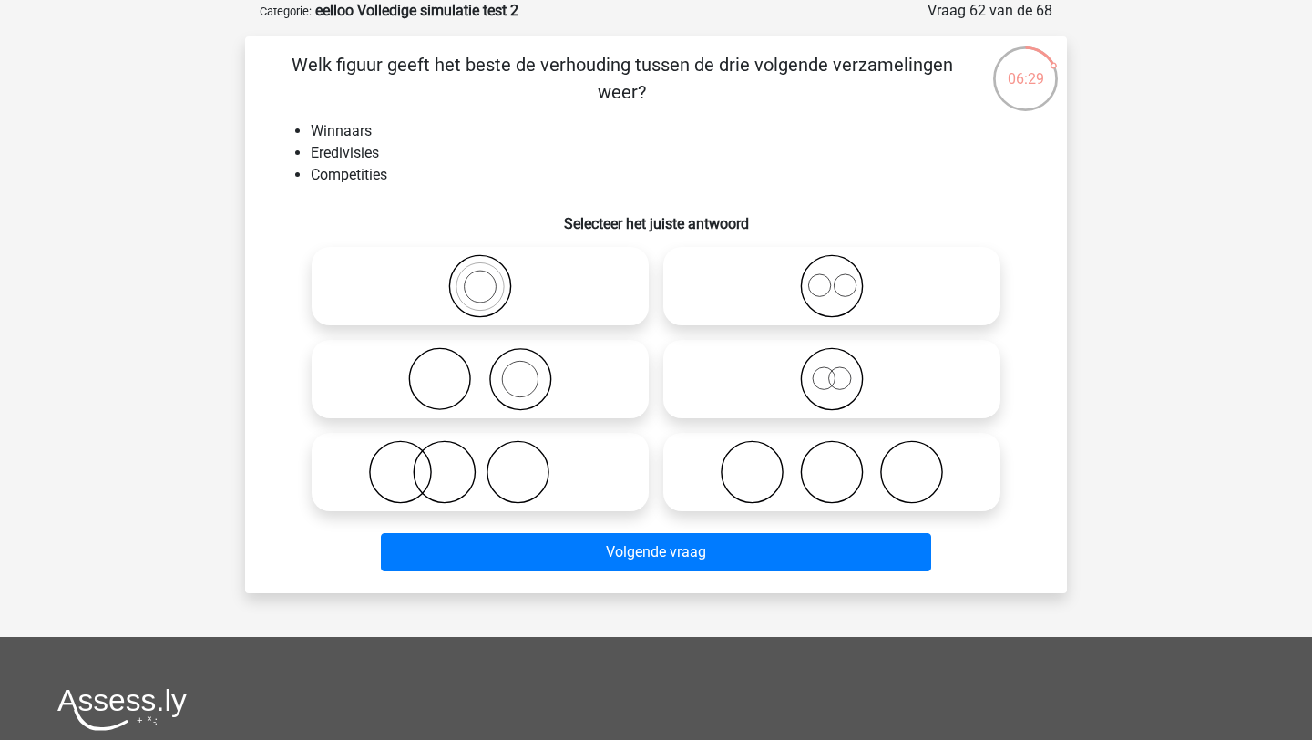
click at [403, 368] on icon at bounding box center [480, 379] width 323 height 64
click at [480, 368] on input "radio" at bounding box center [486, 364] width 12 height 12
radio input "true"
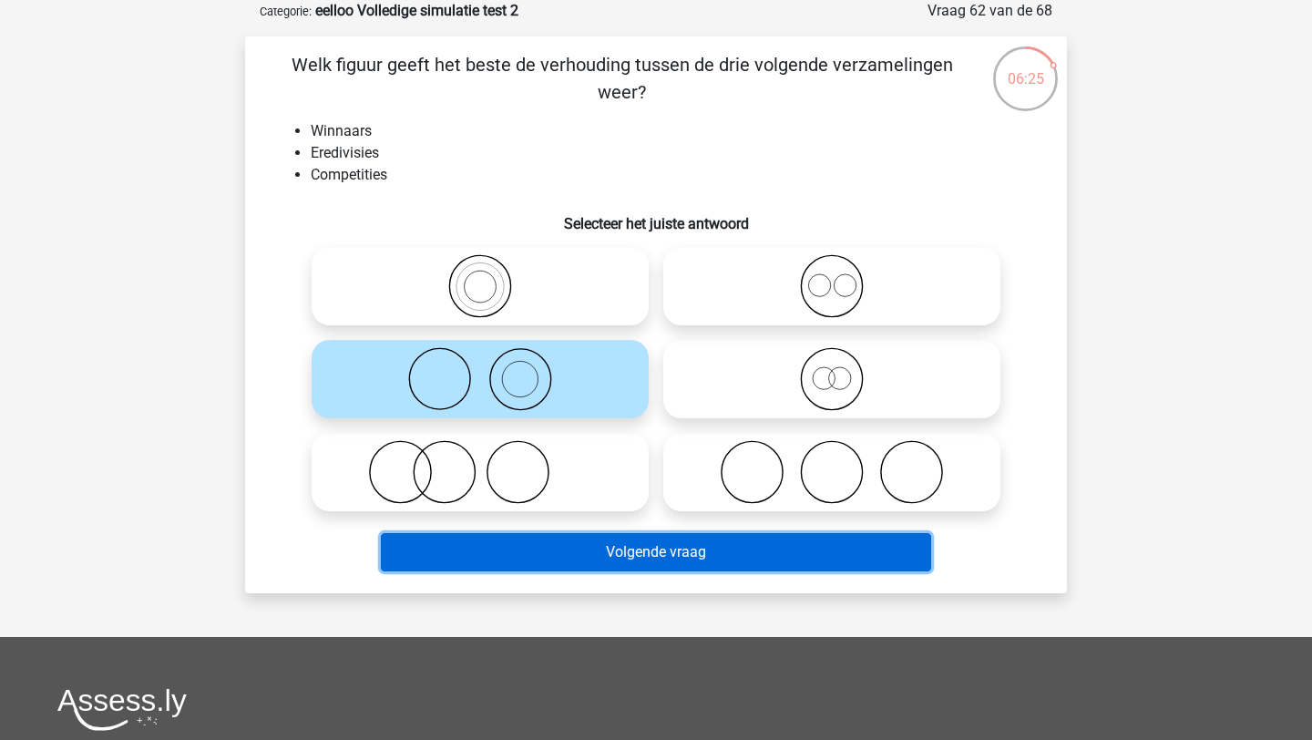
click at [573, 558] on button "Volgende vraag" at bounding box center [656, 552] width 551 height 38
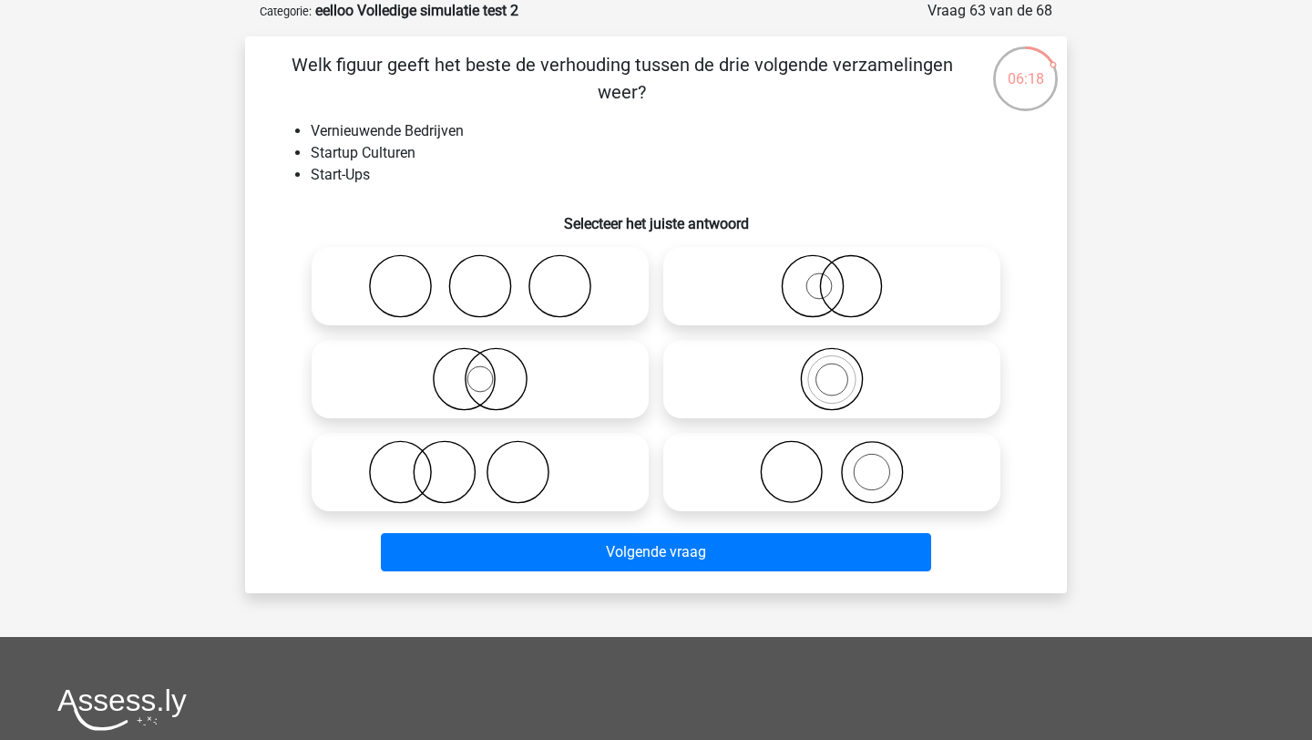
click at [731, 316] on icon at bounding box center [832, 286] width 323 height 64
click at [832, 277] on input "radio" at bounding box center [838, 271] width 12 height 12
radio input "true"
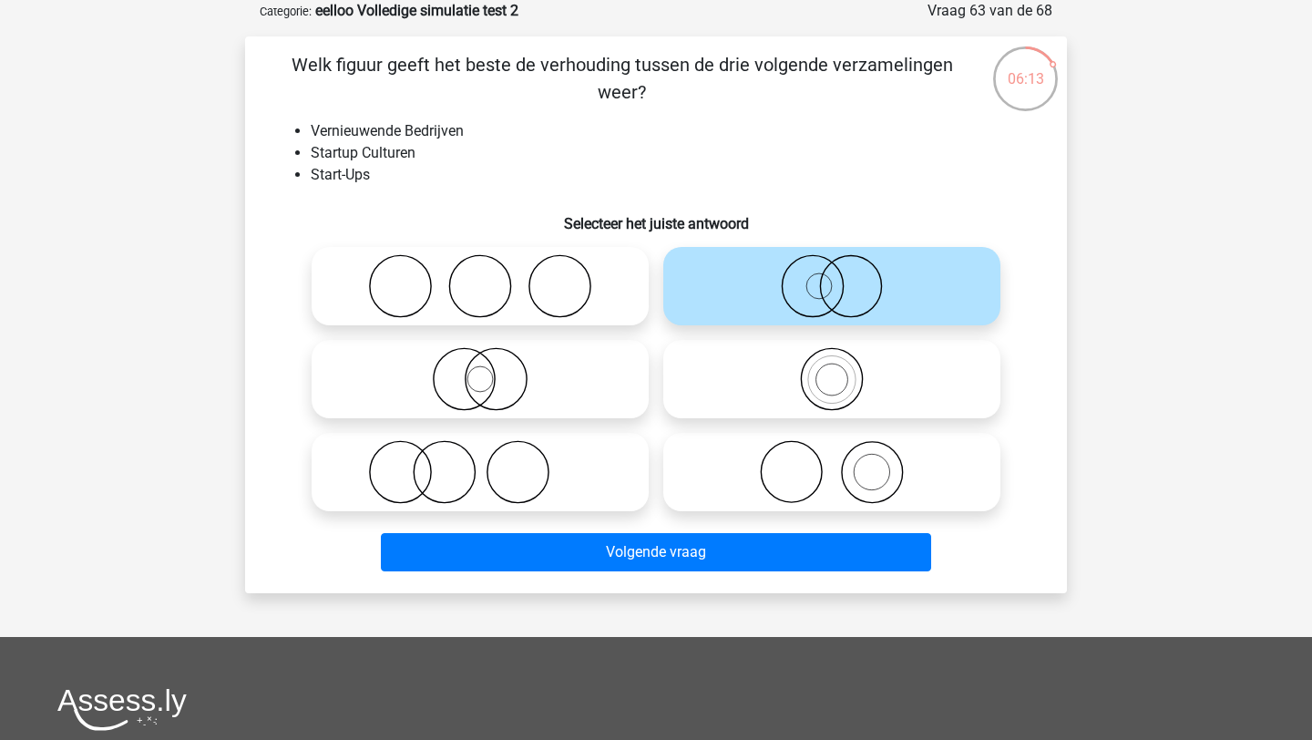
click at [579, 470] on icon at bounding box center [480, 472] width 323 height 64
click at [492, 463] on input "radio" at bounding box center [486, 457] width 12 height 12
radio input "true"
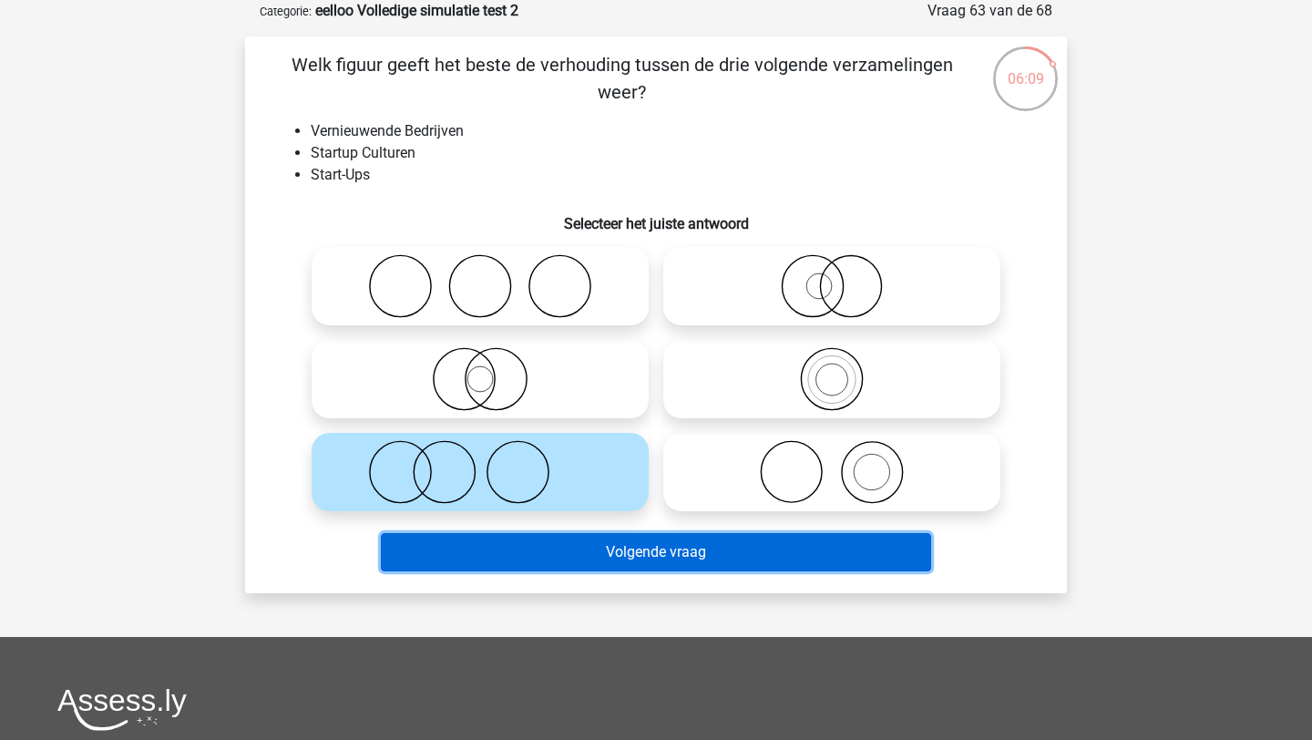
click at [463, 560] on button "Volgende vraag" at bounding box center [656, 552] width 551 height 38
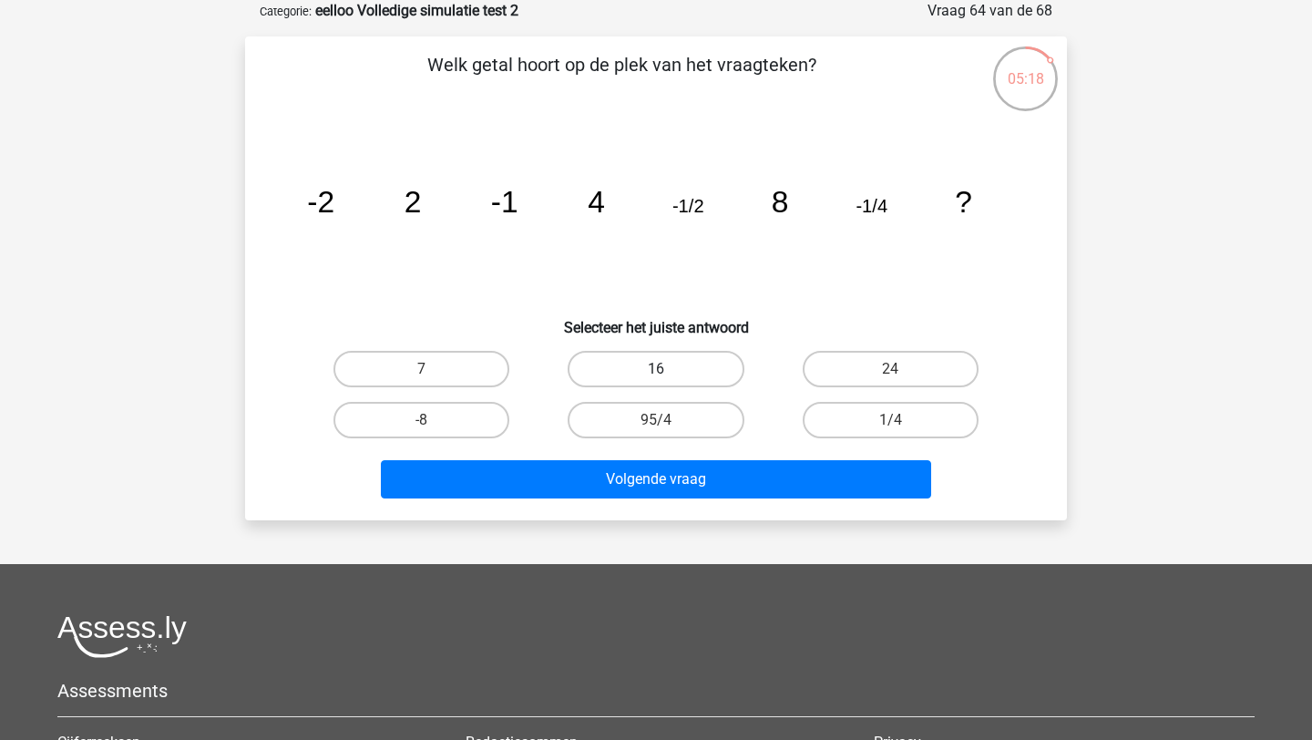
click at [643, 380] on label "16" at bounding box center [656, 369] width 176 height 36
click at [656, 380] on input "16" at bounding box center [662, 375] width 12 height 12
radio input "true"
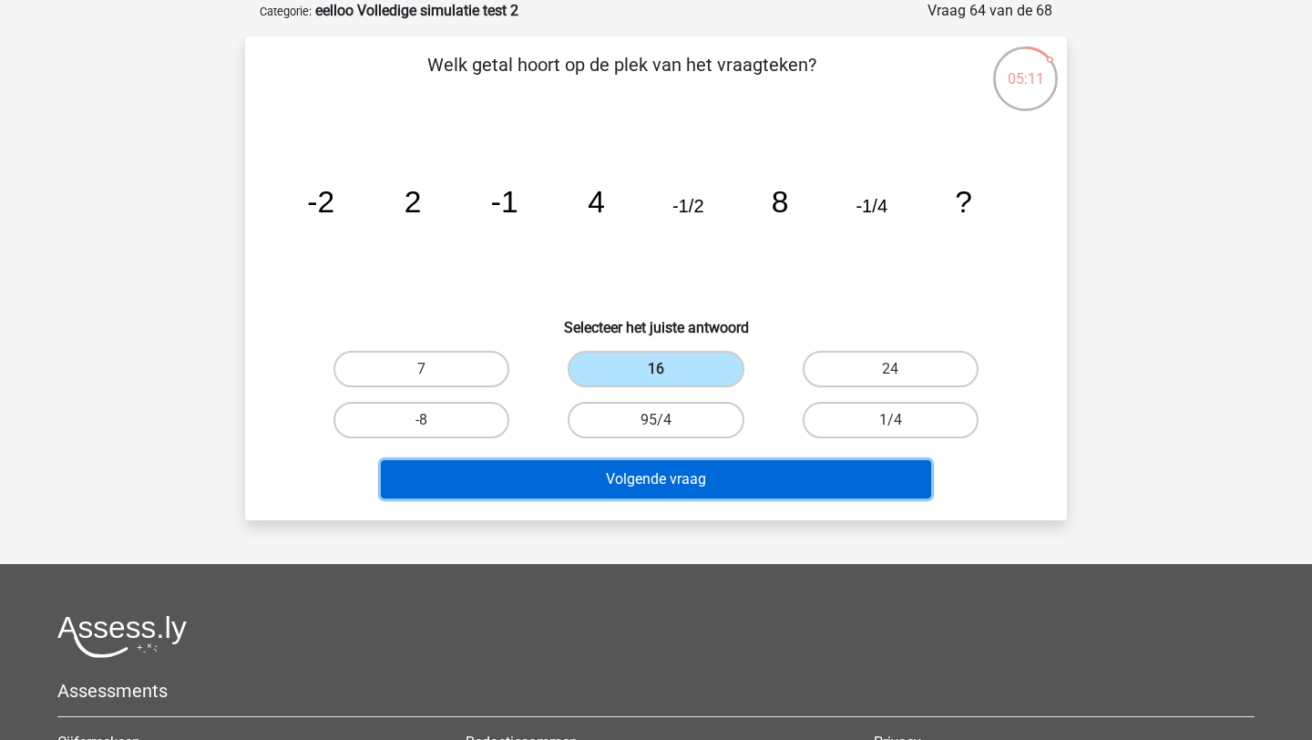
click at [638, 476] on button "Volgende vraag" at bounding box center [656, 479] width 551 height 38
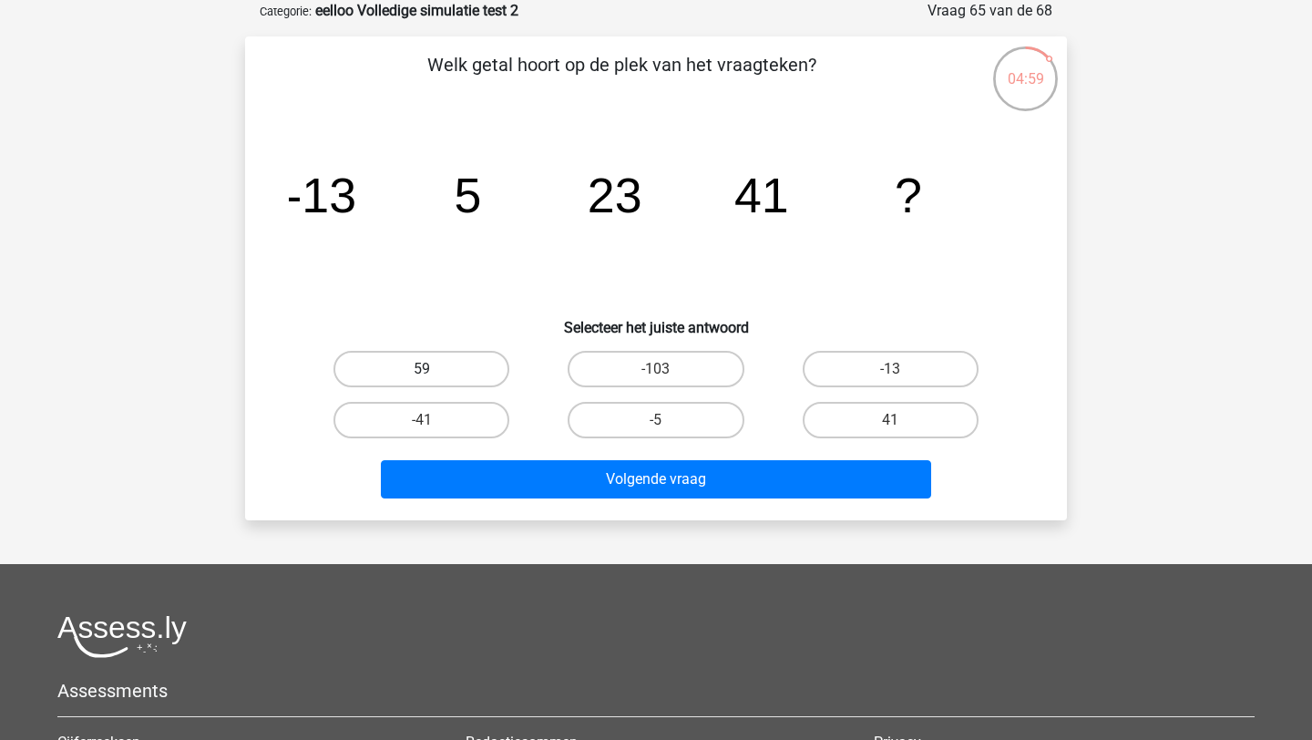
click at [408, 369] on label "59" at bounding box center [421, 369] width 176 height 36
click at [422, 369] on input "59" at bounding box center [428, 375] width 12 height 12
radio input "true"
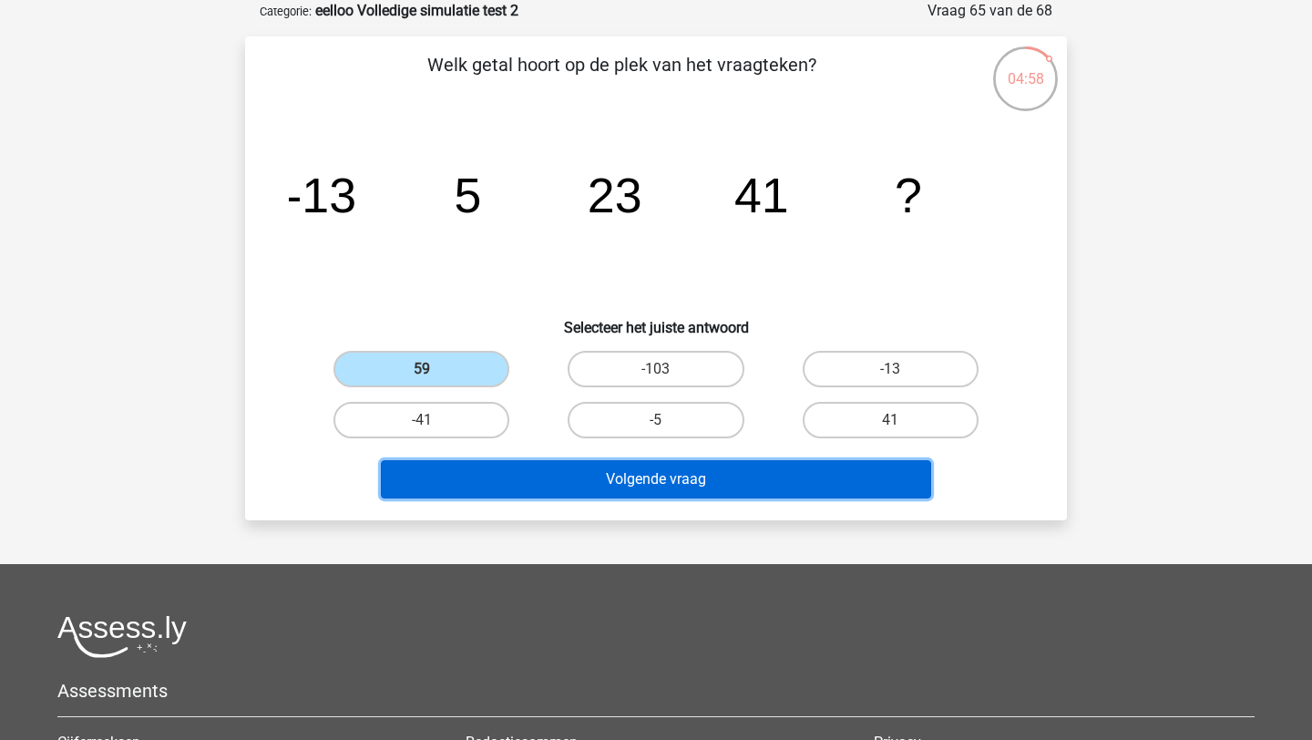
click at [467, 490] on button "Volgende vraag" at bounding box center [656, 479] width 551 height 38
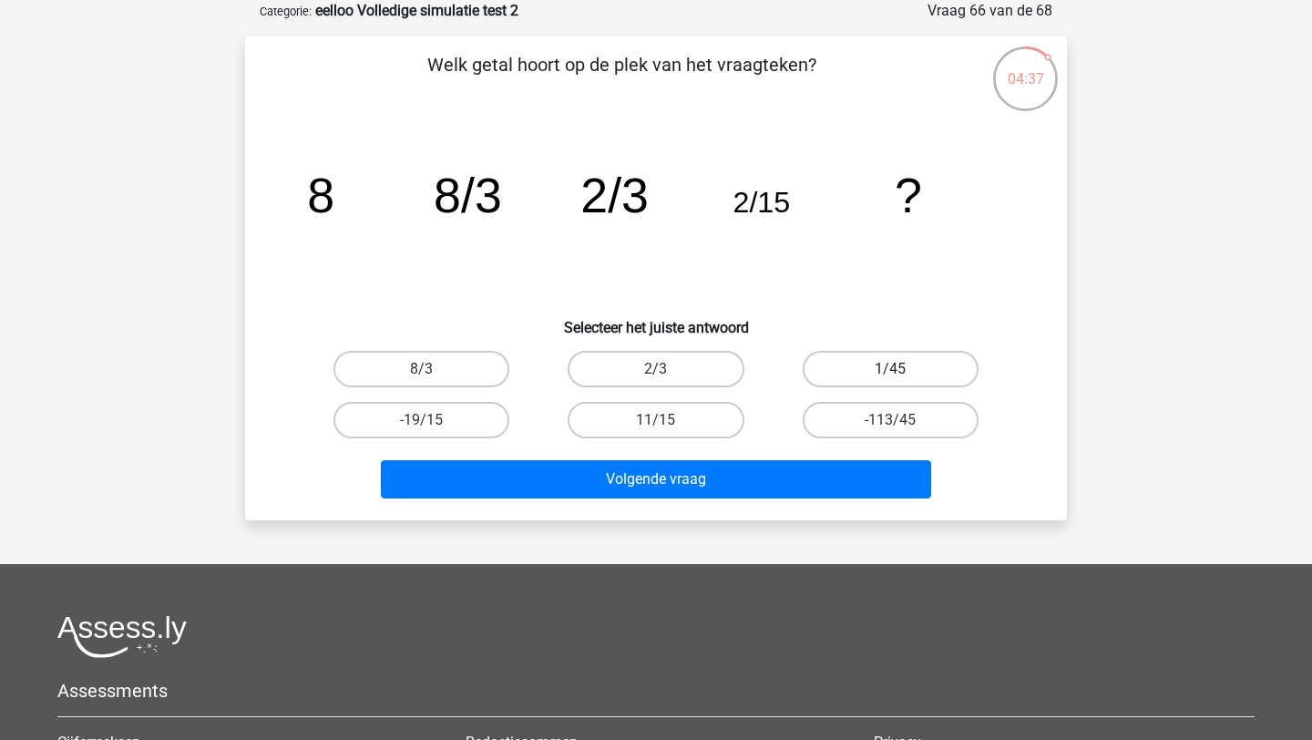
click at [876, 381] on label "1/45" at bounding box center [891, 369] width 176 height 36
click at [890, 381] on input "1/45" at bounding box center [896, 375] width 12 height 12
radio input "true"
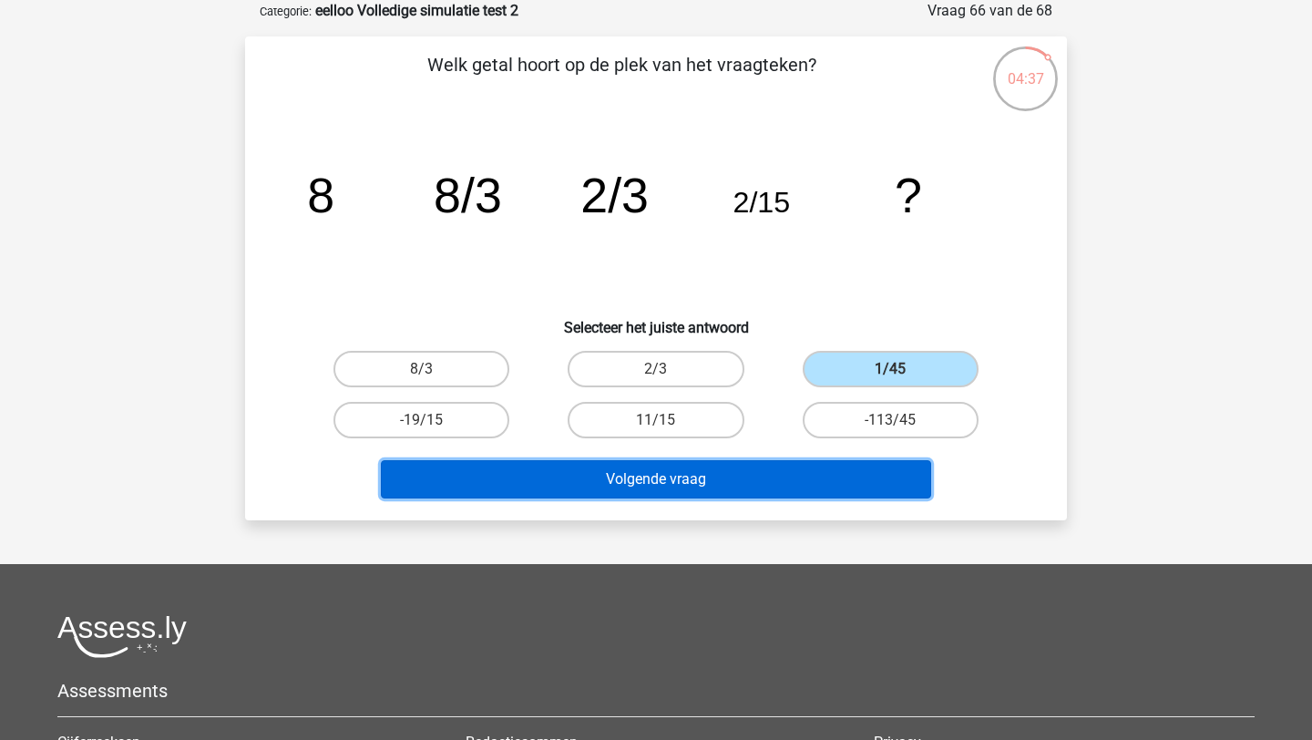
click at [722, 479] on button "Volgende vraag" at bounding box center [656, 479] width 551 height 38
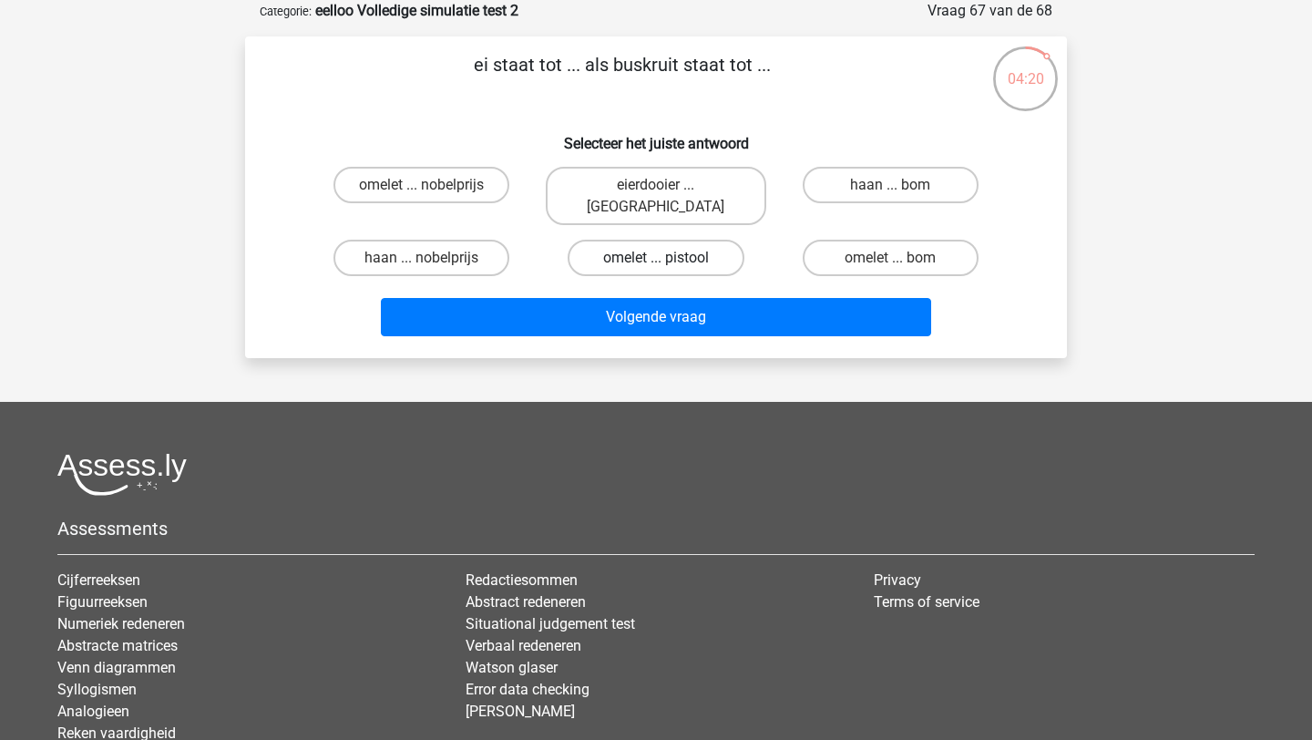
click at [599, 240] on label "omelet ... pistool" at bounding box center [656, 258] width 176 height 36
click at [656, 258] on input "omelet ... pistool" at bounding box center [662, 264] width 12 height 12
radio input "true"
click at [898, 240] on div "omelet ... bom" at bounding box center [891, 258] width 220 height 36
click at [898, 258] on input "omelet ... bom" at bounding box center [896, 264] width 12 height 12
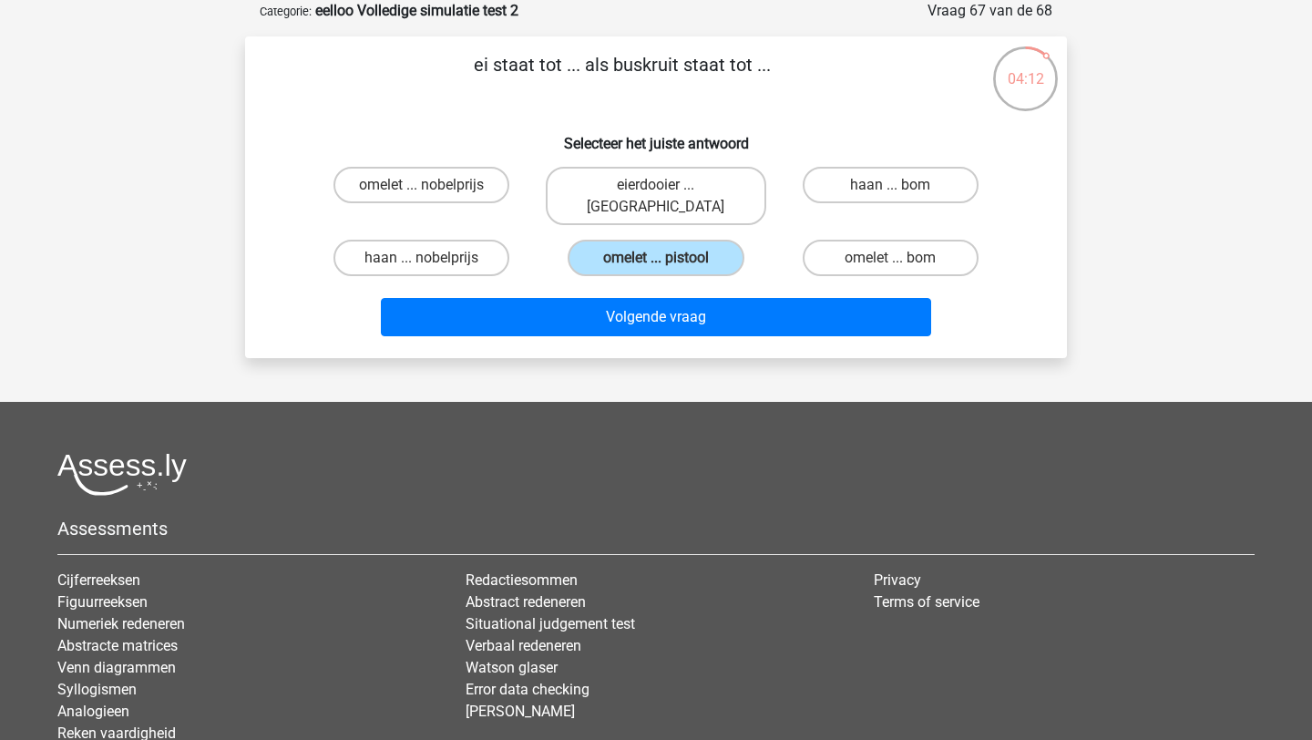
radio input "true"
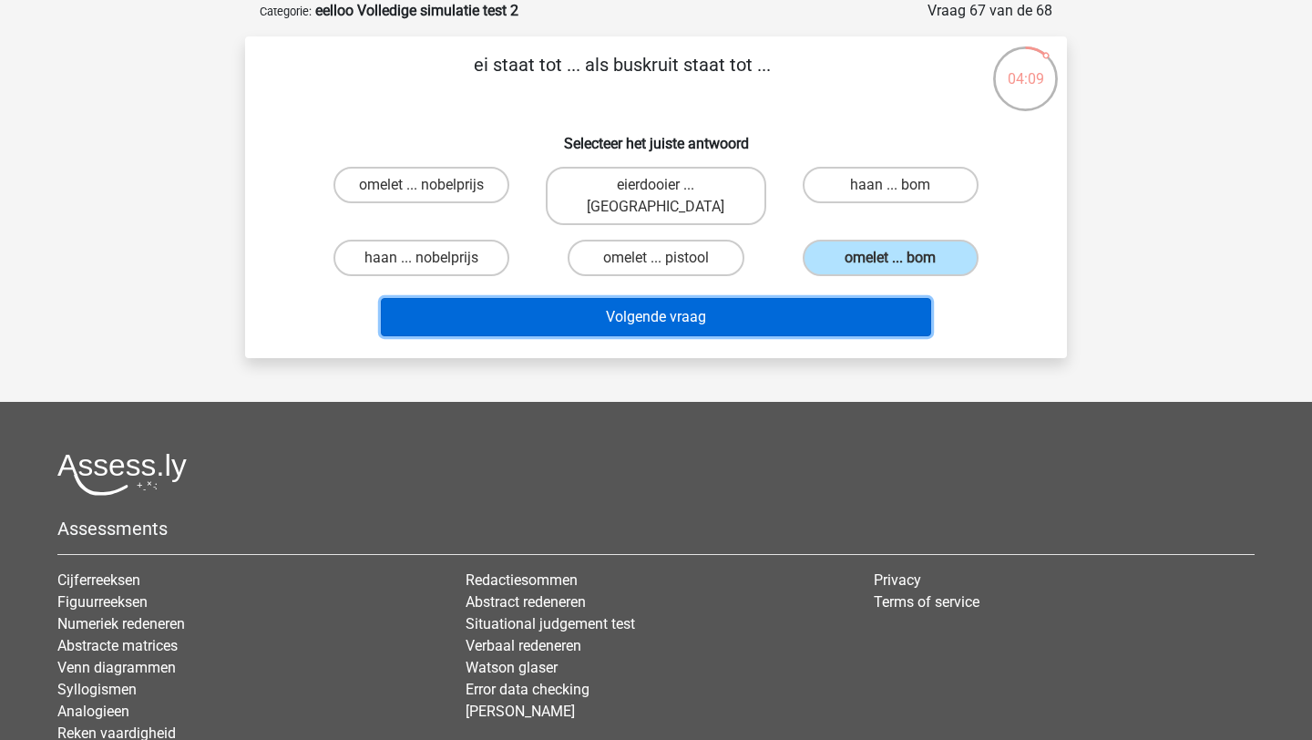
click at [719, 303] on button "Volgende vraag" at bounding box center [656, 317] width 551 height 38
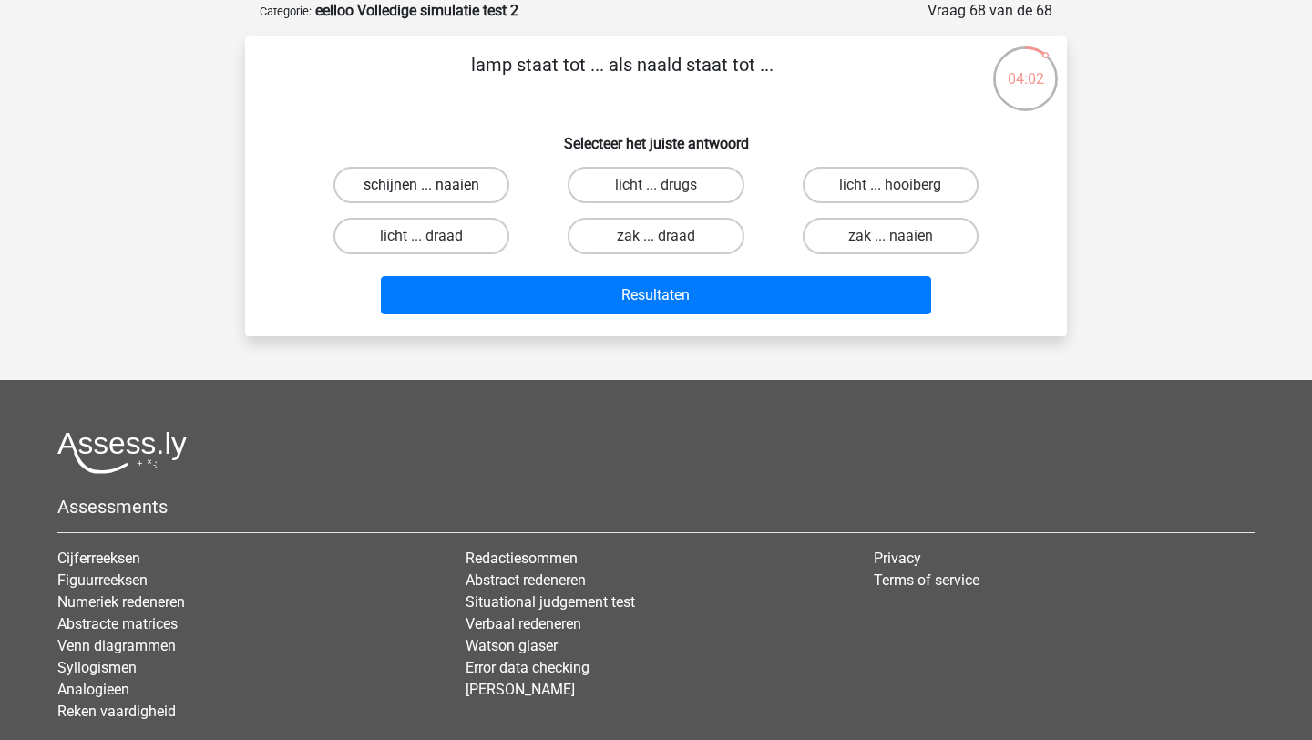
click at [417, 193] on label "schijnen ... naaien" at bounding box center [421, 185] width 176 height 36
click at [422, 193] on input "schijnen ... naaien" at bounding box center [428, 191] width 12 height 12
radio input "true"
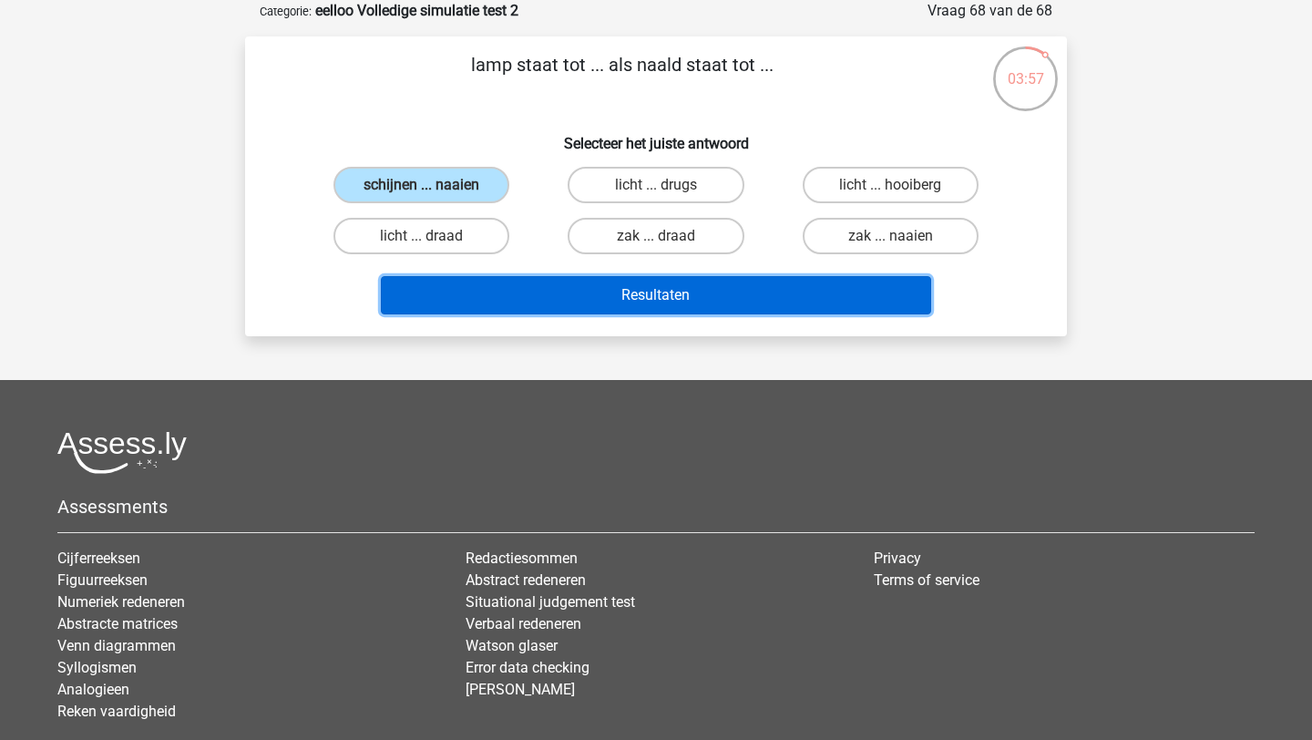
click at [526, 289] on button "Resultaten" at bounding box center [656, 295] width 551 height 38
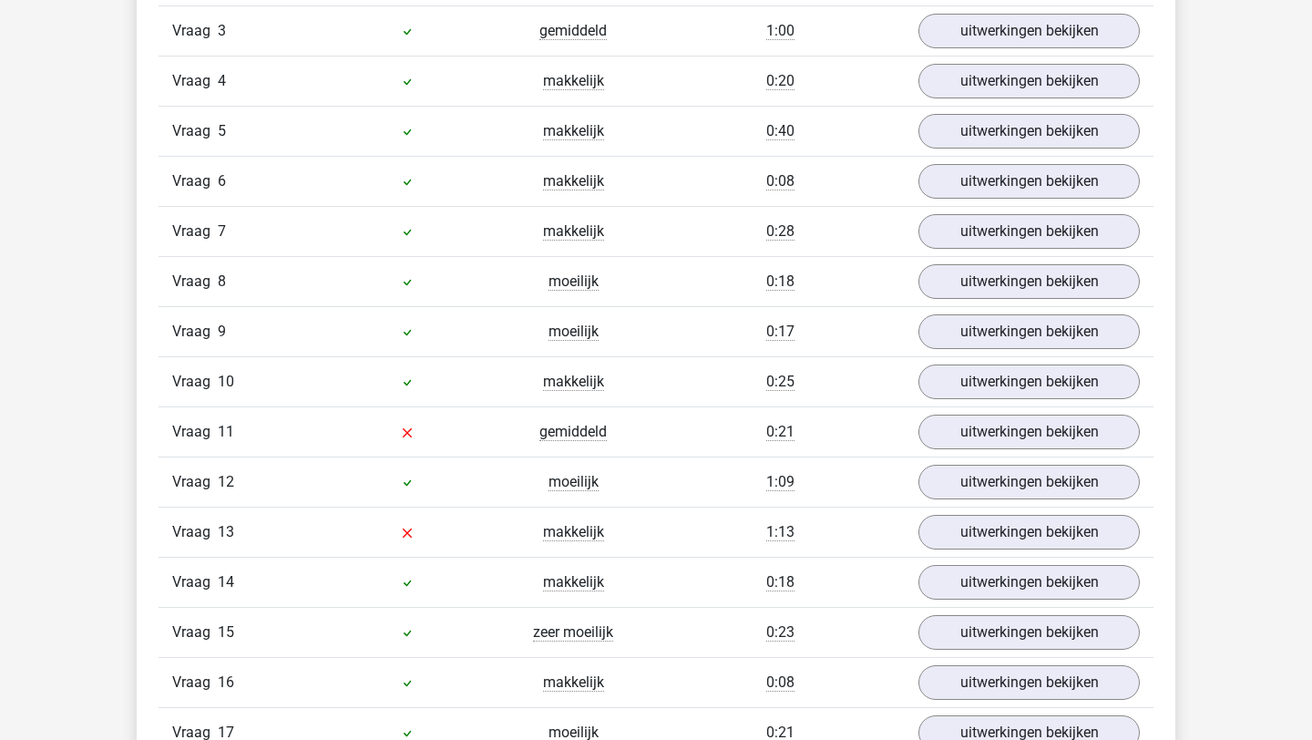
scroll to position [2187, 0]
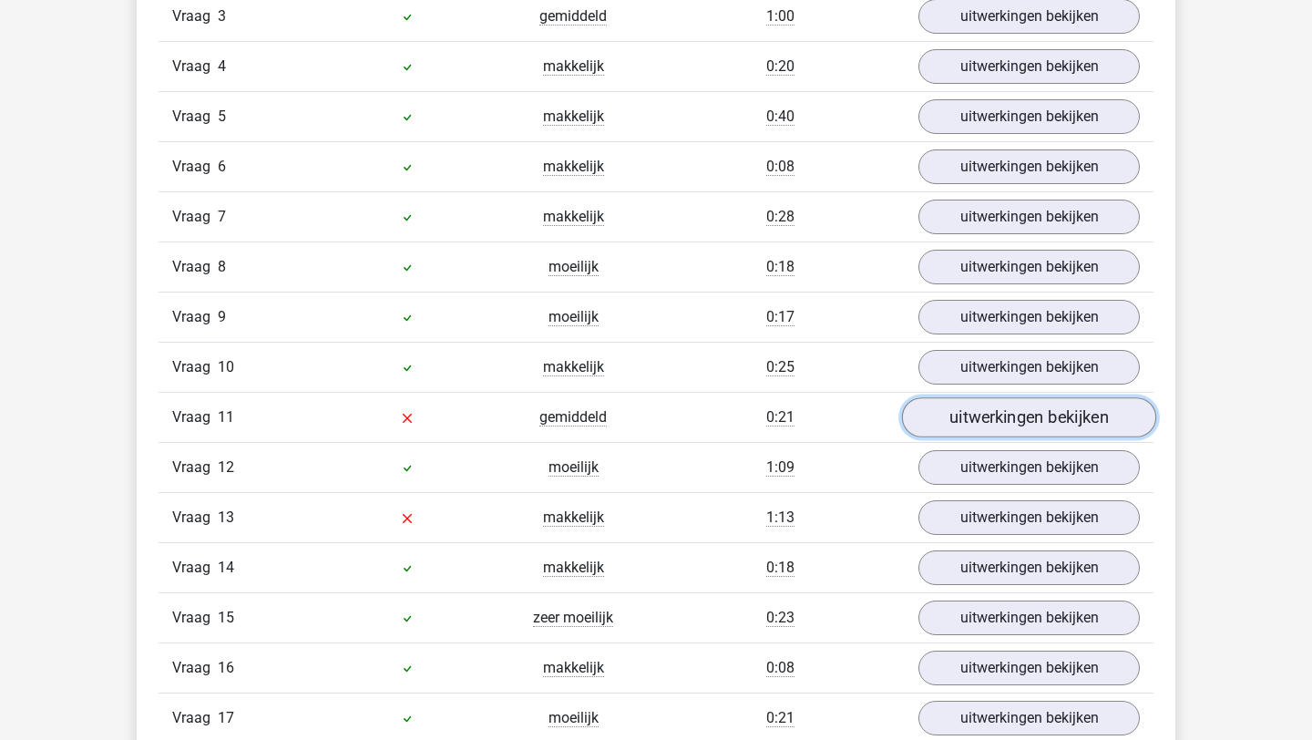
click at [1079, 413] on link "uitwerkingen bekijken" at bounding box center [1029, 417] width 254 height 40
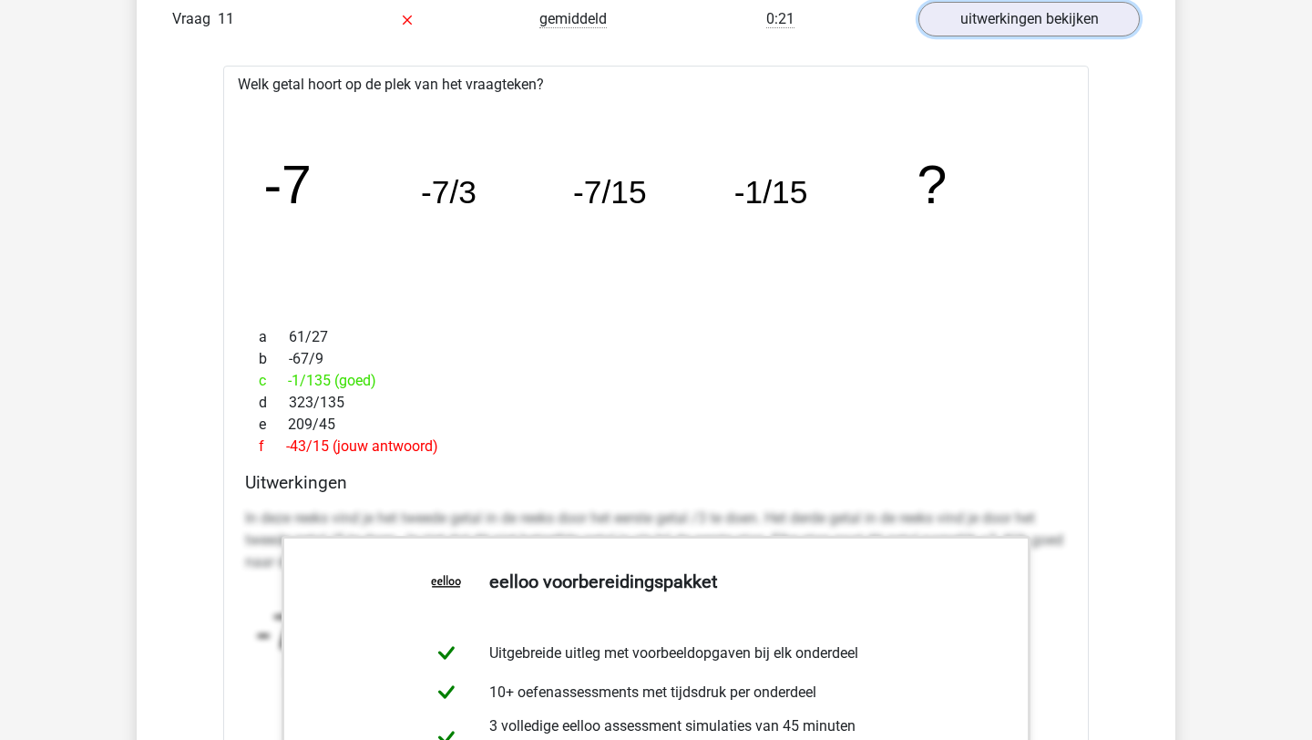
scroll to position [2587, 0]
